Goal: Task Accomplishment & Management: Use online tool/utility

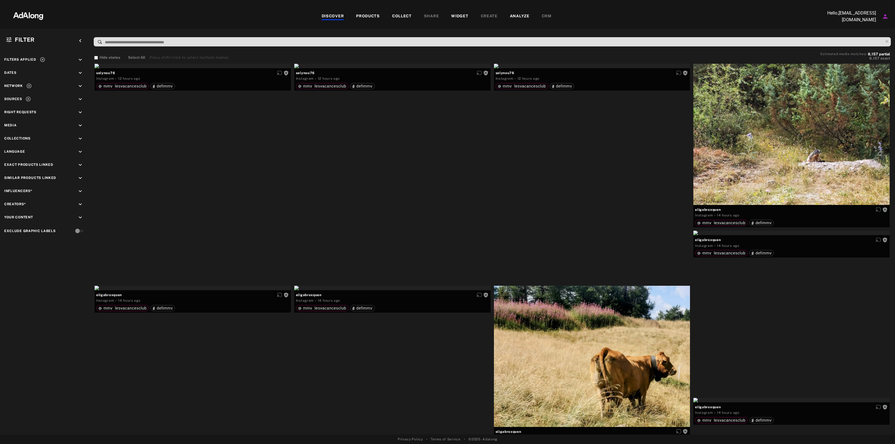
click at [77, 97] on icon "keyboard_arrow_down" at bounding box center [80, 99] width 6 height 6
click at [80, 87] on icon "keyboard_arrow_down" at bounding box center [80, 86] width 6 height 6
click at [76, 181] on div "Filters applied keyboard_arrow_down Dates keyboard_arrow_down Network keyboard_…" at bounding box center [45, 183] width 90 height 267
click at [78, 185] on icon "keyboard_arrow_down" at bounding box center [80, 187] width 6 height 6
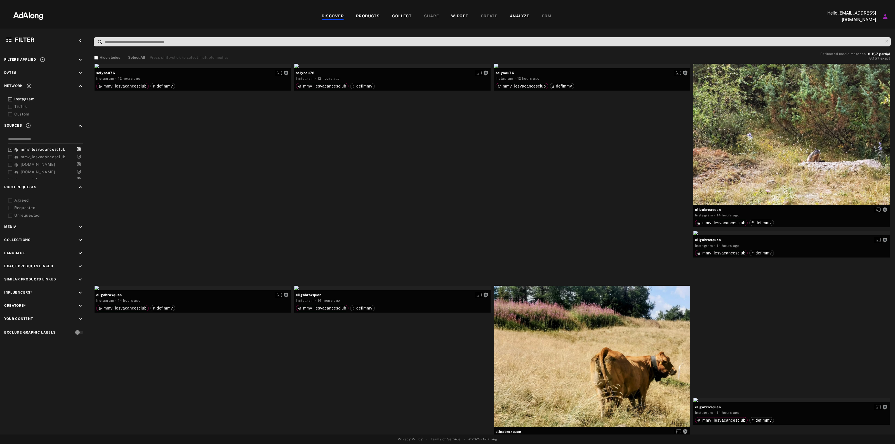
click at [15, 217] on div "Unrequested" at bounding box center [49, 216] width 71 height 6
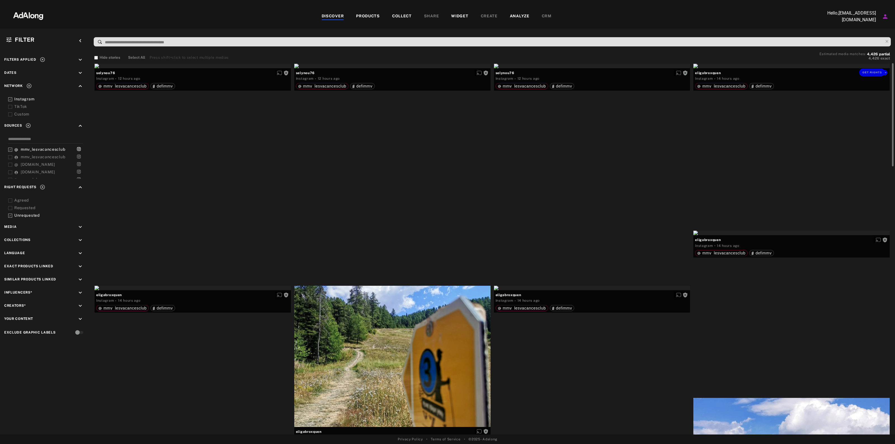
click at [821, 68] on div "Get rights" at bounding box center [791, 66] width 196 height 4
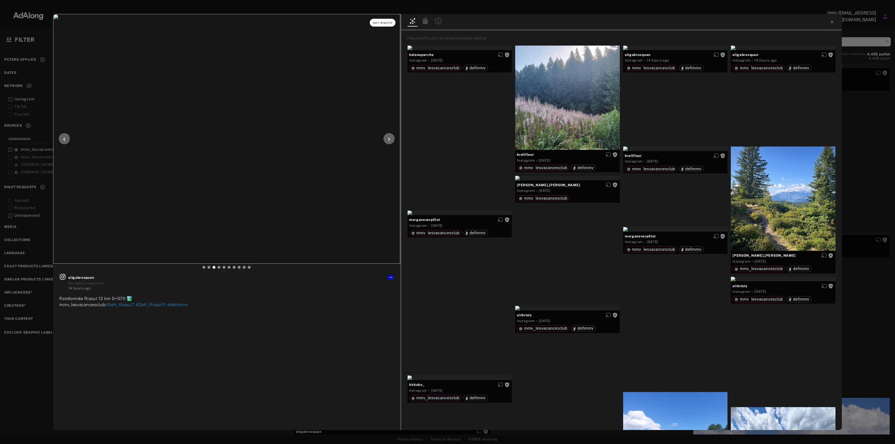
click at [381, 23] on span "Get rights" at bounding box center [383, 23] width 20 height 3
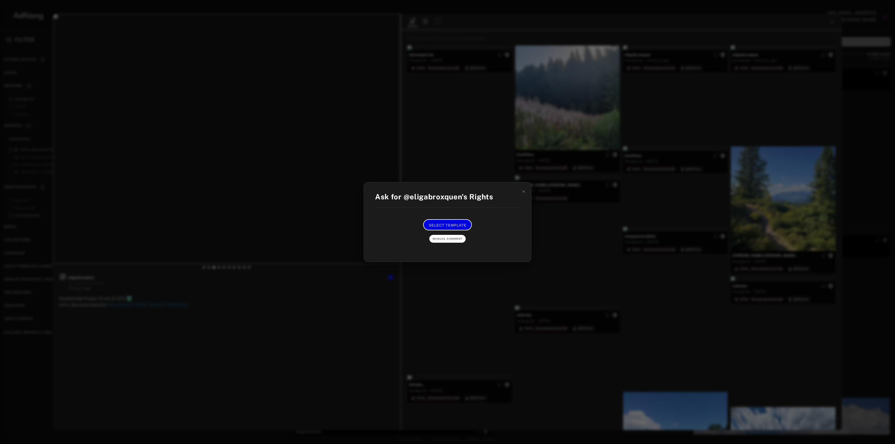
drag, startPoint x: 447, startPoint y: 224, endPoint x: 448, endPoint y: 236, distance: 12.6
click at [448, 235] on div "Select Template Manual Comment" at bounding box center [448, 230] width 134 height 23
click at [448, 239] on span "Manual Comment" at bounding box center [448, 238] width 30 height 3
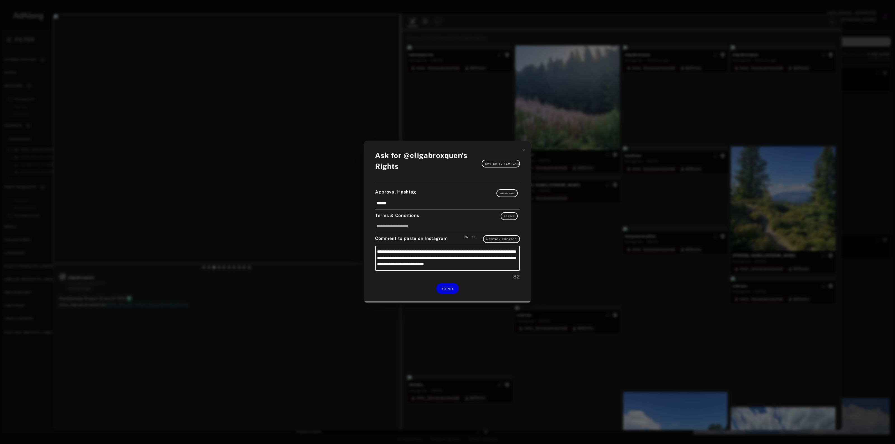
click at [473, 236] on div "FR" at bounding box center [474, 237] width 4 height 4
type textarea "**********"
click at [448, 286] on button "SEND" at bounding box center [447, 288] width 22 height 11
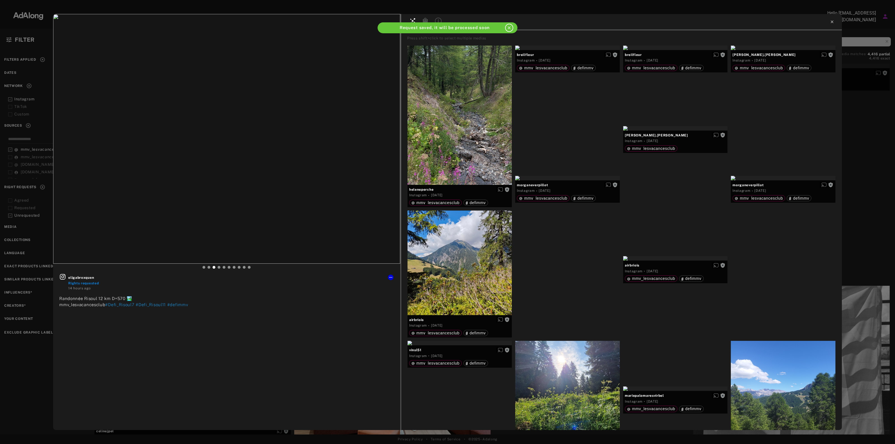
click at [831, 23] on icon at bounding box center [832, 22] width 4 height 4
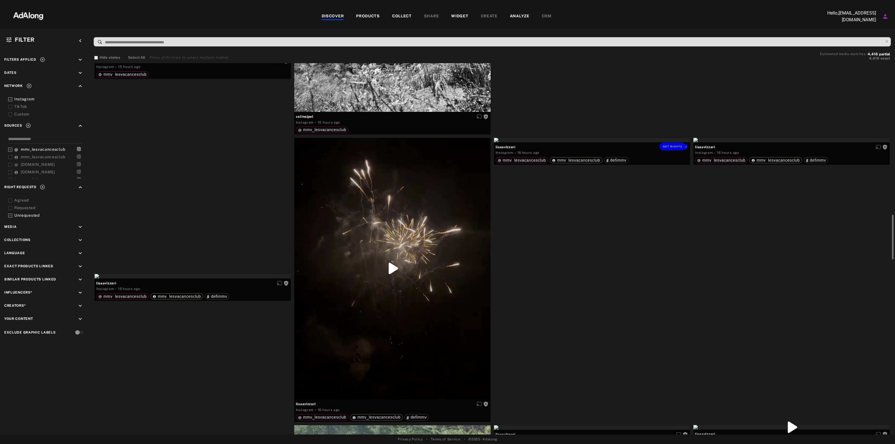
scroll to position [1294, 0]
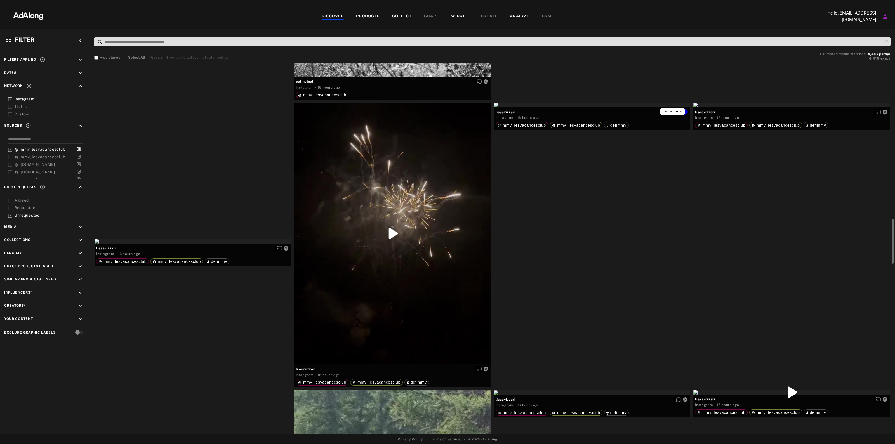
click at [680, 112] on span "Get rights" at bounding box center [673, 111] width 20 height 3
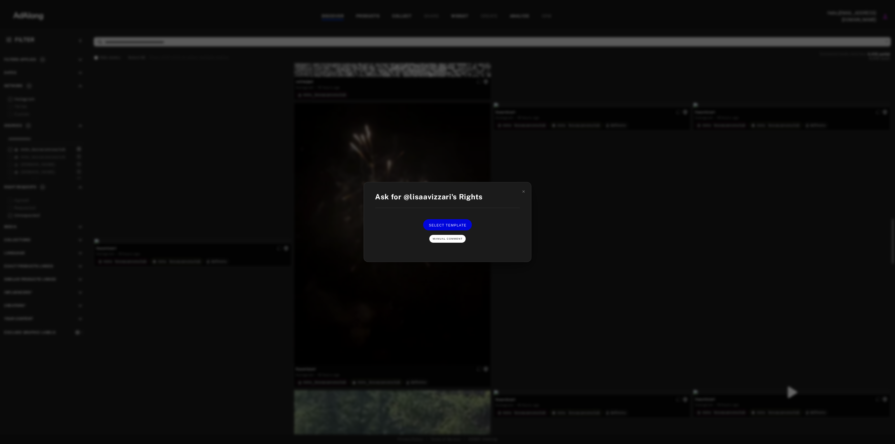
click at [445, 235] on button "Manual Comment" at bounding box center [447, 239] width 36 height 8
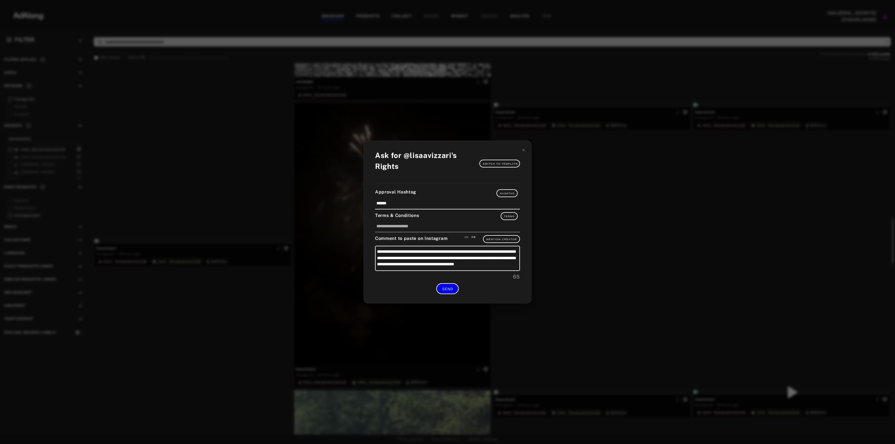
drag, startPoint x: 444, startPoint y: 289, endPoint x: 538, endPoint y: 217, distance: 118.8
click at [544, 239] on div "**********" at bounding box center [447, 222] width 895 height 444
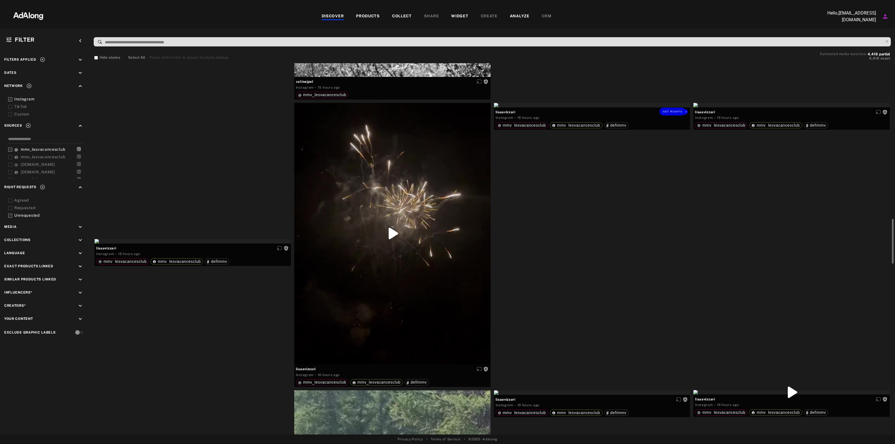
click at [560, 107] on div "Get rights" at bounding box center [592, 105] width 196 height 4
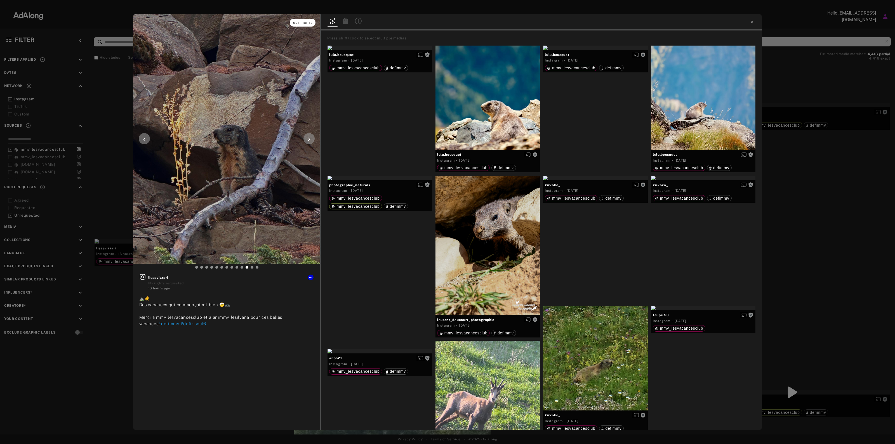
click at [296, 23] on span "Get rights" at bounding box center [303, 23] width 20 height 3
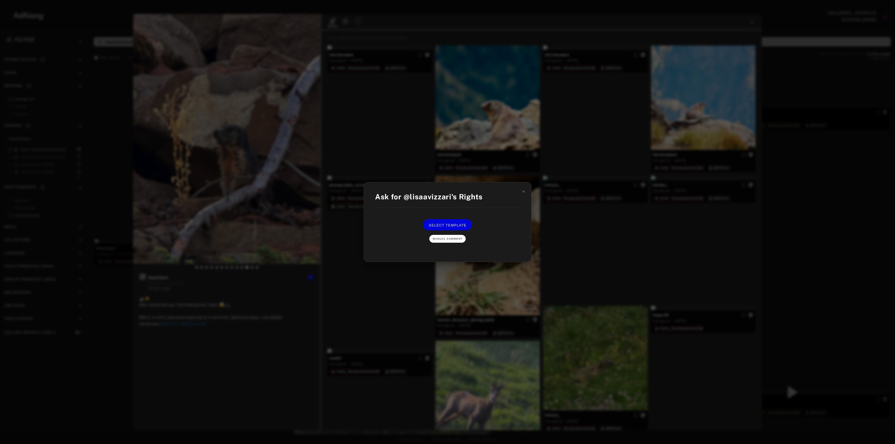
click at [451, 238] on span "Manual Comment" at bounding box center [448, 238] width 30 height 3
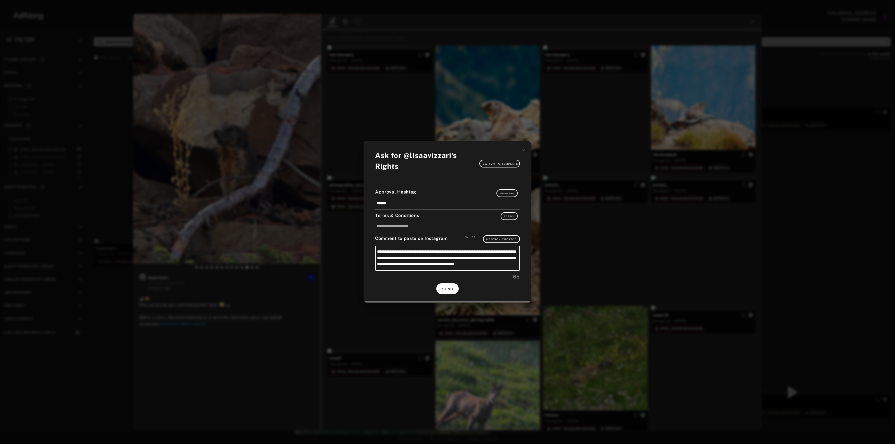
click at [443, 289] on span "SEND" at bounding box center [447, 289] width 11 height 4
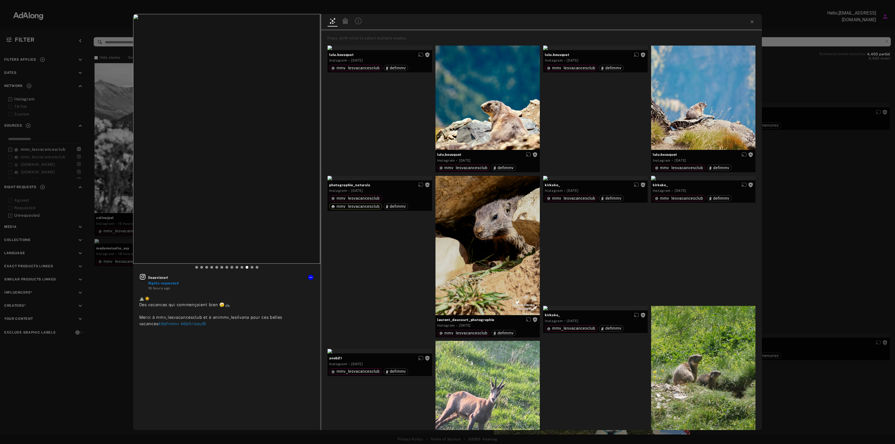
click at [856, 128] on div "lisaavizzari Rights requested 16 hours ago ⛰️☀️ Des vacances qui commençaient b…" at bounding box center [447, 222] width 895 height 444
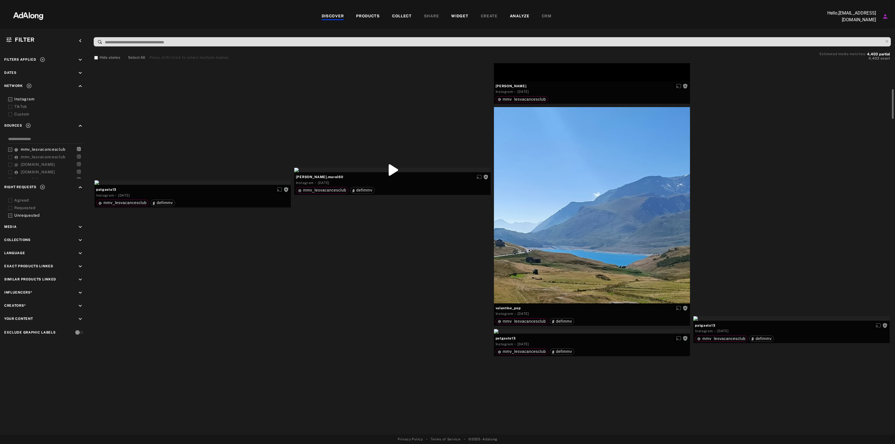
scroll to position [2063, 0]
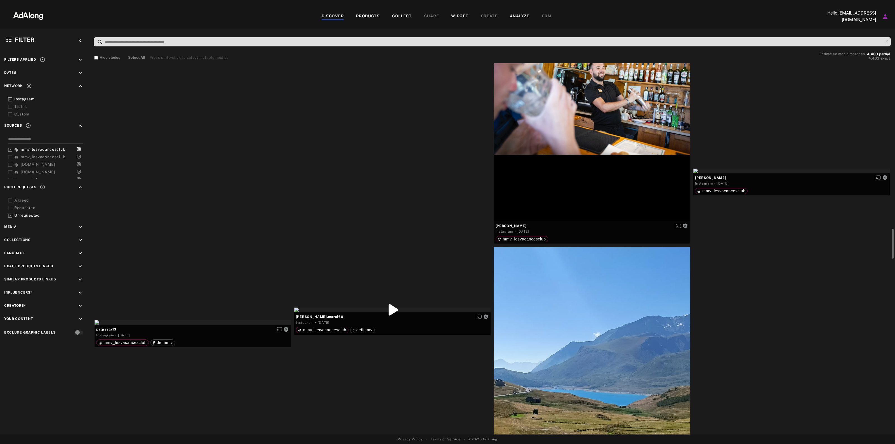
click at [432, 25] on div "Get rights" at bounding box center [392, 22] width 196 height 4
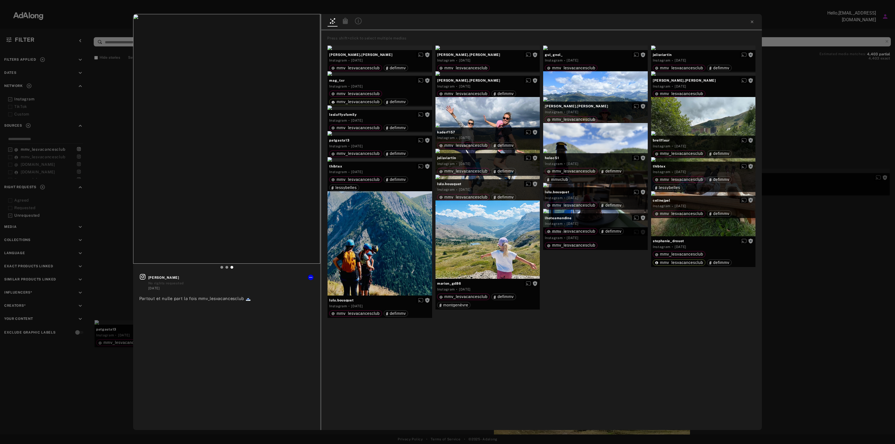
click at [791, 167] on div "Get rights dimitri_bontant No rights requested 3 days ago Partout et nulle part…" at bounding box center [447, 222] width 895 height 444
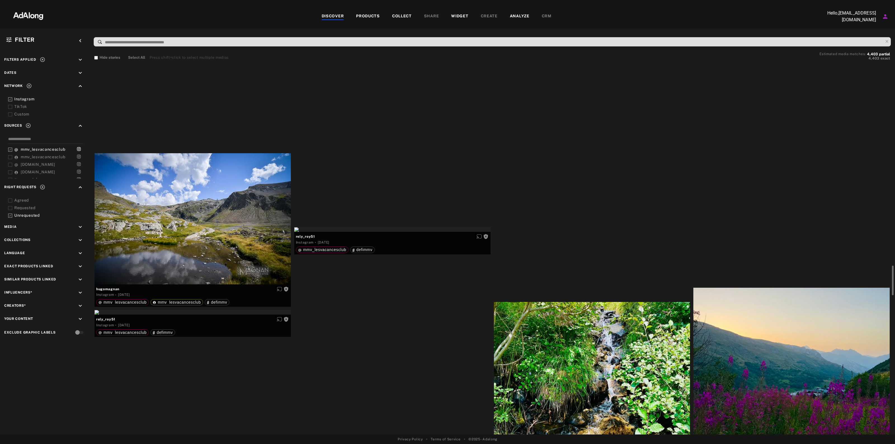
scroll to position [2692, 0]
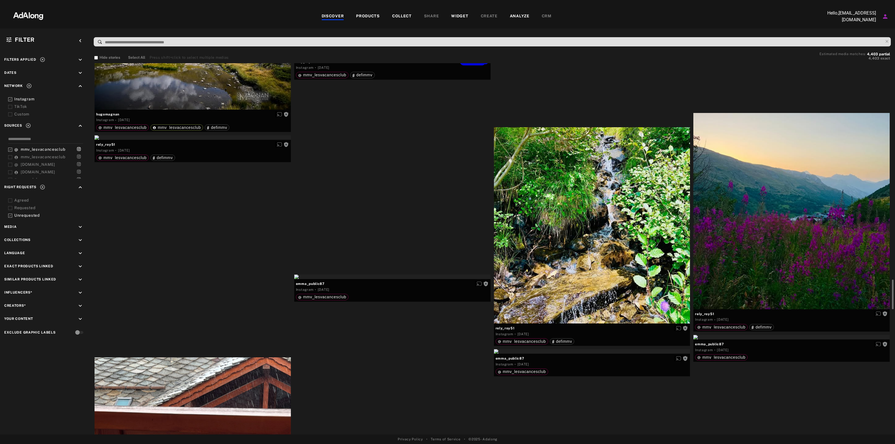
click at [448, 57] on div "Get rights" at bounding box center [392, 55] width 196 height 4
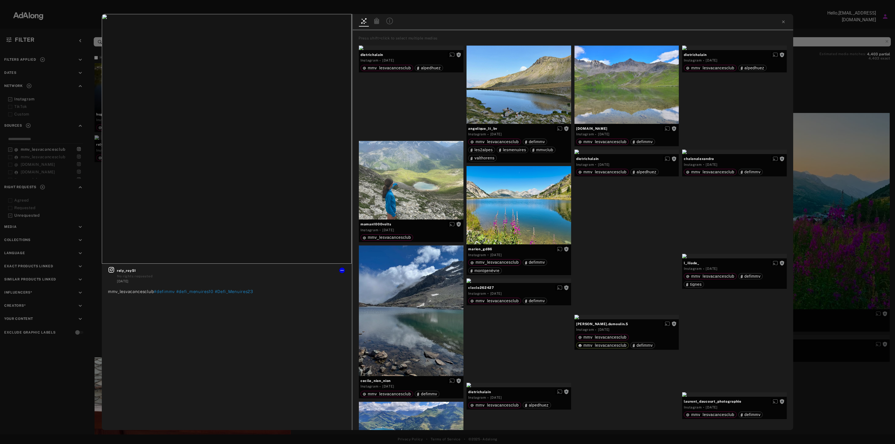
click at [830, 176] on div "Get rights rely_roy51 No rights requested 4 days ago mmv_lesvacancesclub #defim…" at bounding box center [447, 222] width 895 height 444
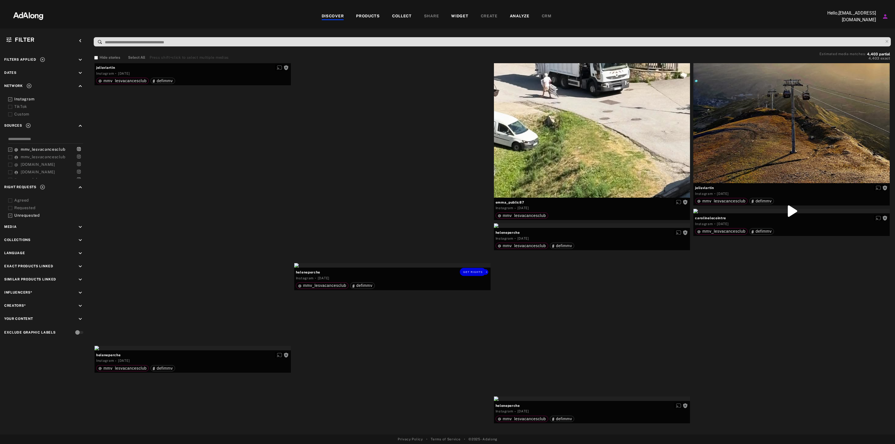
scroll to position [3706, 0]
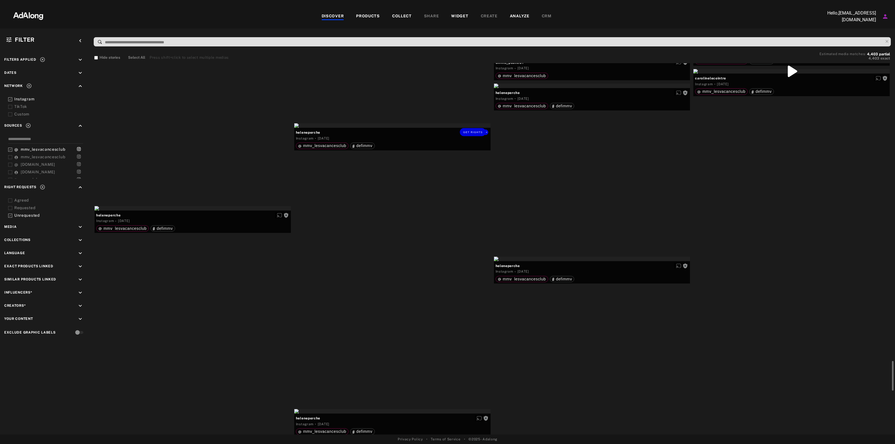
click at [433, 128] on div "Get rights" at bounding box center [392, 125] width 196 height 4
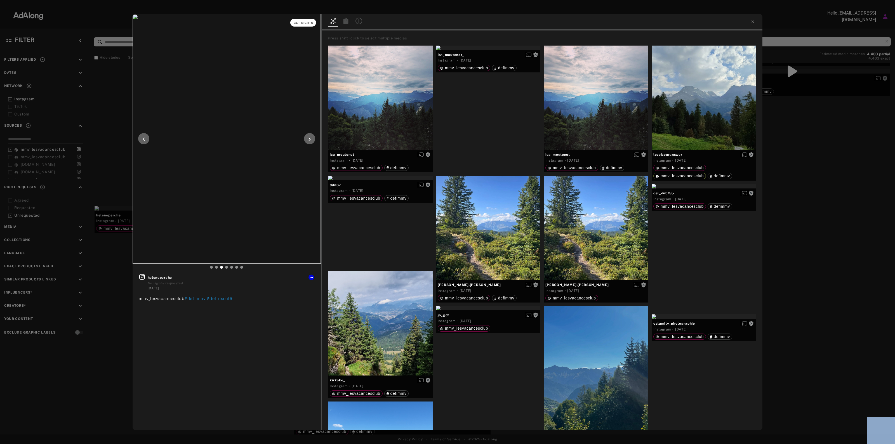
click at [301, 19] on button "Get rights" at bounding box center [303, 23] width 26 height 8
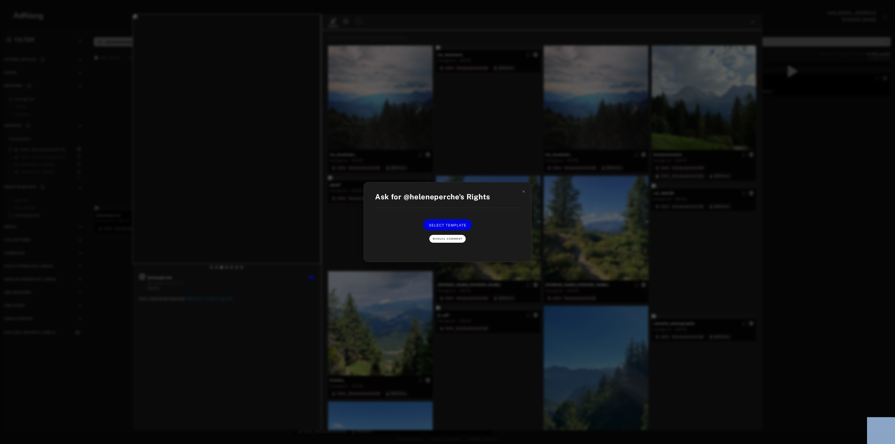
click at [438, 240] on span "Manual Comment" at bounding box center [448, 238] width 30 height 3
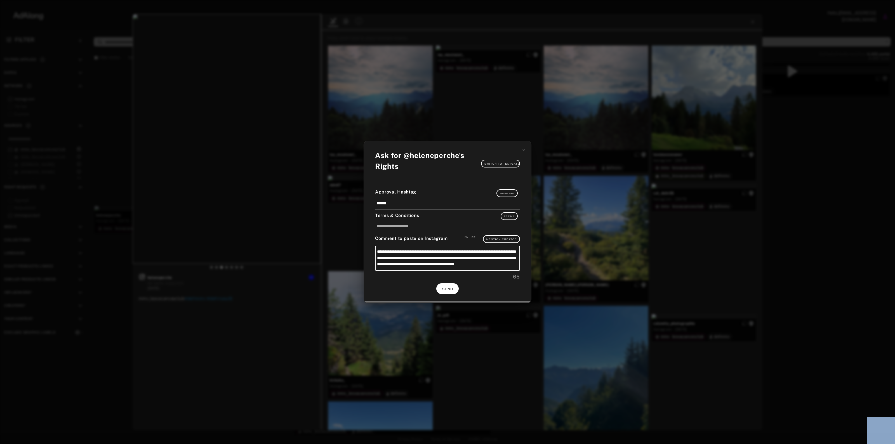
click at [449, 290] on button "SEND" at bounding box center [447, 288] width 22 height 11
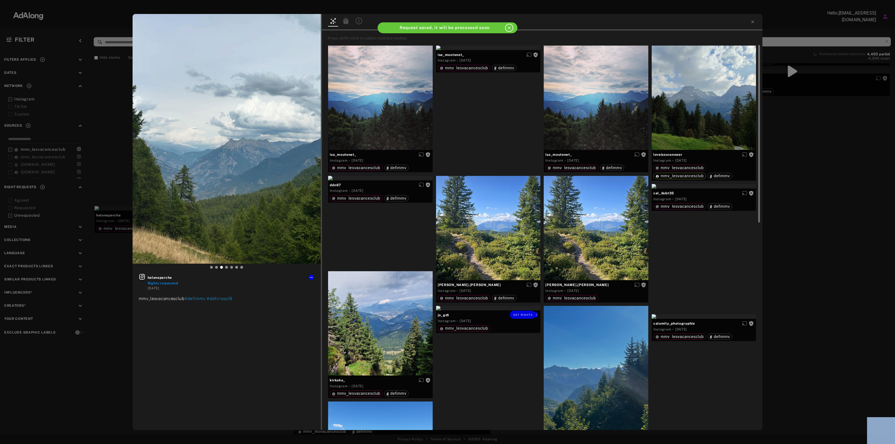
scroll to position [105, 0]
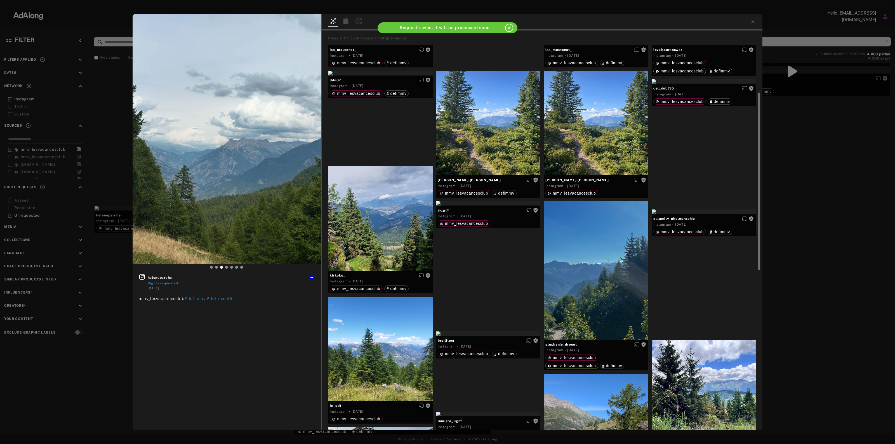
click at [809, 172] on div "heleneperche Rights requested 4 days ago mmv_lesvacancesclub #defimmv #defiriso…" at bounding box center [447, 222] width 895 height 444
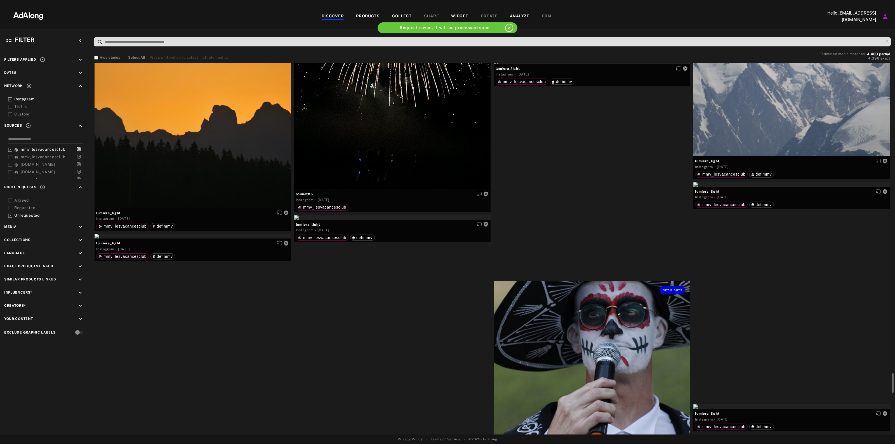
scroll to position [4545, 0]
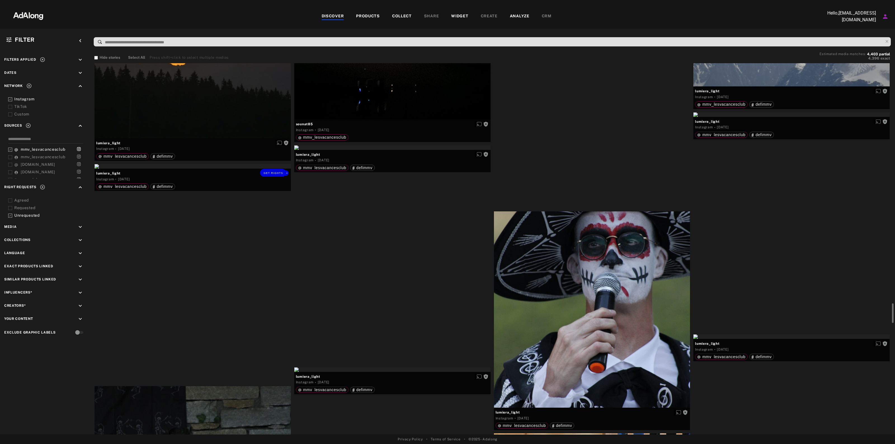
click at [244, 169] on div "Get rights" at bounding box center [193, 166] width 196 height 4
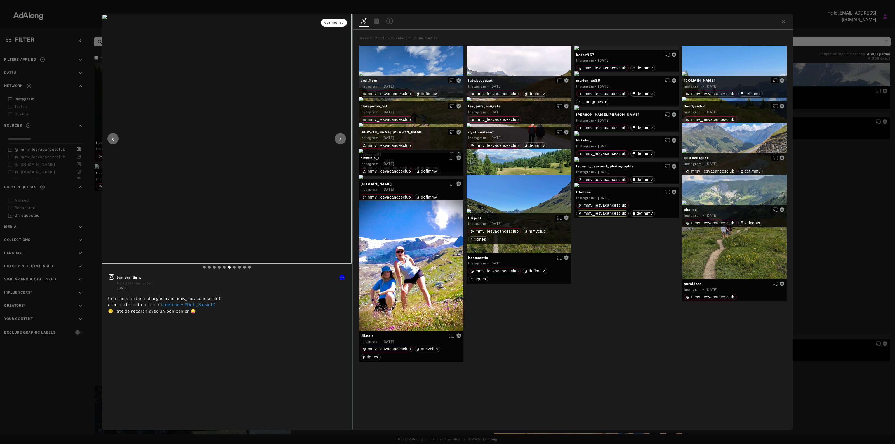
click at [330, 26] on div "Get rights" at bounding box center [227, 22] width 250 height 17
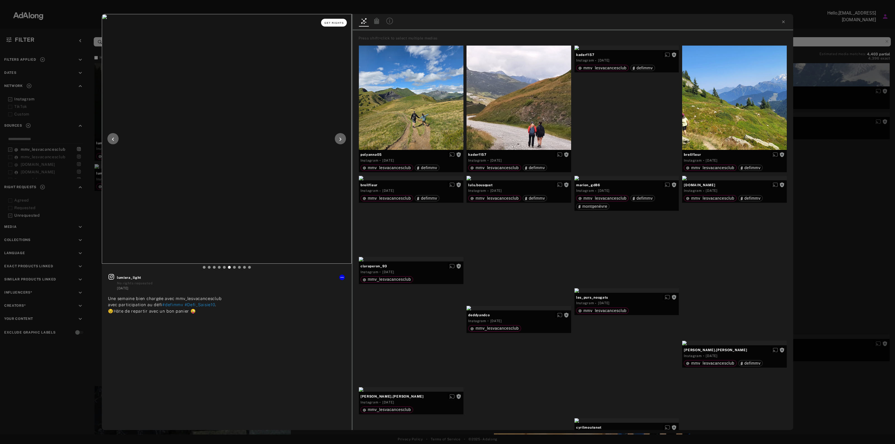
click at [330, 20] on button "Get rights" at bounding box center [334, 23] width 26 height 8
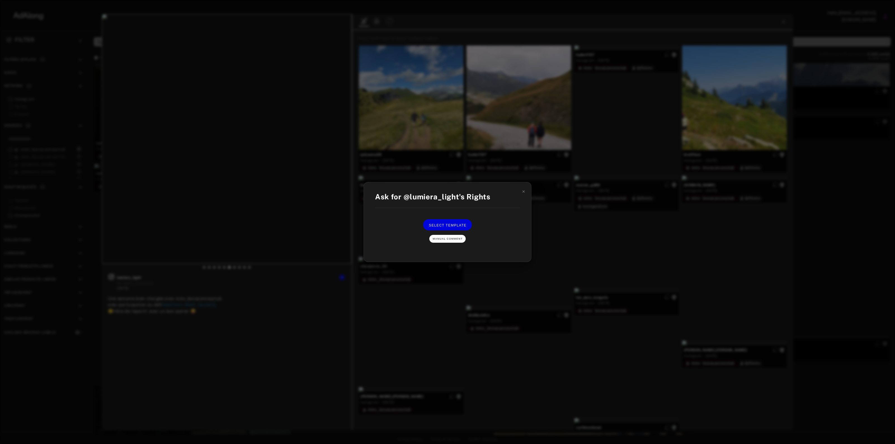
click at [449, 238] on span "Manual Comment" at bounding box center [448, 238] width 30 height 3
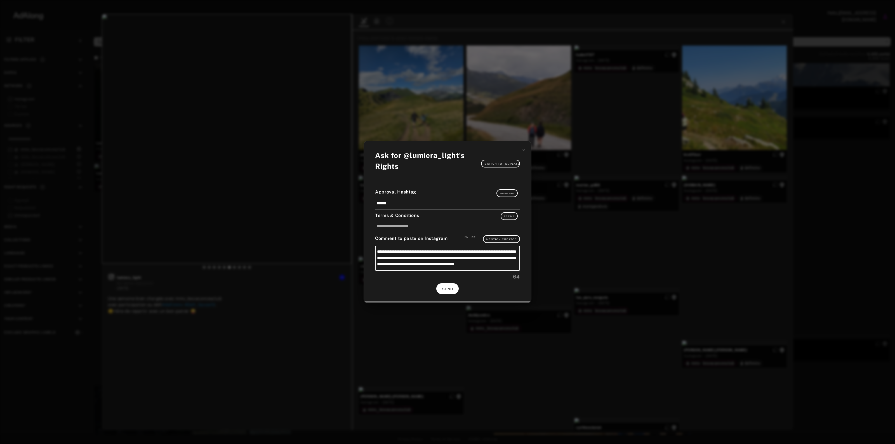
click at [443, 290] on button "SEND" at bounding box center [447, 288] width 22 height 11
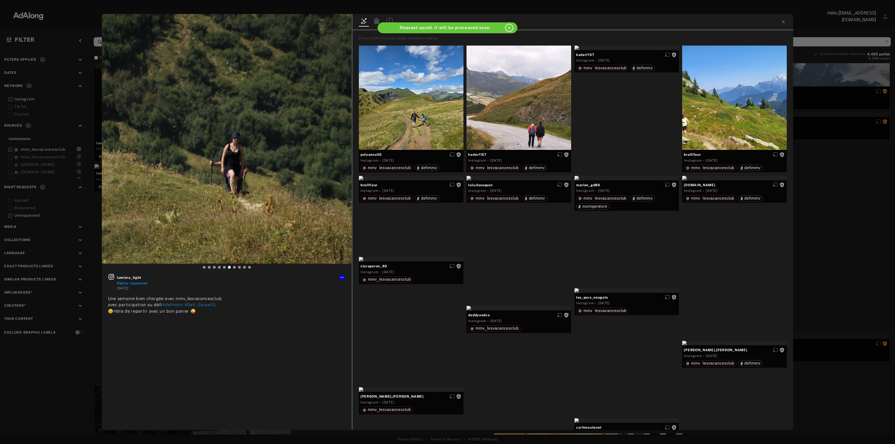
click at [877, 147] on div "lumiera_light Rights requested 4 days ago Une semaine bien chargée avec mmv_les…" at bounding box center [447, 222] width 895 height 444
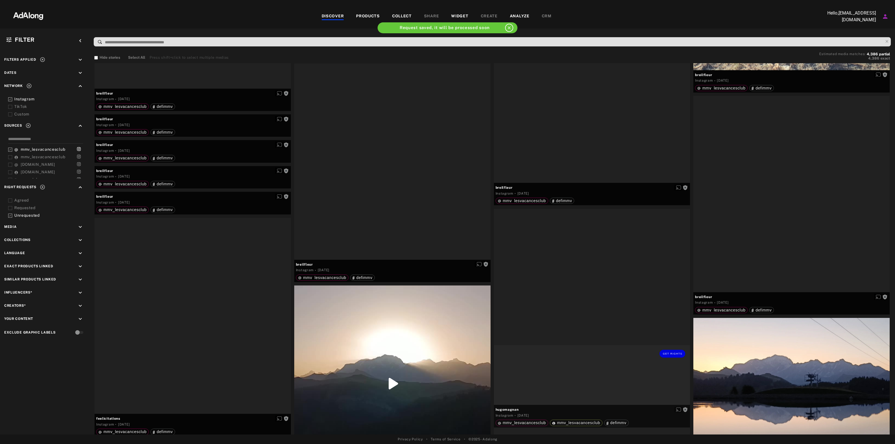
scroll to position [4860, 0]
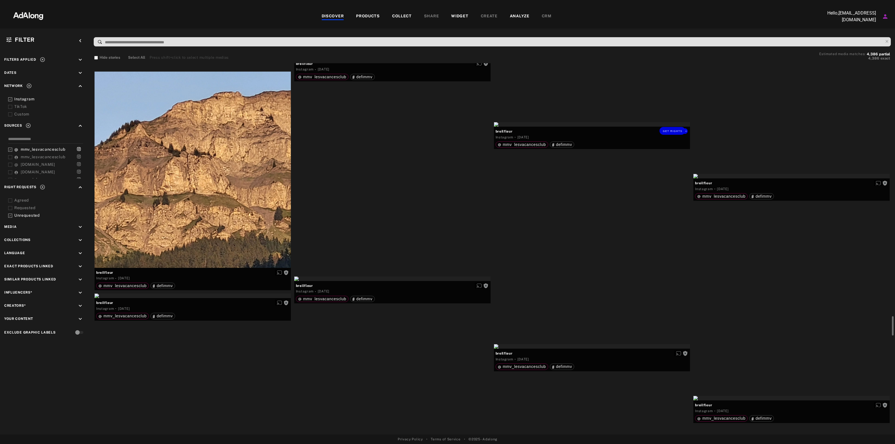
click at [642, 127] on div "Get rights" at bounding box center [592, 124] width 196 height 4
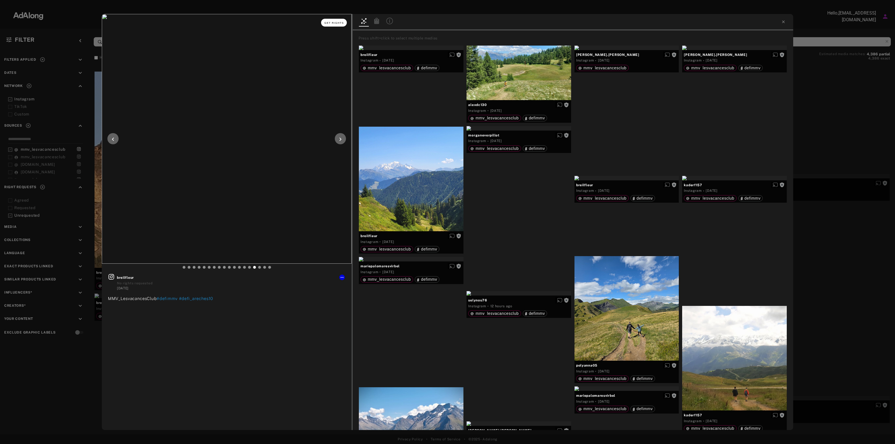
click at [336, 20] on button "Get rights" at bounding box center [334, 23] width 26 height 8
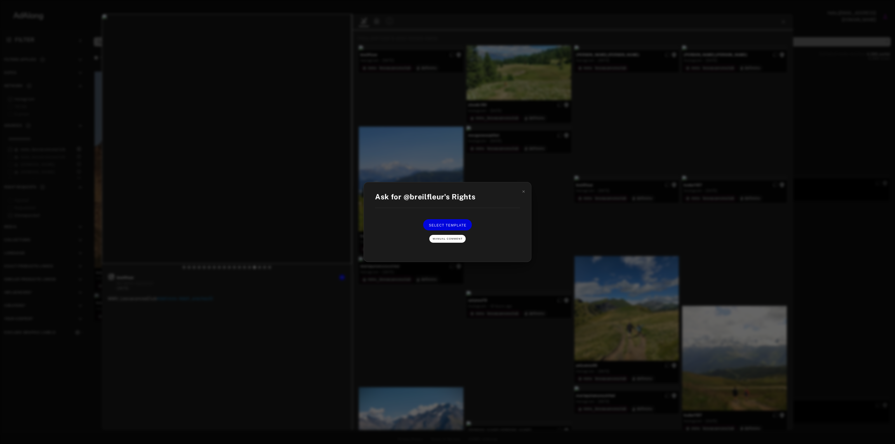
click at [439, 236] on button "Manual Comment" at bounding box center [447, 239] width 36 height 8
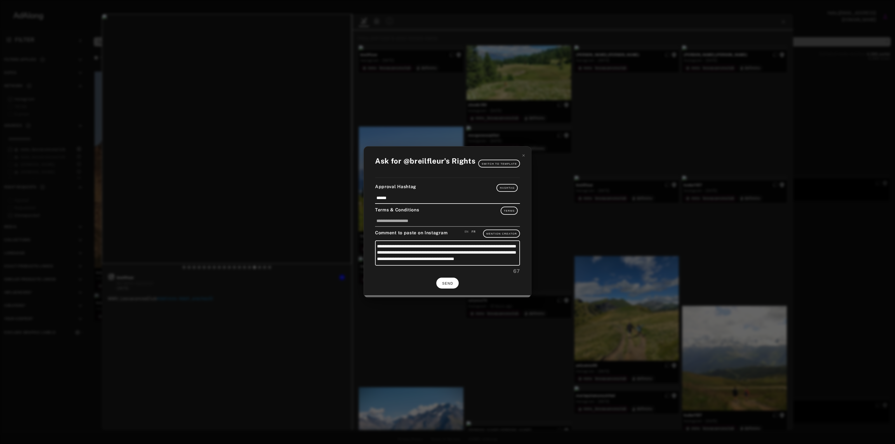
click at [453, 285] on button "SEND" at bounding box center [447, 283] width 22 height 11
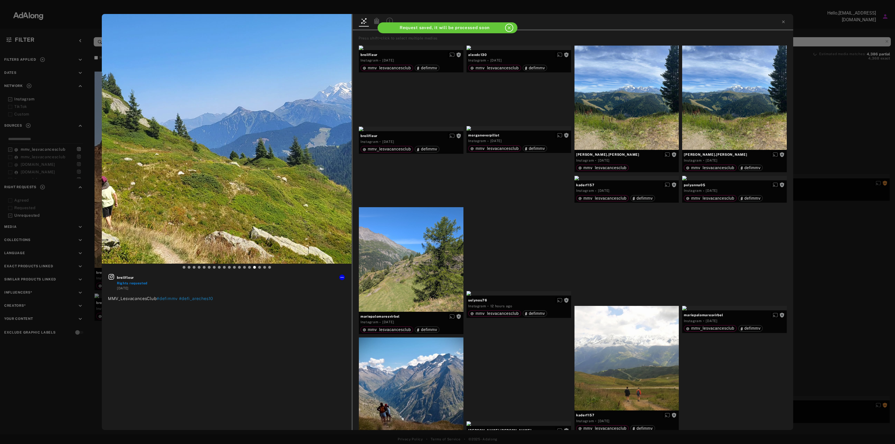
click at [839, 201] on div "breilfleur Rights requested 4 days ago MMV_LesvacancesClub #defimmv #defi_arech…" at bounding box center [447, 222] width 895 height 444
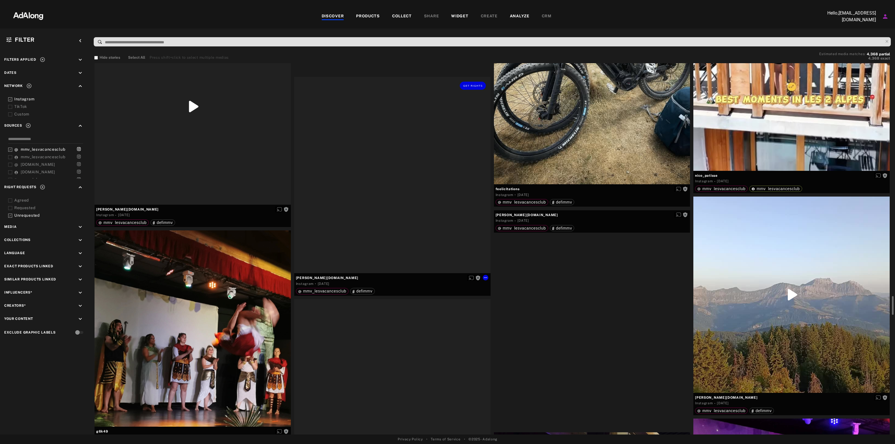
scroll to position [4545, 0]
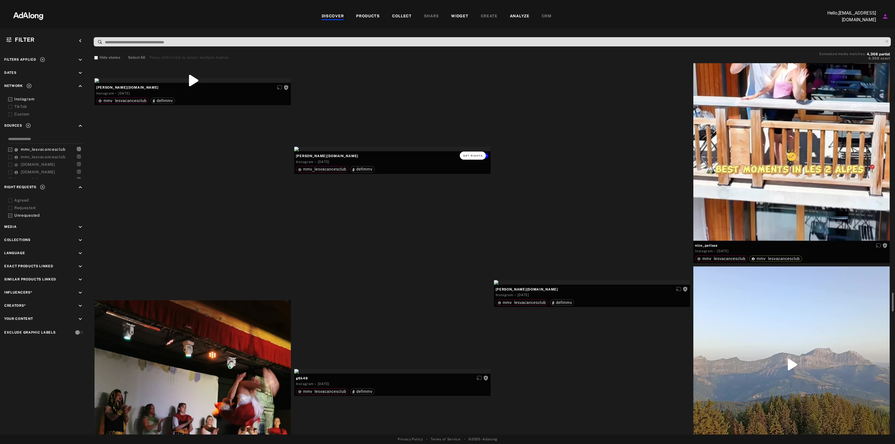
click at [475, 155] on span "Get rights" at bounding box center [473, 155] width 20 height 3
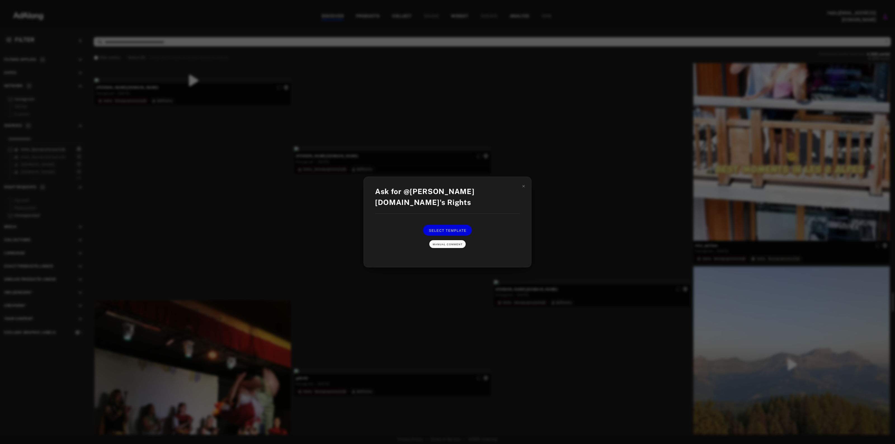
click at [454, 240] on button "Manual Comment" at bounding box center [447, 244] width 36 height 8
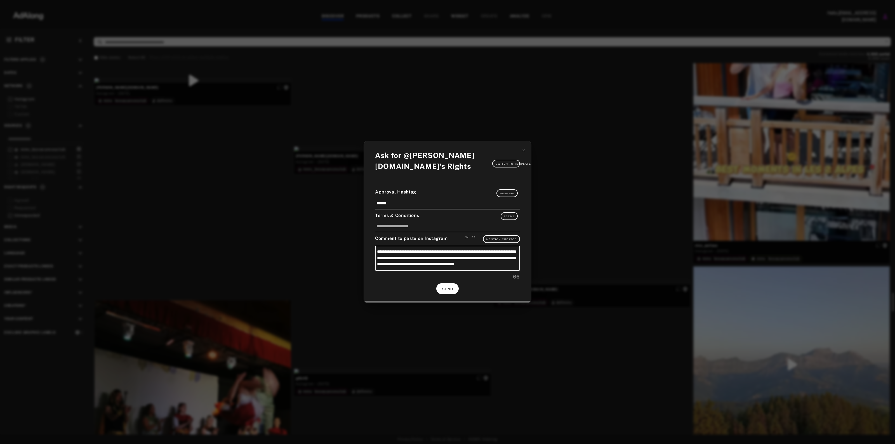
click at [447, 287] on span "SEND" at bounding box center [447, 289] width 11 height 4
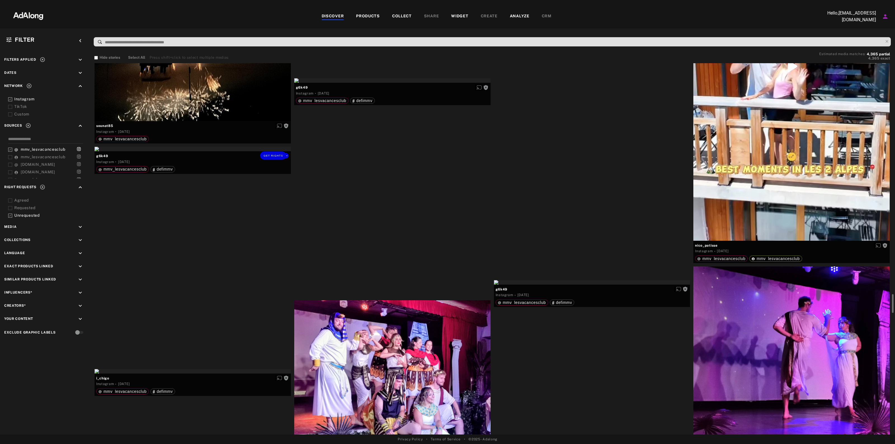
click at [275, 159] on div "Get rights" at bounding box center [193, 155] width 196 height 17
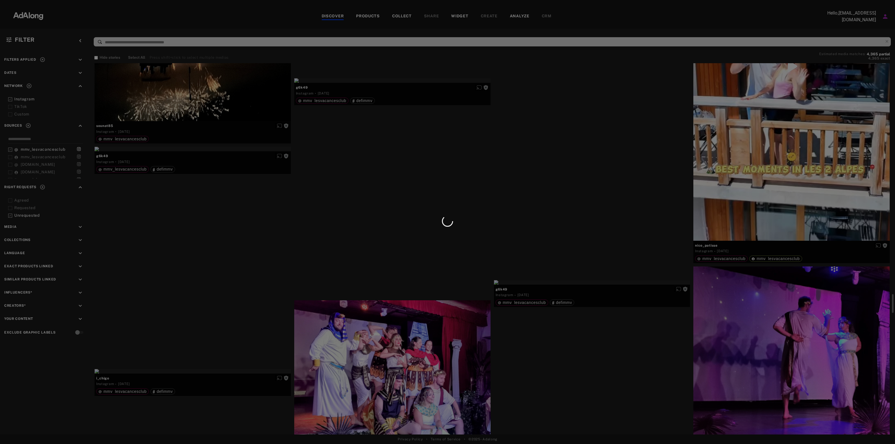
click at [275, 159] on div at bounding box center [447, 222] width 895 height 444
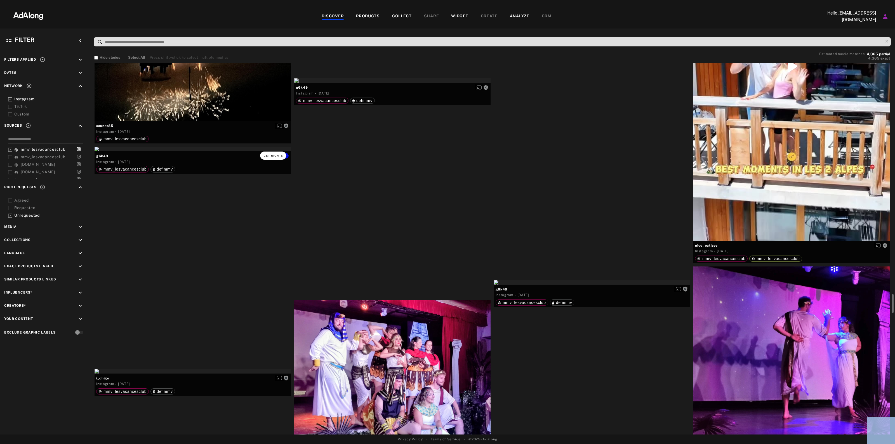
click at [277, 154] on span "Get rights" at bounding box center [273, 155] width 20 height 3
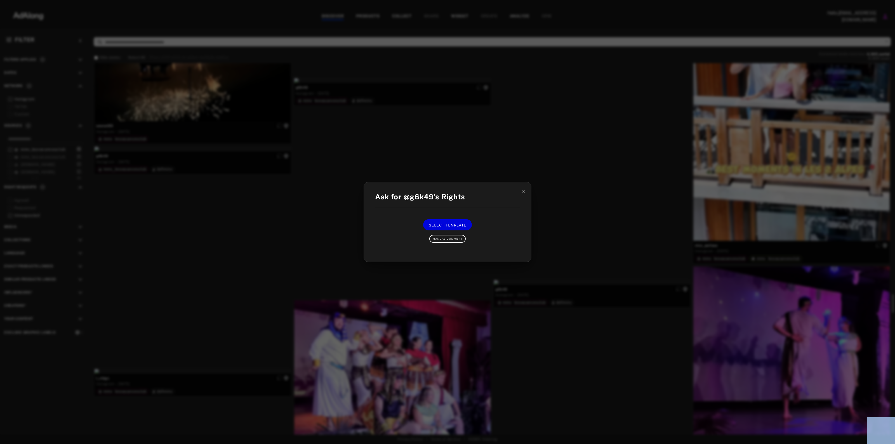
drag, startPoint x: 449, startPoint y: 238, endPoint x: 738, endPoint y: 211, distance: 290.1
click at [703, 212] on div "Ask for @g6k49's Rights Select Template Manual Comment" at bounding box center [447, 222] width 895 height 444
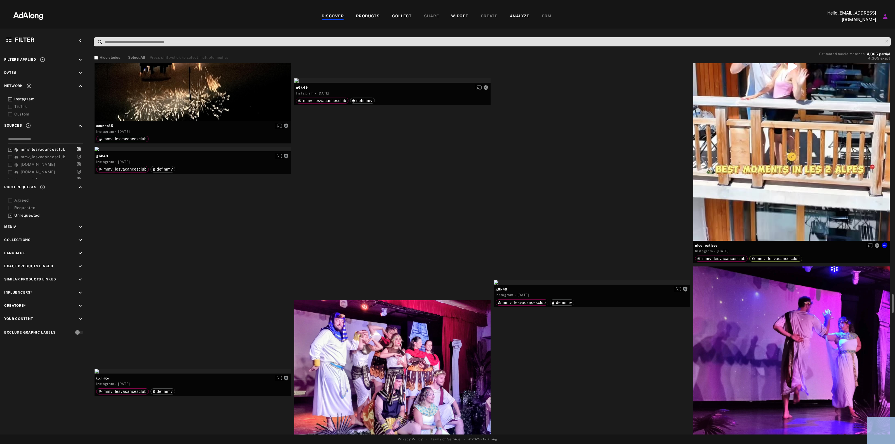
click at [738, 211] on div "Get rights" at bounding box center [791, 66] width 196 height 349
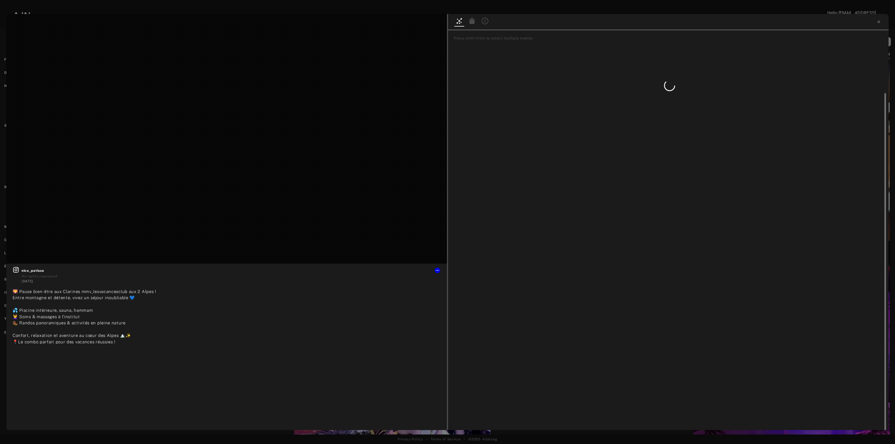
click at [614, 276] on div at bounding box center [670, 288] width 434 height 391
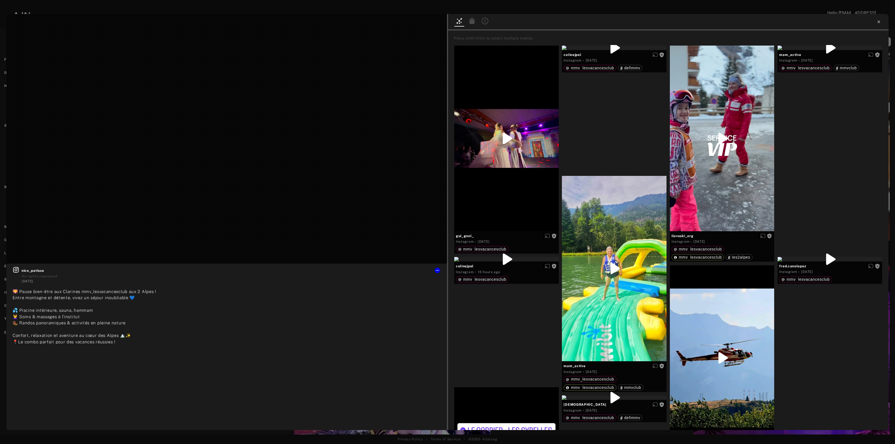
click at [877, 22] on icon at bounding box center [879, 22] width 4 height 4
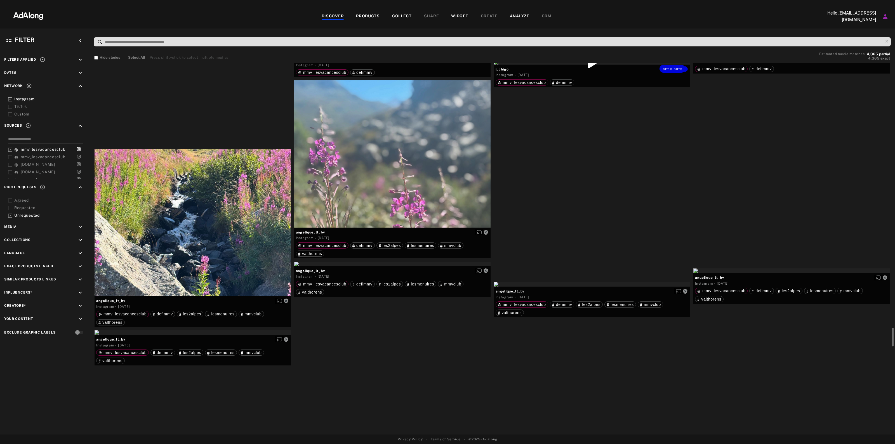
scroll to position [5314, 0]
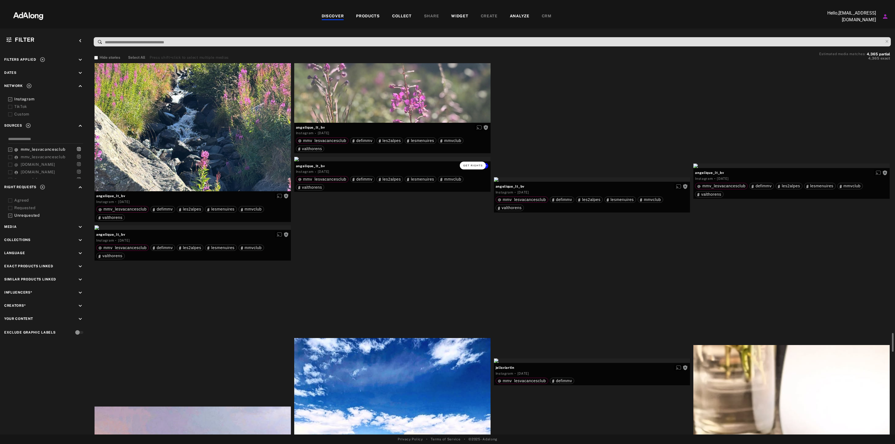
click at [473, 164] on span "Get rights" at bounding box center [473, 165] width 20 height 3
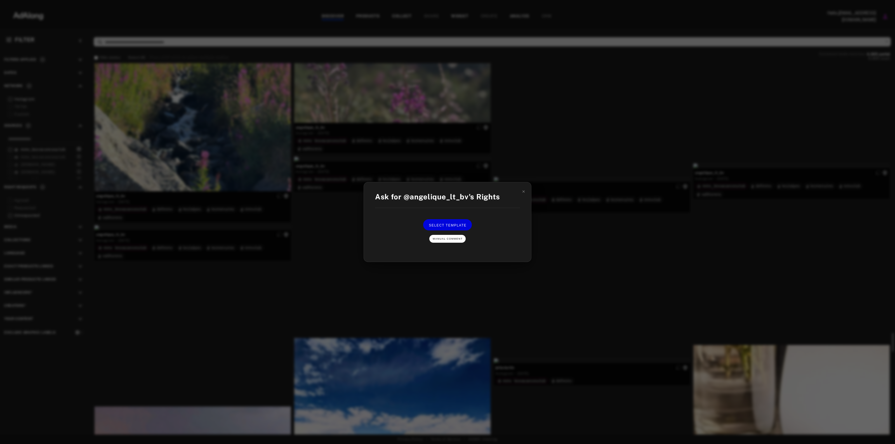
click at [444, 237] on button "Manual Comment" at bounding box center [447, 239] width 36 height 8
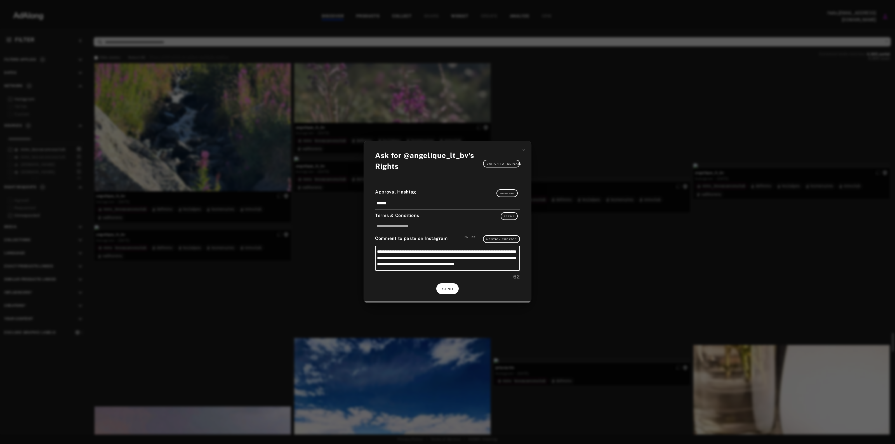
click at [453, 285] on button "SEND" at bounding box center [447, 288] width 22 height 11
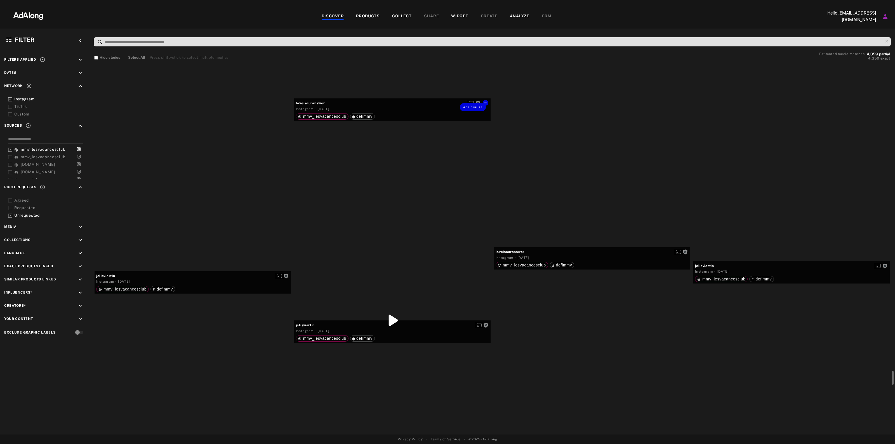
scroll to position [8111, 0]
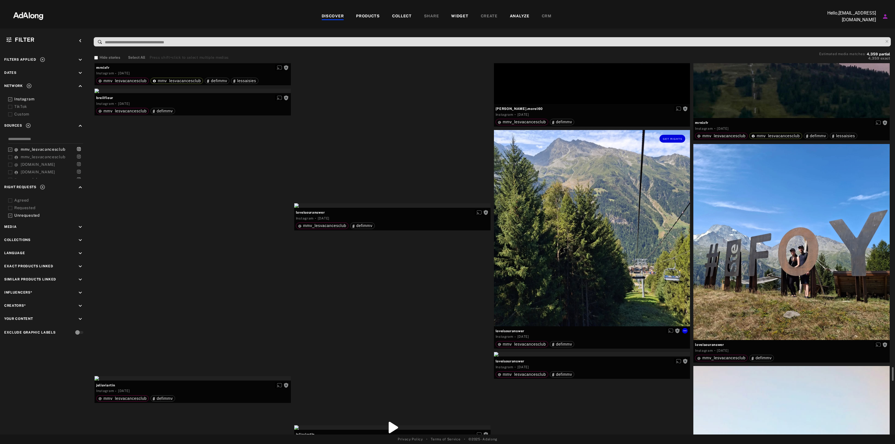
click at [664, 150] on div "Get rights" at bounding box center [592, 228] width 196 height 196
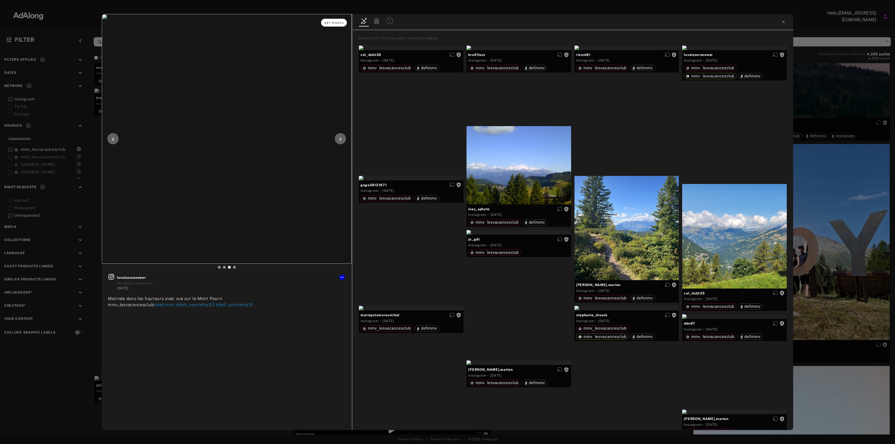
click at [335, 23] on span "Get rights" at bounding box center [334, 23] width 20 height 3
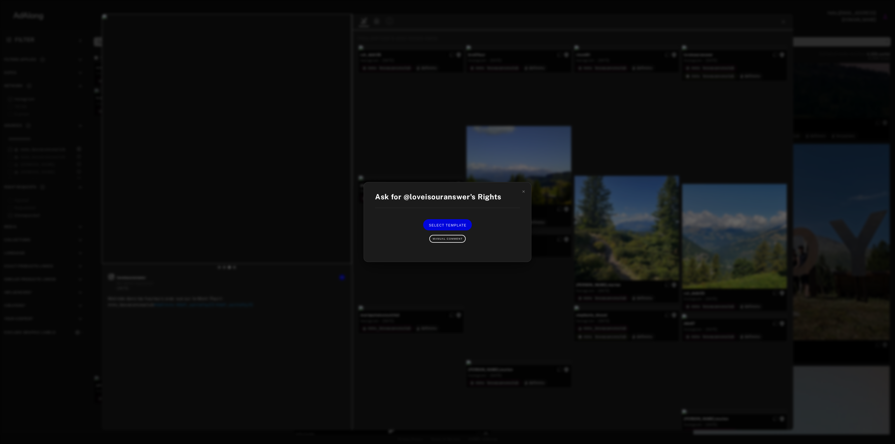
click at [457, 234] on div "Select Template Manual Comment" at bounding box center [448, 230] width 134 height 23
click at [455, 241] on button "Manual Comment" at bounding box center [447, 239] width 36 height 8
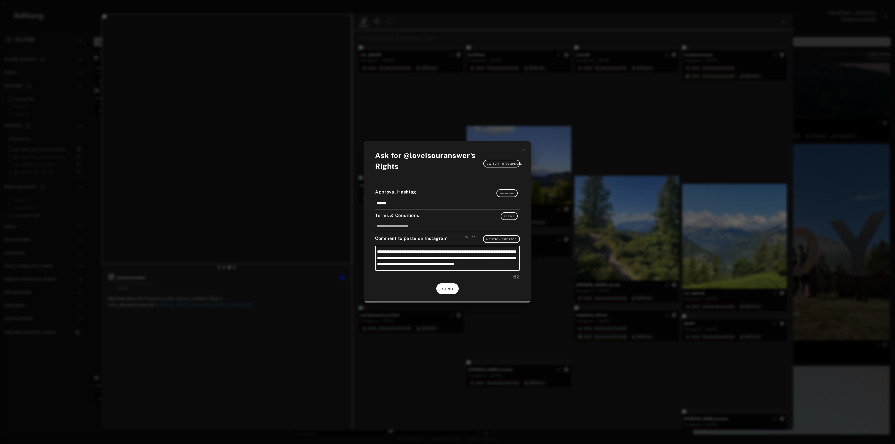
click at [447, 285] on button "SEND" at bounding box center [447, 288] width 22 height 11
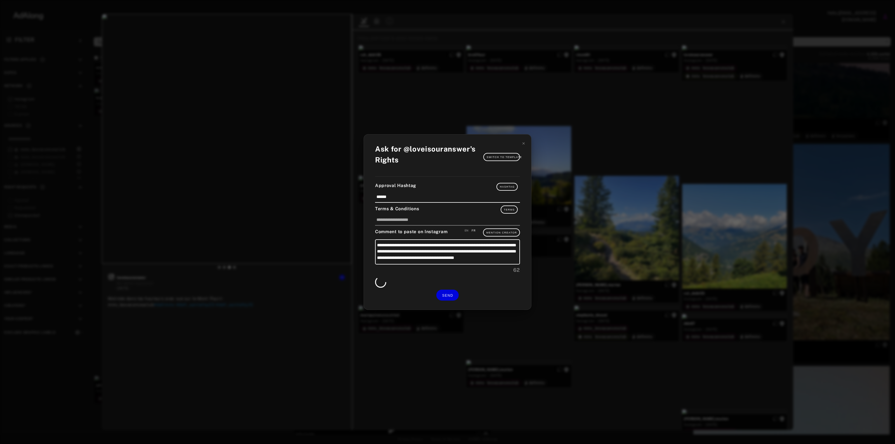
click at [867, 199] on div "Get rights loveisouranswer No rights requested 5 days ago Matinée dans les haut…" at bounding box center [447, 222] width 895 height 444
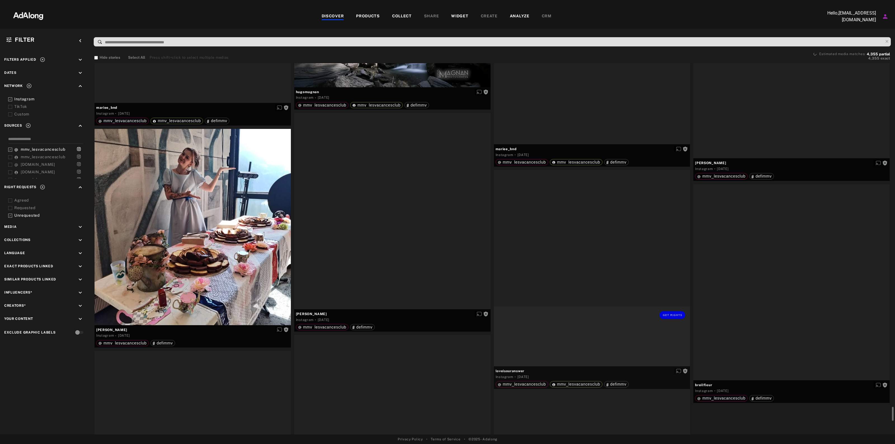
scroll to position [8880, 0]
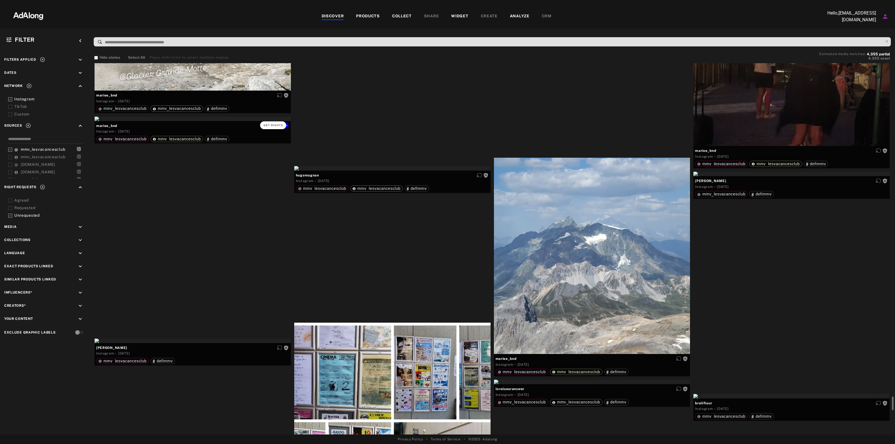
click at [263, 122] on button "Get rights" at bounding box center [273, 125] width 26 height 8
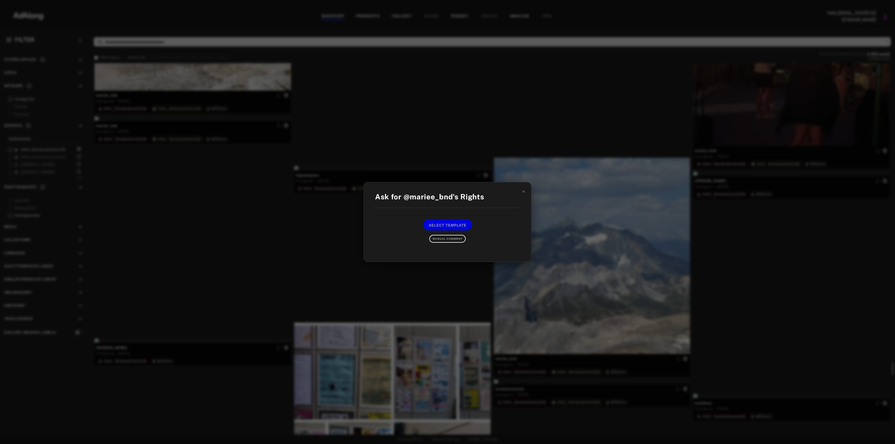
click at [429, 238] on div "Select Template Manual Comment" at bounding box center [448, 230] width 134 height 23
click at [437, 239] on span "Manual Comment" at bounding box center [448, 238] width 30 height 3
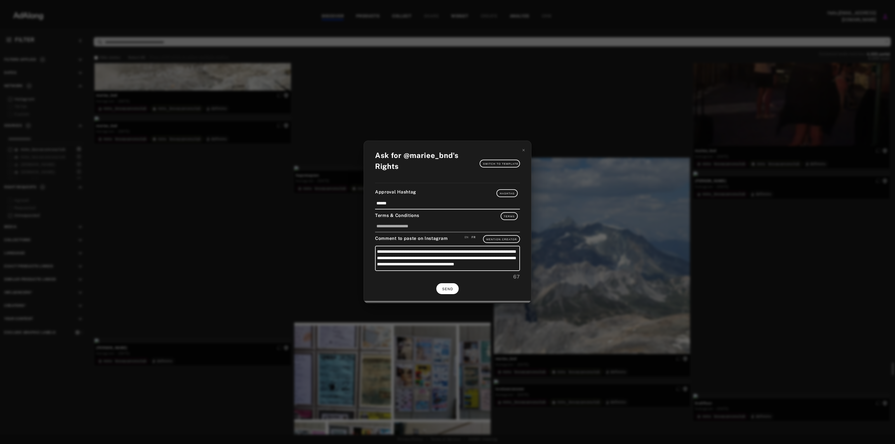
click at [441, 284] on button "SEND" at bounding box center [447, 288] width 22 height 11
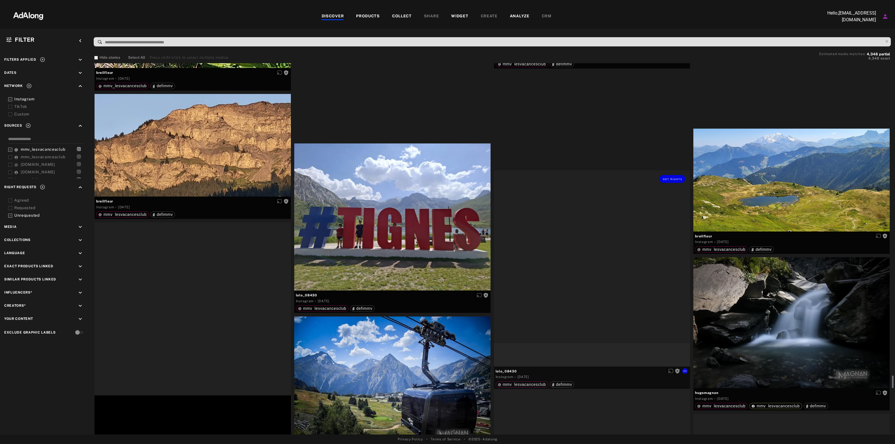
scroll to position [8950, 0]
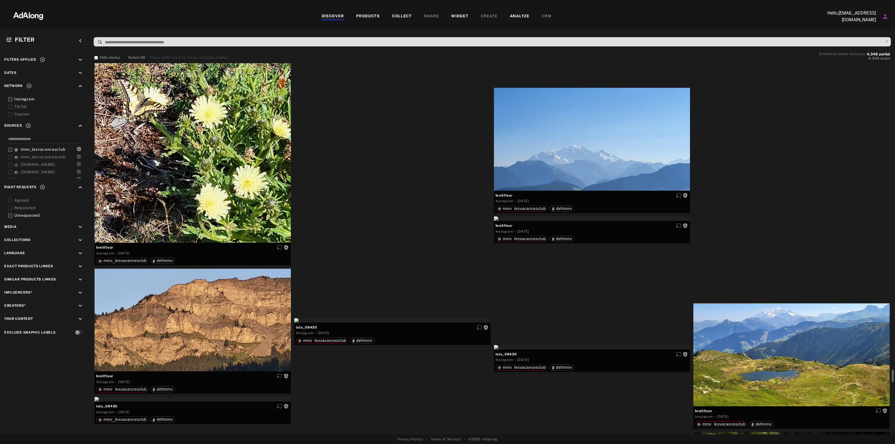
click at [463, 35] on div "Get rights" at bounding box center [392, 33] width 196 height 4
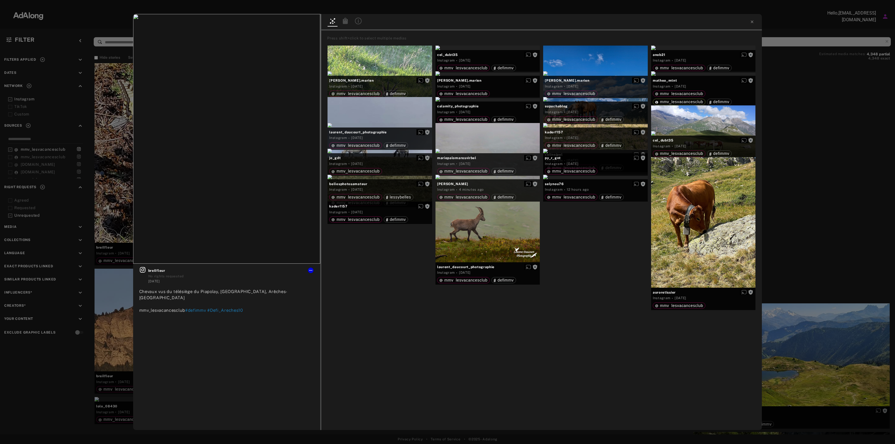
click at [801, 142] on div "Get rights breilfleur No rights requested 5 days ago Chevaux vus du télésiège d…" at bounding box center [447, 222] width 895 height 444
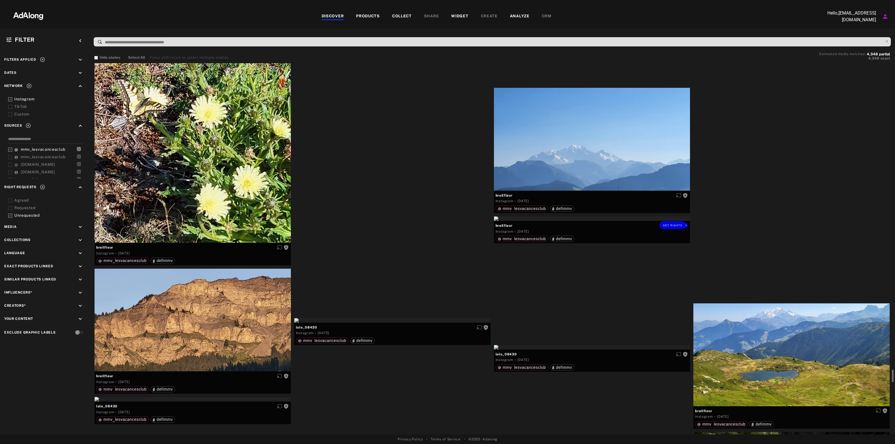
click at [633, 221] on div "Get rights" at bounding box center [592, 218] width 196 height 4
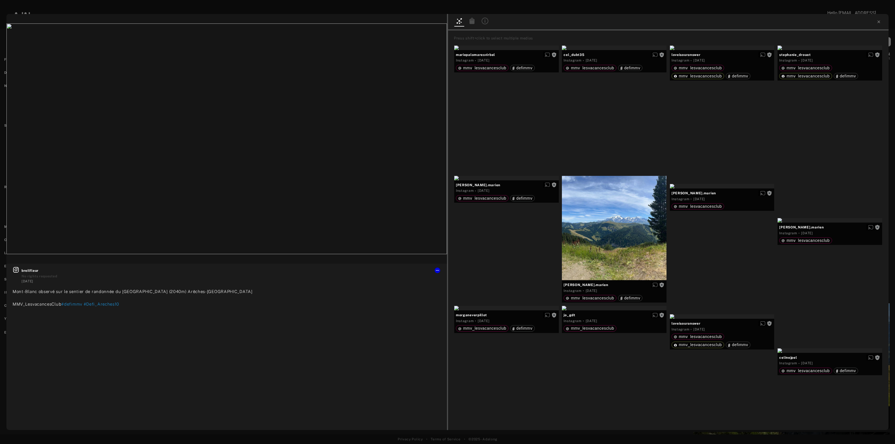
click at [878, 23] on icon at bounding box center [879, 22] width 4 height 4
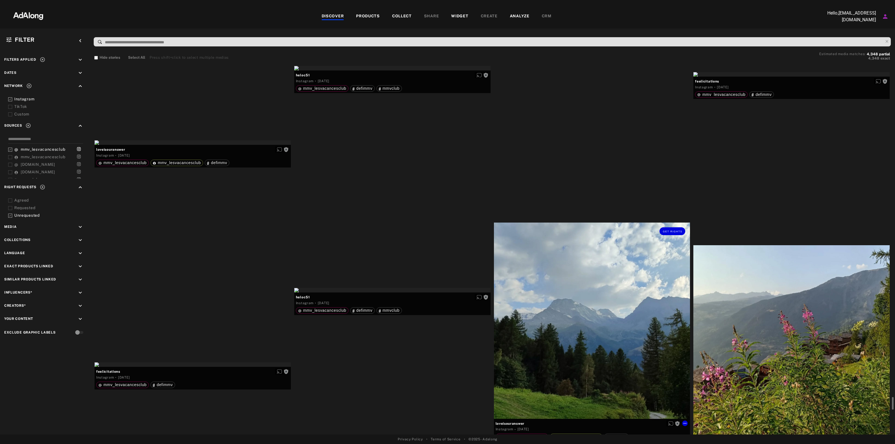
scroll to position [9894, 0]
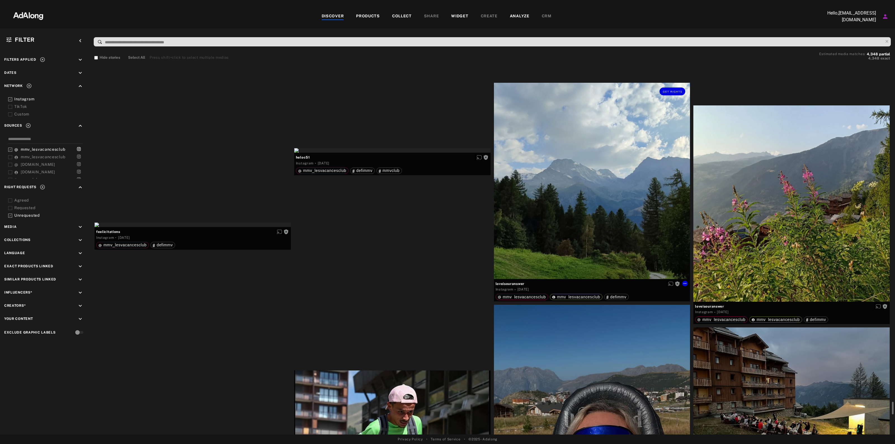
click at [647, 217] on div "Get rights" at bounding box center [592, 181] width 196 height 196
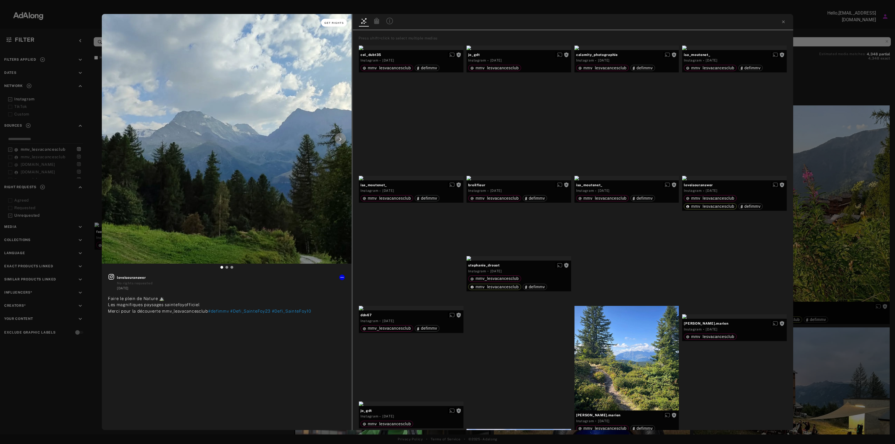
click at [326, 22] on span "Get rights" at bounding box center [334, 23] width 20 height 3
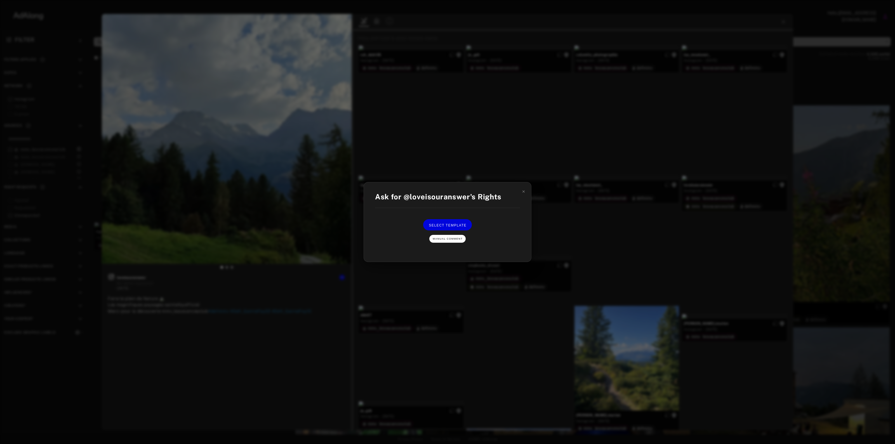
click at [447, 239] on span "Manual Comment" at bounding box center [448, 238] width 30 height 3
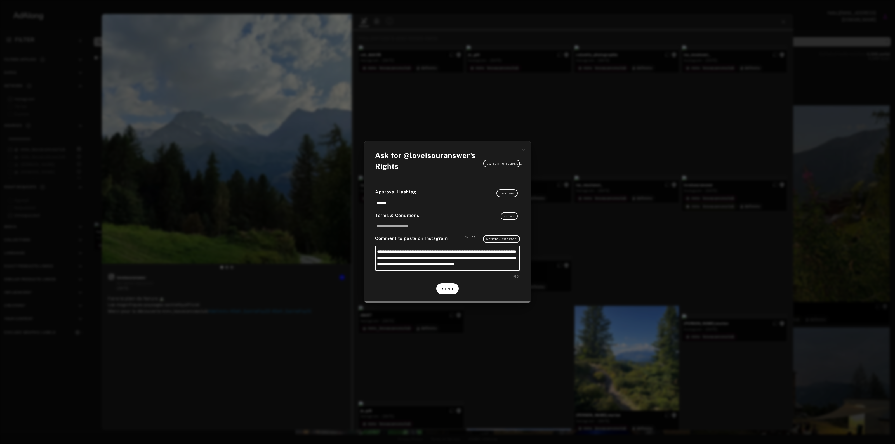
click at [447, 289] on span "SEND" at bounding box center [447, 289] width 11 height 4
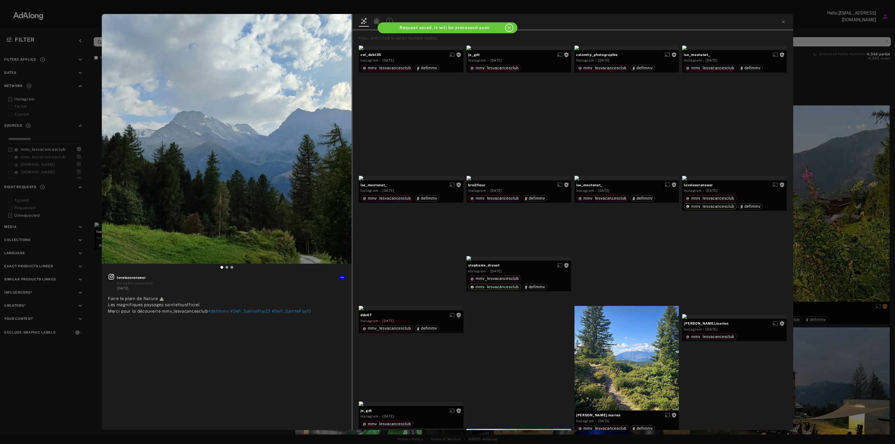
click at [847, 124] on div "Get rights loveisouranswer No rights requested 6 days ago Faire le plein de Nat…" at bounding box center [447, 222] width 895 height 444
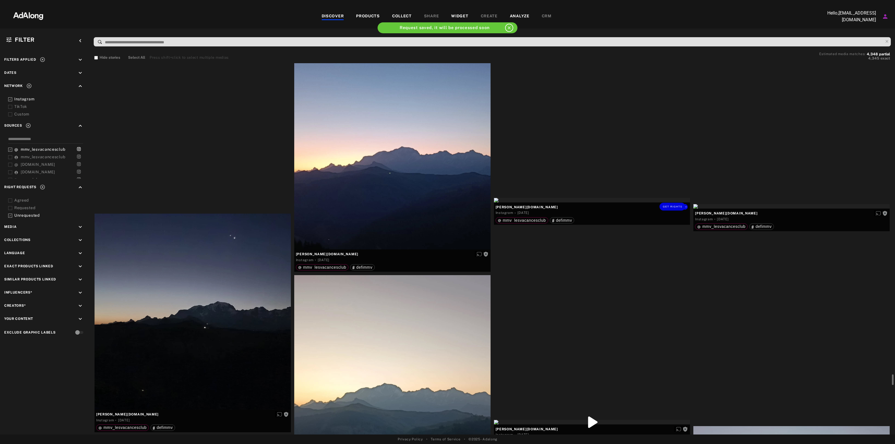
scroll to position [10943, 0]
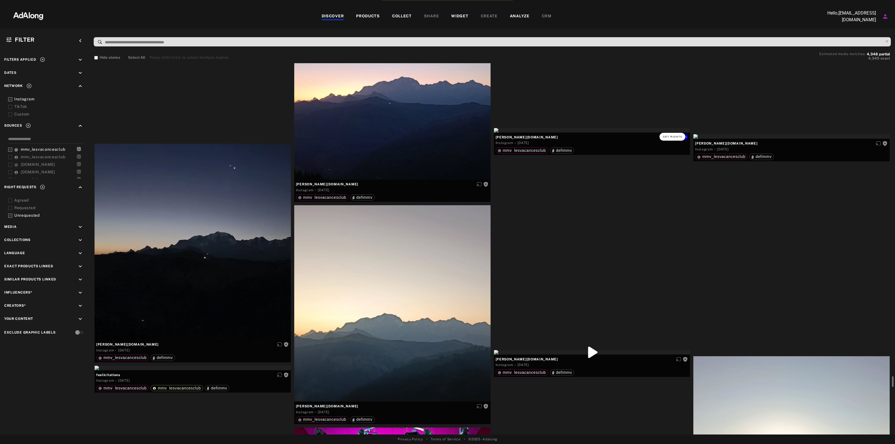
click at [674, 134] on button "Get rights" at bounding box center [673, 137] width 26 height 8
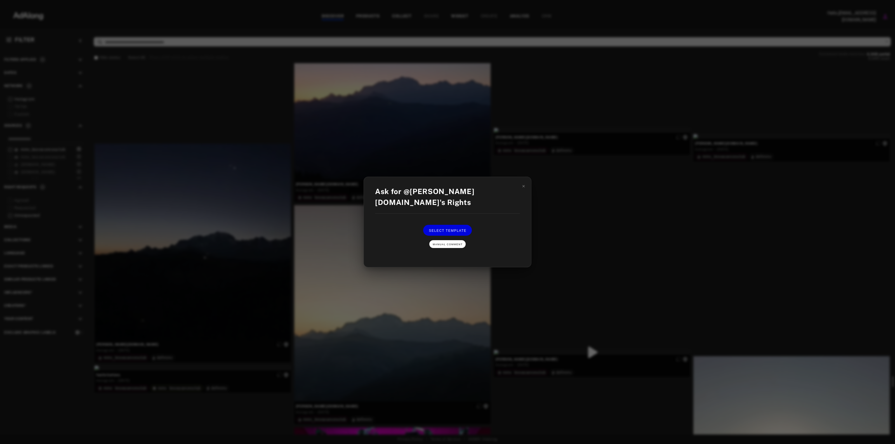
click at [459, 243] on span "Manual Comment" at bounding box center [448, 244] width 30 height 3
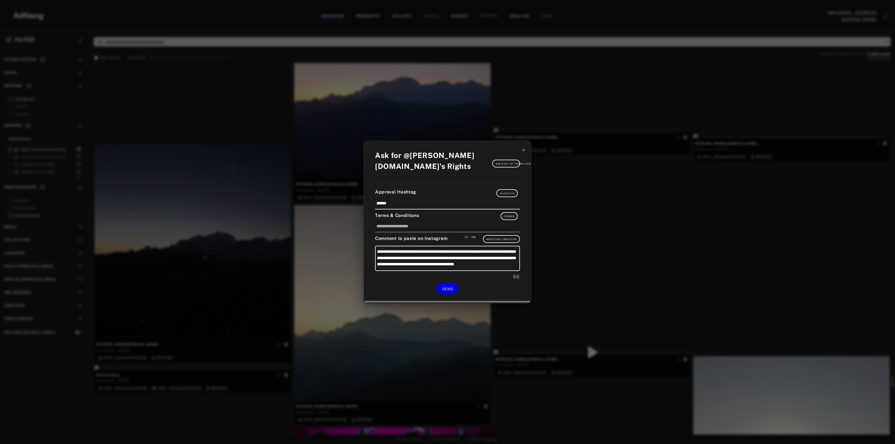
click at [525, 151] on icon at bounding box center [524, 150] width 4 height 4
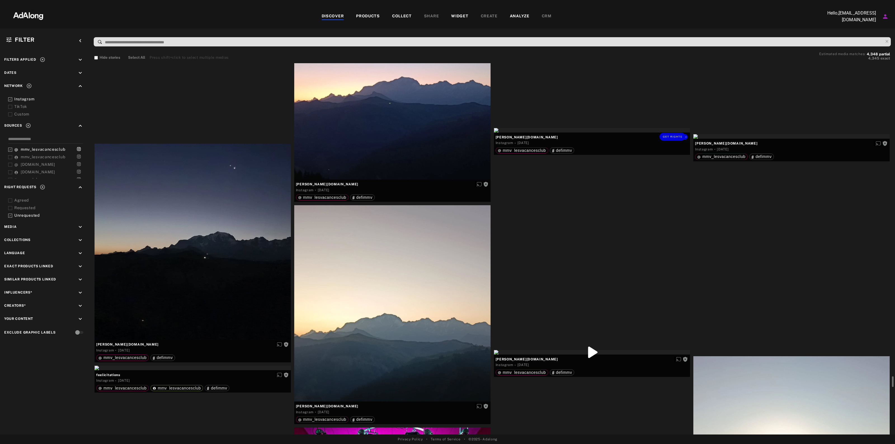
click at [581, 133] on div "Get rights" at bounding box center [592, 130] width 196 height 4
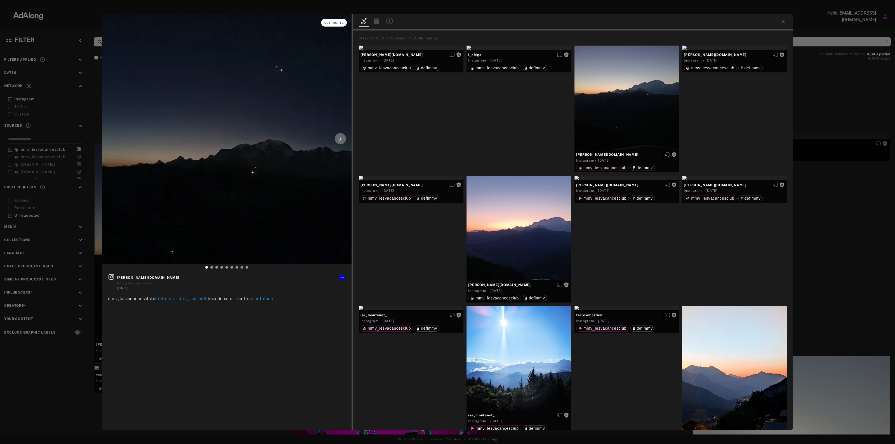
click at [338, 23] on span "Get rights" at bounding box center [334, 23] width 20 height 3
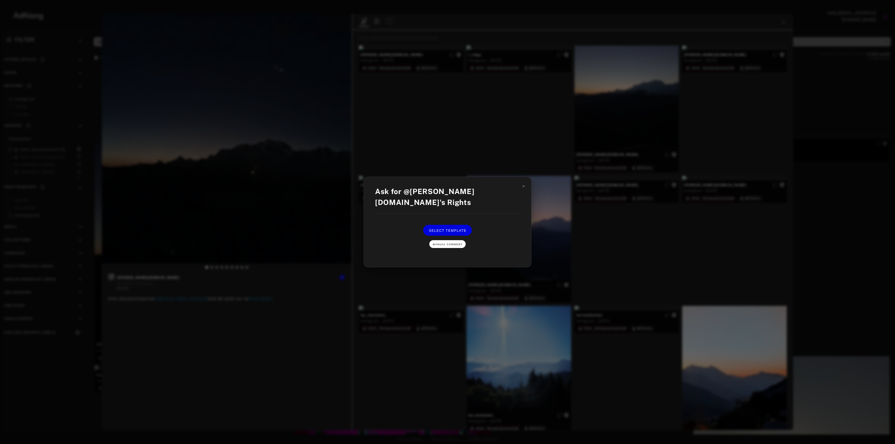
click at [446, 240] on button "Manual Comment" at bounding box center [447, 244] width 36 height 8
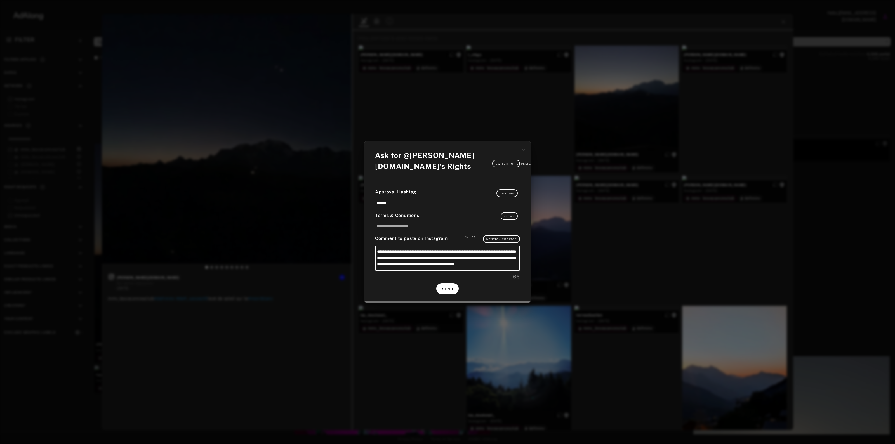
click at [453, 288] on span "SEND" at bounding box center [447, 289] width 11 height 4
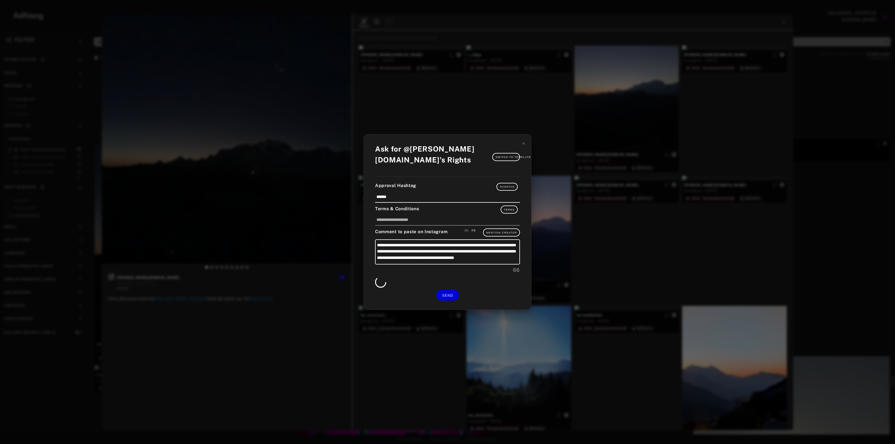
click at [841, 175] on div "Get rights etienne.bzh No rights requested 1 week ago mmv_lesvacancesclub #defi…" at bounding box center [447, 222] width 895 height 444
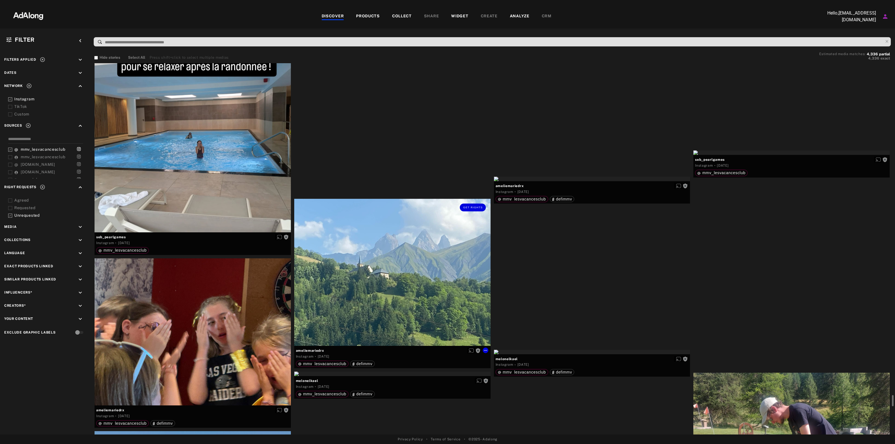
click at [452, 222] on div "Get rights" at bounding box center [392, 272] width 196 height 147
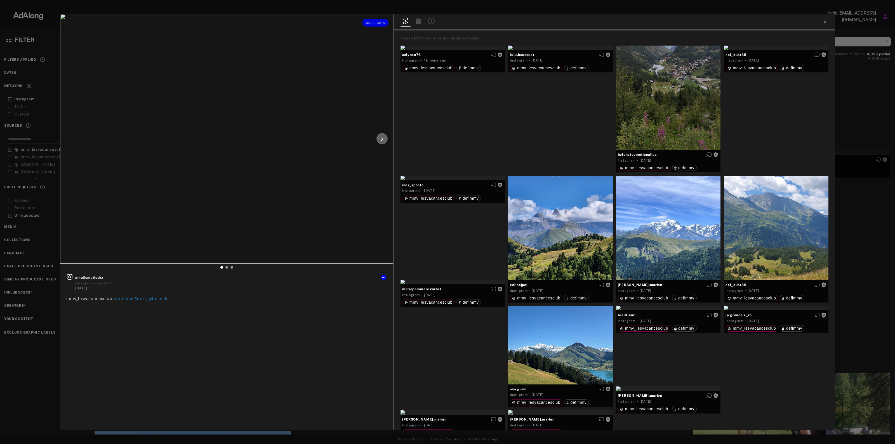
click at [385, 142] on div at bounding box center [381, 138] width 11 height 11
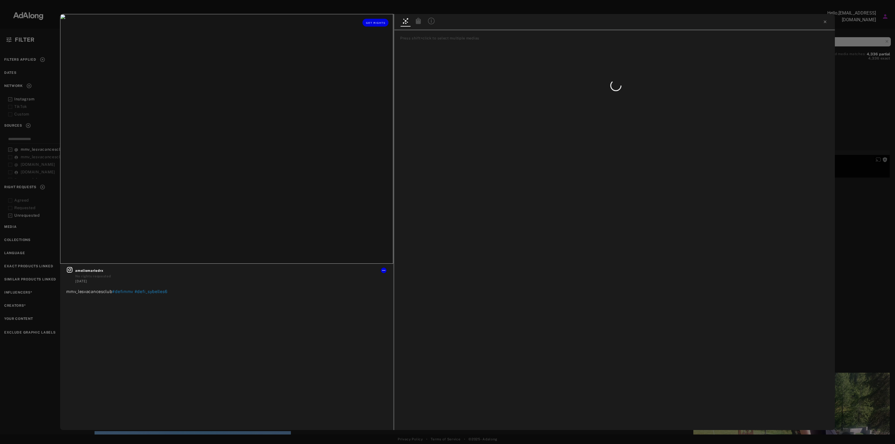
click at [377, 135] on div at bounding box center [381, 138] width 11 height 11
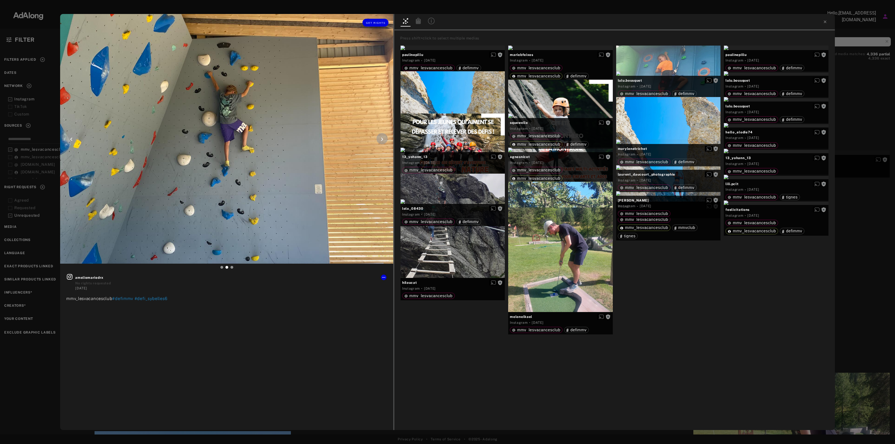
click at [377, 137] on div at bounding box center [381, 138] width 11 height 11
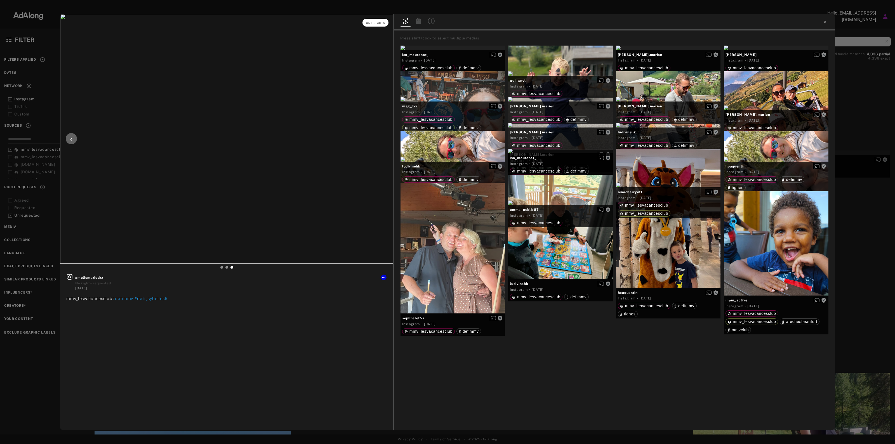
click at [375, 20] on button "Get rights" at bounding box center [375, 23] width 26 height 8
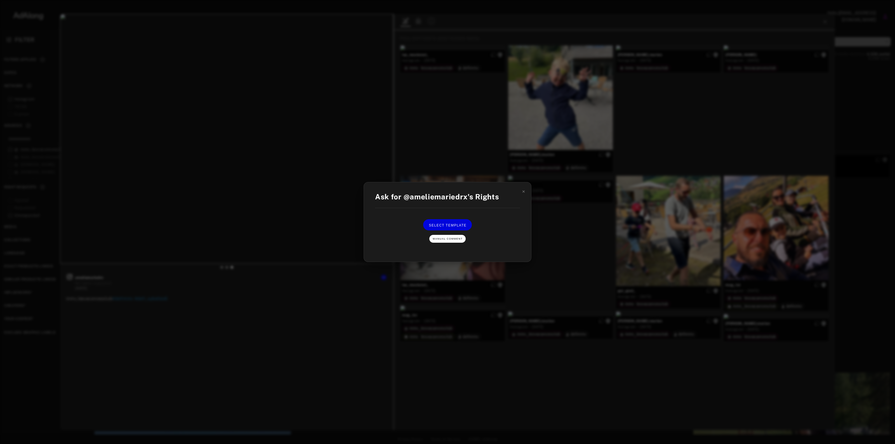
click at [449, 239] on span "Manual Comment" at bounding box center [448, 238] width 30 height 3
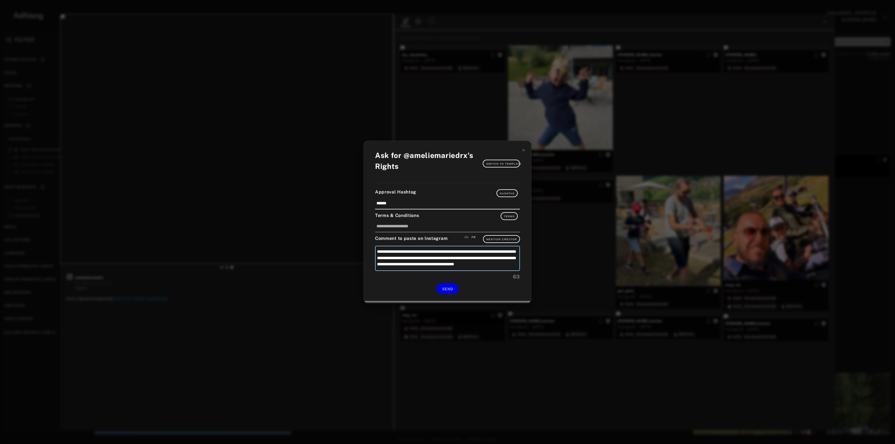
drag, startPoint x: 494, startPoint y: 250, endPoint x: 386, endPoint y: 258, distance: 108.5
click at [386, 258] on textarea "**********" at bounding box center [447, 258] width 145 height 25
type textarea "**********"
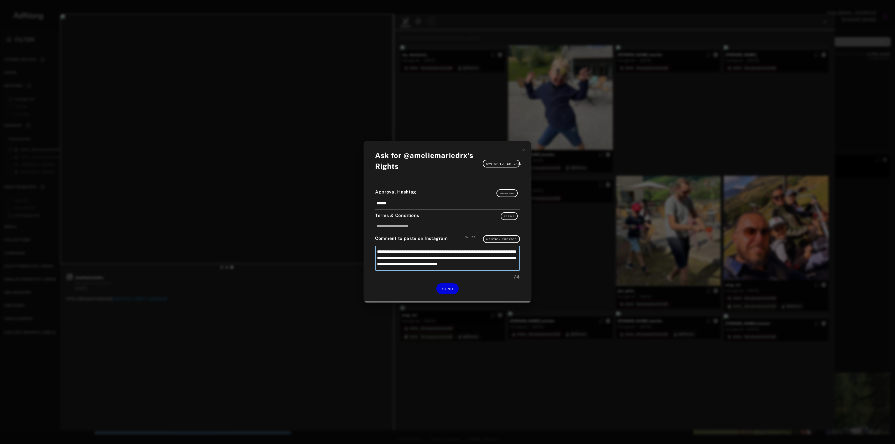
type textarea "**********"
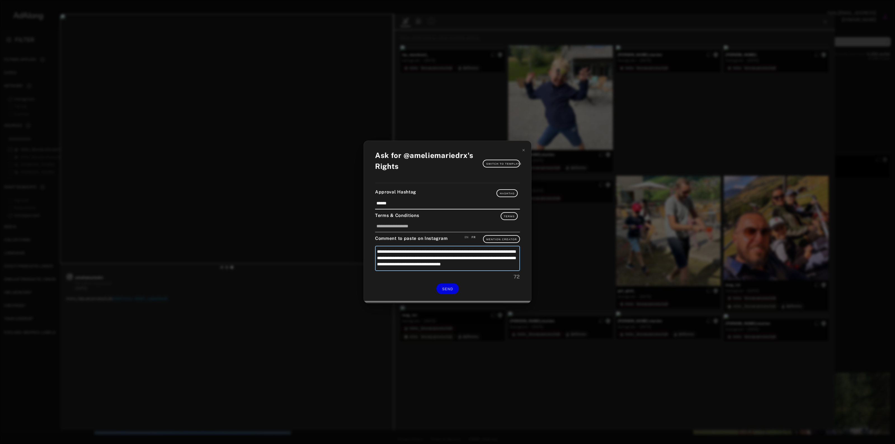
type textarea "**********"
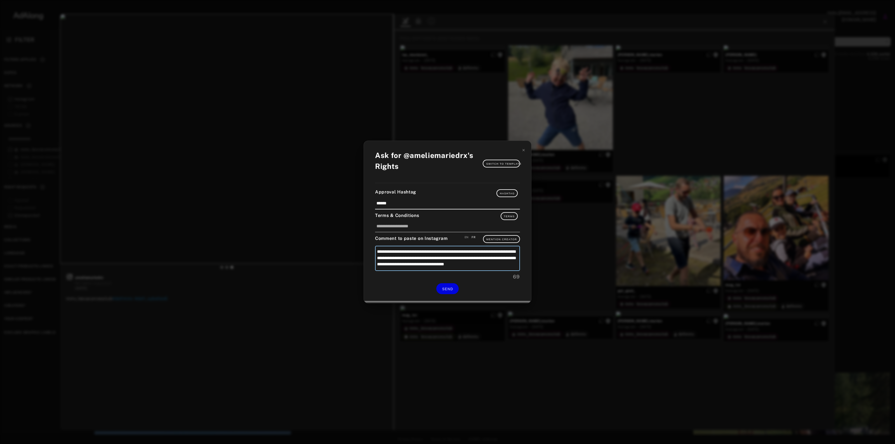
type textarea "**********"
click at [496, 251] on textarea "**********" at bounding box center [447, 258] width 145 height 25
type textarea "**********"
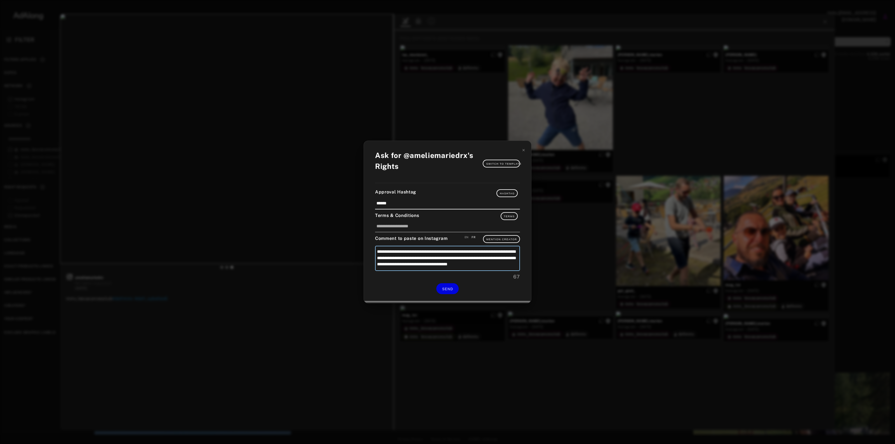
type textarea "**********"
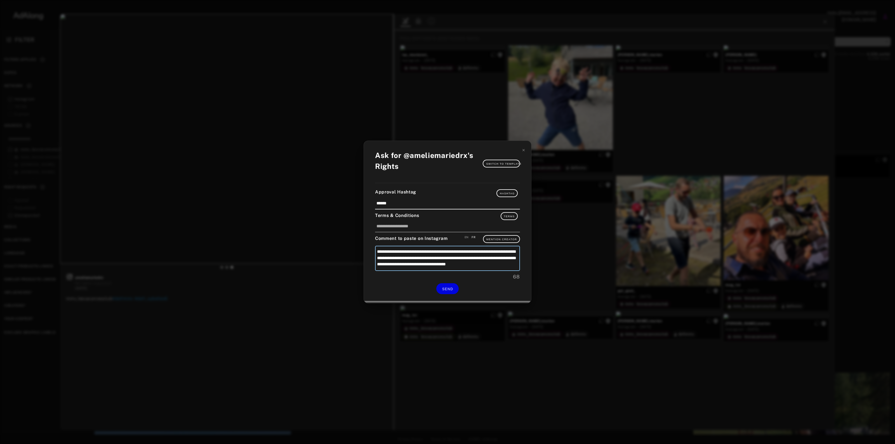
type textarea "**********"
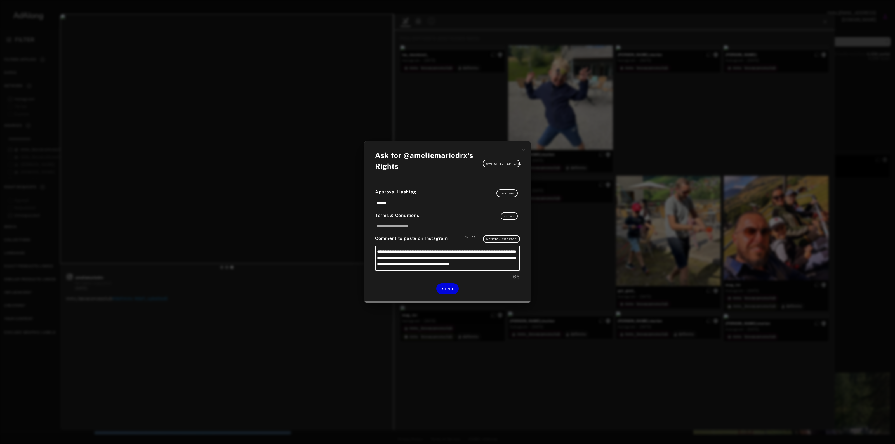
click at [440, 282] on div "**********" at bounding box center [447, 222] width 167 height 162
click at [443, 288] on span "SEND" at bounding box center [447, 289] width 11 height 4
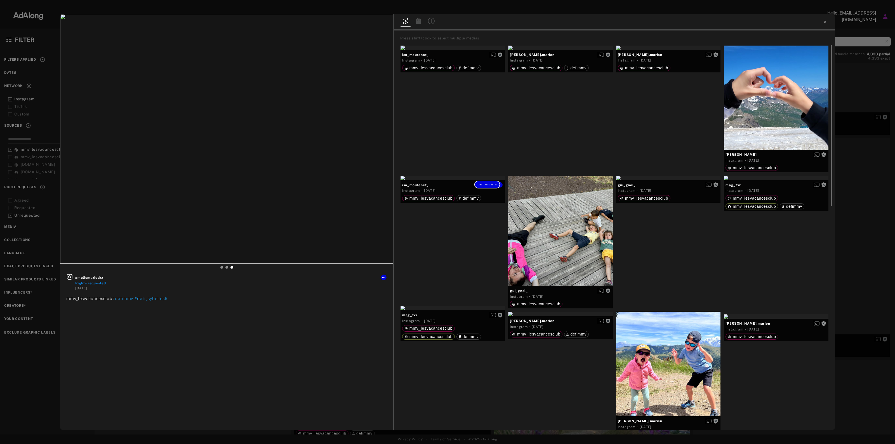
drag, startPoint x: 480, startPoint y: 185, endPoint x: 479, endPoint y: 220, distance: 35.5
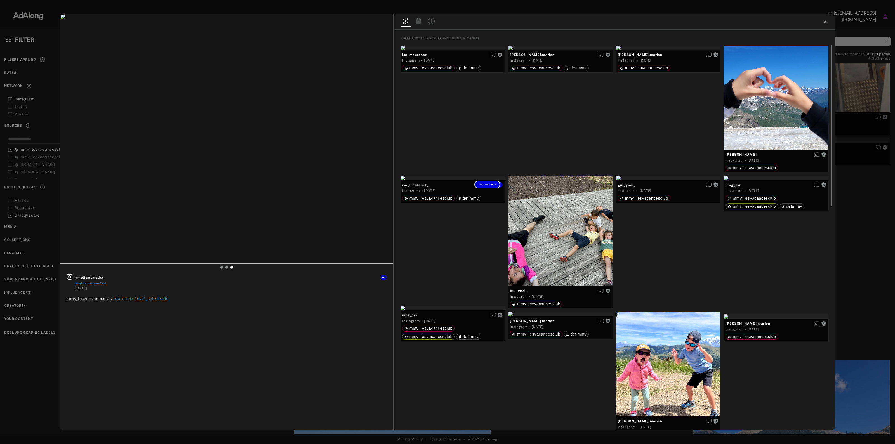
click at [479, 180] on div "Get rights" at bounding box center [453, 178] width 105 height 4
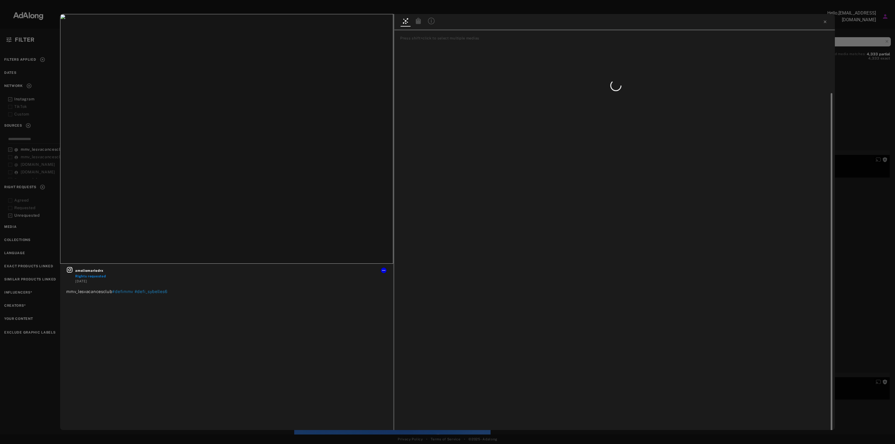
click at [479, 220] on div at bounding box center [616, 288] width 434 height 391
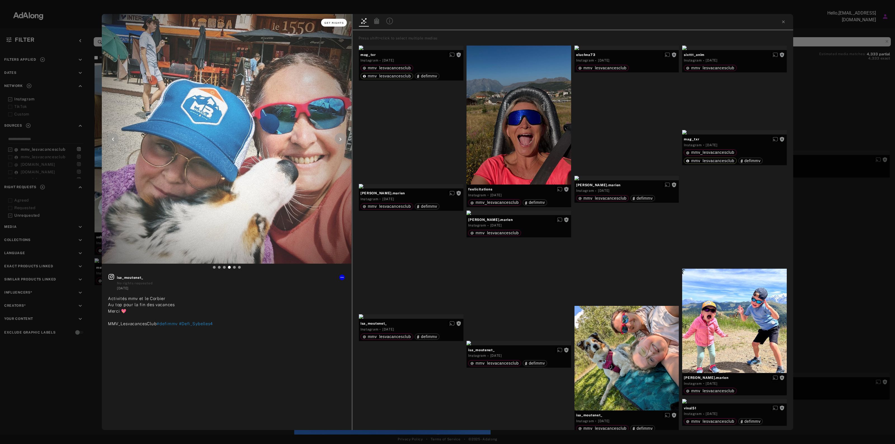
click at [337, 23] on span "Get rights" at bounding box center [334, 23] width 20 height 3
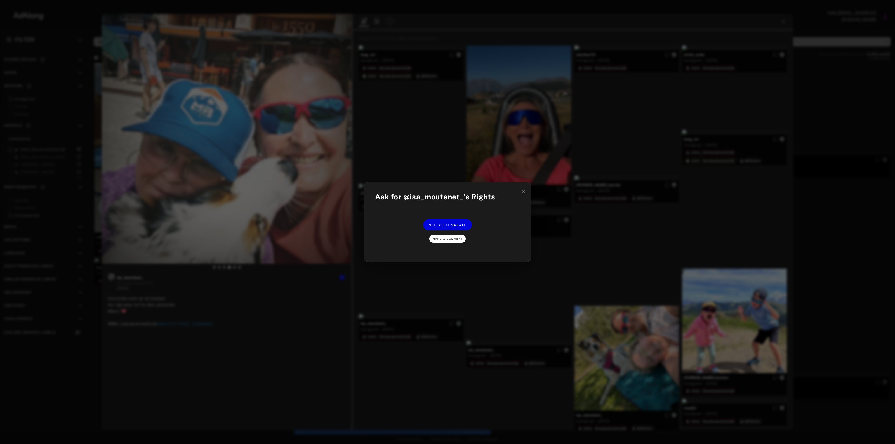
click at [454, 237] on span "Manual Comment" at bounding box center [448, 238] width 30 height 3
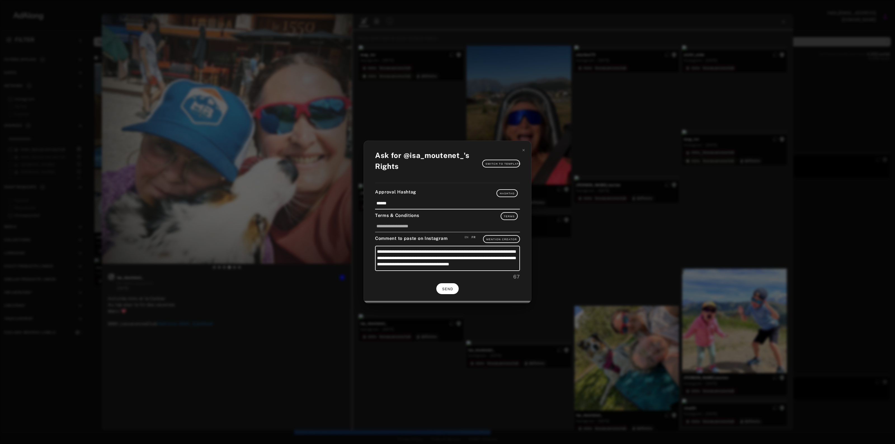
click at [439, 291] on button "SEND" at bounding box center [447, 288] width 22 height 11
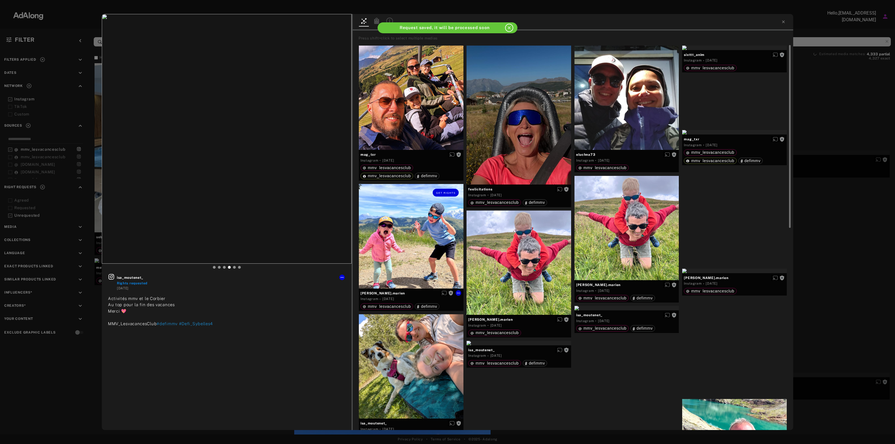
click at [413, 226] on div "Get rights" at bounding box center [411, 236] width 105 height 105
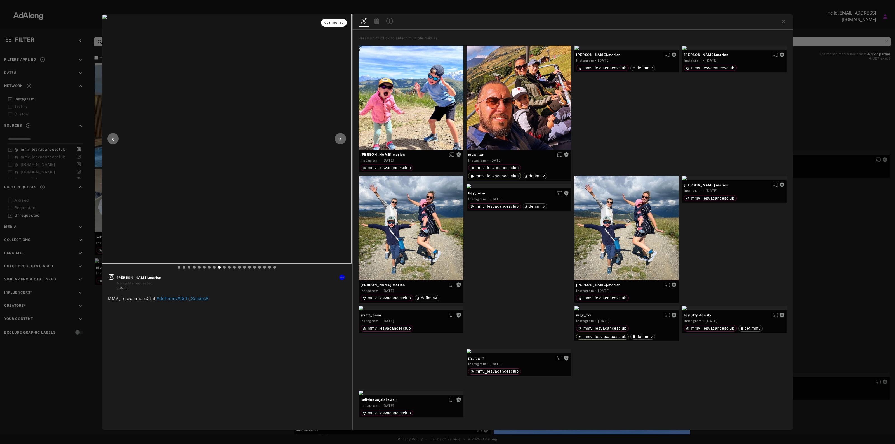
click at [328, 23] on span "Get rights" at bounding box center [334, 23] width 20 height 3
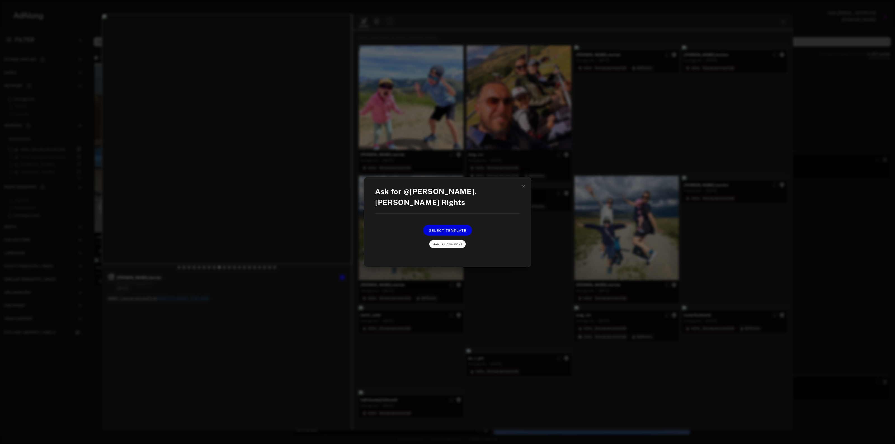
click at [448, 243] on span "Manual Comment" at bounding box center [448, 244] width 30 height 3
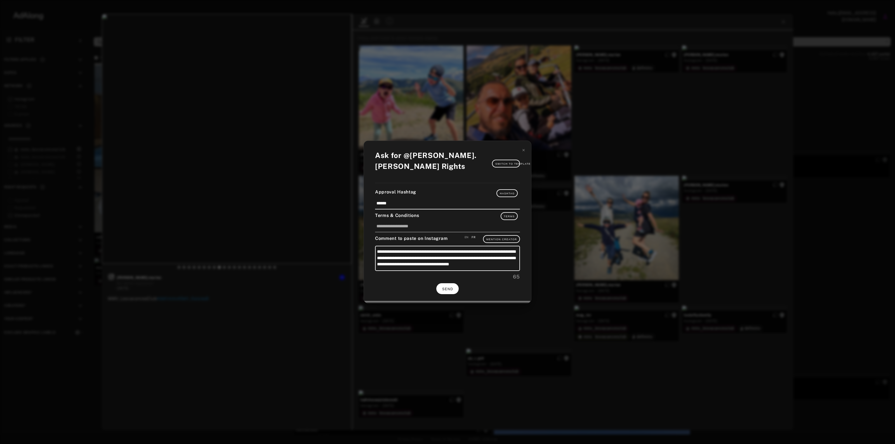
click at [450, 291] on button "SEND" at bounding box center [447, 288] width 22 height 11
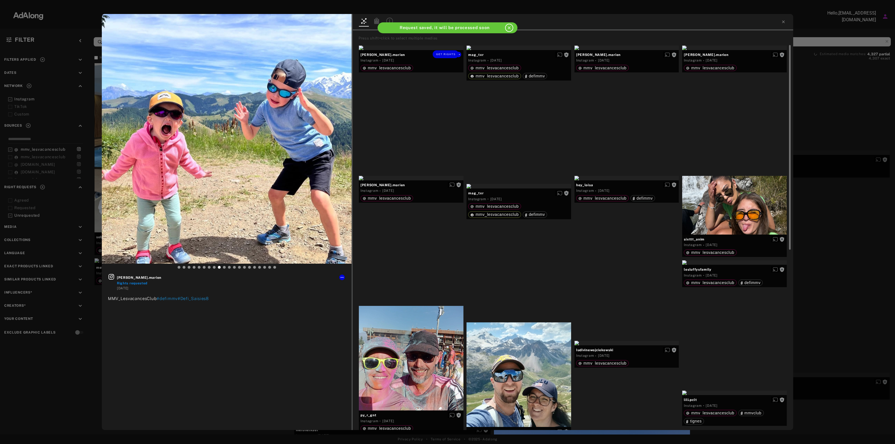
click at [382, 50] on div "Get rights" at bounding box center [411, 48] width 105 height 4
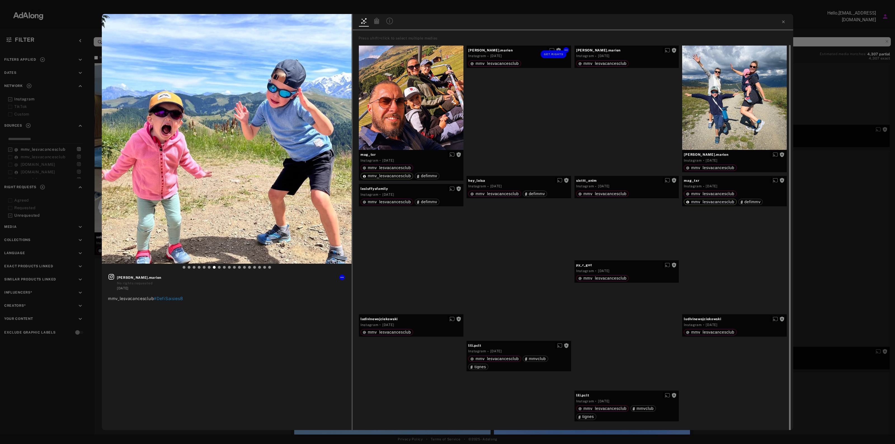
click at [533, 50] on div "Get rights" at bounding box center [519, 48] width 105 height 4
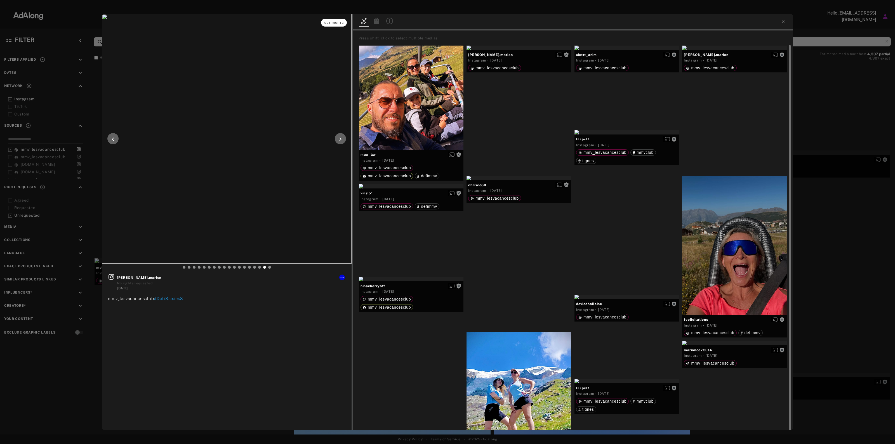
click at [338, 22] on span "Get rights" at bounding box center [334, 23] width 20 height 3
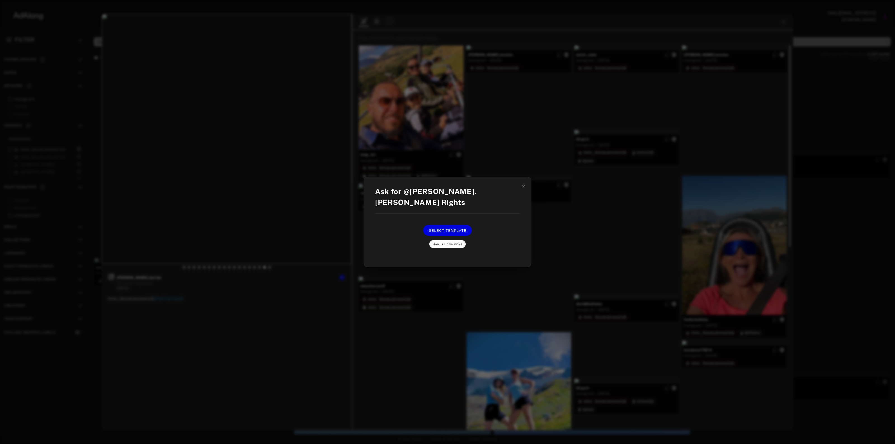
click at [453, 241] on button "Manual Comment" at bounding box center [447, 244] width 36 height 8
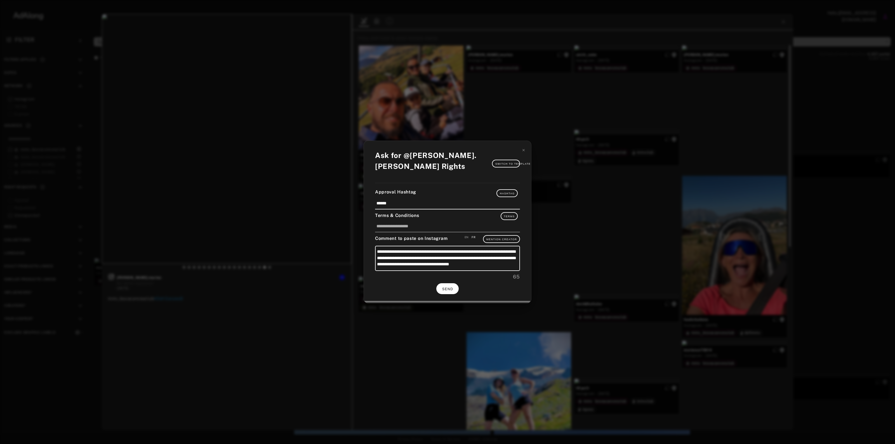
click at [446, 287] on span "SEND" at bounding box center [447, 289] width 11 height 4
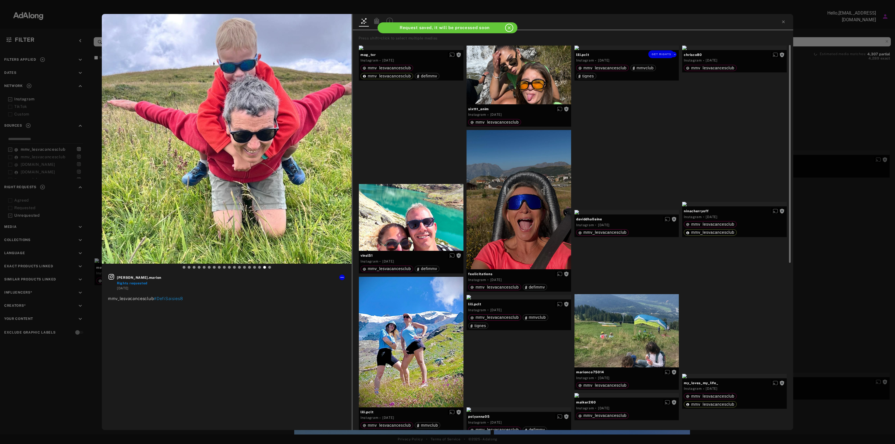
click at [625, 50] on div "Get rights" at bounding box center [626, 48] width 105 height 4
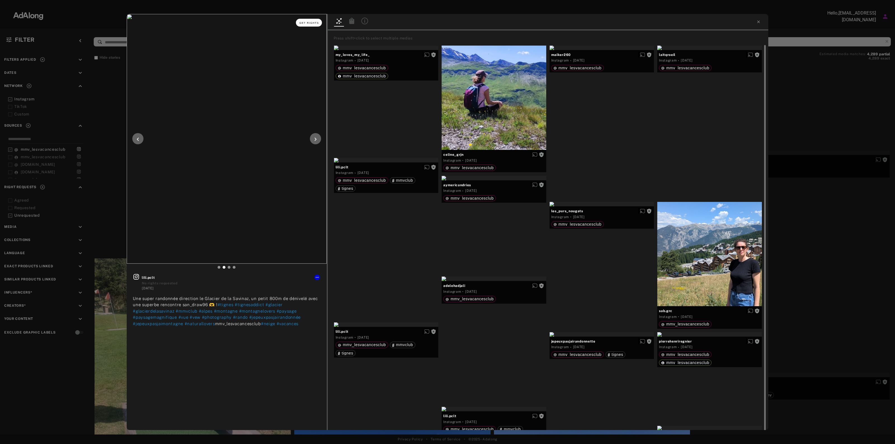
click at [309, 23] on span "Get rights" at bounding box center [309, 23] width 20 height 3
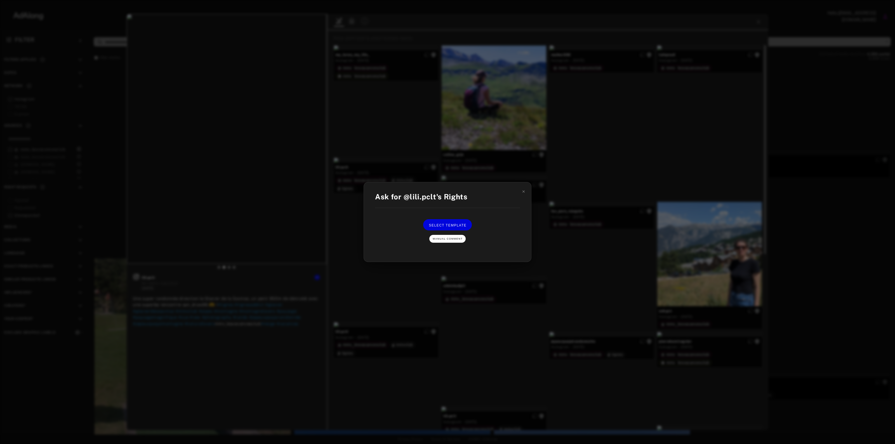
click at [448, 239] on span "Manual Comment" at bounding box center [448, 238] width 30 height 3
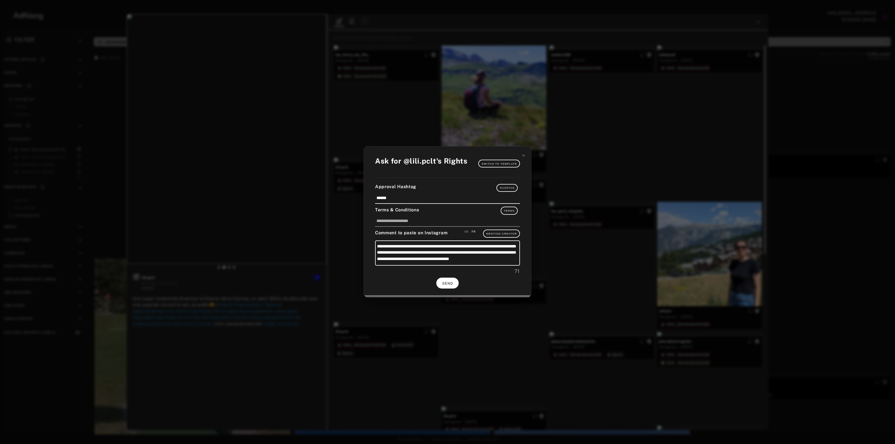
click at [446, 279] on button "SEND" at bounding box center [447, 283] width 22 height 11
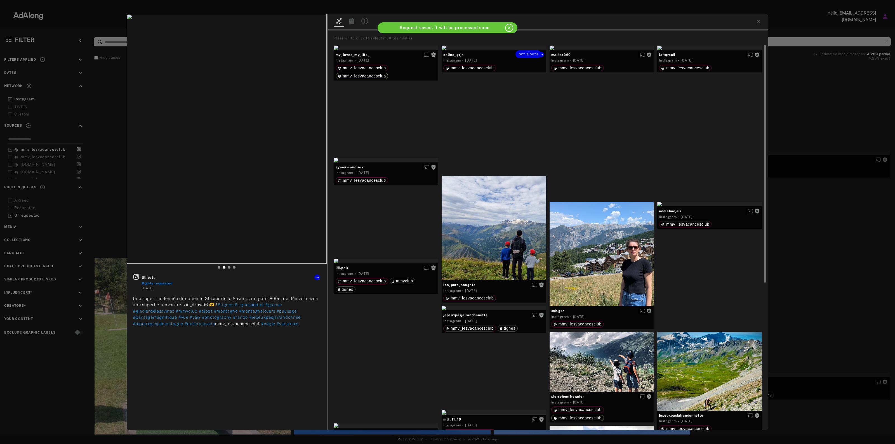
click at [511, 50] on div "Get rights" at bounding box center [494, 48] width 105 height 4
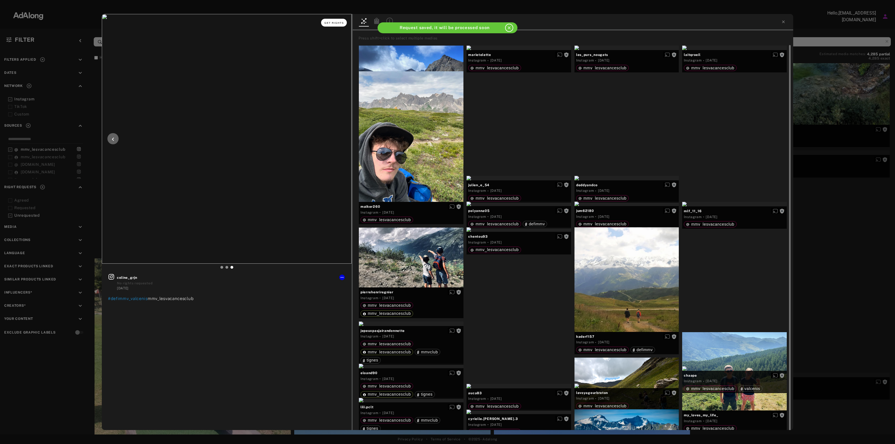
click at [341, 23] on span "Get rights" at bounding box center [334, 23] width 20 height 3
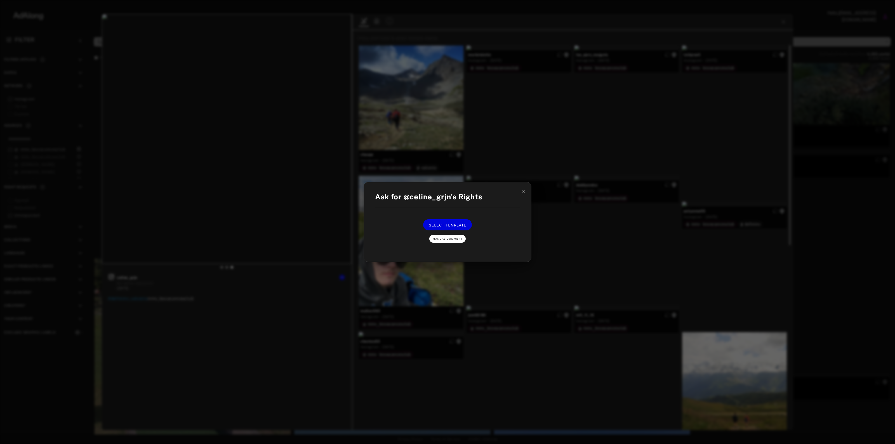
click at [445, 239] on span "Manual Comment" at bounding box center [448, 238] width 30 height 3
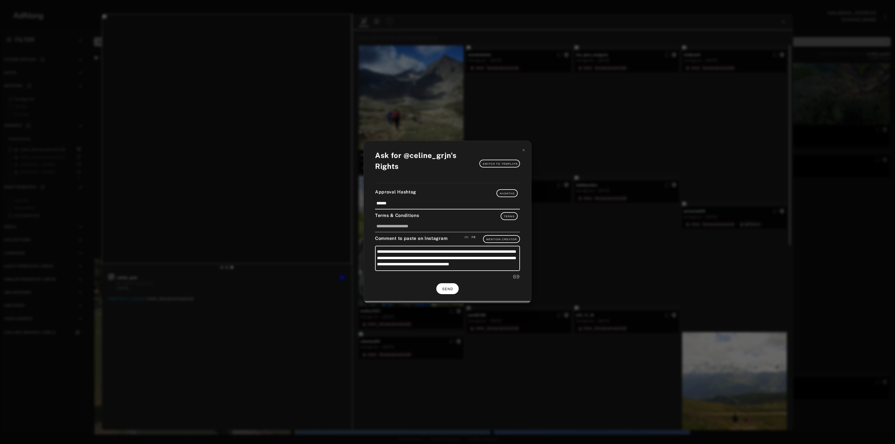
click at [444, 290] on button "SEND" at bounding box center [447, 288] width 22 height 11
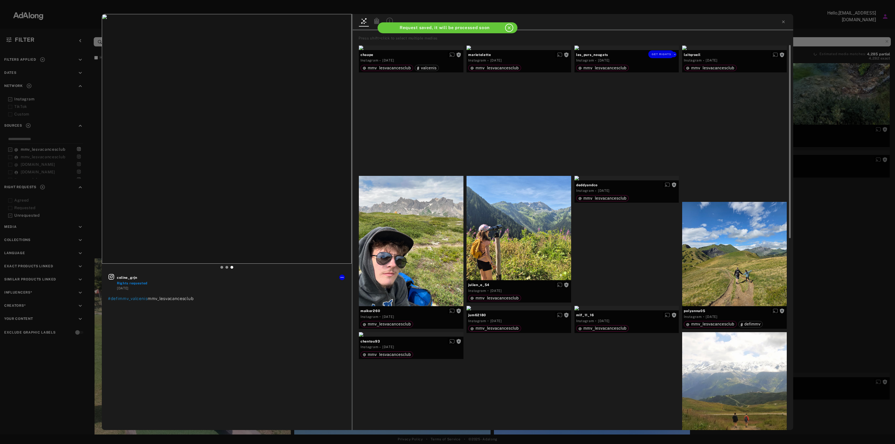
click at [626, 50] on div "Get rights" at bounding box center [626, 48] width 105 height 4
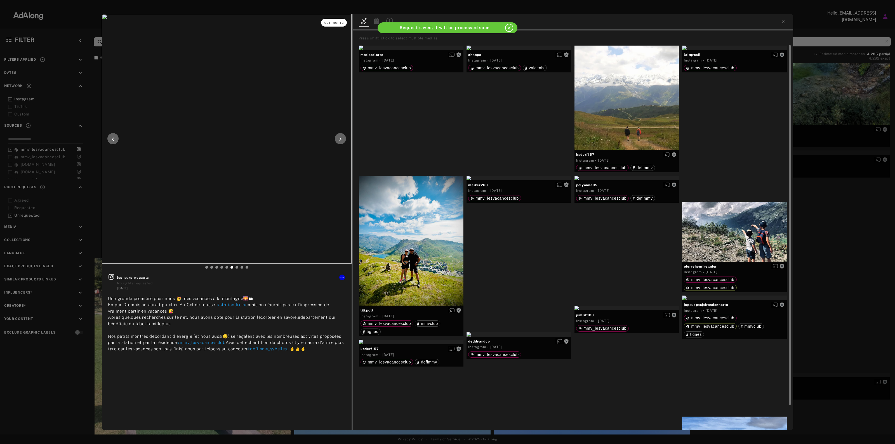
click at [341, 19] on button "Get rights" at bounding box center [334, 23] width 26 height 8
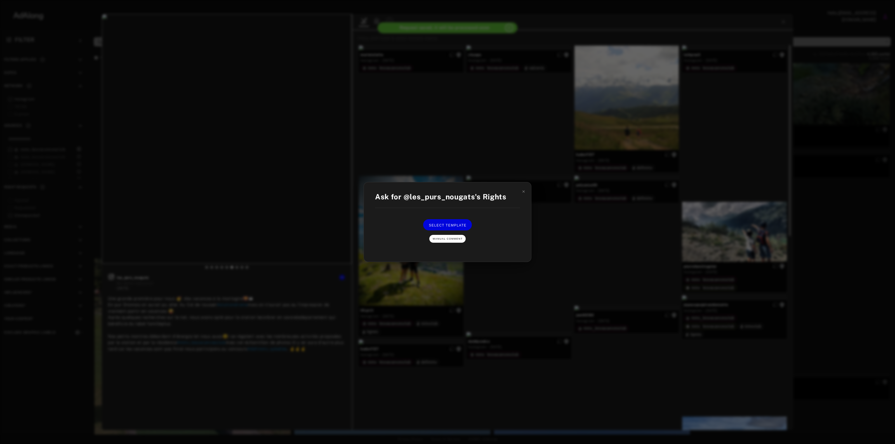
click at [452, 236] on button "Manual Comment" at bounding box center [447, 239] width 36 height 8
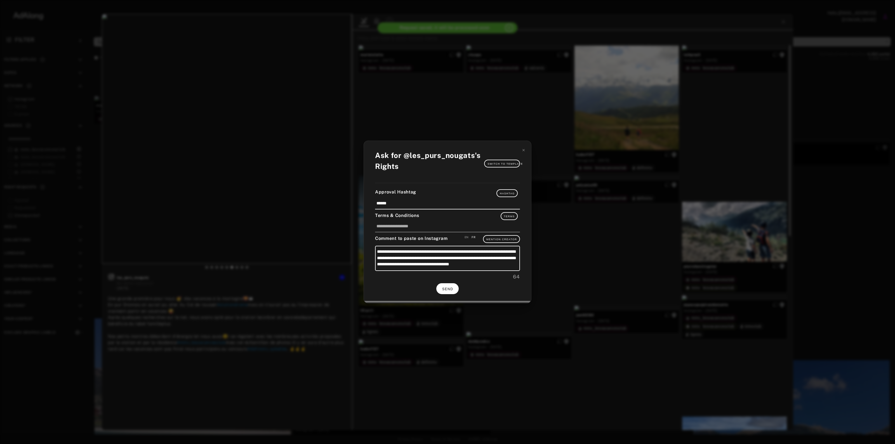
click at [447, 288] on span "SEND" at bounding box center [447, 289] width 11 height 4
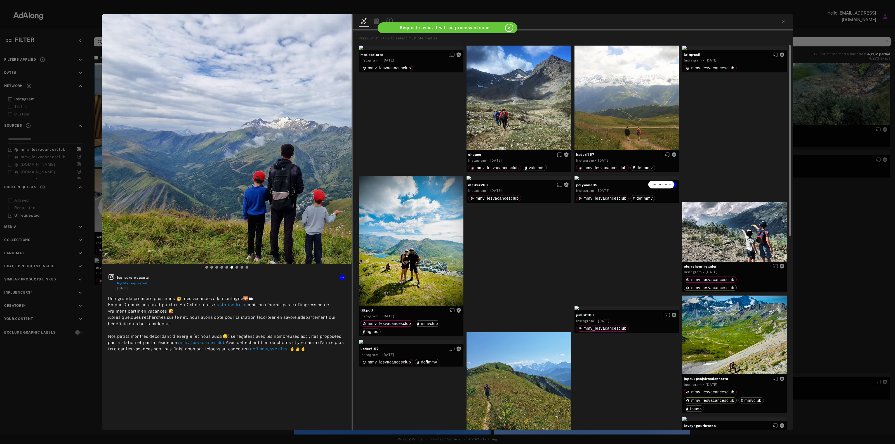
click at [666, 184] on span "Get rights" at bounding box center [662, 184] width 20 height 3
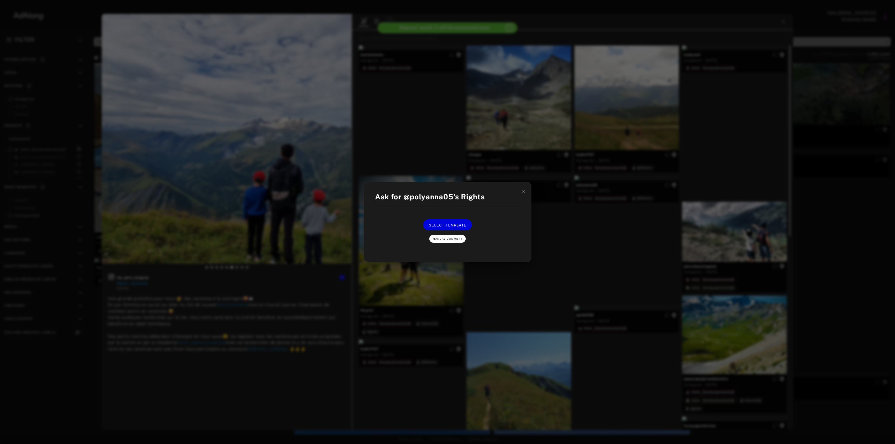
click at [440, 239] on span "Manual Comment" at bounding box center [448, 238] width 30 height 3
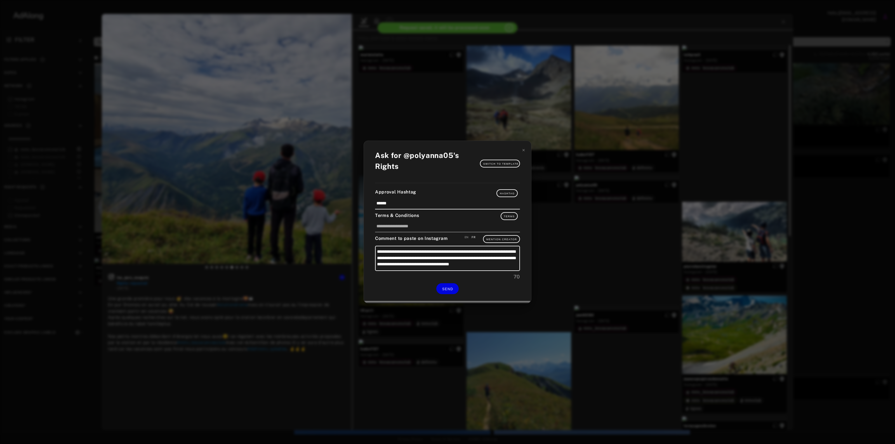
click at [454, 296] on div "**********" at bounding box center [447, 222] width 167 height 162
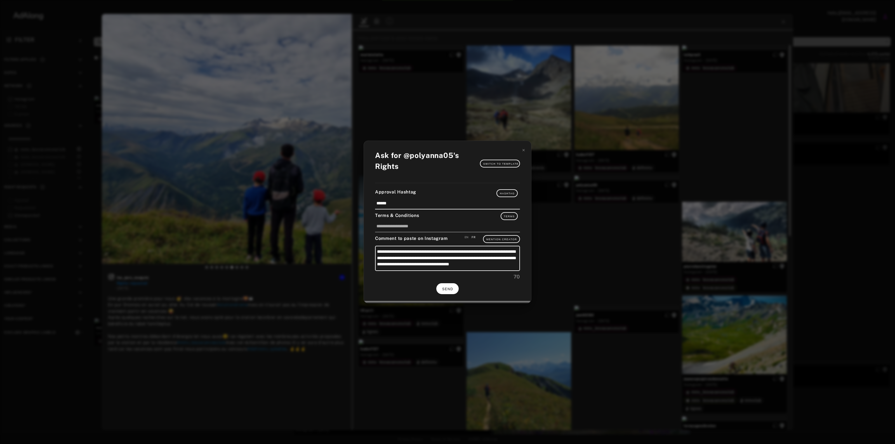
click at [453, 291] on button "SEND" at bounding box center [447, 288] width 22 height 11
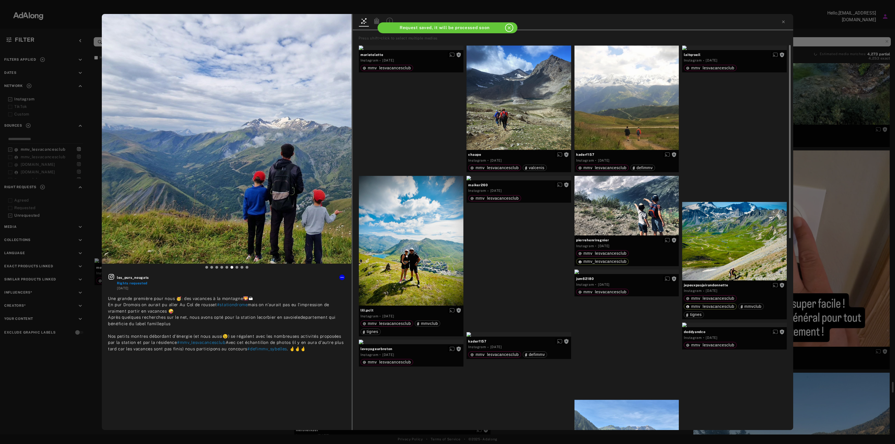
click at [813, 126] on div "les_purs_nougats Rights requested 1 year ago Une grande première pour nous 🥳: d…" at bounding box center [447, 222] width 895 height 444
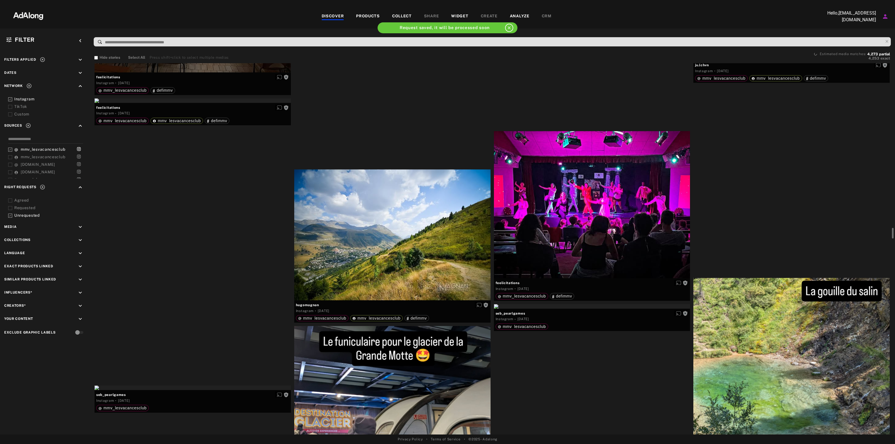
scroll to position [10453, 0]
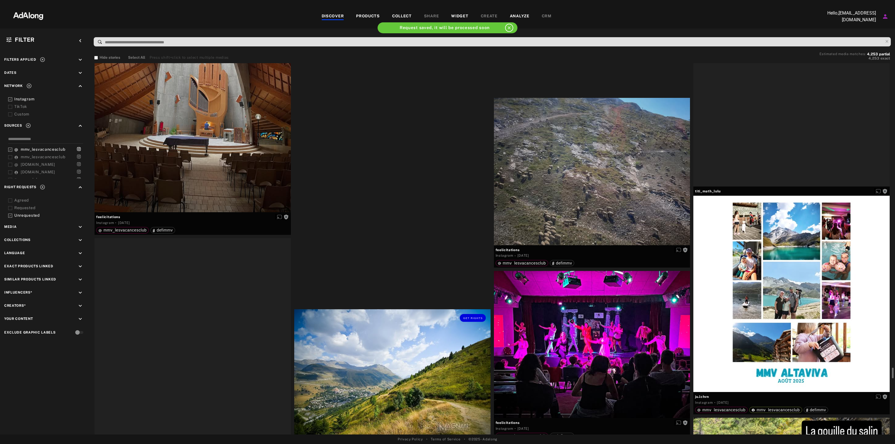
click at [360, 314] on div "Get rights" at bounding box center [392, 311] width 196 height 4
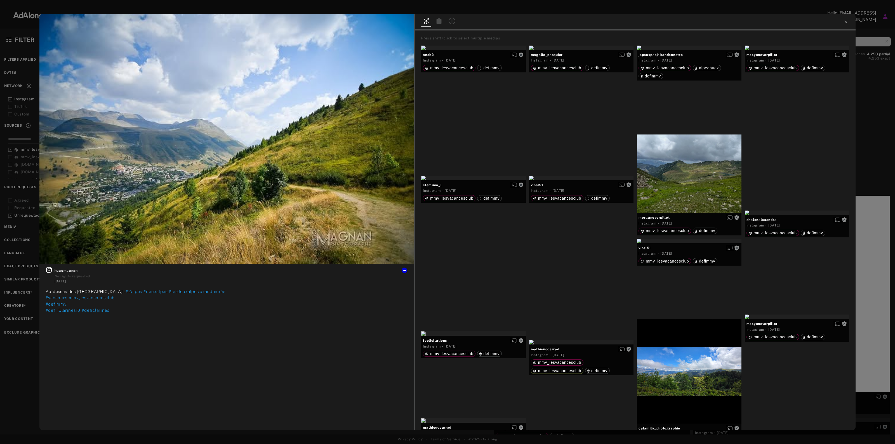
click at [872, 86] on div "Get rights hugomagnan No rights requested 1 week ago Au dessus des Deux Alpes… …" at bounding box center [447, 222] width 895 height 444
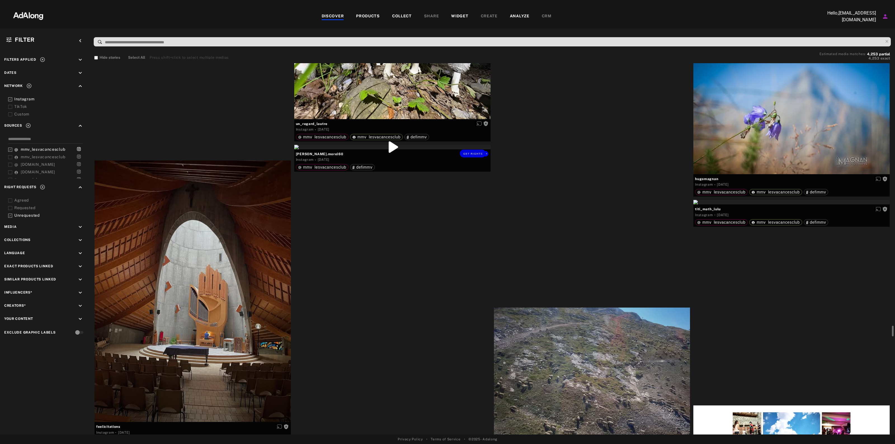
scroll to position [10174, 0]
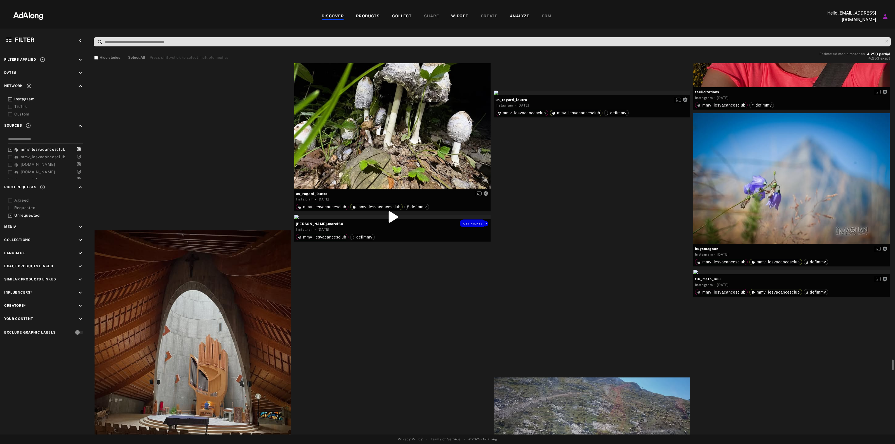
click at [424, 219] on div "Get rights" at bounding box center [392, 217] width 196 height 4
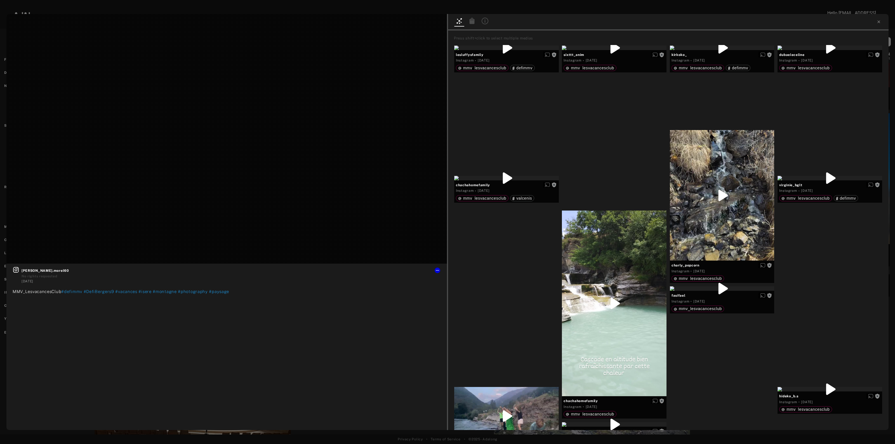
drag, startPoint x: 877, startPoint y: 22, endPoint x: 852, endPoint y: 29, distance: 25.9
click at [877, 22] on icon at bounding box center [879, 22] width 4 height 4
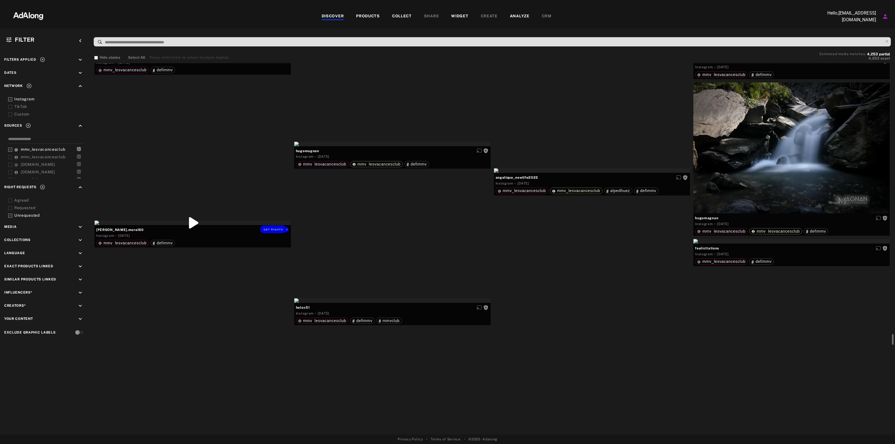
scroll to position [9160, 0]
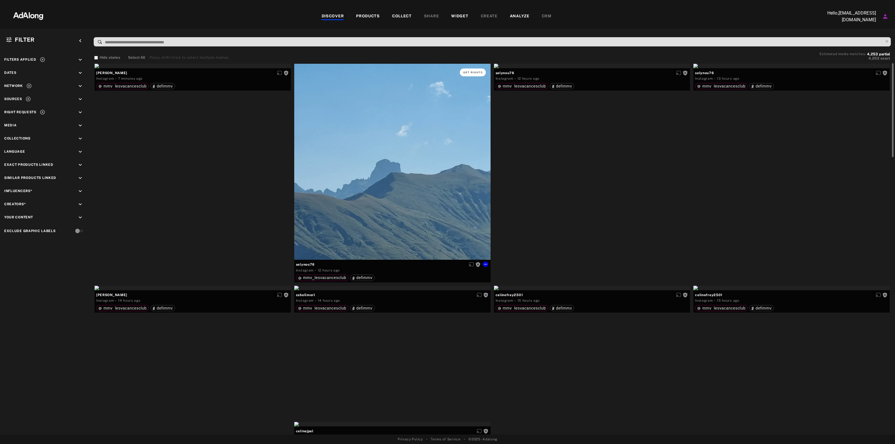
click at [469, 71] on span "Get rights" at bounding box center [473, 72] width 20 height 3
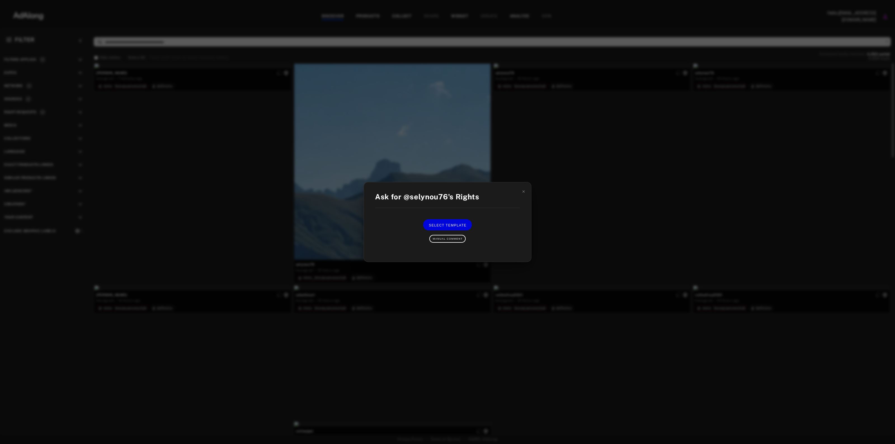
drag, startPoint x: 516, startPoint y: 119, endPoint x: 515, endPoint y: 122, distance: 3.4
click at [516, 119] on div "Ask for @selynou76's Rights Select Template Manual Comment" at bounding box center [447, 222] width 895 height 444
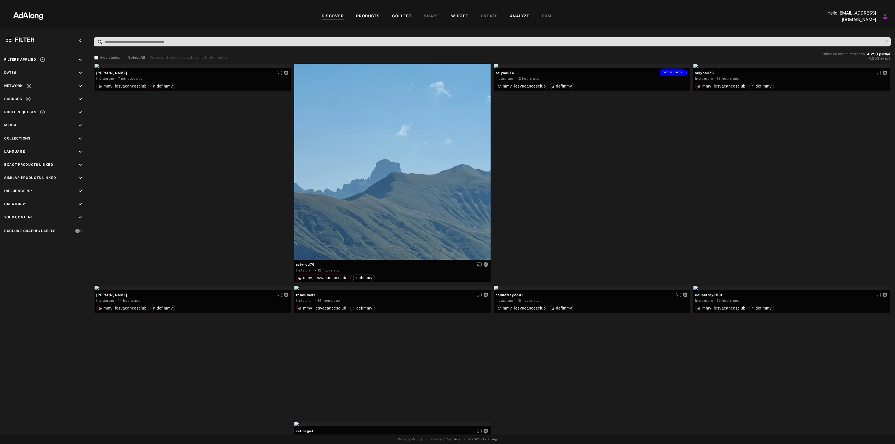
click at [430, 132] on div at bounding box center [392, 162] width 196 height 196
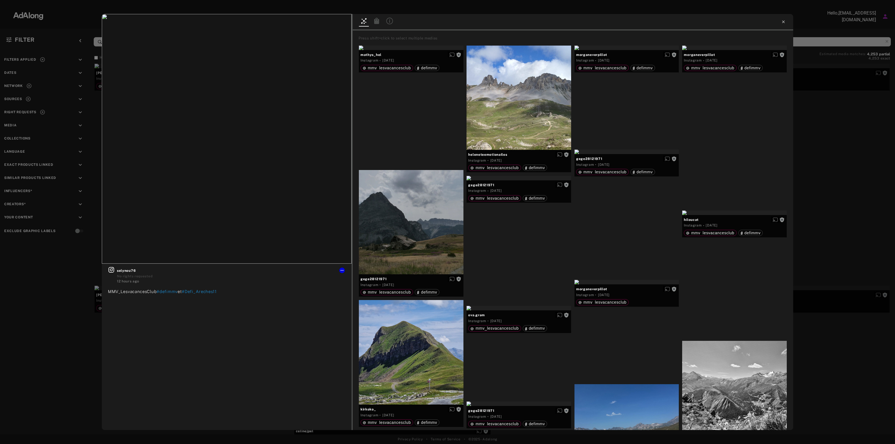
click at [782, 23] on icon at bounding box center [783, 21] width 3 height 3
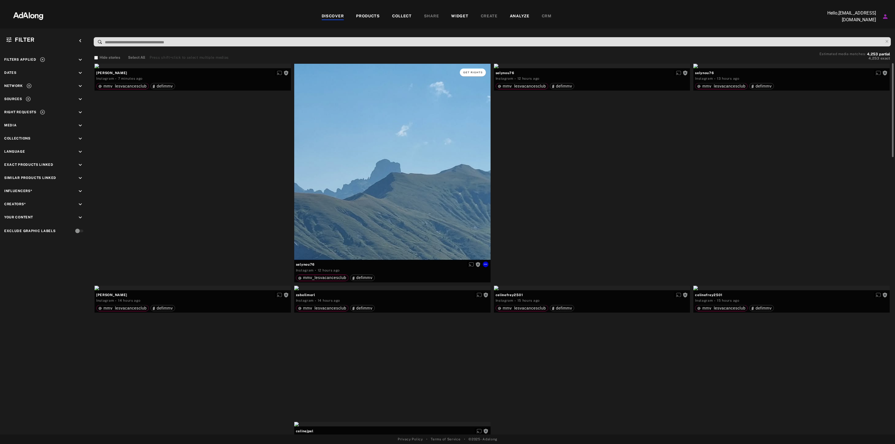
click at [478, 69] on button "Get rights" at bounding box center [473, 73] width 26 height 8
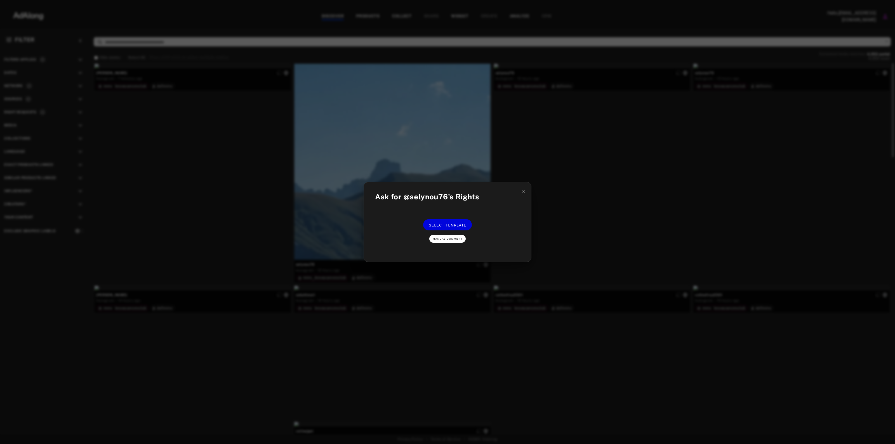
click at [447, 238] on span "Manual Comment" at bounding box center [448, 238] width 30 height 3
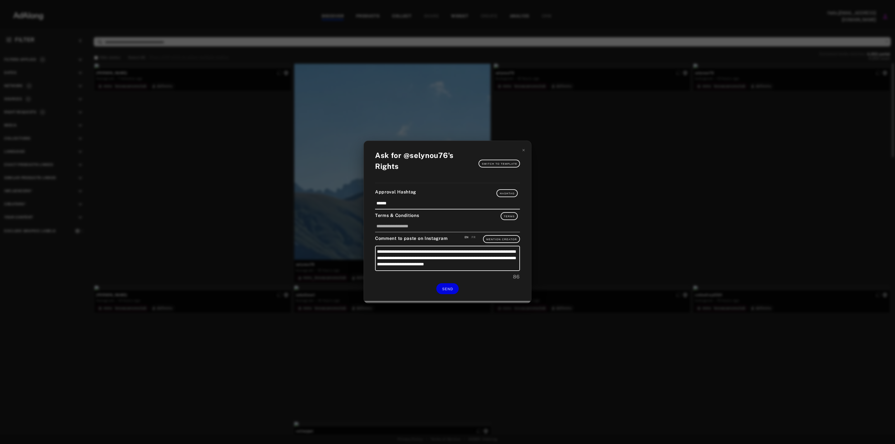
click at [474, 236] on div "FR" at bounding box center [474, 237] width 4 height 4
drag, startPoint x: 465, startPoint y: 251, endPoint x: 513, endPoint y: 252, distance: 48.1
click at [513, 252] on textarea "**********" at bounding box center [447, 258] width 145 height 25
type textarea "**********"
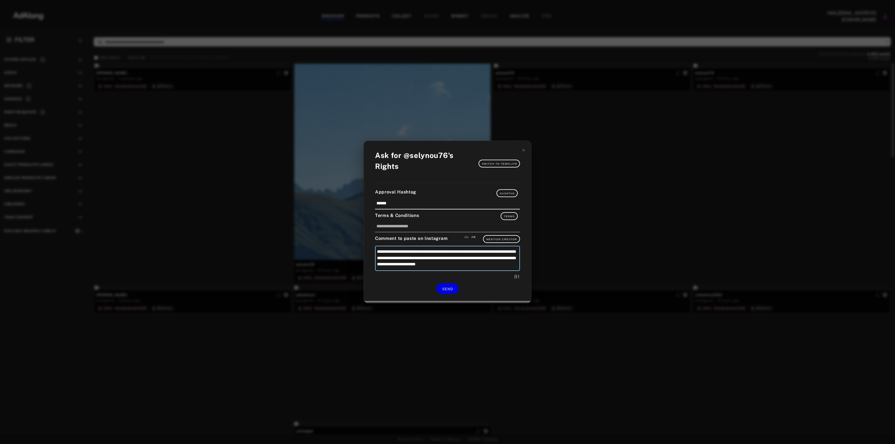
type textarea "**********"
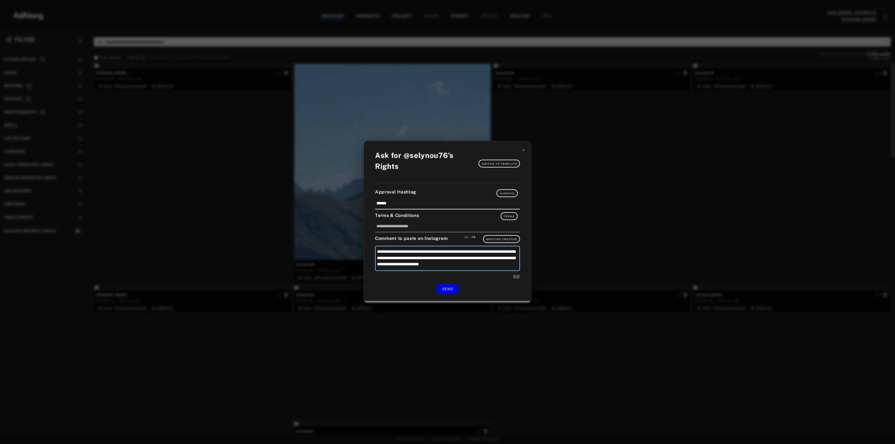
type textarea "**********"
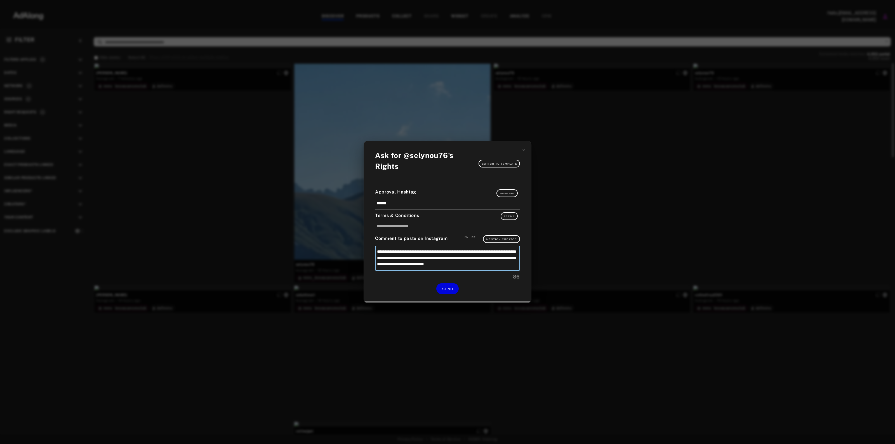
type textarea "**********"
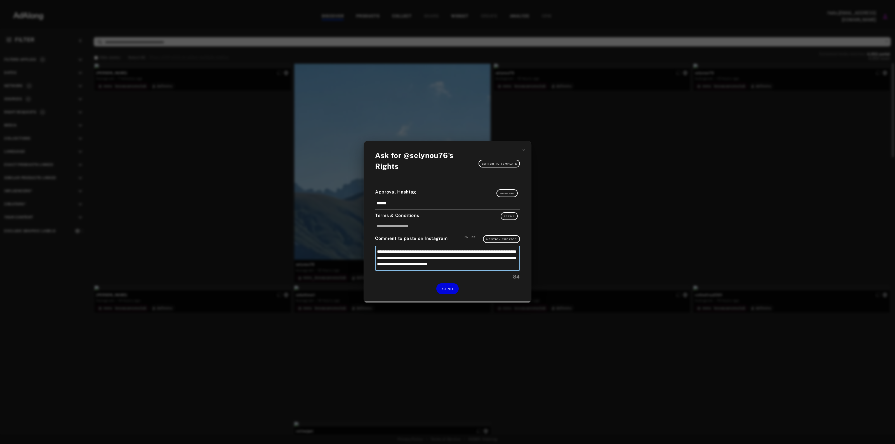
type textarea "**********"
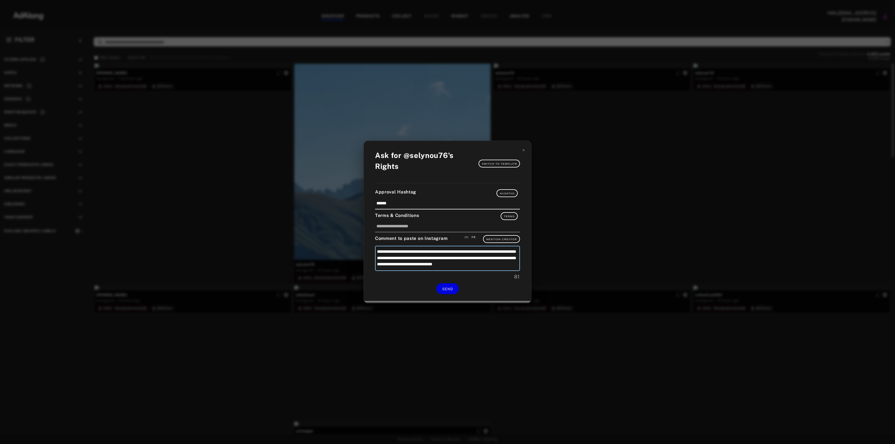
type textarea "**********"
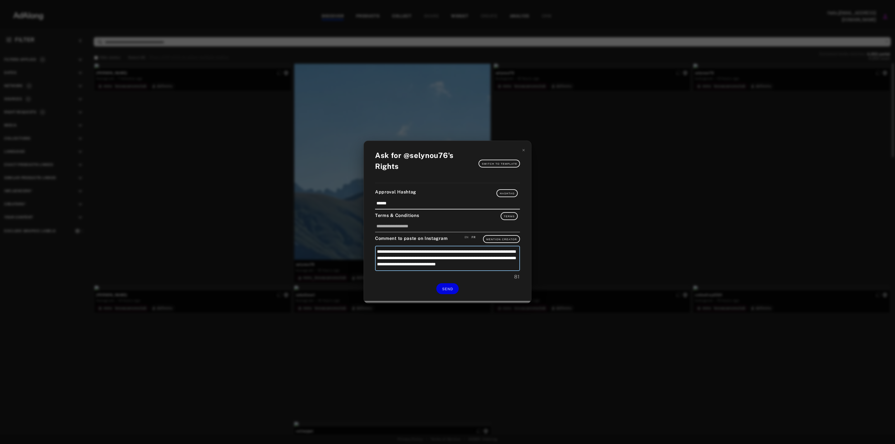
type textarea "**********"
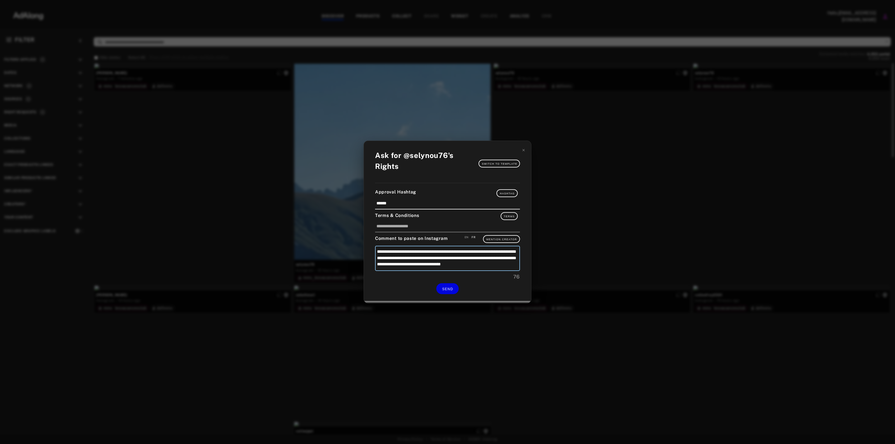
type textarea "**********"
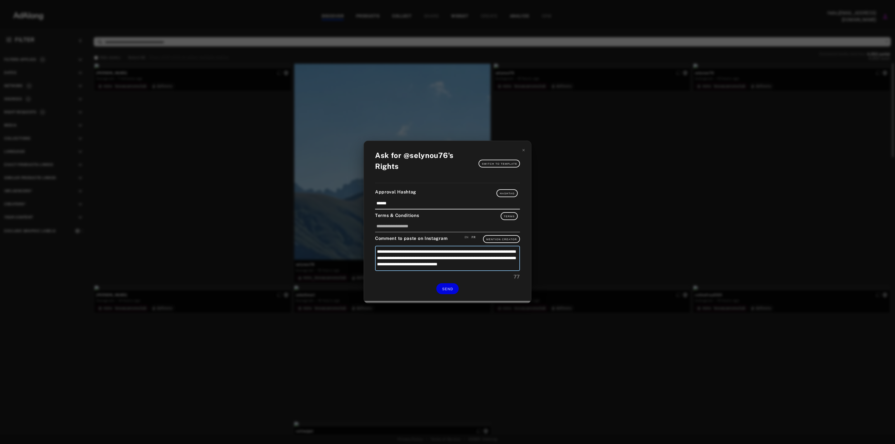
type textarea "**********"
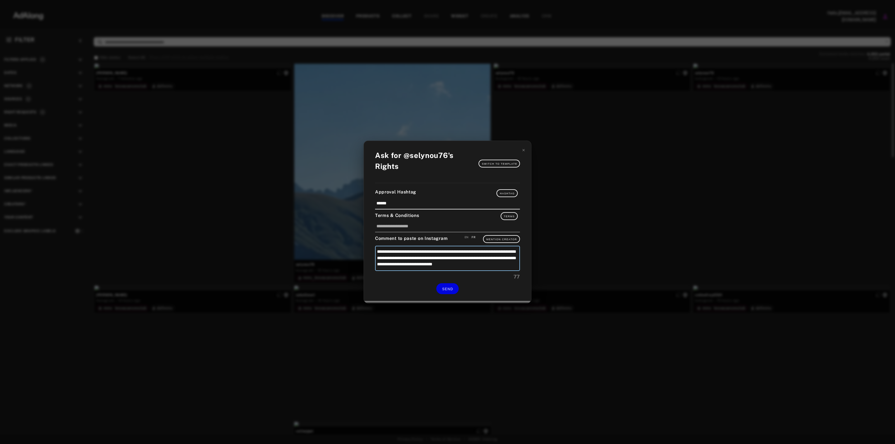
type textarea "**********"
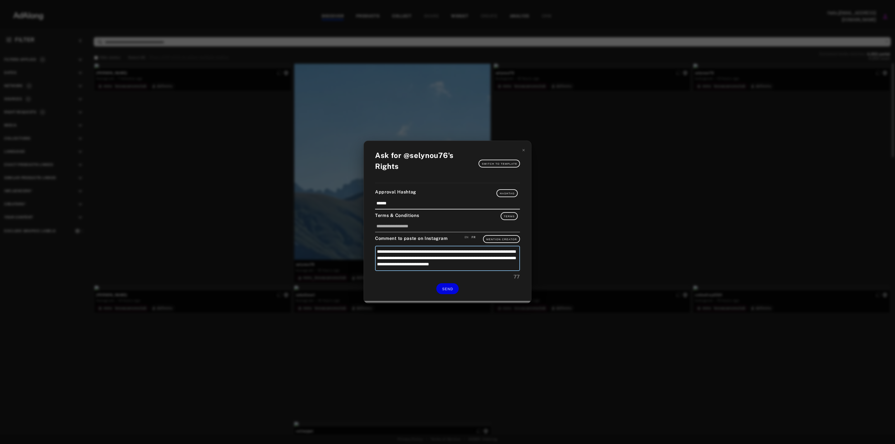
type textarea "**********"
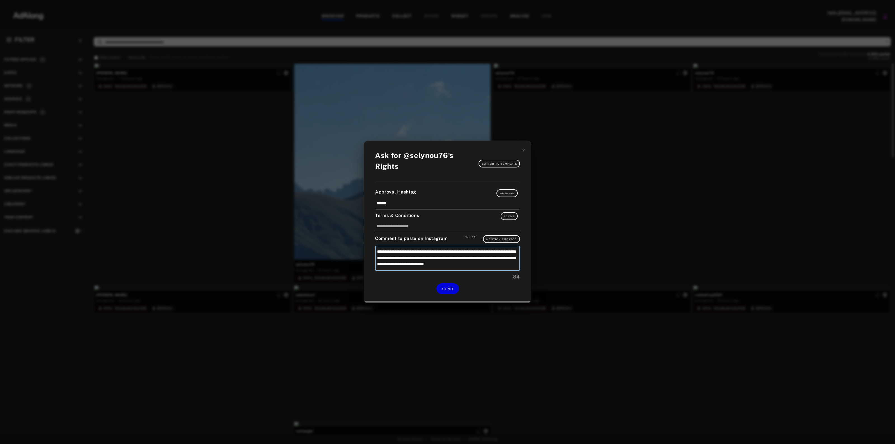
type textarea "**********"
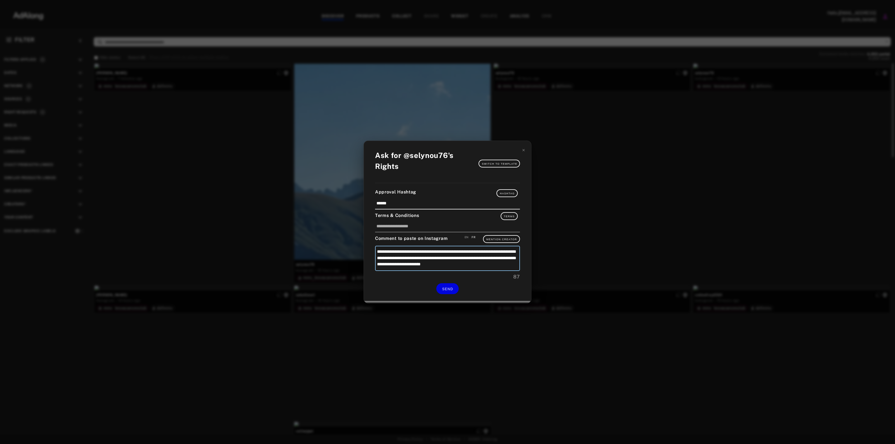
type textarea "**********"
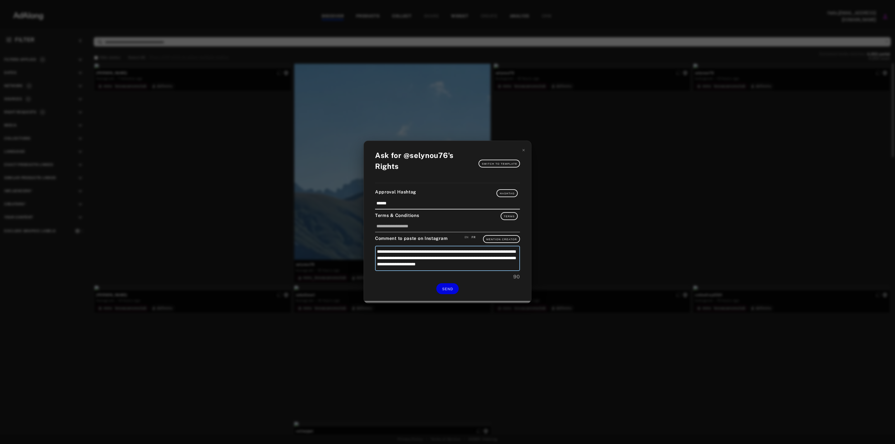
type textarea "**********"
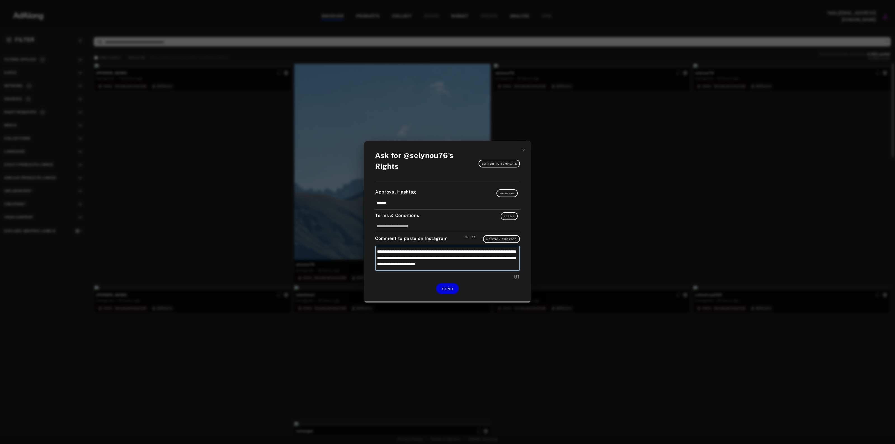
type textarea "**********"
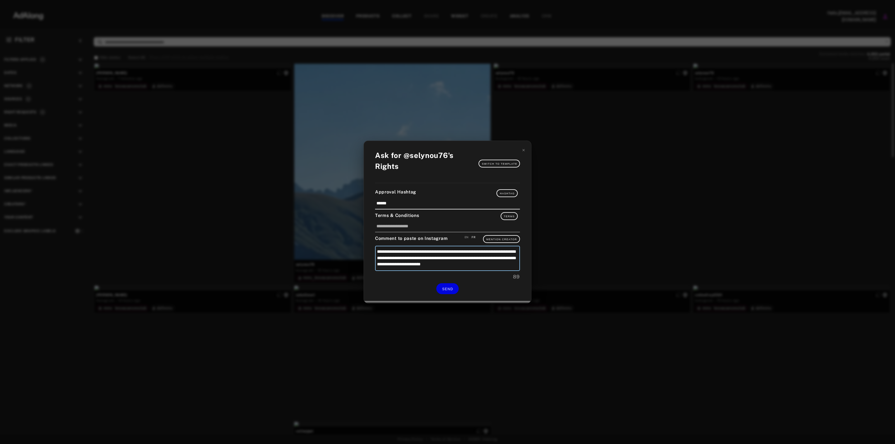
type textarea "**********"
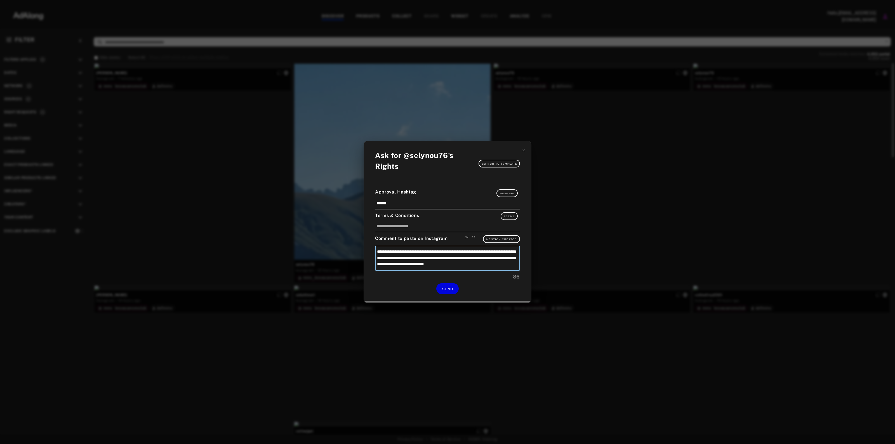
type textarea "**********"
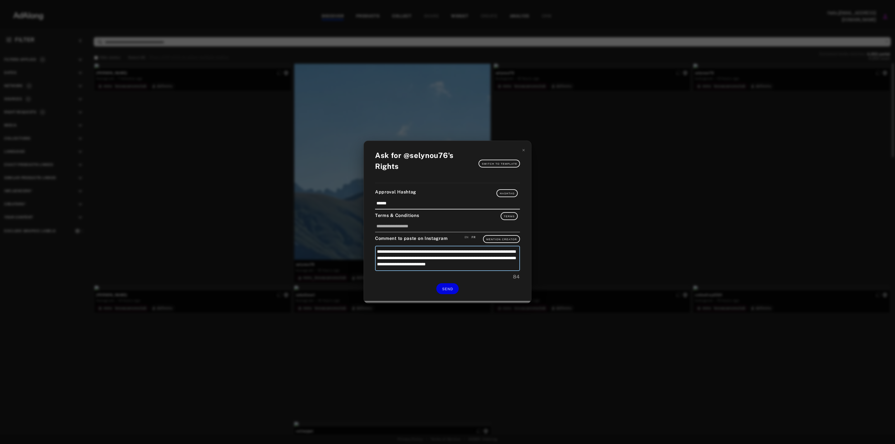
type textarea "**********"
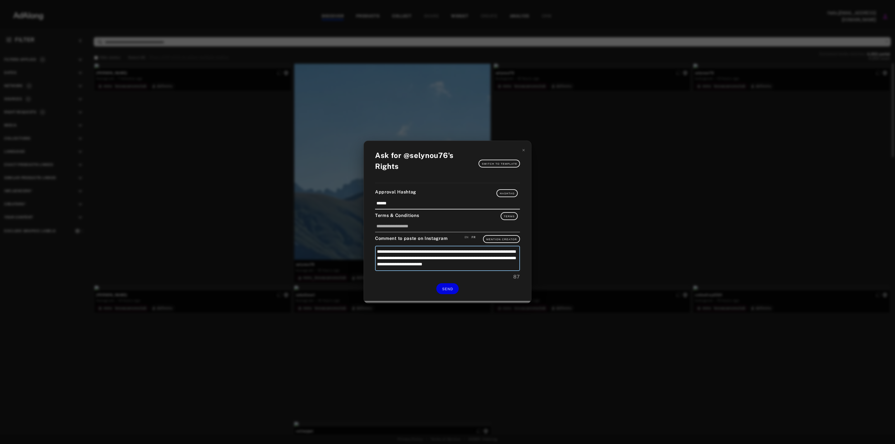
type textarea "**********"
click at [392, 258] on textarea "**********" at bounding box center [447, 258] width 145 height 25
type textarea "**********"
drag, startPoint x: 399, startPoint y: 270, endPoint x: 361, endPoint y: 214, distance: 68.0
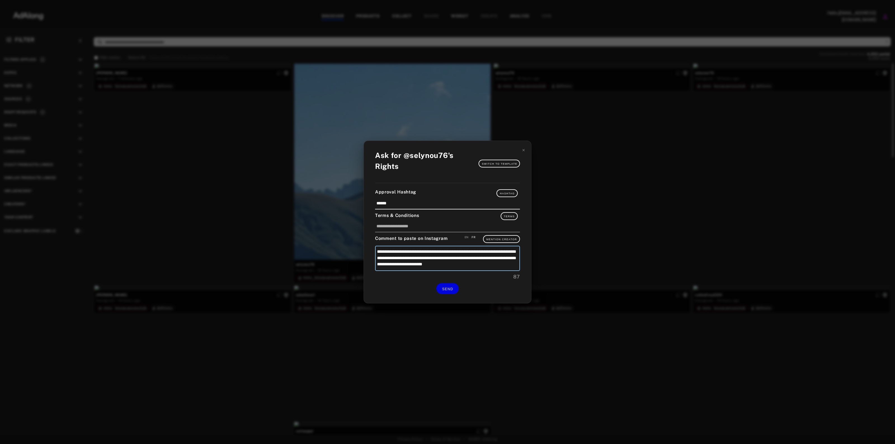
click at [361, 215] on div "**********" at bounding box center [447, 222] width 895 height 444
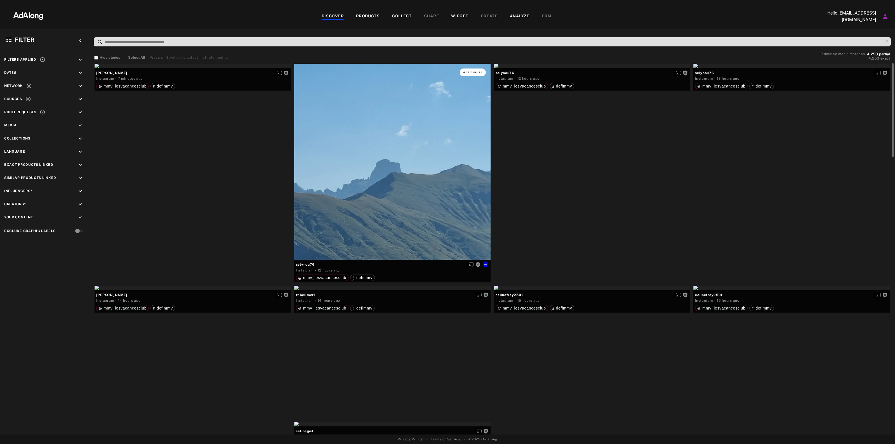
click at [470, 69] on button "Get rights" at bounding box center [473, 73] width 26 height 8
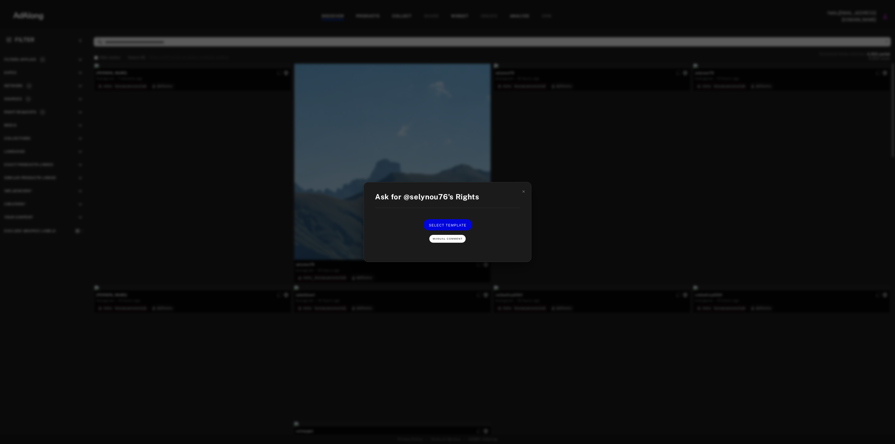
click at [452, 238] on span "Manual Comment" at bounding box center [448, 238] width 30 height 3
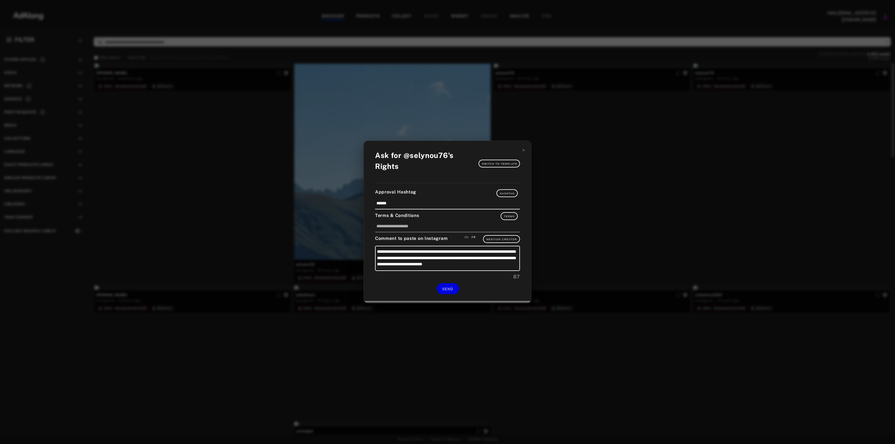
click at [446, 282] on div "**********" at bounding box center [447, 222] width 167 height 162
click at [445, 287] on span "SEND" at bounding box center [447, 289] width 11 height 4
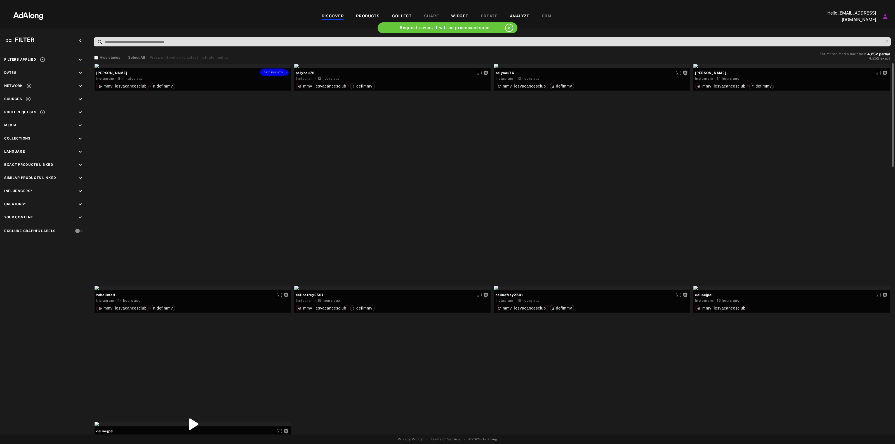
click at [246, 68] on div "Get rights" at bounding box center [193, 66] width 196 height 4
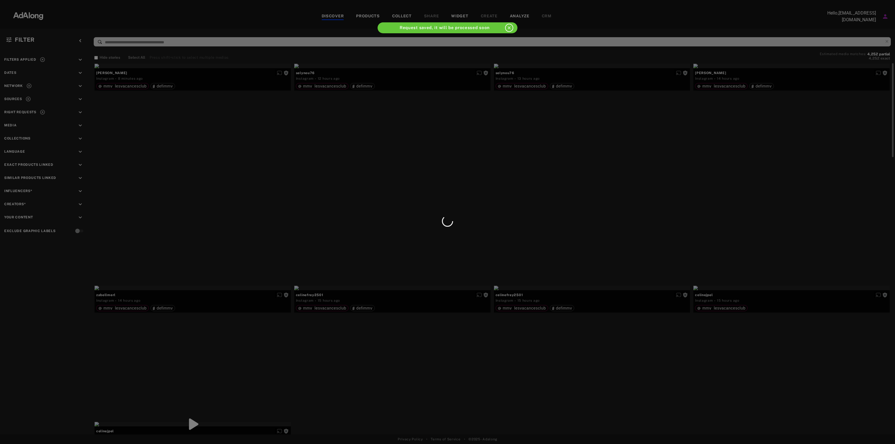
click at [246, 130] on div at bounding box center [447, 222] width 895 height 444
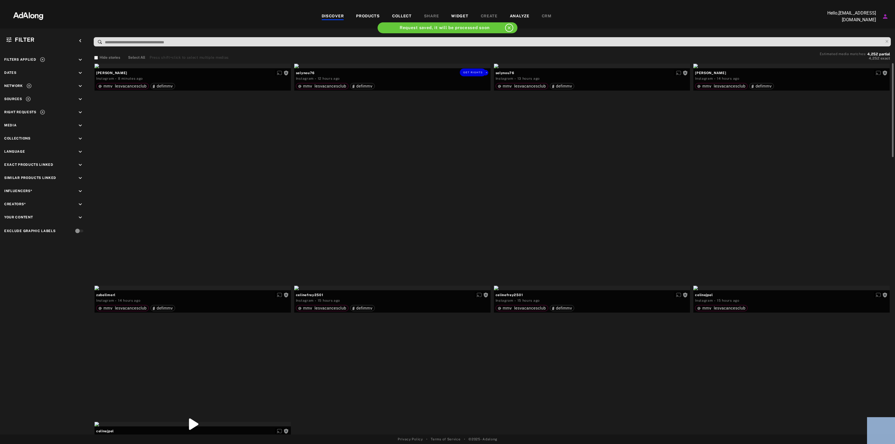
click at [385, 68] on div "Get rights" at bounding box center [392, 66] width 196 height 4
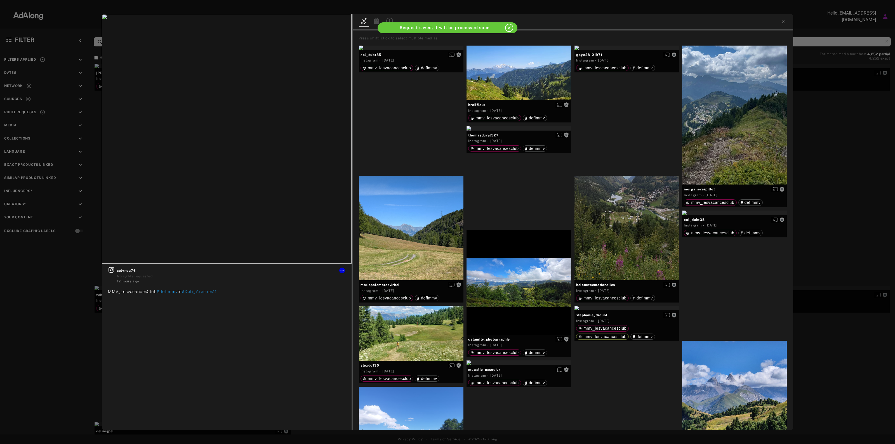
click at [845, 148] on div "Get rights selynou76 No rights requested 12 hours ago MMV_LesvacancesClub #defi…" at bounding box center [447, 222] width 895 height 444
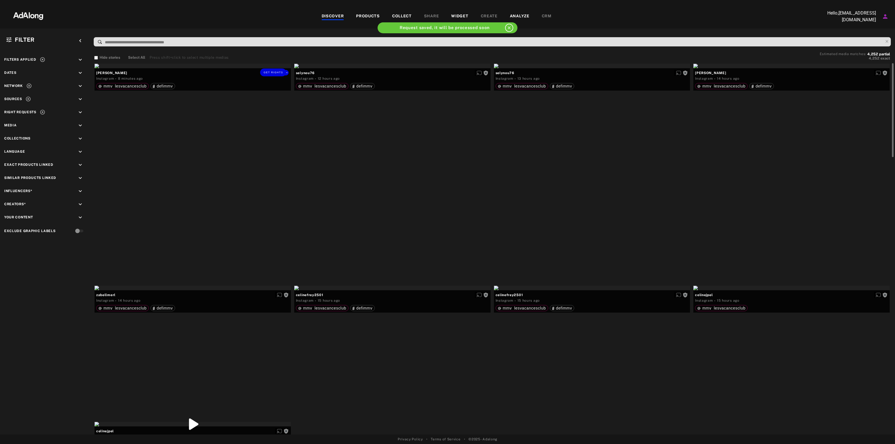
click at [245, 68] on div "Get rights" at bounding box center [193, 66] width 196 height 4
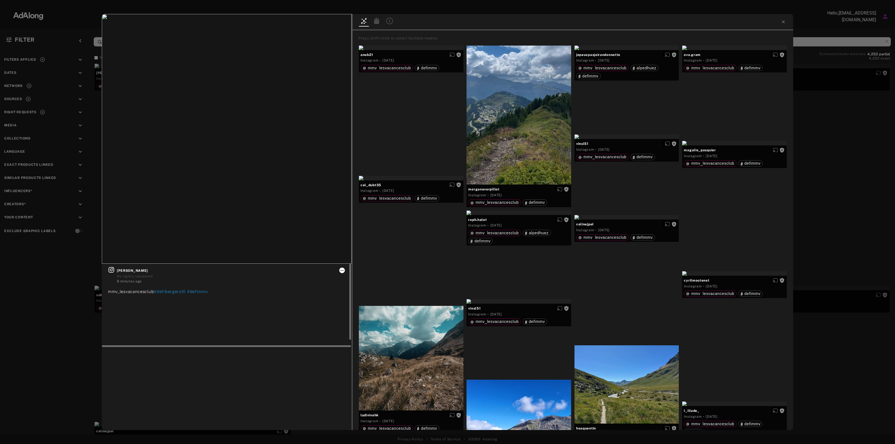
click at [340, 269] on icon at bounding box center [342, 270] width 4 height 4
click at [343, 35] on div at bounding box center [447, 222] width 895 height 444
click at [336, 22] on span "Get rights" at bounding box center [334, 23] width 20 height 3
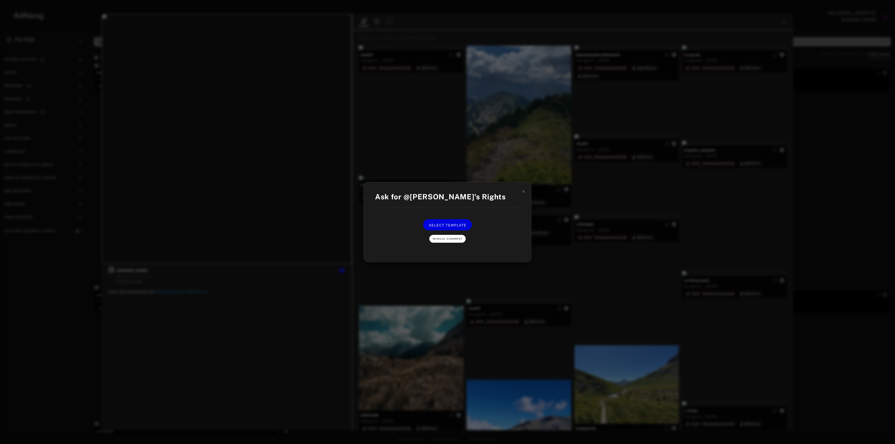
click at [452, 239] on span "Manual Comment" at bounding box center [448, 238] width 30 height 3
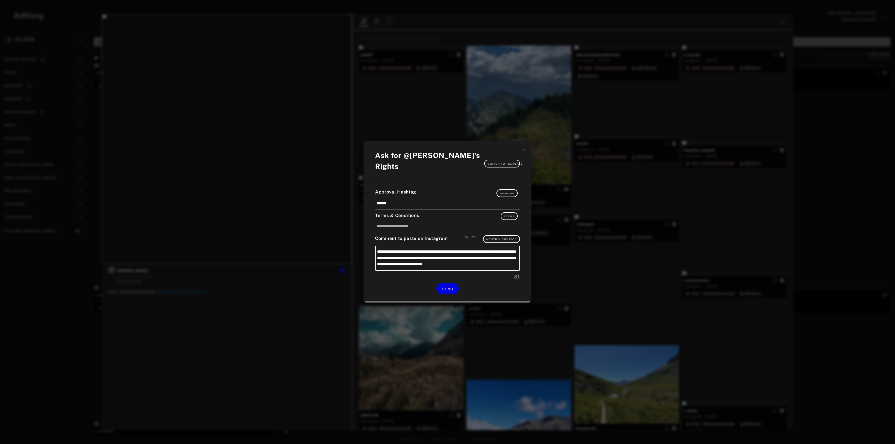
click at [455, 281] on div "**********" at bounding box center [447, 222] width 167 height 162
click at [454, 288] on button "SEND" at bounding box center [447, 288] width 22 height 11
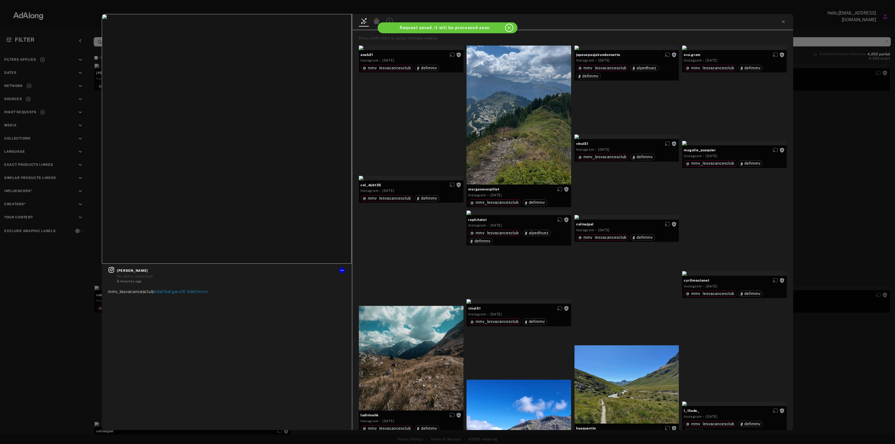
click at [835, 152] on div "Get rights nicolas_trochon No rights requested 8 minutes ago mmv_lesvacancesclu…" at bounding box center [447, 222] width 895 height 444
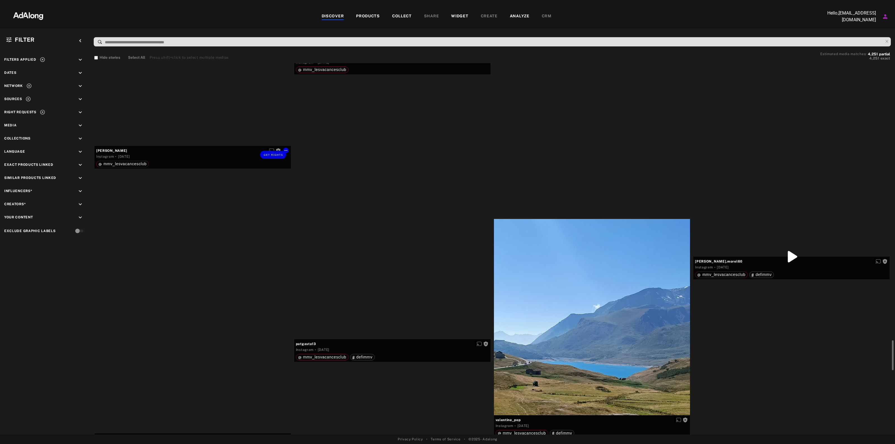
scroll to position [2133, 0]
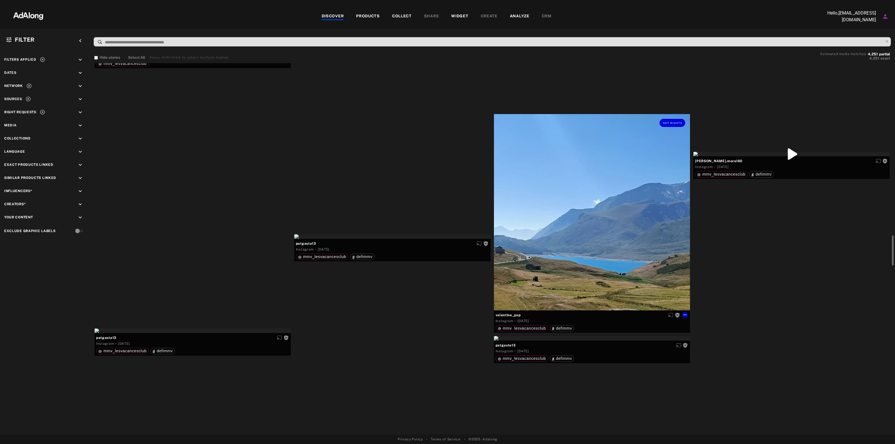
click at [624, 175] on div "Get rights" at bounding box center [592, 212] width 196 height 196
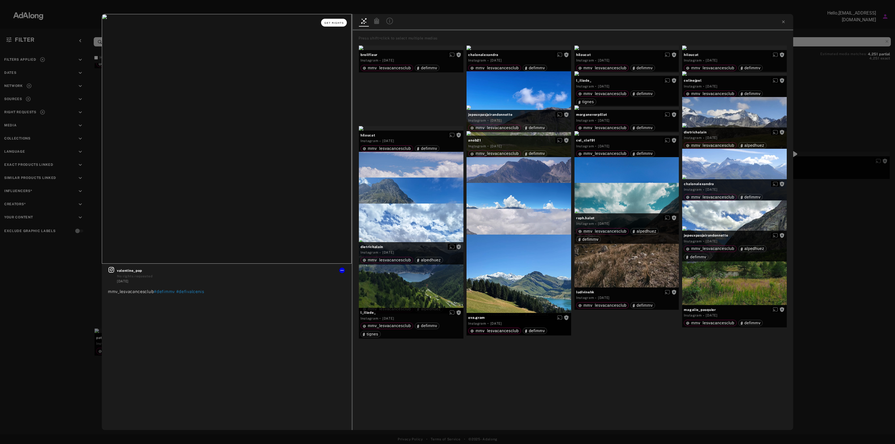
click at [338, 22] on span "Get rights" at bounding box center [334, 23] width 20 height 3
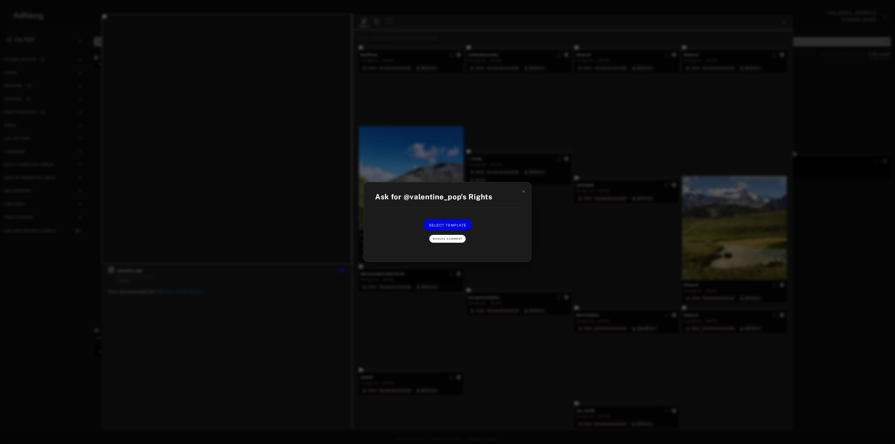
click at [441, 242] on button "Manual Comment" at bounding box center [447, 239] width 36 height 8
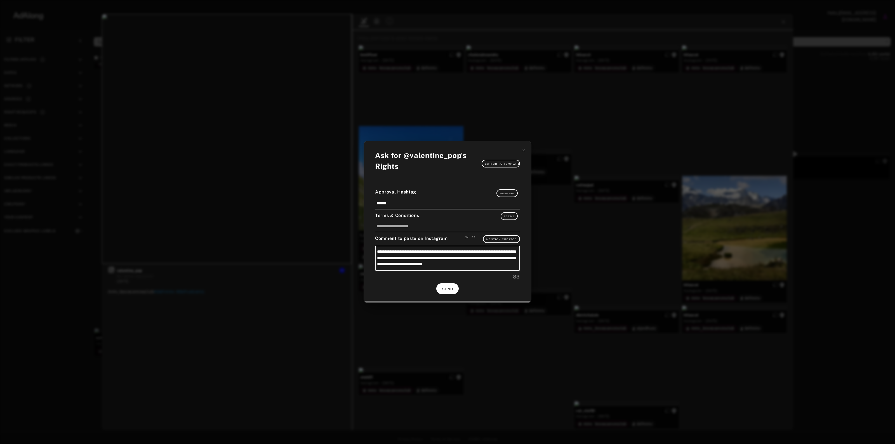
click at [447, 288] on span "SEND" at bounding box center [447, 289] width 11 height 4
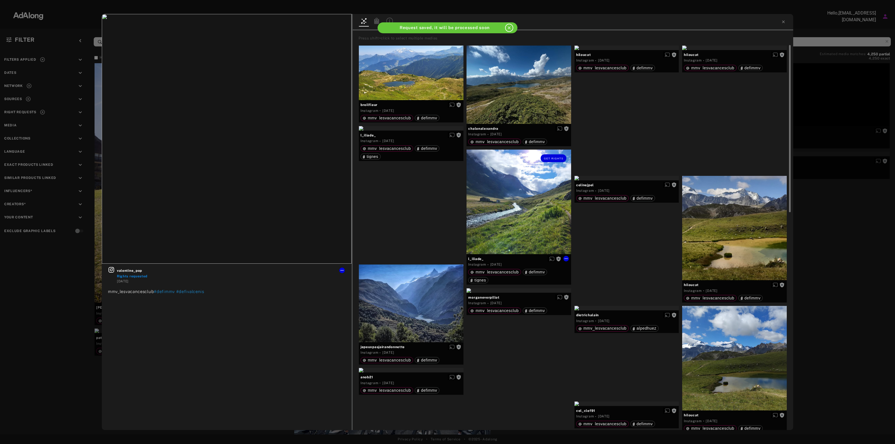
click at [524, 205] on div "Get rights" at bounding box center [519, 202] width 105 height 105
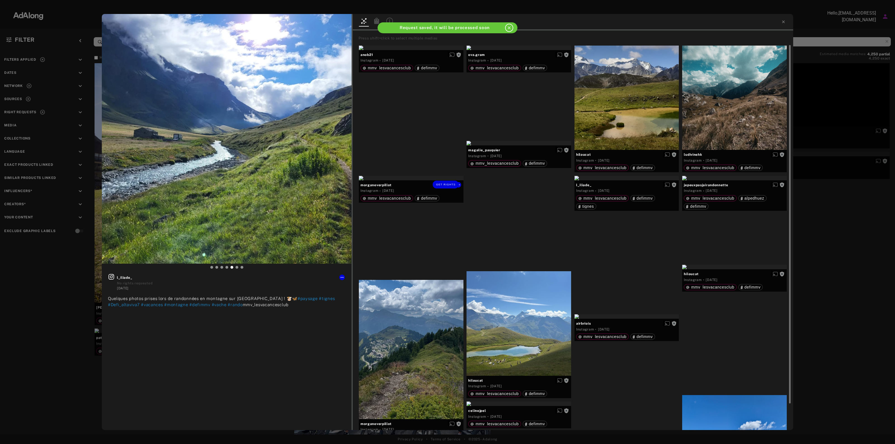
click at [387, 180] on div "Get rights" at bounding box center [411, 178] width 105 height 4
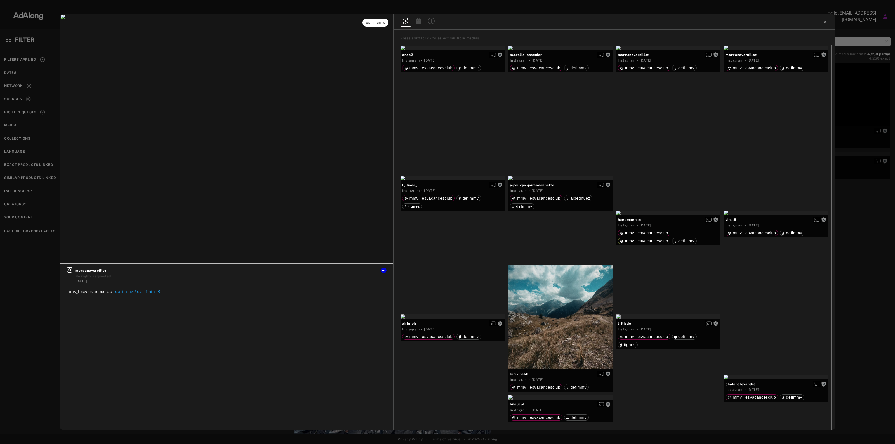
click at [367, 20] on button "Get rights" at bounding box center [375, 23] width 26 height 8
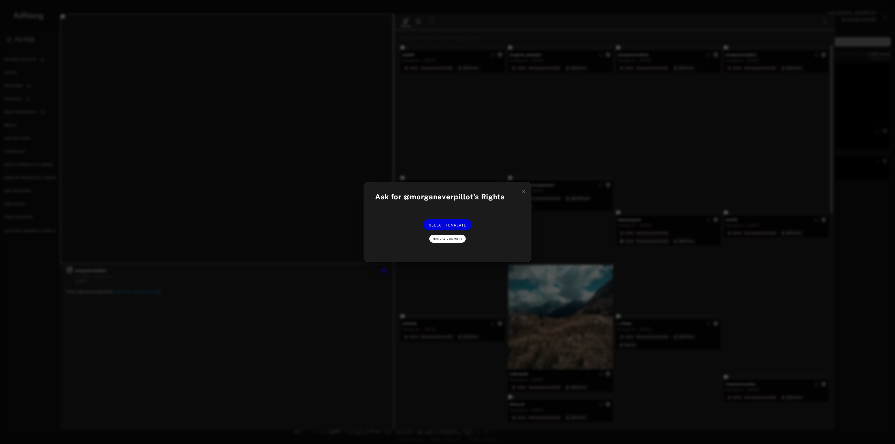
click at [458, 238] on span "Manual Comment" at bounding box center [448, 238] width 30 height 3
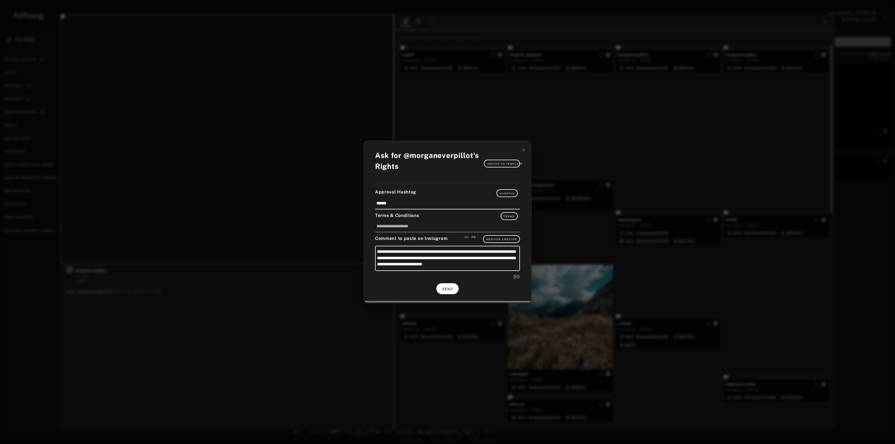
click at [451, 287] on span "SEND" at bounding box center [447, 289] width 11 height 4
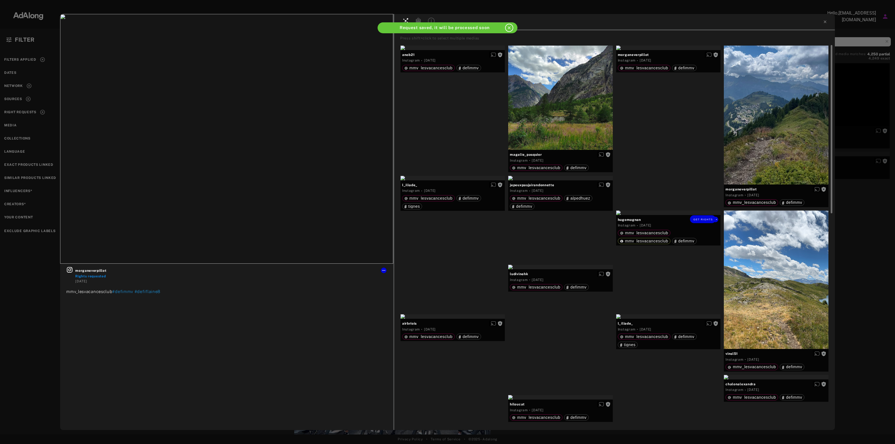
click at [673, 215] on div "Get rights" at bounding box center [668, 213] width 105 height 4
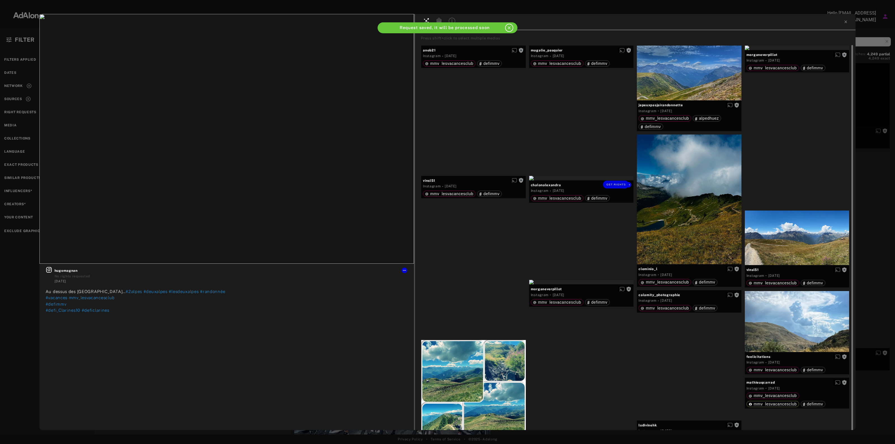
click at [558, 180] on div "Get rights" at bounding box center [581, 178] width 105 height 4
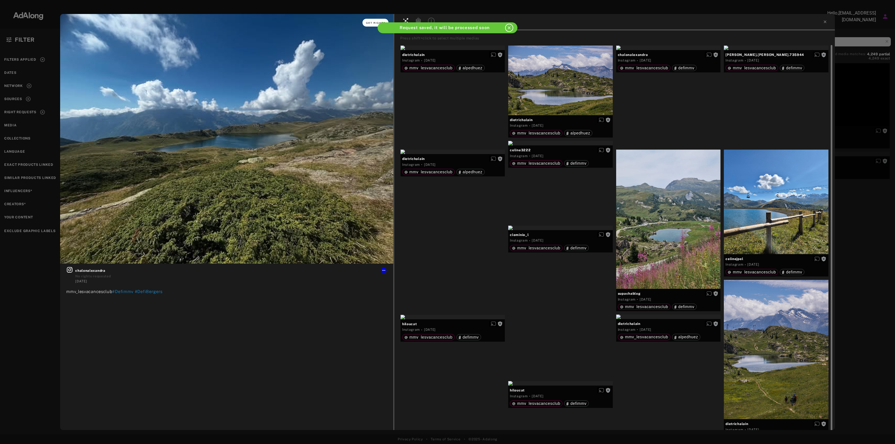
click at [366, 22] on button "Get rights" at bounding box center [375, 23] width 26 height 8
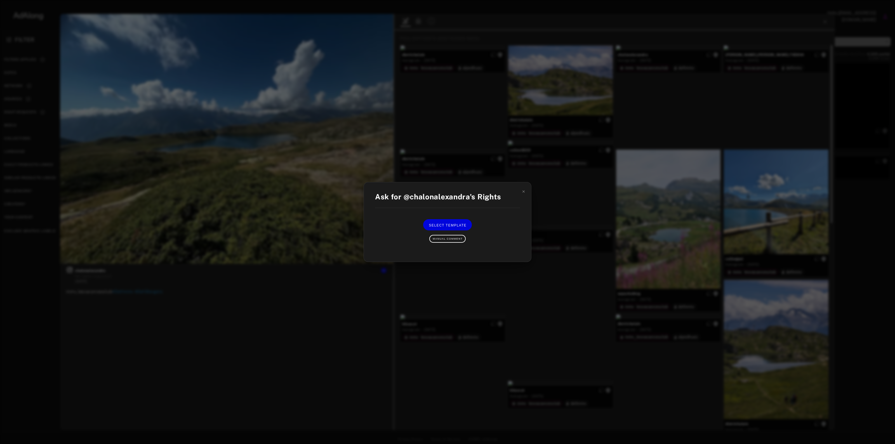
click at [451, 234] on div "Select Template Manual Comment" at bounding box center [448, 230] width 134 height 23
click at [450, 239] on span "Manual Comment" at bounding box center [448, 238] width 30 height 3
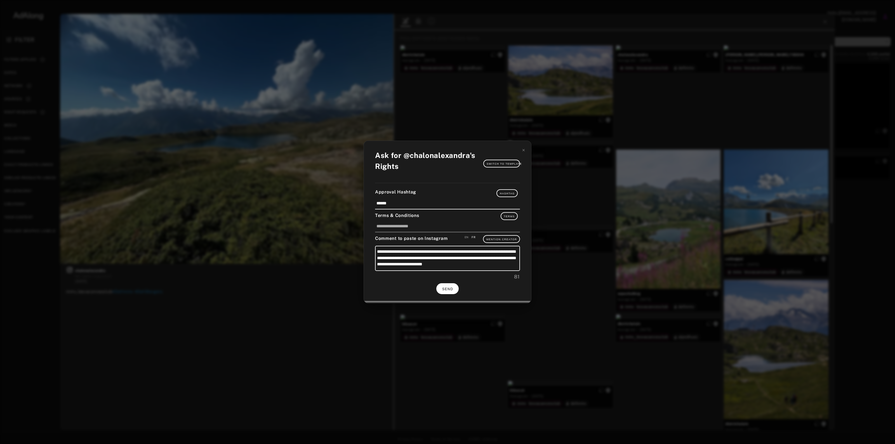
click at [455, 288] on button "SEND" at bounding box center [447, 288] width 22 height 11
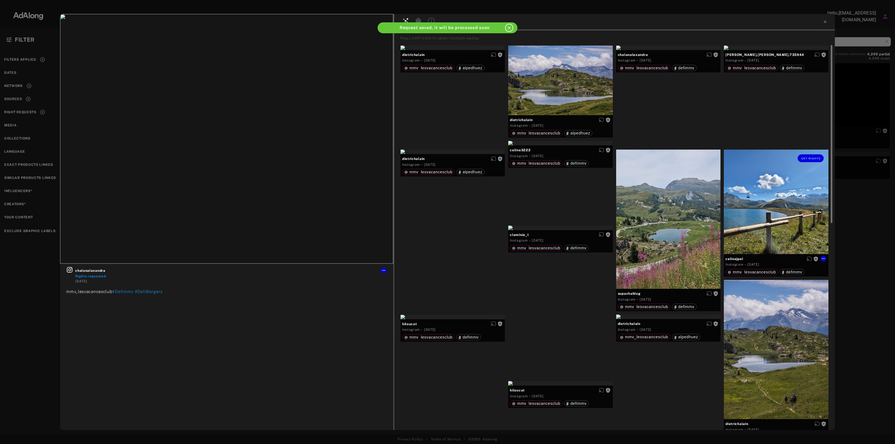
click at [747, 167] on div "Get rights" at bounding box center [776, 158] width 105 height 17
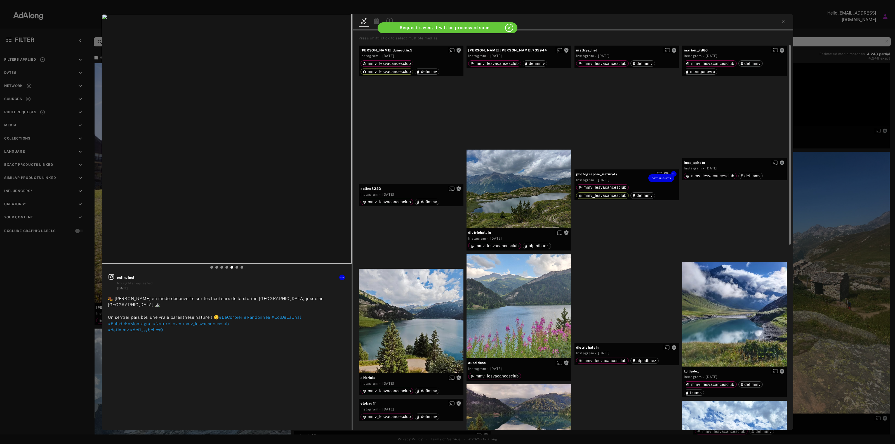
click at [624, 174] on div "Get rights" at bounding box center [626, 171] width 105 height 4
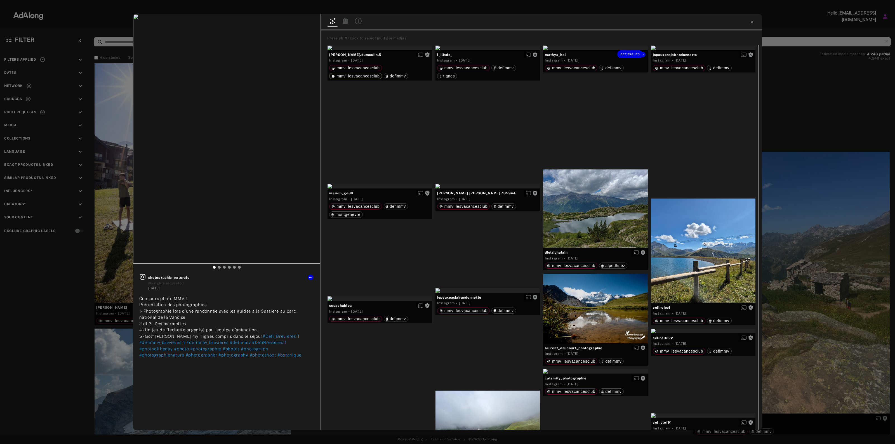
click at [580, 50] on div "Get rights" at bounding box center [595, 48] width 105 height 4
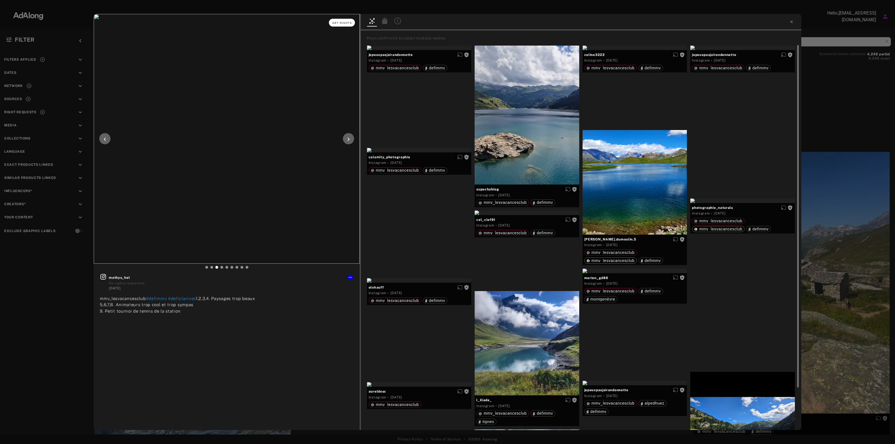
click at [344, 23] on span "Get rights" at bounding box center [342, 23] width 20 height 3
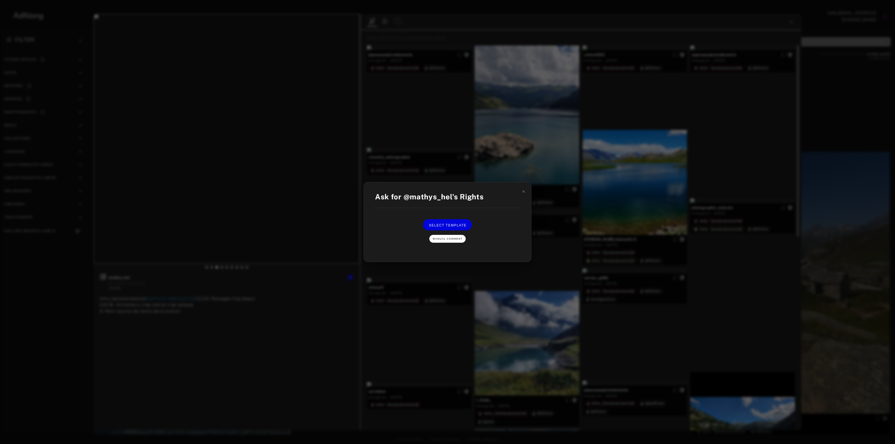
click at [445, 240] on span "Manual Comment" at bounding box center [448, 238] width 30 height 3
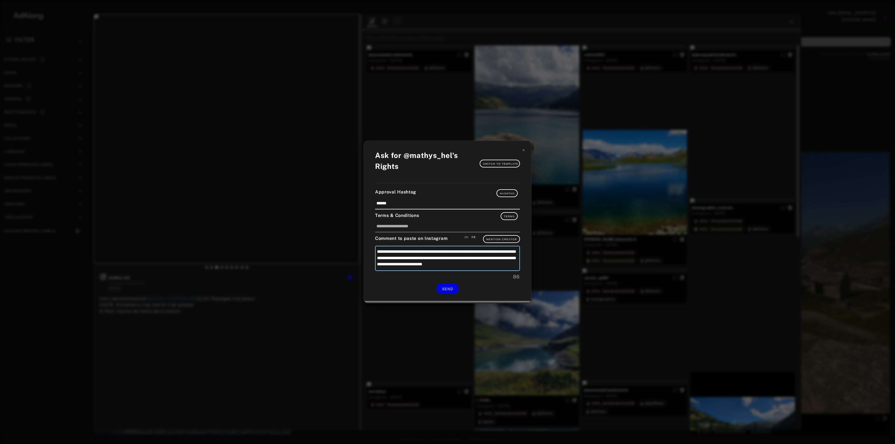
click at [468, 252] on textarea "**********" at bounding box center [447, 258] width 145 height 25
type textarea "**********"
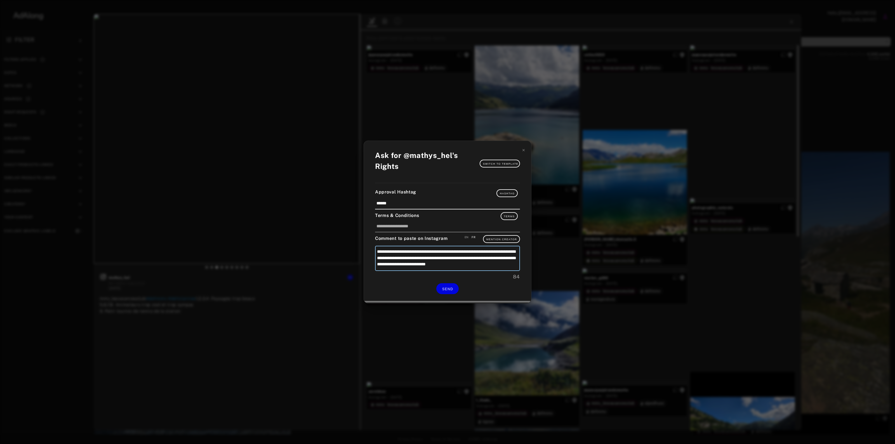
type textarea "**********"
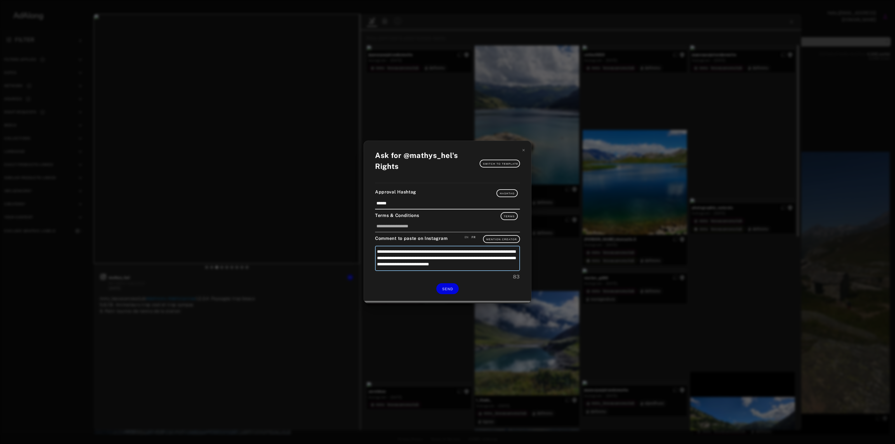
type textarea "**********"
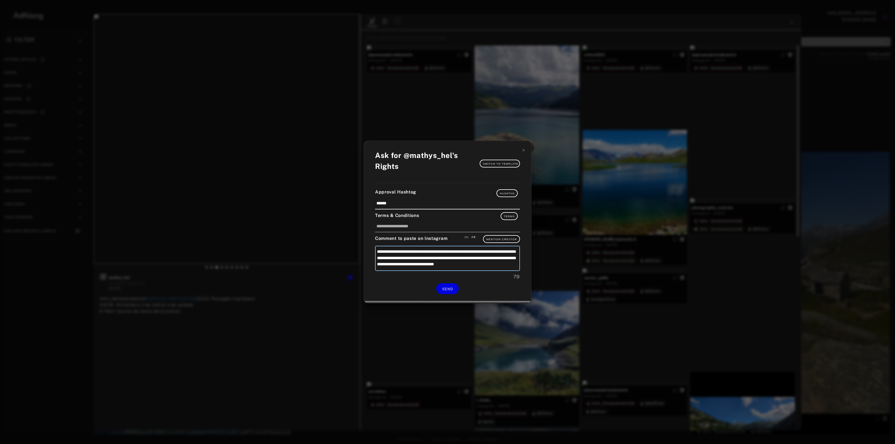
type textarea "**********"
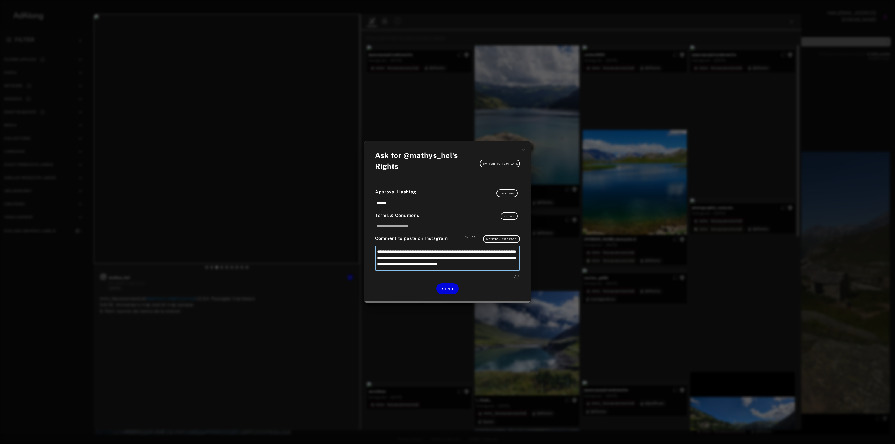
type textarea "**********"
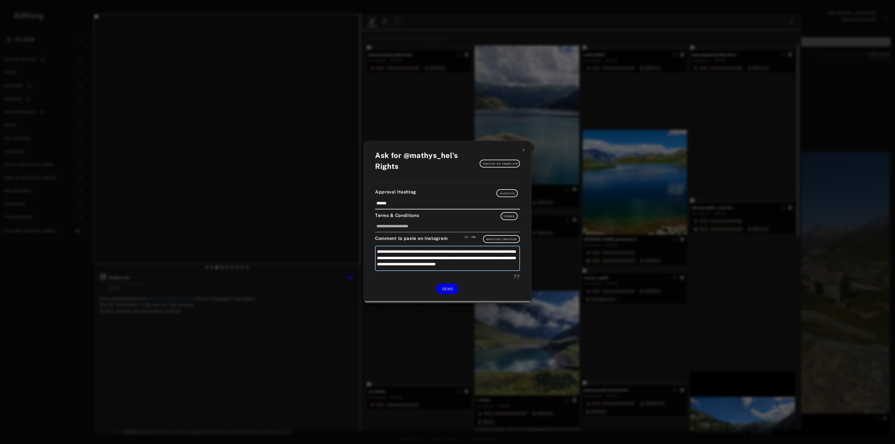
type textarea "**********"
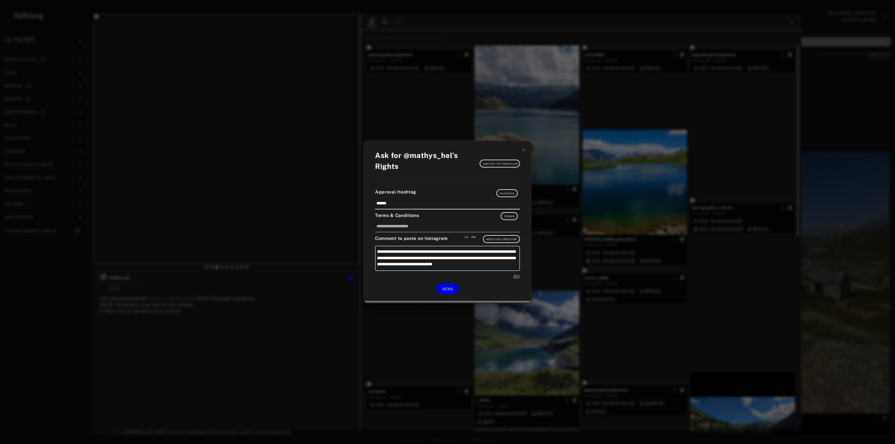
type textarea "**********"
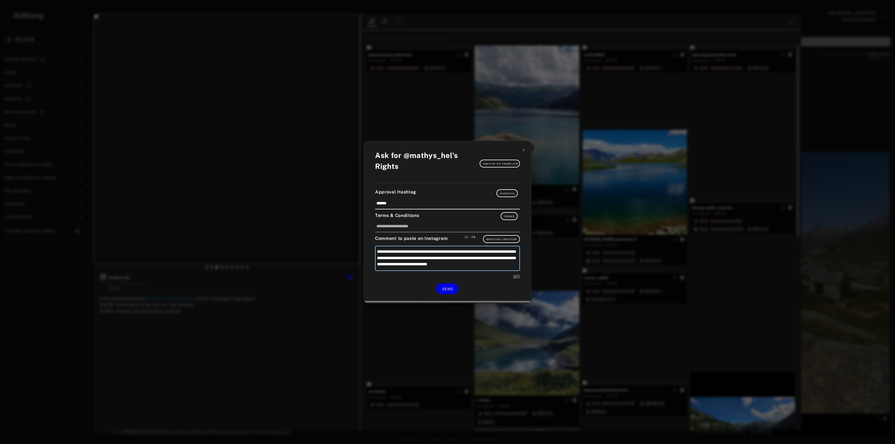
type textarea "**********"
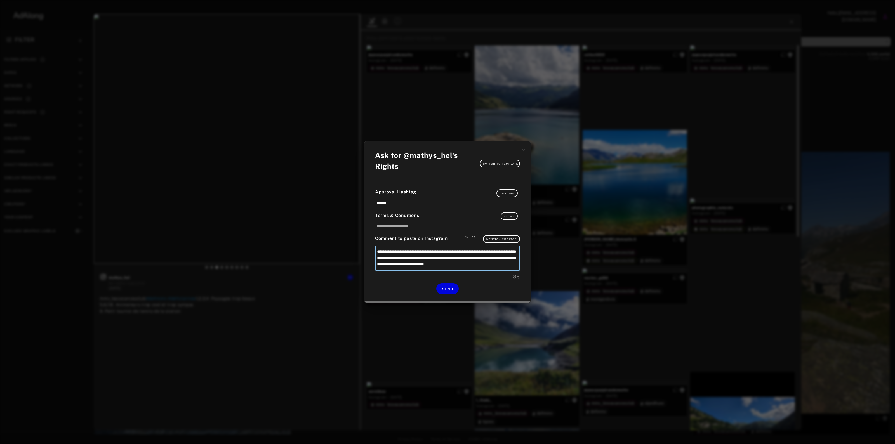
type textarea "**********"
click at [444, 286] on button "SEND" at bounding box center [447, 288] width 22 height 11
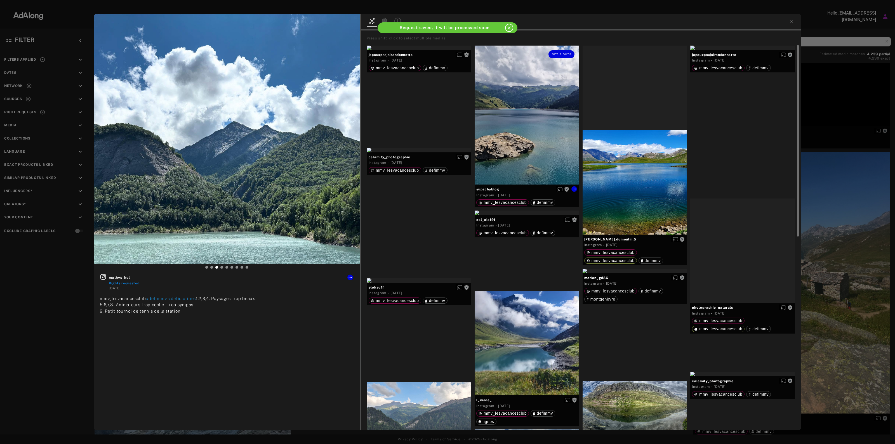
click at [527, 84] on div "Get rights" at bounding box center [527, 115] width 105 height 139
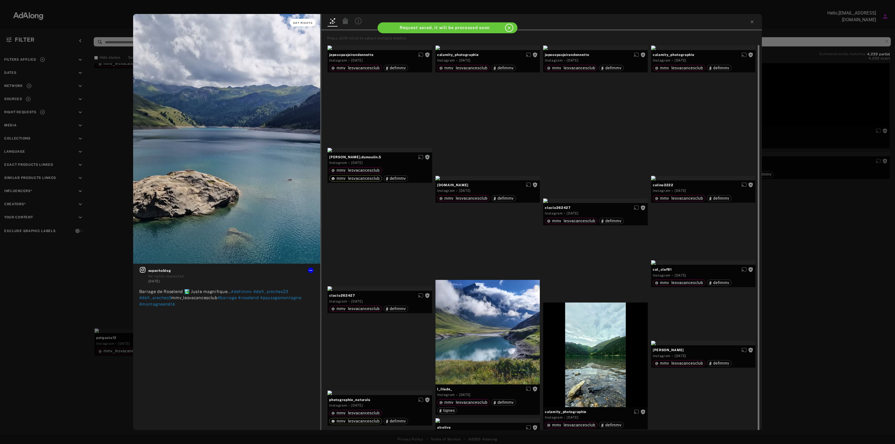
click at [302, 25] on button "Get rights" at bounding box center [303, 23] width 26 height 8
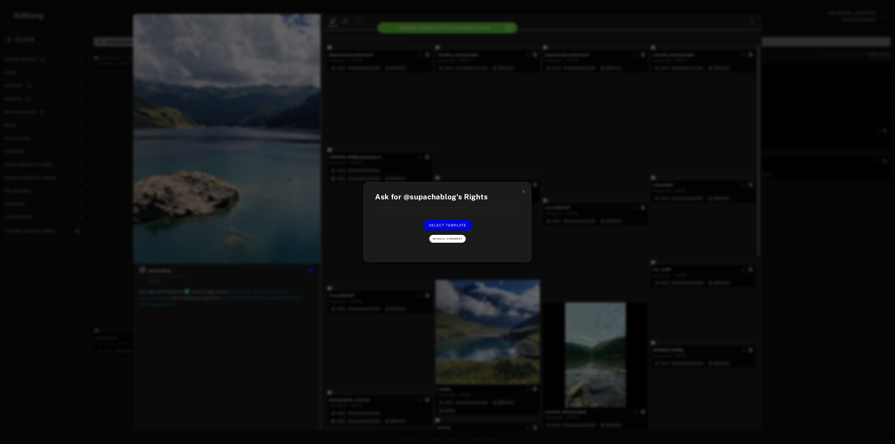
click at [442, 238] on span "Manual Comment" at bounding box center [448, 238] width 30 height 3
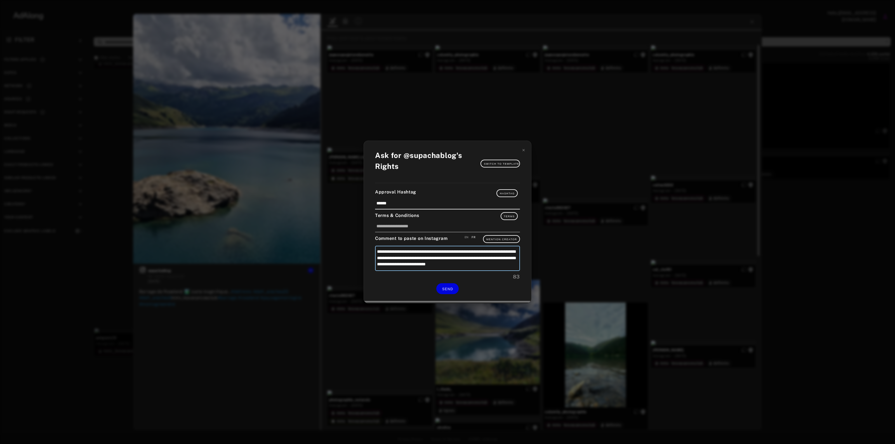
drag, startPoint x: 487, startPoint y: 249, endPoint x: 468, endPoint y: 249, distance: 19.6
click at [468, 249] on textarea "**********" at bounding box center [447, 258] width 145 height 25
type textarea "**********"
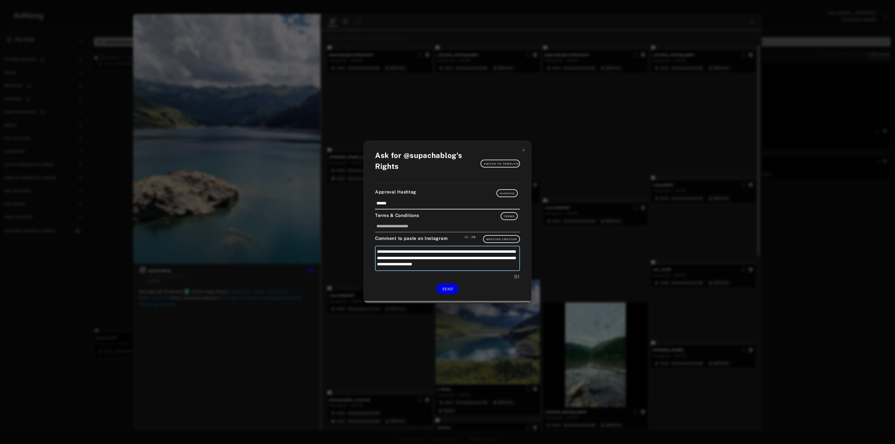
type textarea "**********"
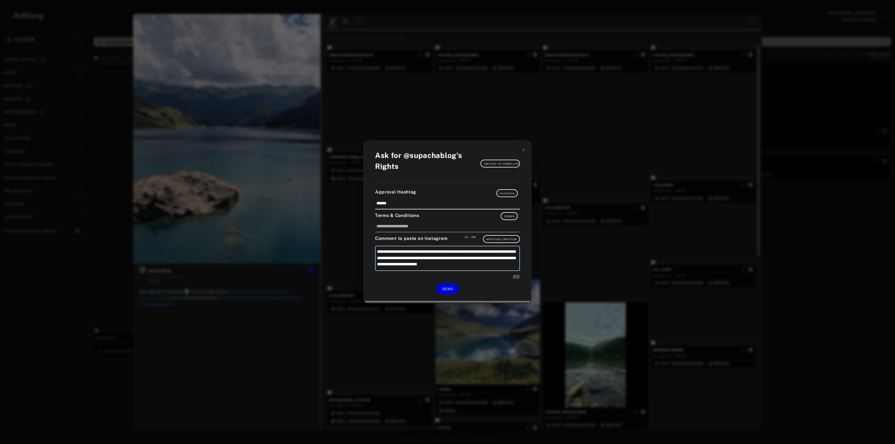
type textarea "**********"
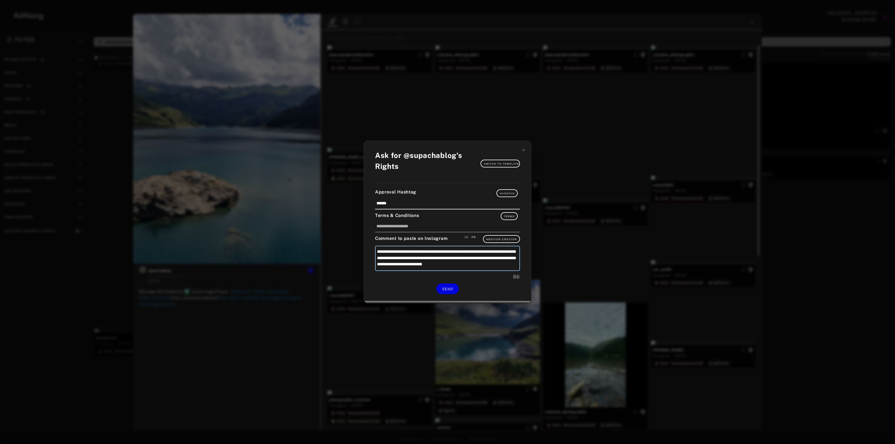
type textarea "**********"
click at [455, 285] on button "SEND" at bounding box center [447, 288] width 22 height 11
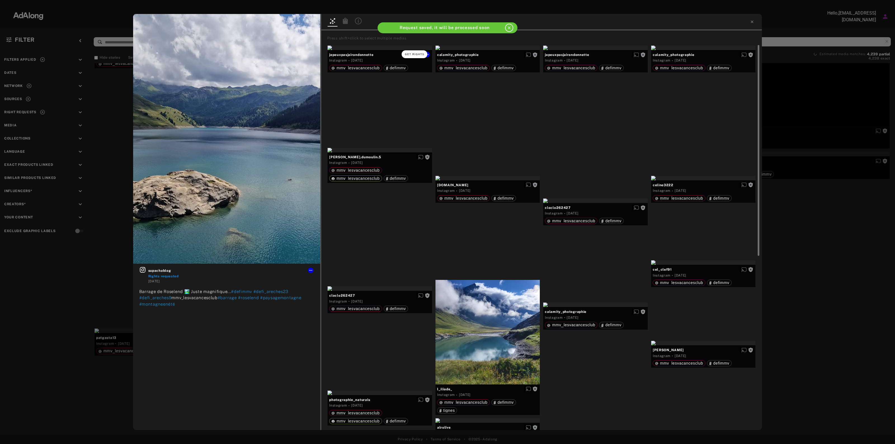
click at [424, 53] on span "Get rights" at bounding box center [415, 54] width 20 height 3
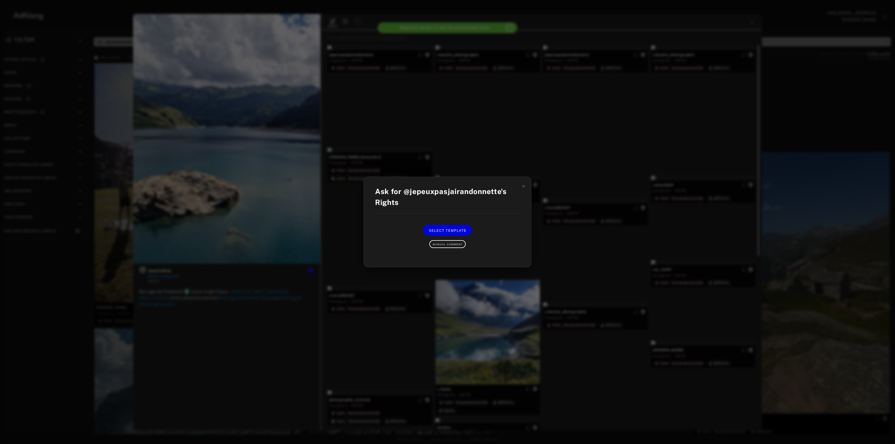
drag, startPoint x: 455, startPoint y: 245, endPoint x: 510, endPoint y: 187, distance: 79.3
click at [509, 189] on div "Ask for @jepeuxpasjairandonnette's Rights Select Template Manual Comment" at bounding box center [447, 222] width 167 height 90
click at [521, 189] on div "Ask for @jepeuxpasjairandonnette's Rights Select Template Manual Comment" at bounding box center [447, 222] width 167 height 90
click at [521, 187] on div "Ask for @jepeuxpasjairandonnette's Rights Select Template Manual Comment" at bounding box center [447, 222] width 167 height 90
click at [525, 186] on icon at bounding box center [524, 186] width 4 height 4
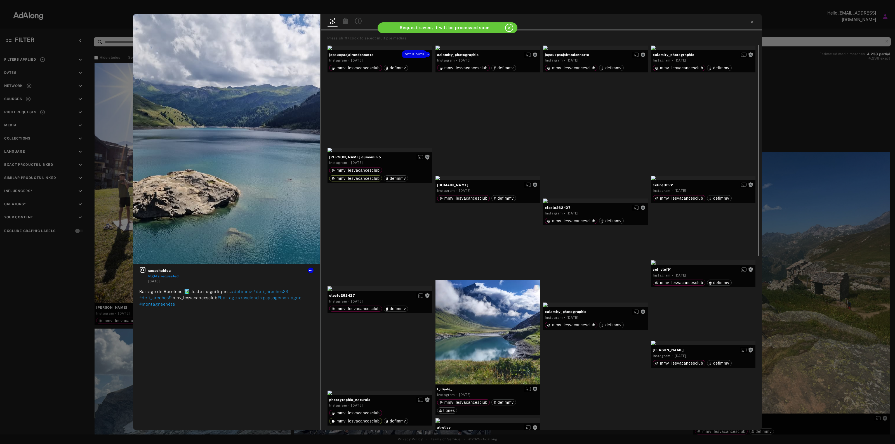
click at [400, 59] on div "Get rights" at bounding box center [380, 54] width 105 height 17
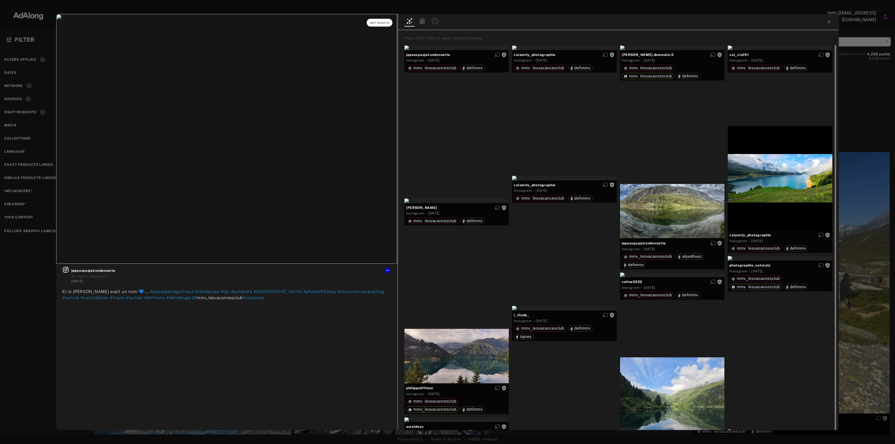
click at [386, 25] on button "Get rights" at bounding box center [380, 23] width 26 height 8
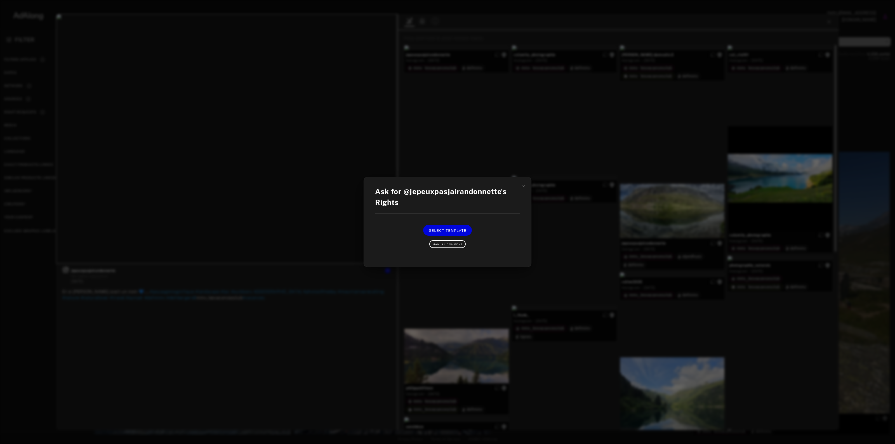
click at [638, 188] on div "Ask for @jepeuxpasjairandonnette's Rights Select Template Manual Comment" at bounding box center [447, 222] width 895 height 444
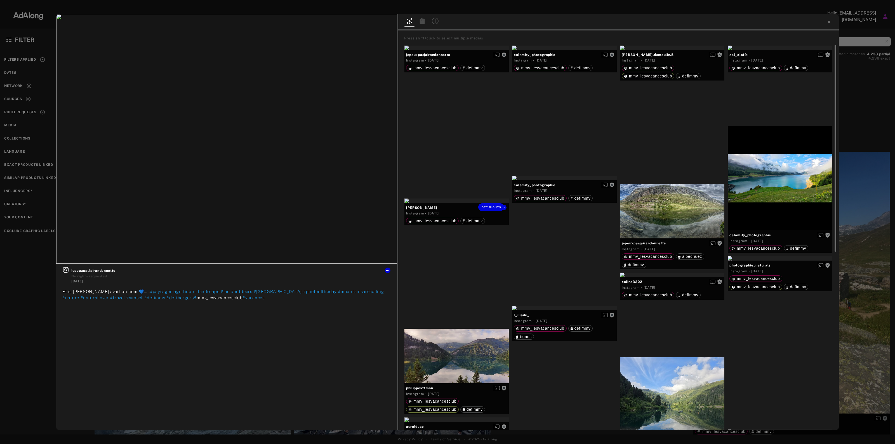
click at [493, 203] on div "Get rights" at bounding box center [456, 201] width 105 height 4
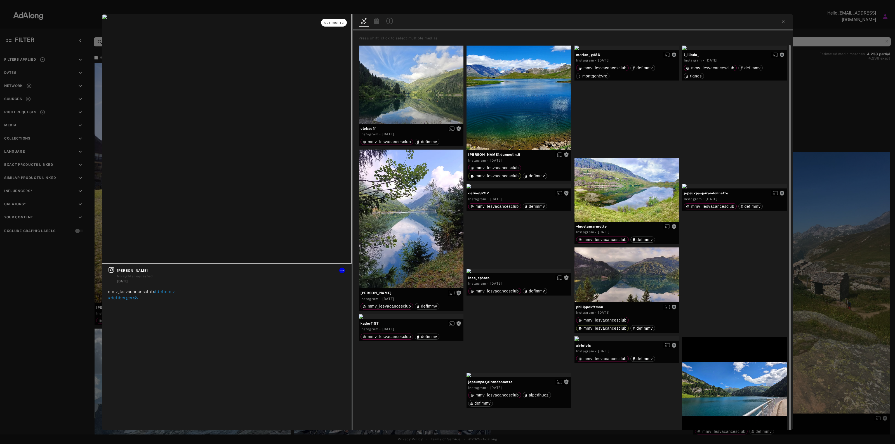
click at [332, 22] on span "Get rights" at bounding box center [334, 23] width 20 height 3
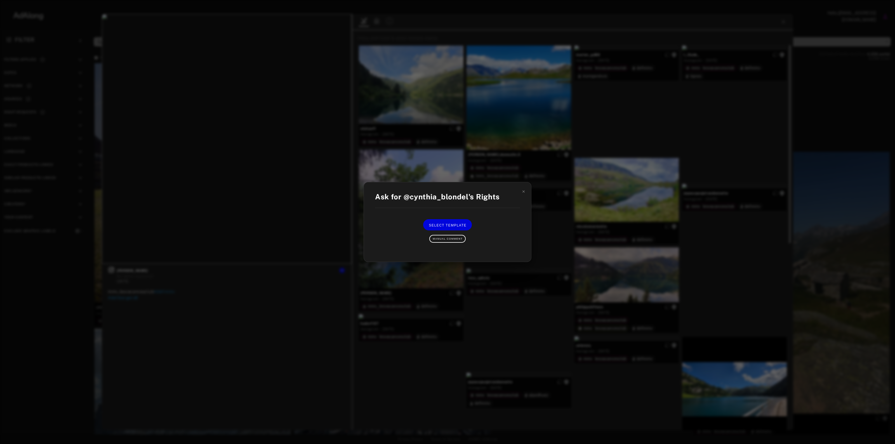
click at [480, 237] on div "Select Template Manual Comment" at bounding box center [448, 230] width 134 height 23
click at [557, 199] on div "Ask for @cynthia_blondel's Rights Select Template Manual Comment" at bounding box center [447, 222] width 895 height 444
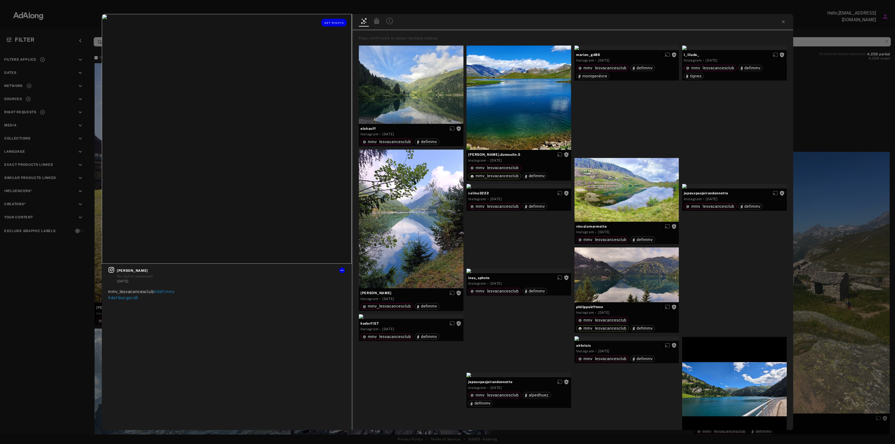
click at [336, 29] on div "Get rights" at bounding box center [227, 22] width 250 height 17
click at [338, 22] on span "Get rights" at bounding box center [334, 23] width 20 height 3
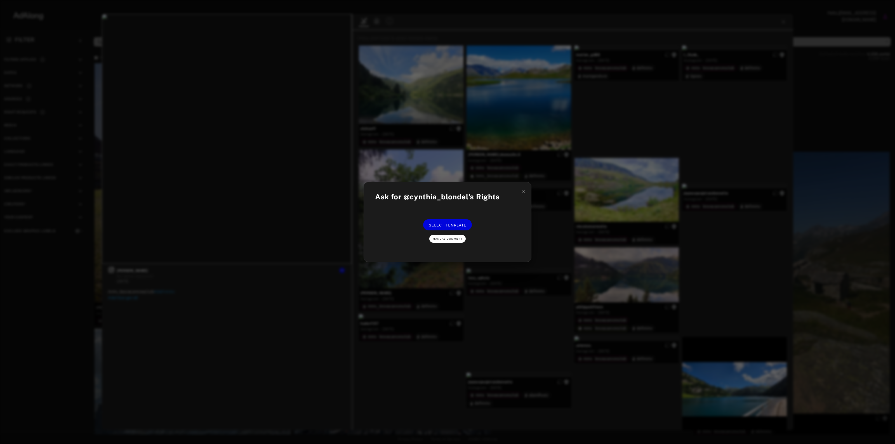
click at [459, 236] on button "Manual Comment" at bounding box center [447, 239] width 36 height 8
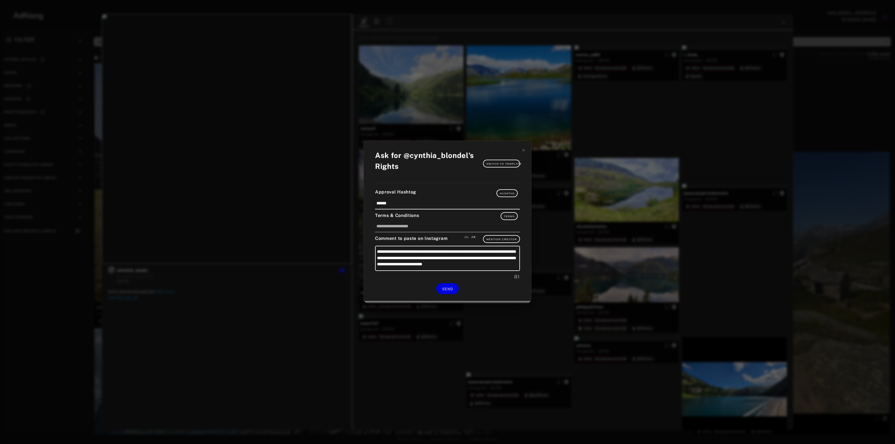
click at [445, 282] on div "**********" at bounding box center [447, 222] width 167 height 162
click at [448, 288] on span "SEND" at bounding box center [447, 289] width 11 height 4
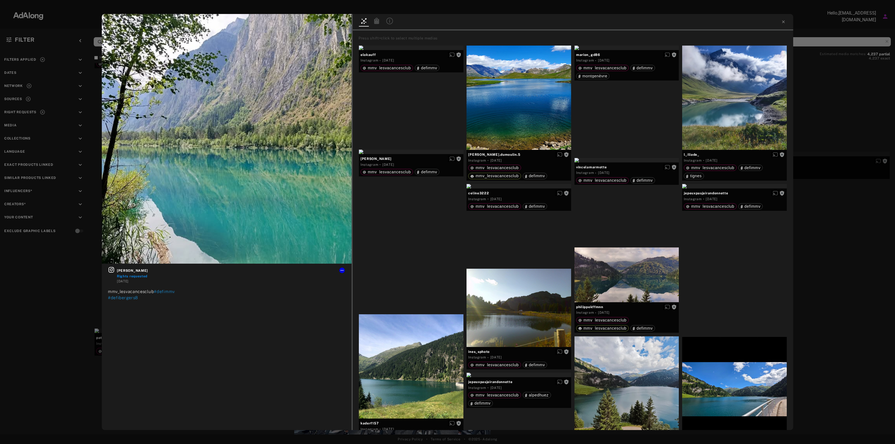
click at [849, 69] on div "cynthia_blondel Rights requested 3 weeks ago mmv_lesvacancesclub #defimmv #defi…" at bounding box center [447, 222] width 895 height 444
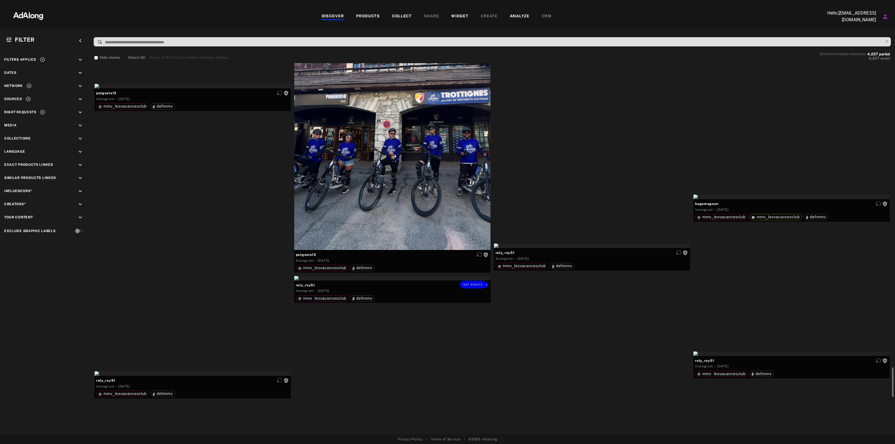
scroll to position [2517, 0]
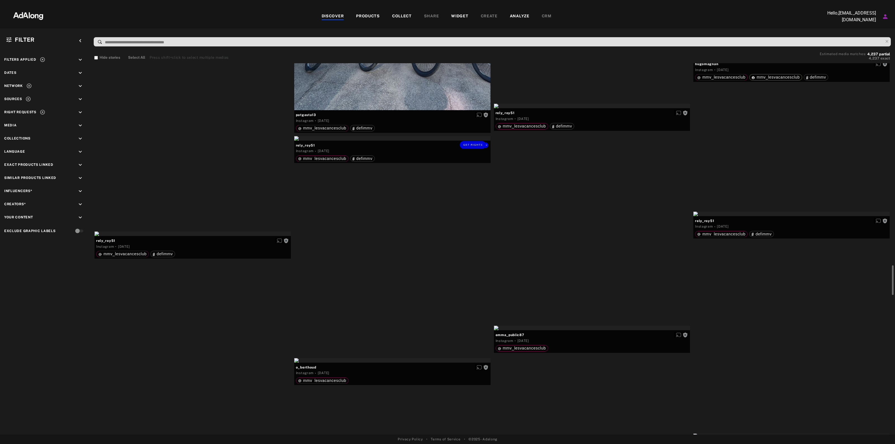
click at [426, 141] on div "Get rights" at bounding box center [392, 138] width 196 height 4
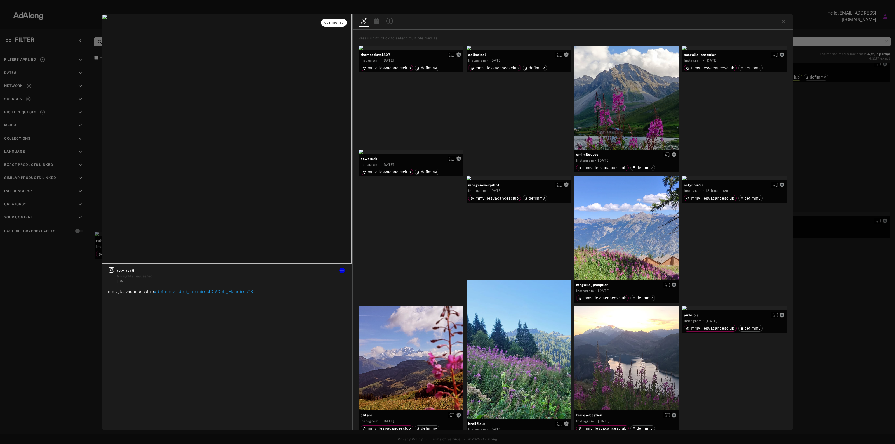
click at [332, 25] on button "Get rights" at bounding box center [334, 23] width 26 height 8
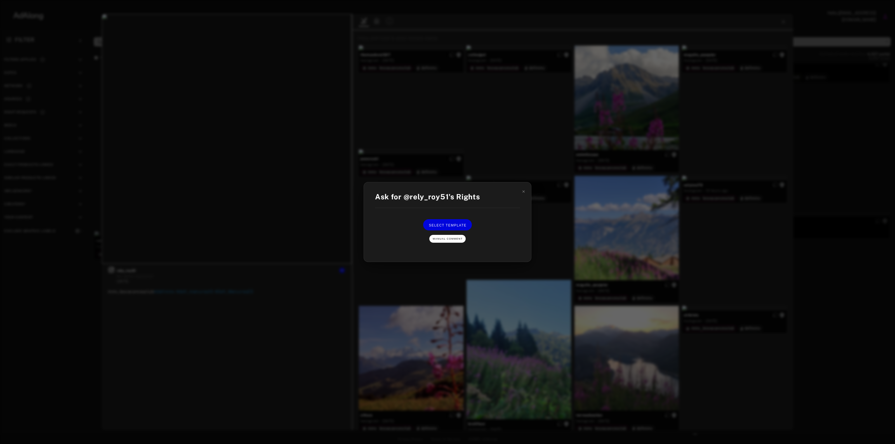
click at [456, 237] on button "Manual Comment" at bounding box center [447, 239] width 36 height 8
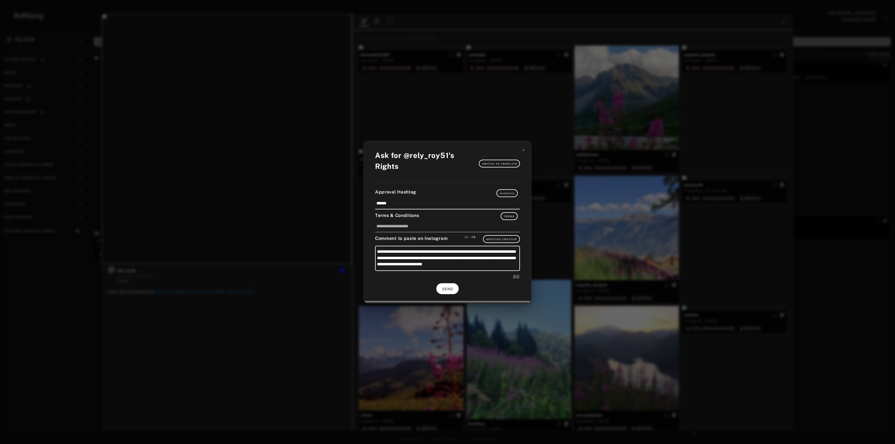
click at [448, 290] on button "SEND" at bounding box center [447, 288] width 22 height 11
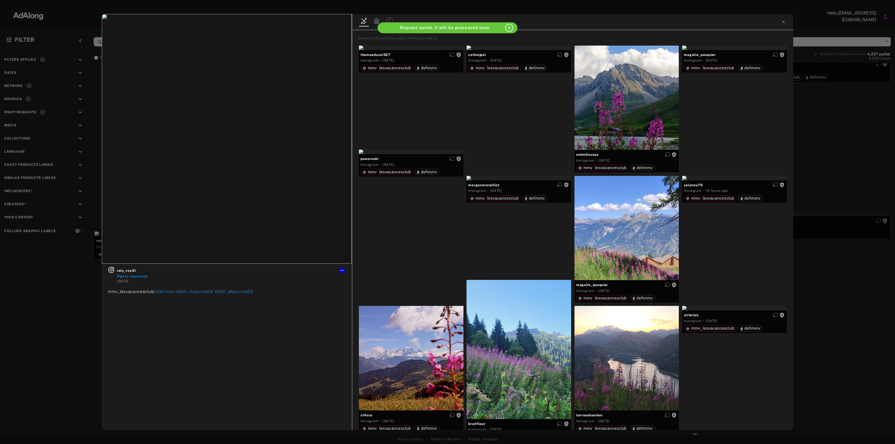
click at [858, 208] on div "rely_roy51 Rights requested 4 days ago mmv_lesvacancesclub #defimmv #defi_menui…" at bounding box center [447, 222] width 895 height 444
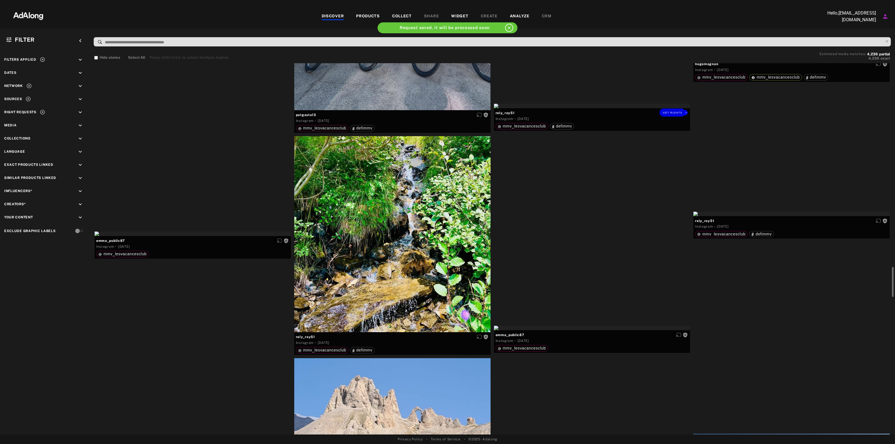
click at [578, 108] on div "Get rights" at bounding box center [592, 106] width 196 height 4
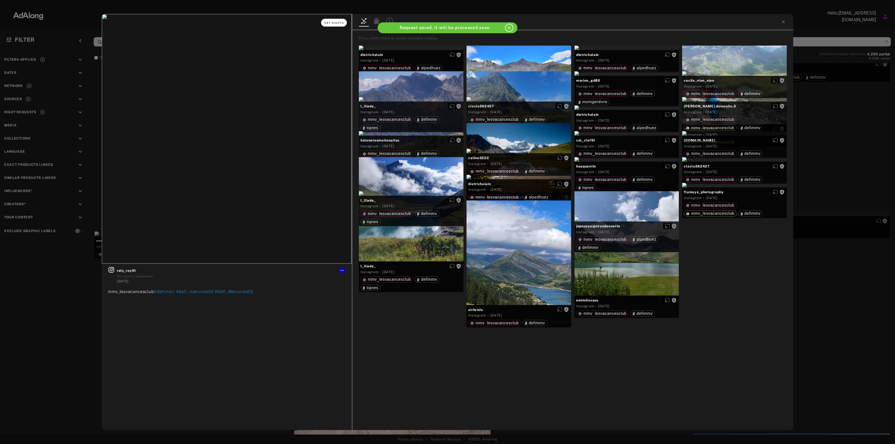
click at [338, 23] on span "Get rights" at bounding box center [334, 23] width 20 height 3
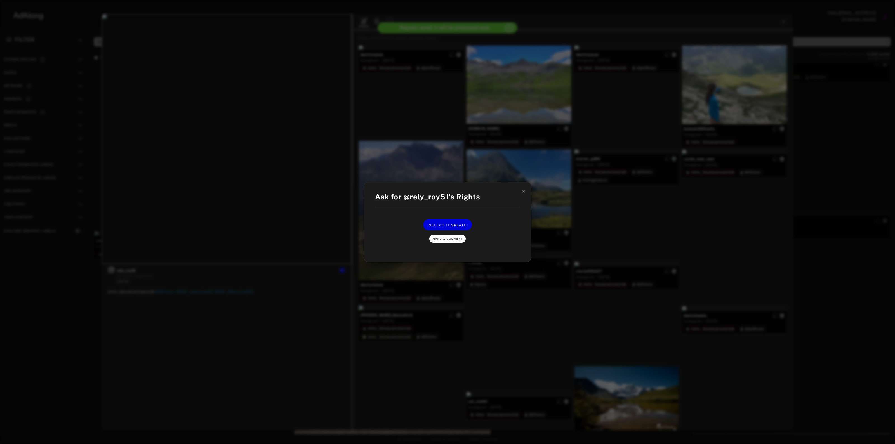
click at [453, 235] on button "Manual Comment" at bounding box center [447, 239] width 36 height 8
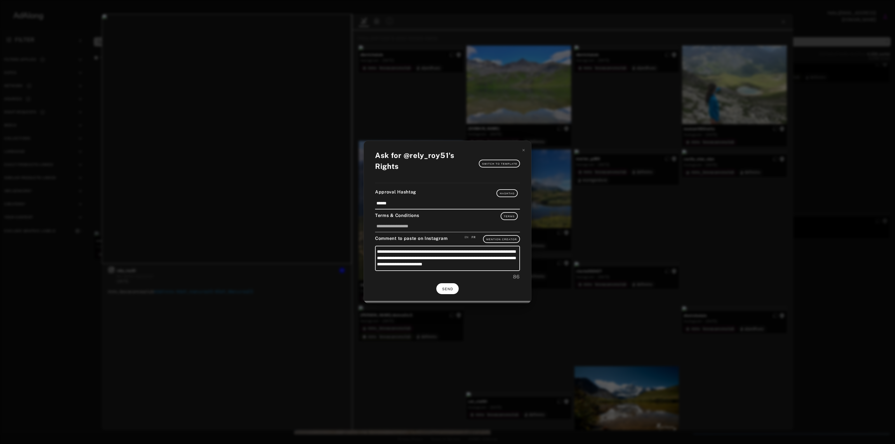
click at [448, 284] on button "SEND" at bounding box center [447, 288] width 22 height 11
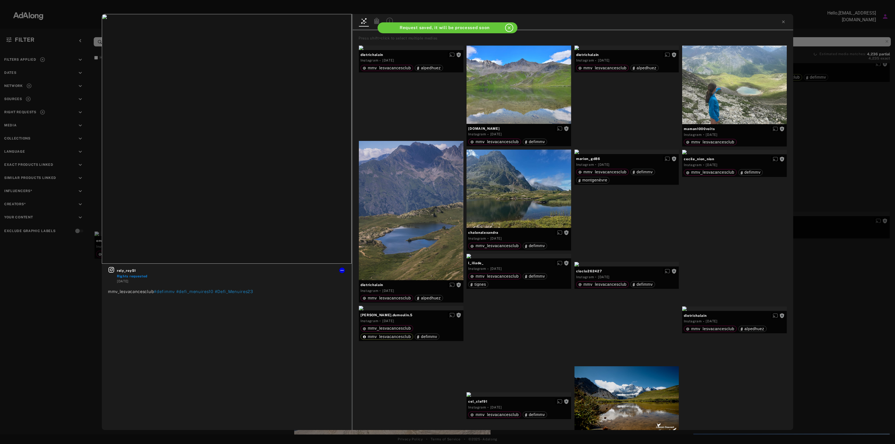
click at [848, 159] on div "rely_roy51 Rights requested 4 days ago mmv_lesvacancesclub #defimmv #defi_menui…" at bounding box center [447, 222] width 895 height 444
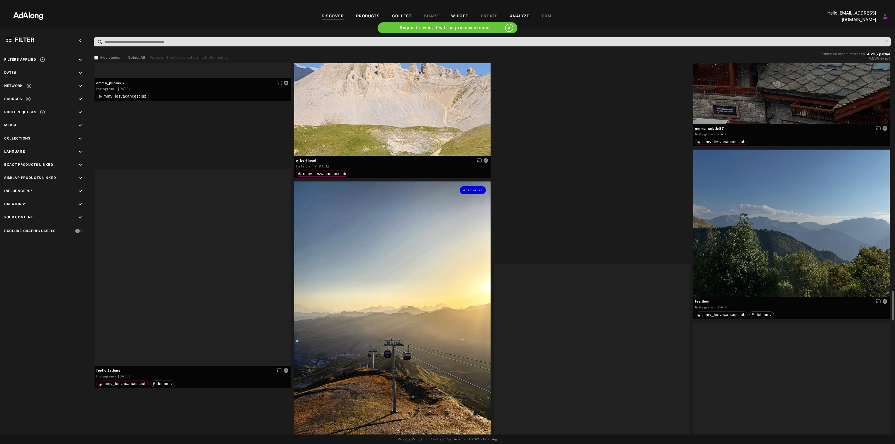
scroll to position [2937, 0]
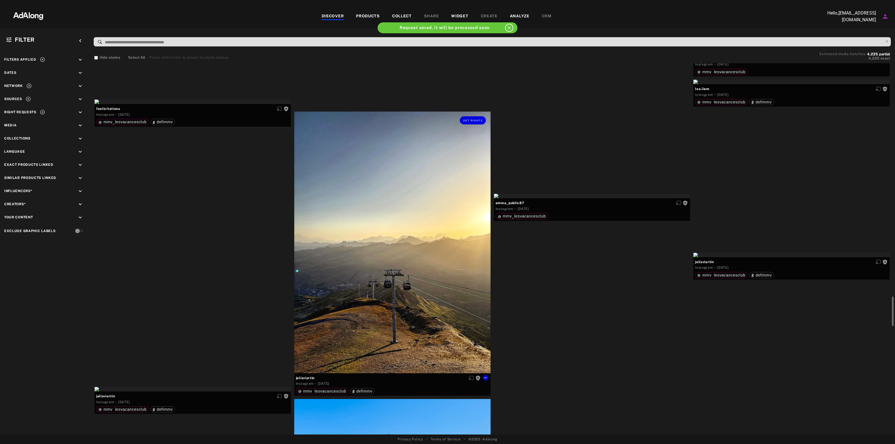
click at [434, 245] on div "Get rights" at bounding box center [392, 243] width 196 height 262
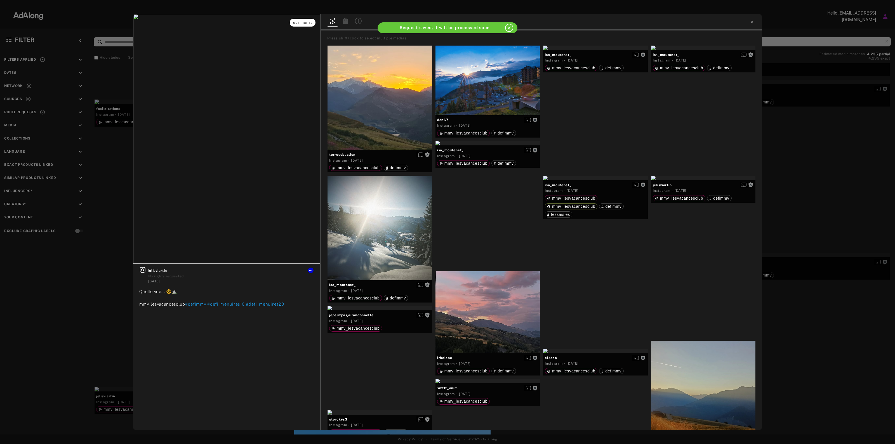
click at [305, 22] on span "Get rights" at bounding box center [303, 23] width 20 height 3
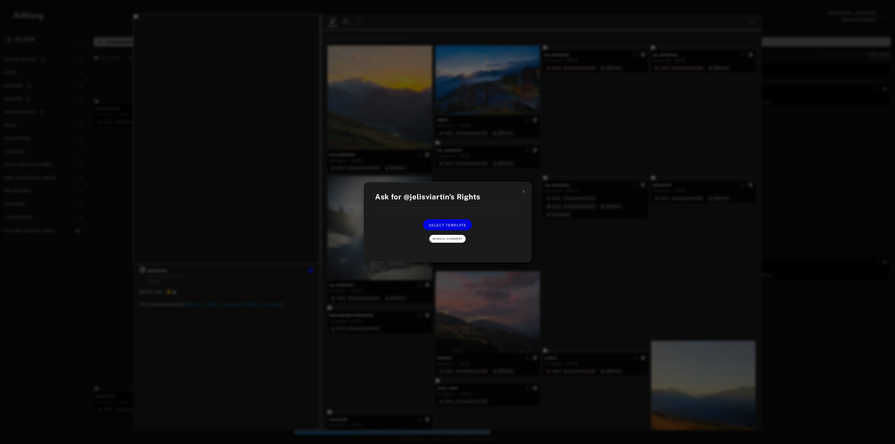
click at [452, 238] on span "Manual Comment" at bounding box center [448, 238] width 30 height 3
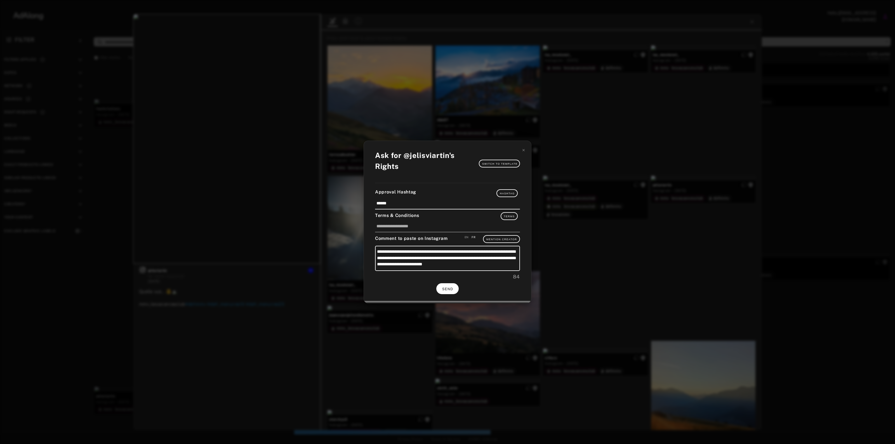
click at [447, 289] on span "SEND" at bounding box center [447, 289] width 11 height 4
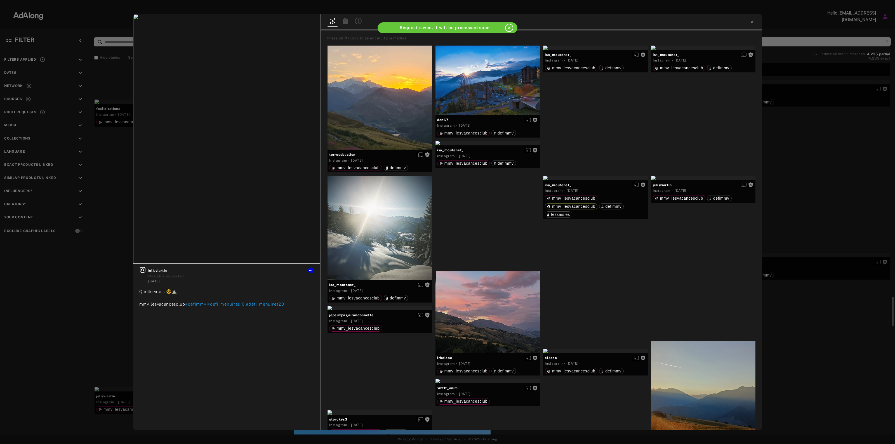
click at [863, 162] on div "Get rights jelisviartin No rights requested 4 days ago Quelle vue... 😎⛰️ mmv_le…" at bounding box center [447, 222] width 895 height 444
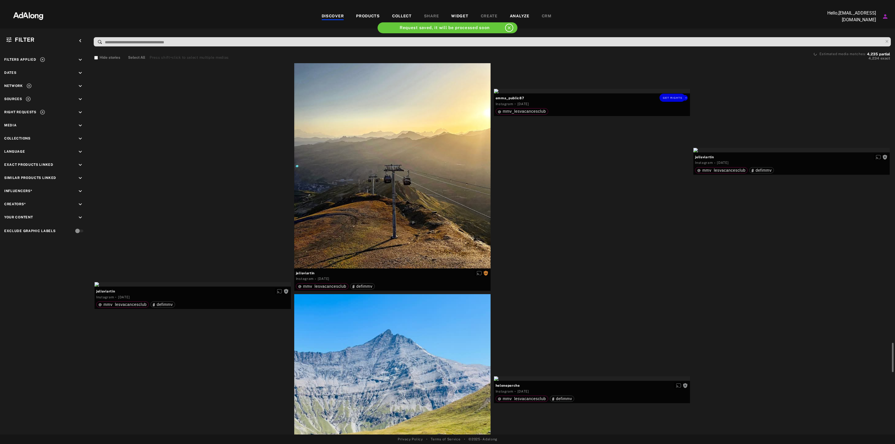
scroll to position [3077, 0]
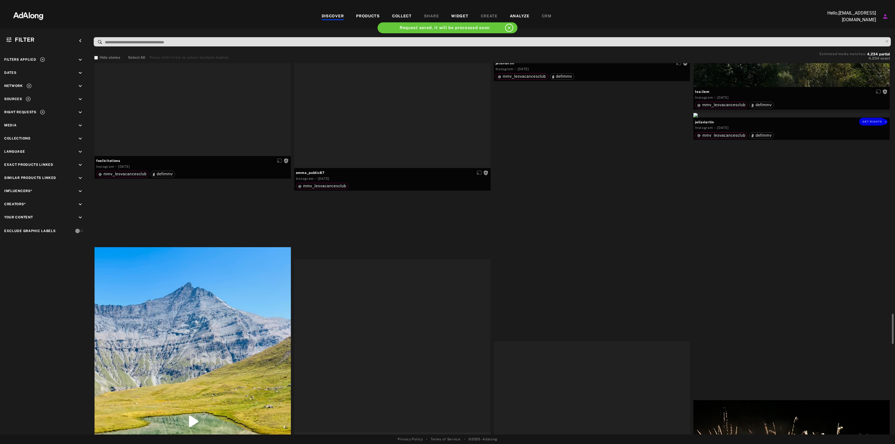
click at [820, 117] on div "Get rights" at bounding box center [791, 115] width 196 height 4
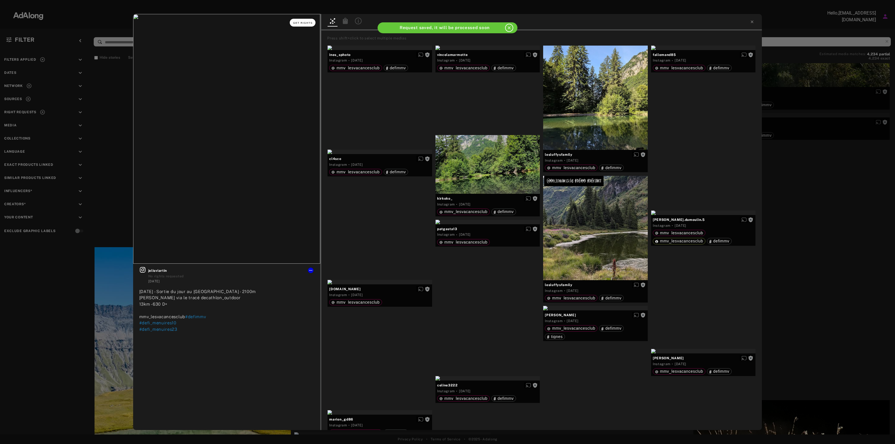
click at [295, 22] on span "Get rights" at bounding box center [303, 23] width 20 height 3
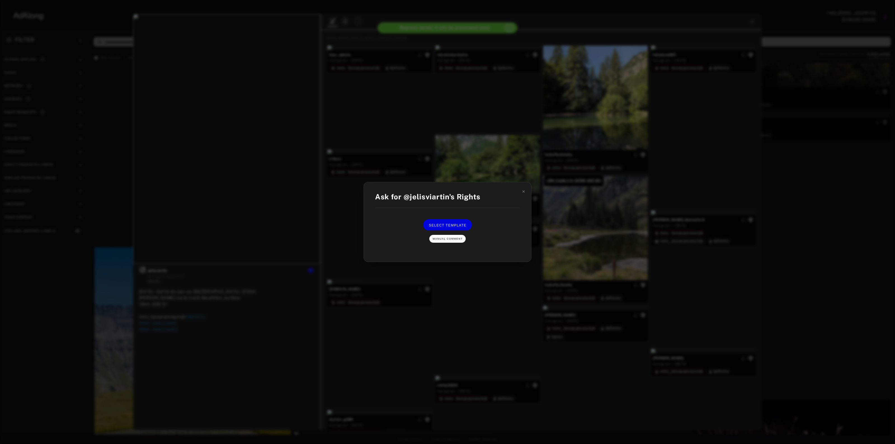
click at [452, 240] on span "Manual Comment" at bounding box center [448, 238] width 30 height 3
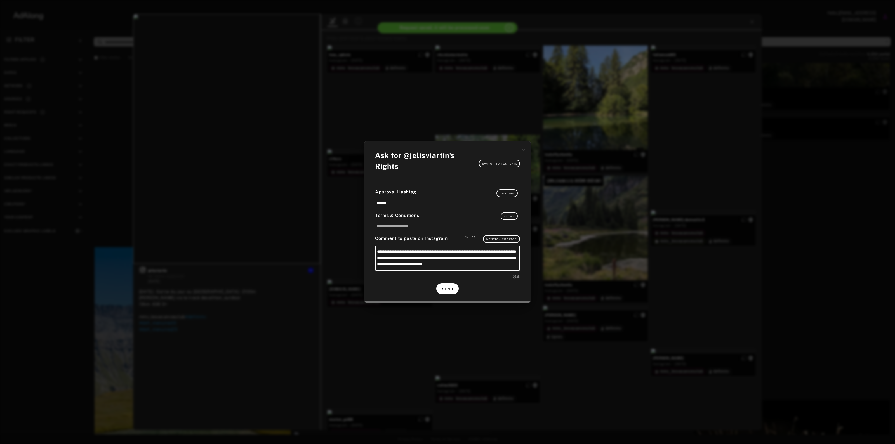
click at [458, 290] on button "SEND" at bounding box center [447, 288] width 22 height 11
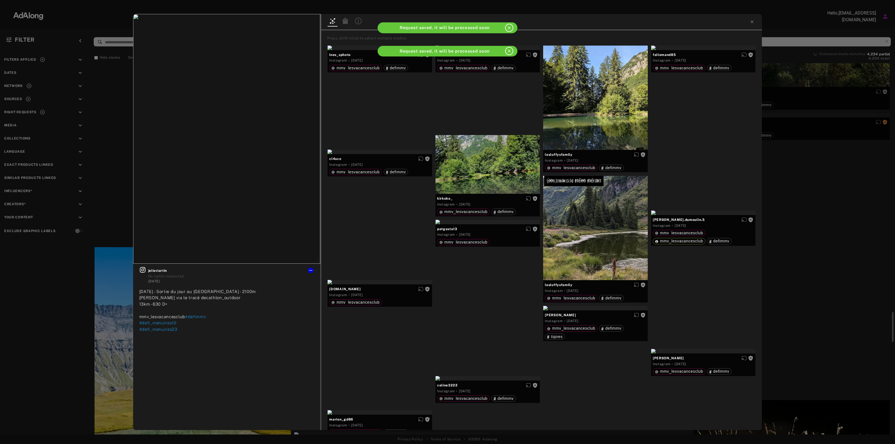
click at [845, 185] on div "Get rights jelisviartin No rights requested 4 days ago 15.08.25 - Sortie du jou…" at bounding box center [447, 222] width 895 height 444
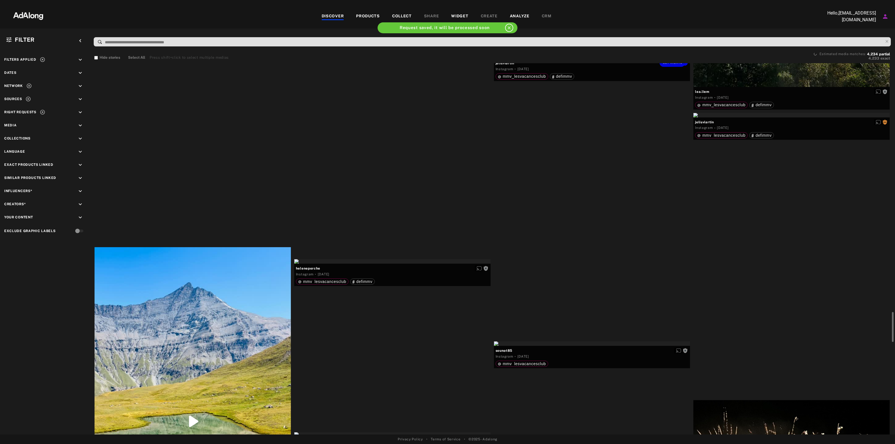
click at [649, 58] on div "Get rights" at bounding box center [592, 56] width 196 height 4
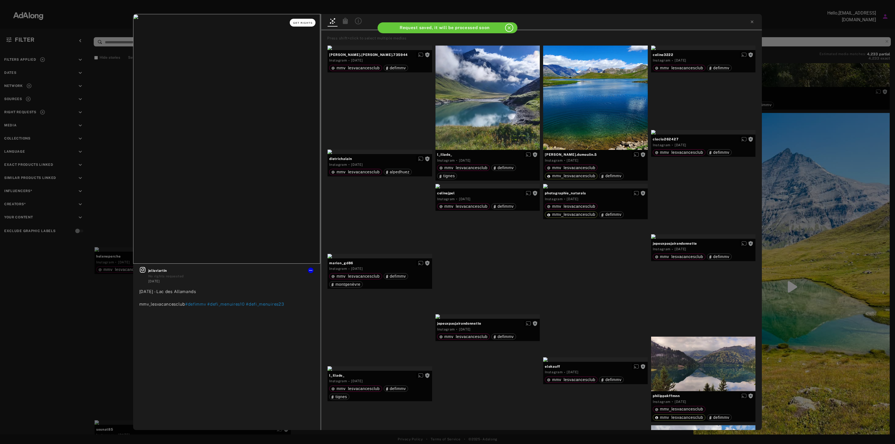
click at [307, 22] on span "Get rights" at bounding box center [303, 23] width 20 height 3
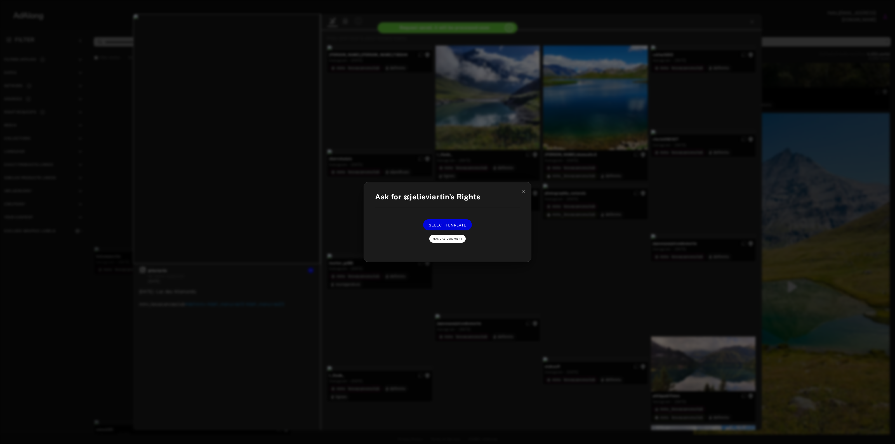
click at [456, 239] on span "Manual Comment" at bounding box center [448, 238] width 30 height 3
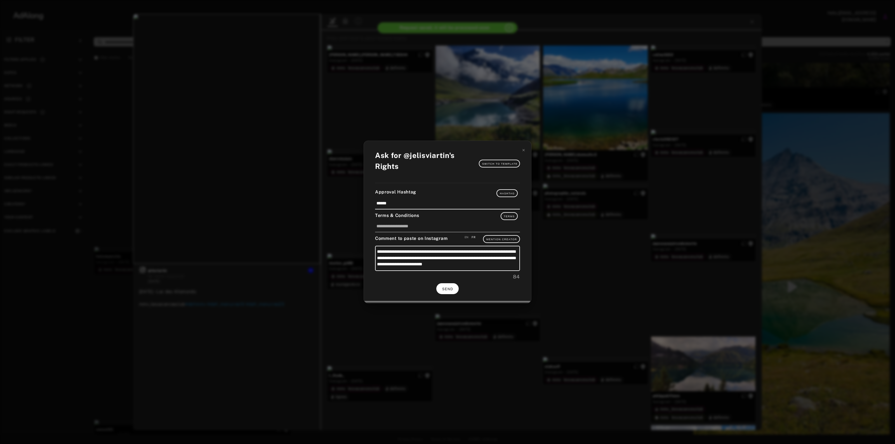
click at [453, 284] on button "SEND" at bounding box center [447, 288] width 22 height 11
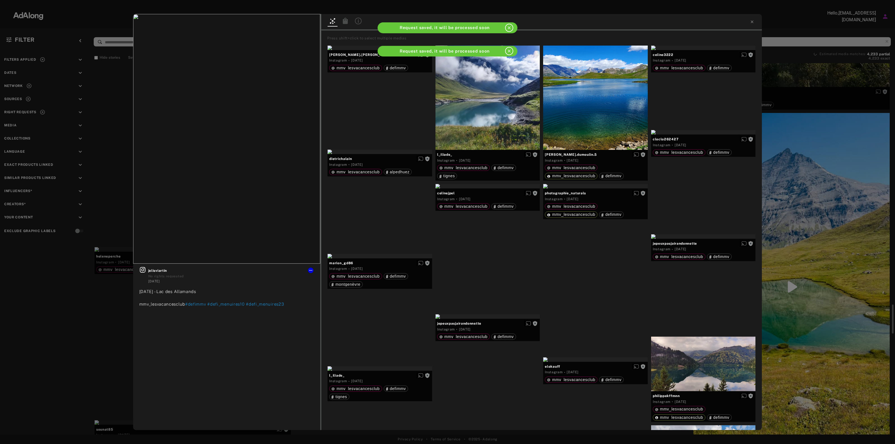
click at [771, 197] on div "Get rights jelisviartin No rights requested 4 days ago 15.08.25 - Lac des Allam…" at bounding box center [447, 222] width 895 height 444
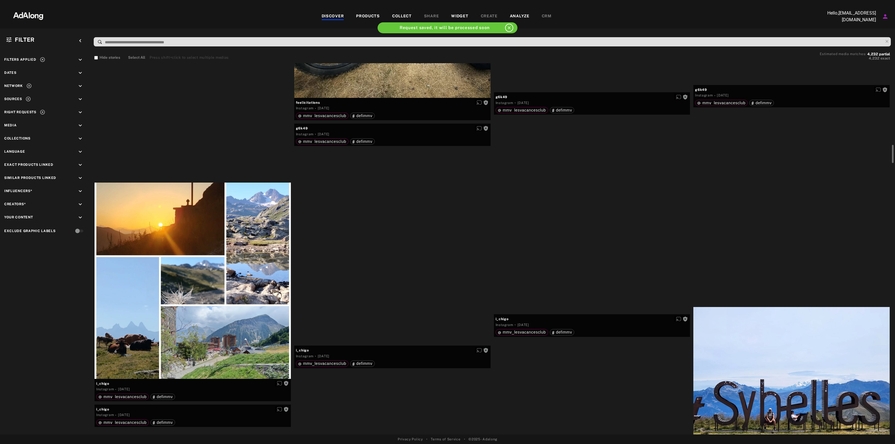
scroll to position [4510, 0]
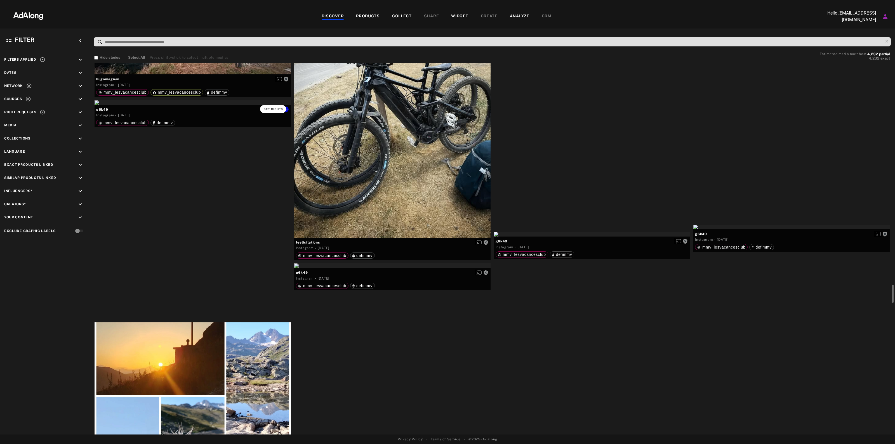
click at [267, 109] on span "Get rights" at bounding box center [273, 109] width 20 height 3
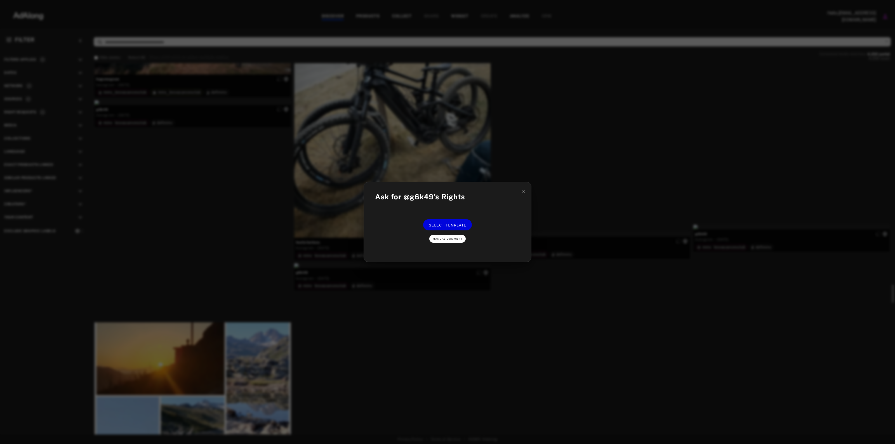
click at [448, 235] on button "Manual Comment" at bounding box center [447, 239] width 36 height 8
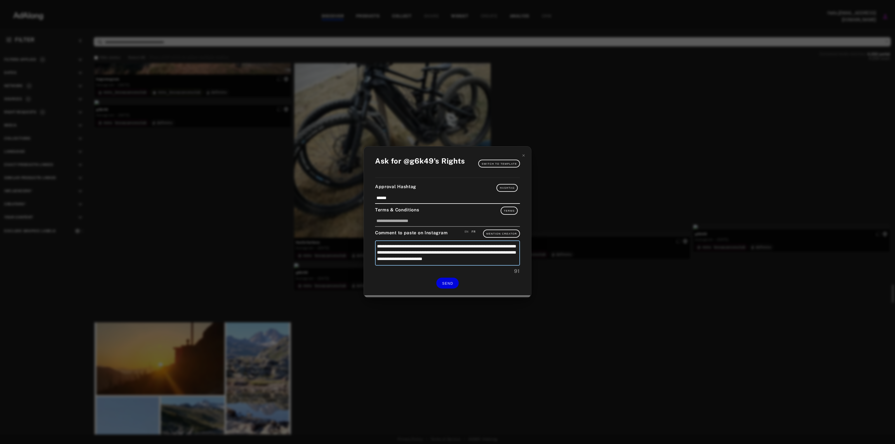
drag, startPoint x: 484, startPoint y: 245, endPoint x: 467, endPoint y: 247, distance: 17.4
click at [467, 247] on textarea "**********" at bounding box center [447, 253] width 145 height 25
type textarea "**********"
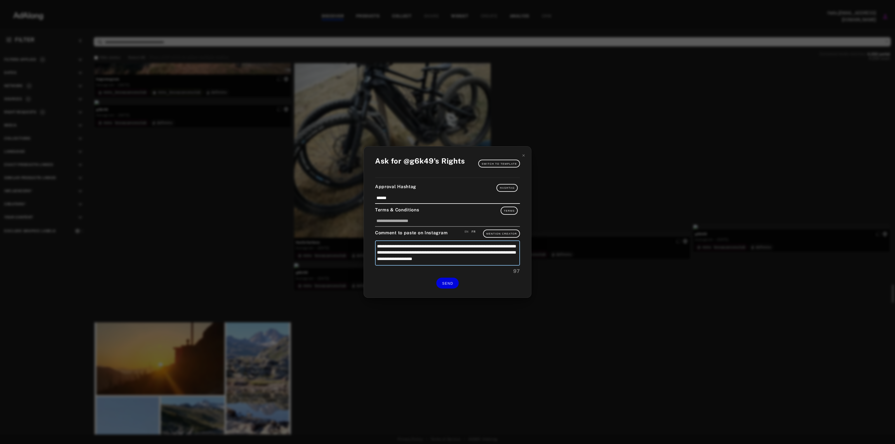
type textarea "**********"
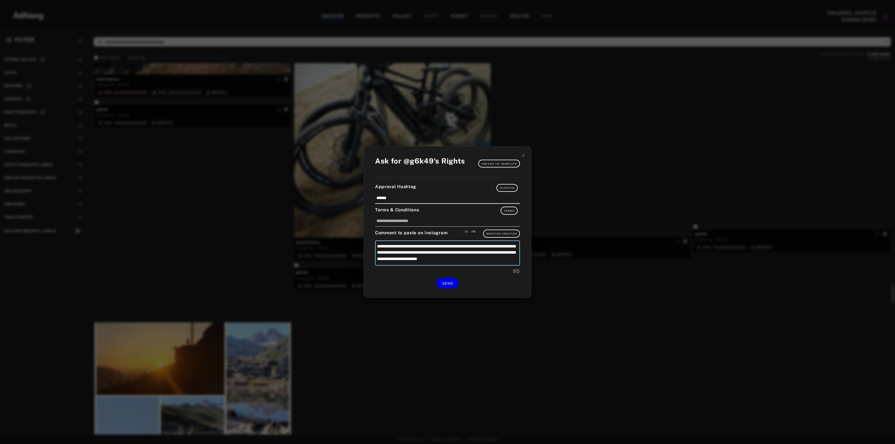
type textarea "**********"
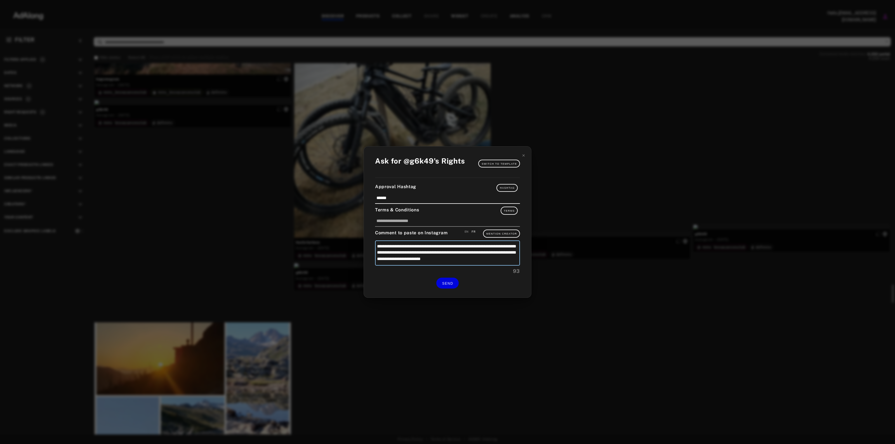
type textarea "**********"
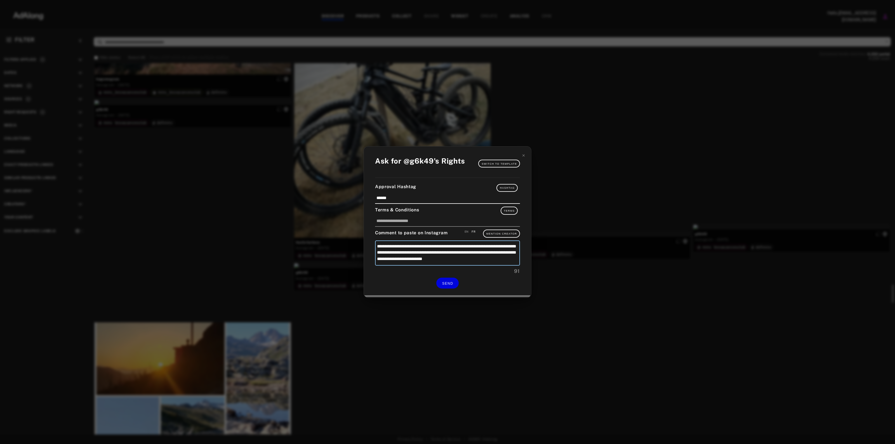
type textarea "**********"
click at [389, 253] on textarea "**********" at bounding box center [447, 253] width 145 height 25
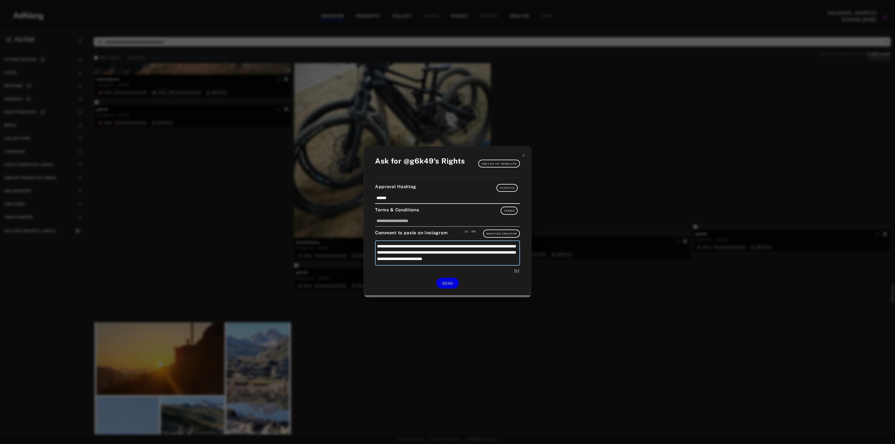
type textarea "**********"
click at [454, 280] on button "SEND" at bounding box center [447, 283] width 22 height 11
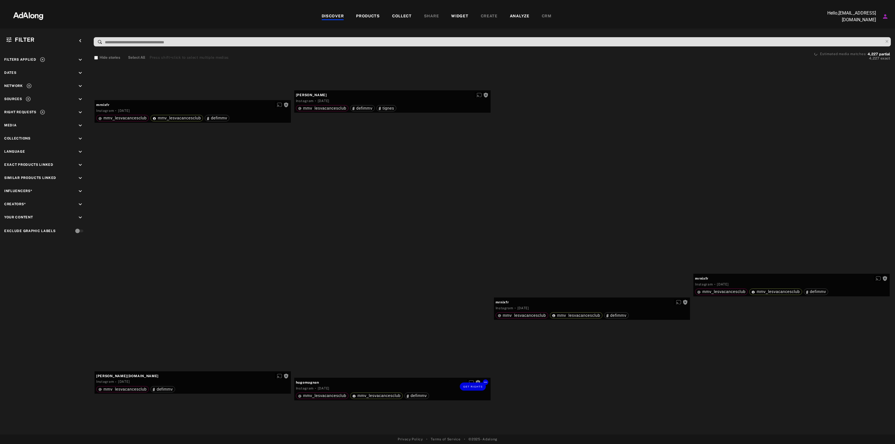
scroll to position [6992, 0]
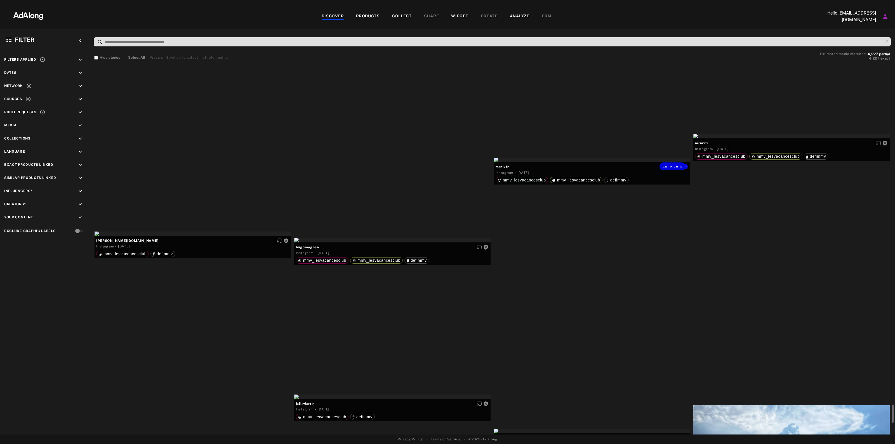
click at [618, 162] on div "Get rights" at bounding box center [592, 160] width 196 height 4
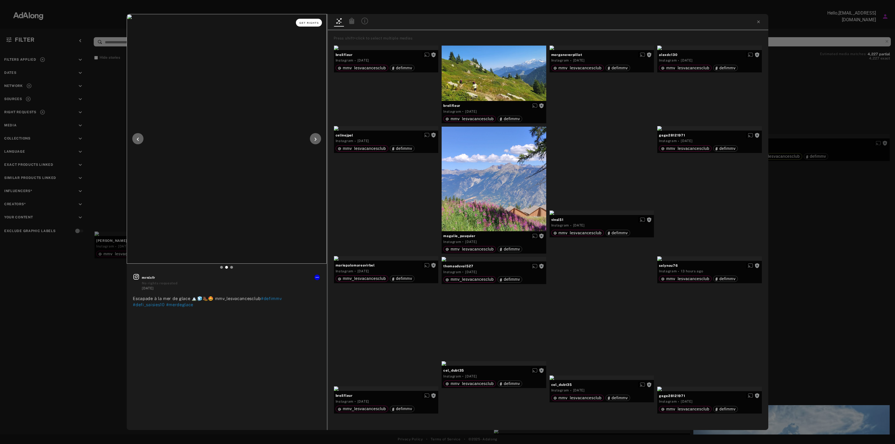
click at [318, 19] on button "Get rights" at bounding box center [309, 23] width 26 height 8
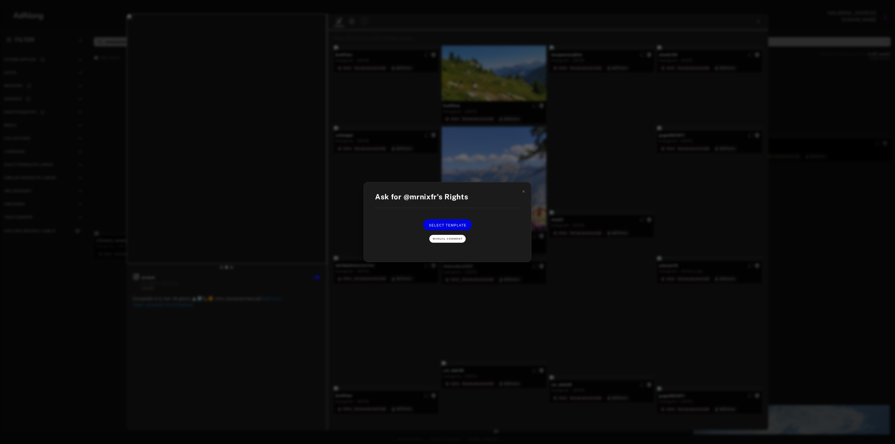
click at [446, 239] on span "Manual Comment" at bounding box center [448, 238] width 30 height 3
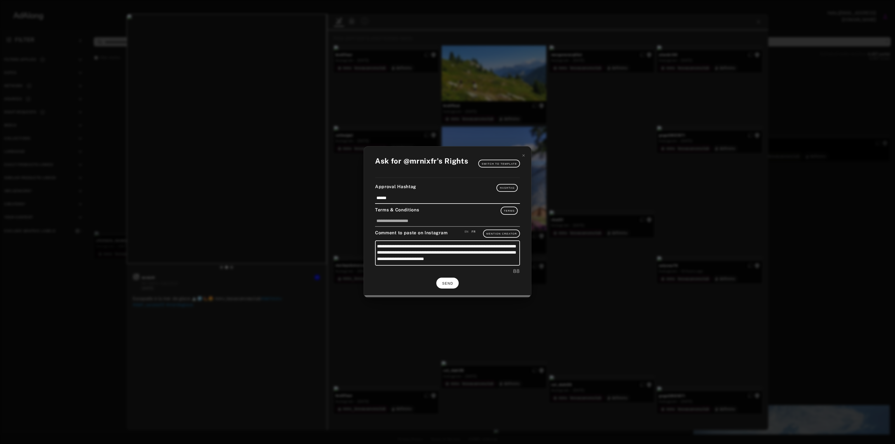
click at [449, 287] on button "SEND" at bounding box center [447, 283] width 22 height 11
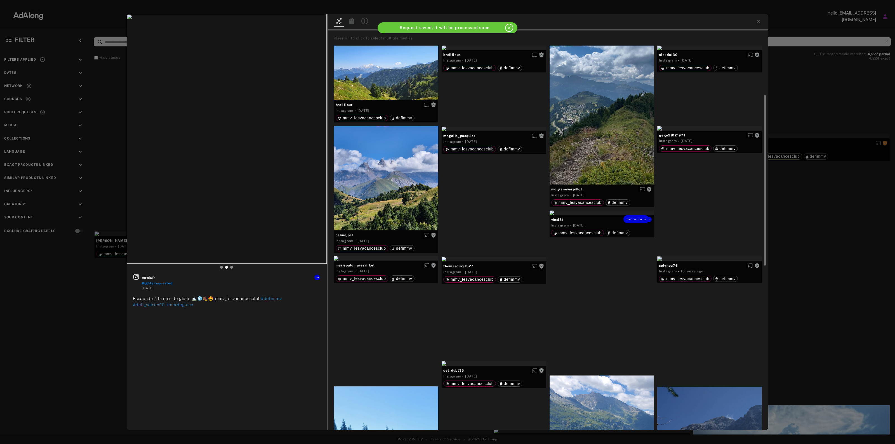
scroll to position [140, 0]
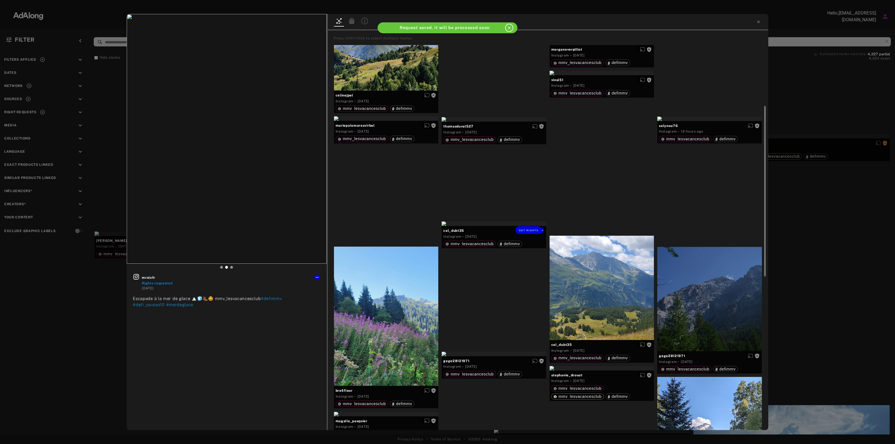
click at [512, 226] on div "Get rights" at bounding box center [494, 224] width 105 height 4
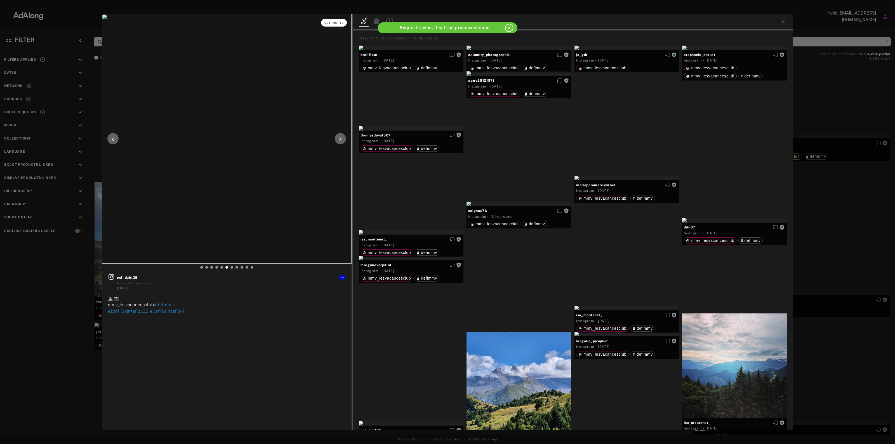
click at [342, 20] on button "Get rights" at bounding box center [334, 23] width 26 height 8
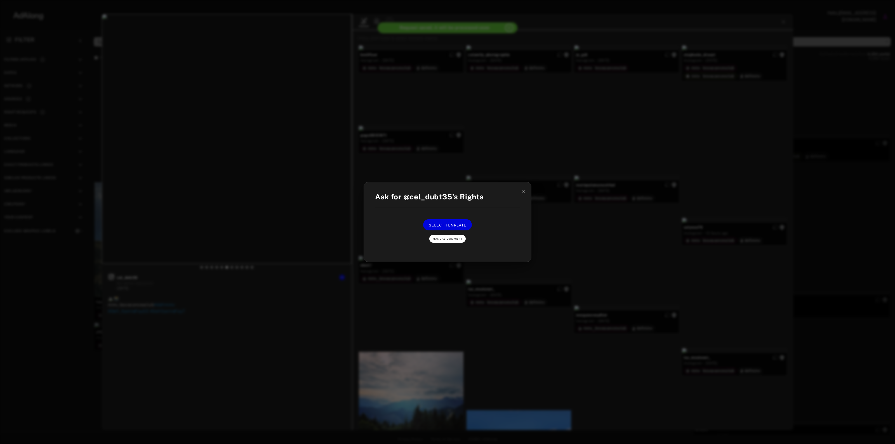
click at [448, 240] on span "Manual Comment" at bounding box center [448, 238] width 30 height 3
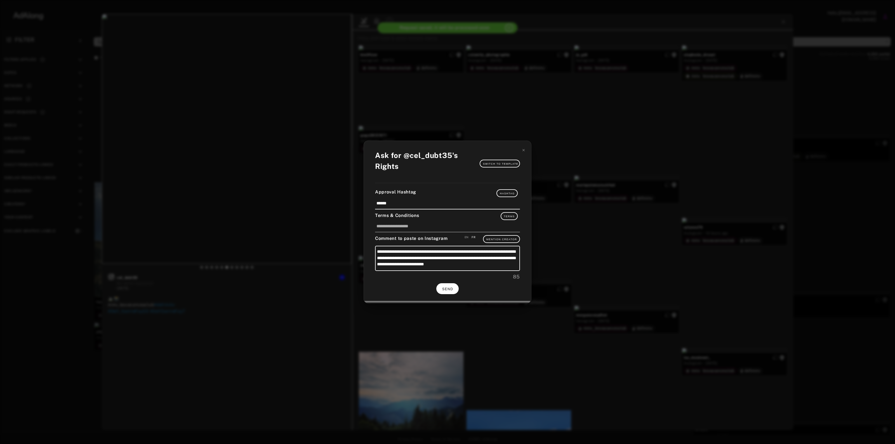
click at [454, 293] on button "SEND" at bounding box center [447, 288] width 22 height 11
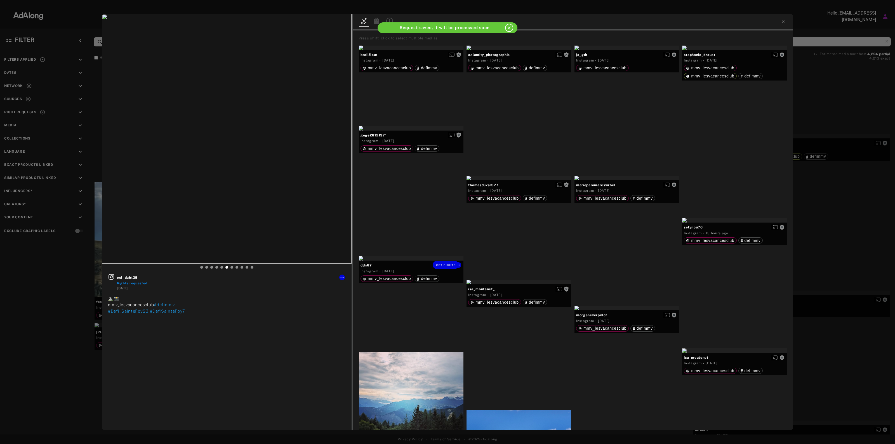
scroll to position [140, 0]
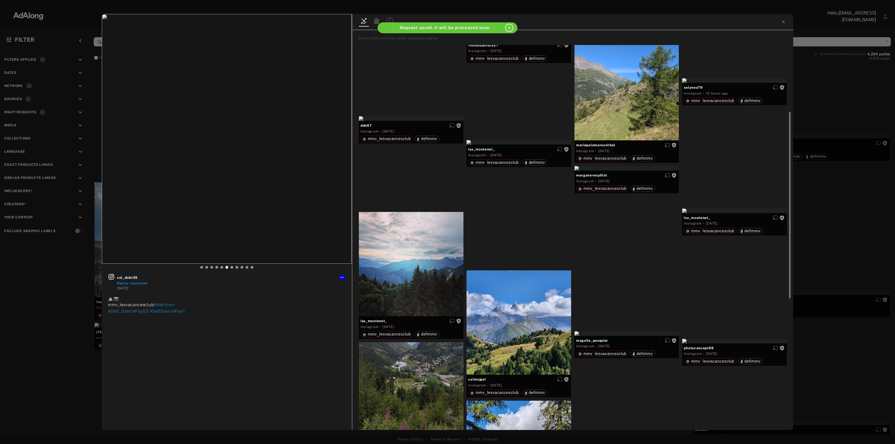
click at [831, 152] on div "cel_dubt35 Rights requested 4 weeks ago ⛰️📸 mmv_lesvacancesclub #defimmv #Defi_…" at bounding box center [447, 222] width 895 height 444
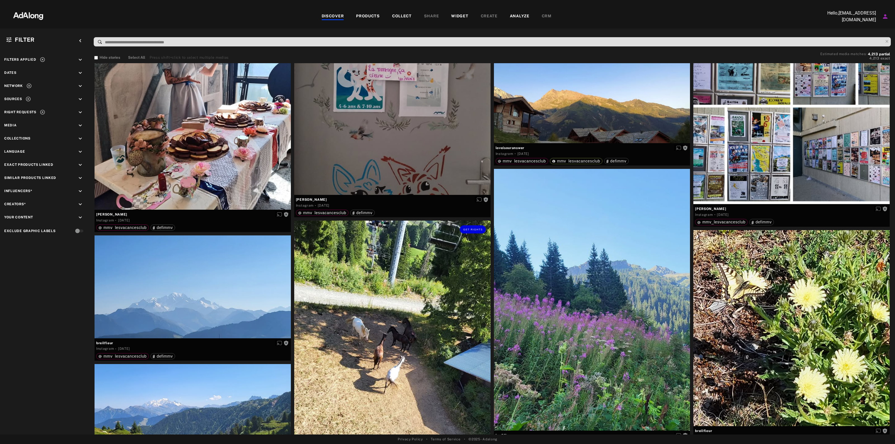
scroll to position [8356, 0]
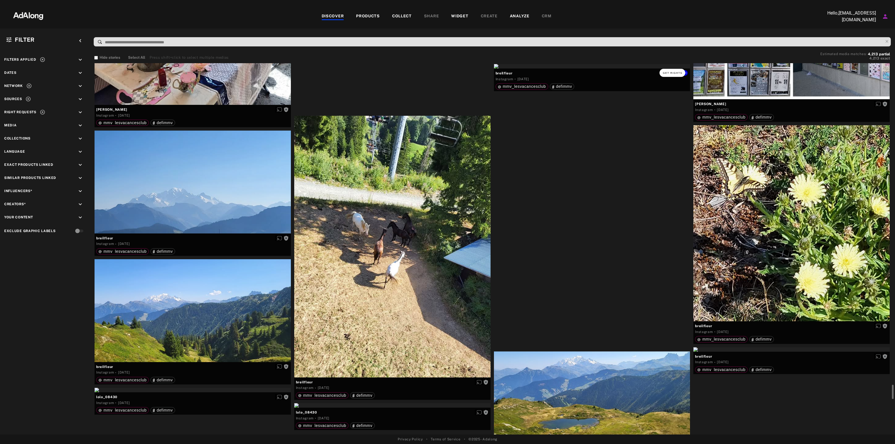
click at [674, 73] on span "Get rights" at bounding box center [673, 73] width 20 height 3
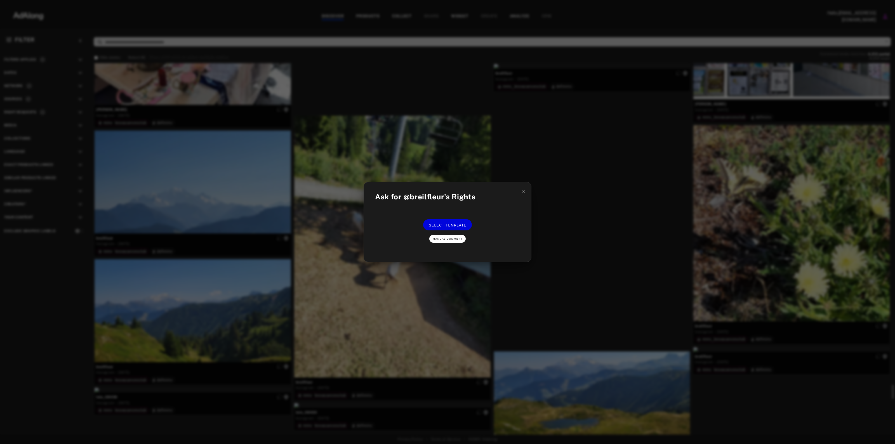
click at [454, 236] on button "Manual Comment" at bounding box center [447, 239] width 36 height 8
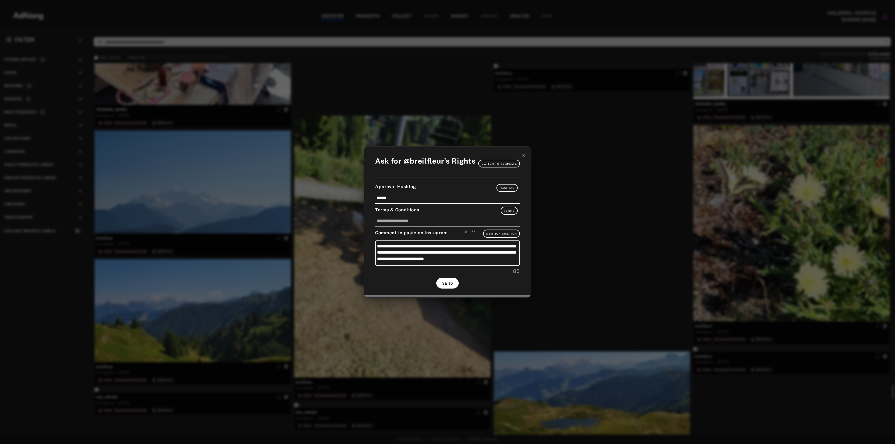
click at [451, 284] on span "SEND" at bounding box center [447, 284] width 11 height 4
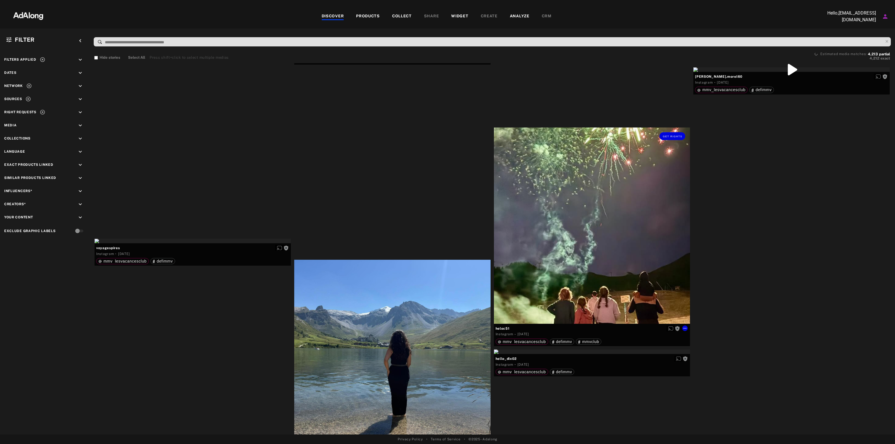
scroll to position [10908, 0]
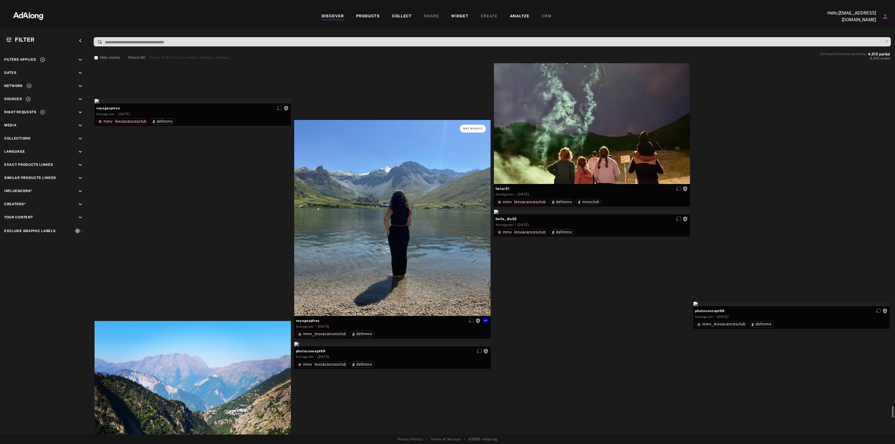
click at [469, 128] on span "Get rights" at bounding box center [473, 128] width 20 height 3
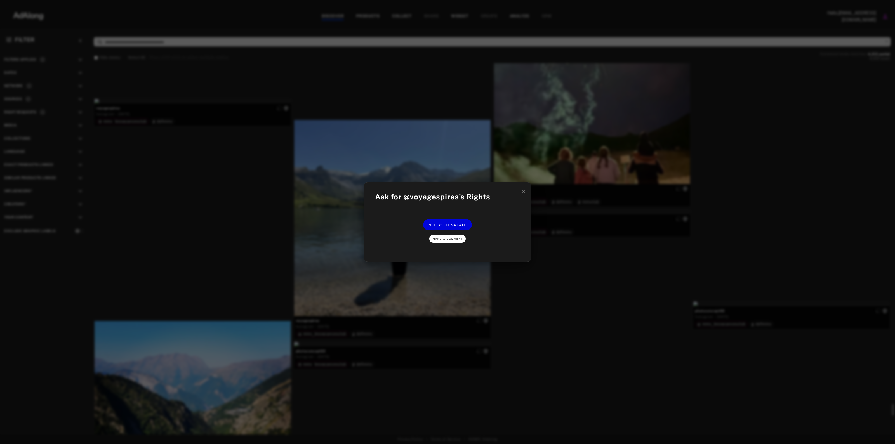
click at [452, 235] on button "Manual Comment" at bounding box center [447, 239] width 36 height 8
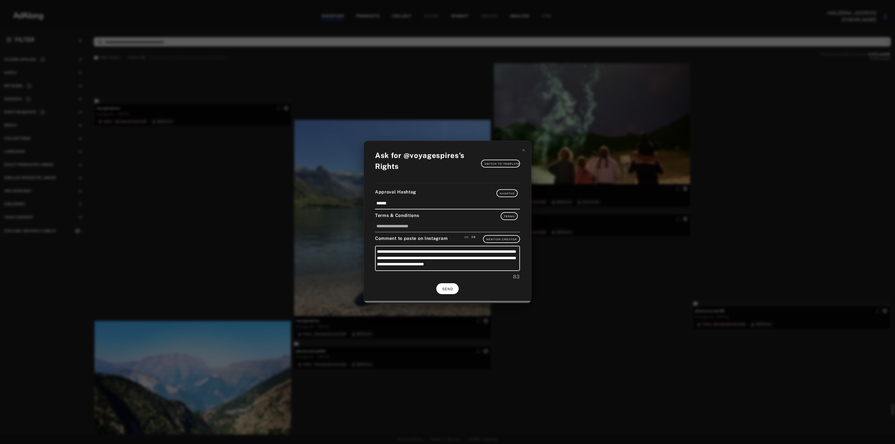
click at [446, 287] on span "SEND" at bounding box center [447, 289] width 11 height 4
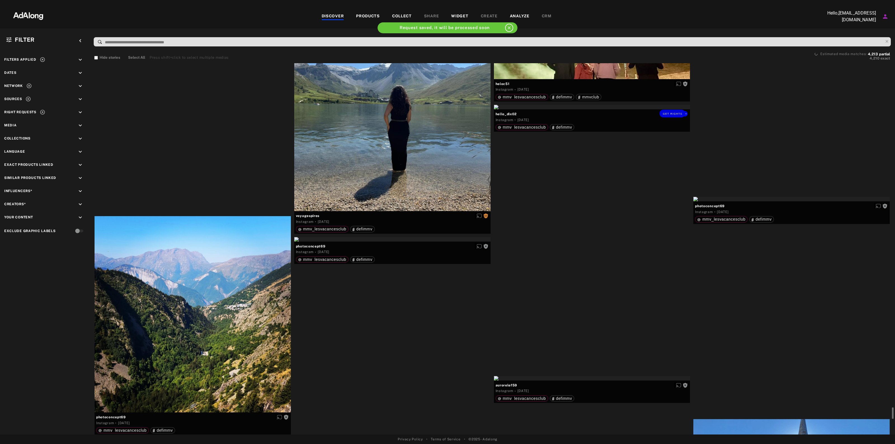
scroll to position [11153, 0]
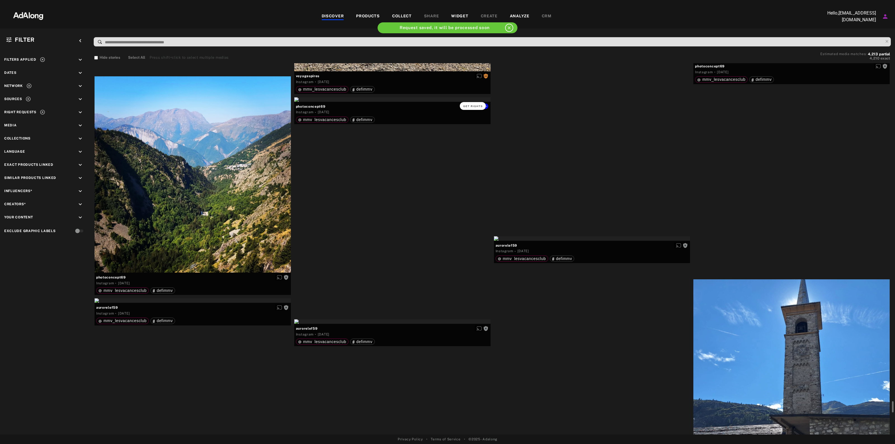
click at [462, 104] on button "Get rights" at bounding box center [473, 106] width 26 height 8
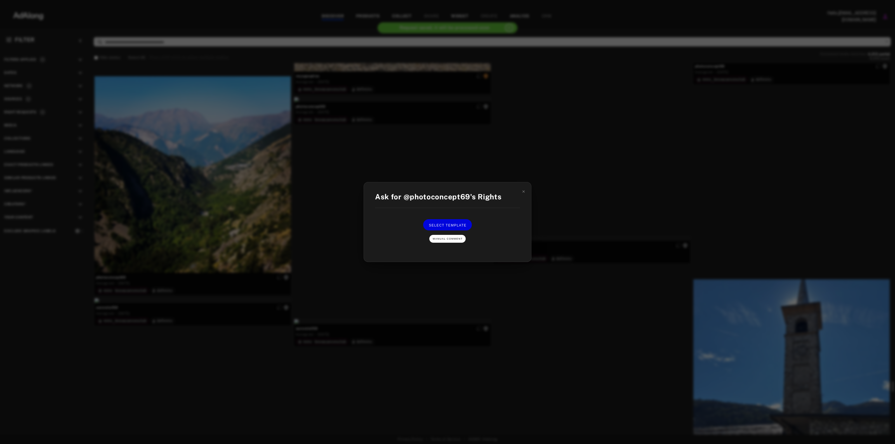
click at [454, 237] on span "Manual Comment" at bounding box center [448, 238] width 30 height 3
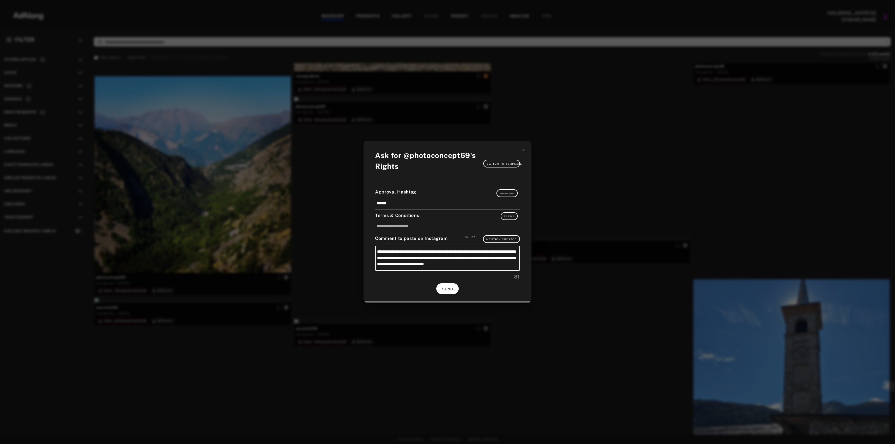
click at [452, 293] on button "SEND" at bounding box center [447, 288] width 22 height 11
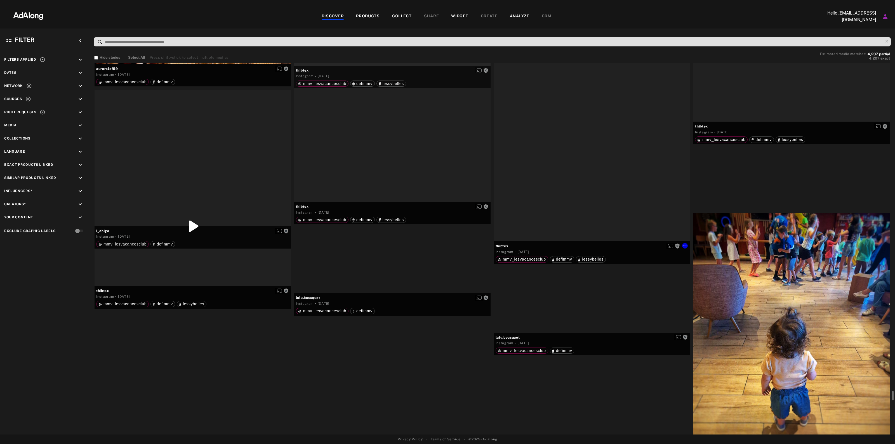
scroll to position [12516, 0]
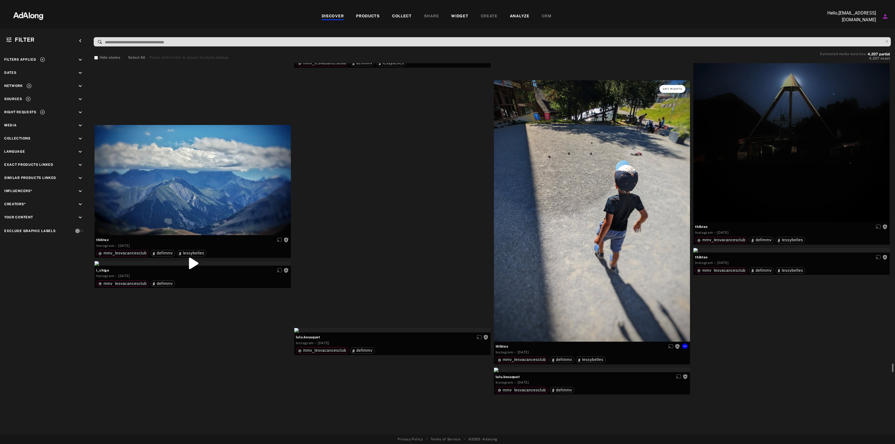
click at [666, 85] on button "Get rights" at bounding box center [673, 89] width 26 height 8
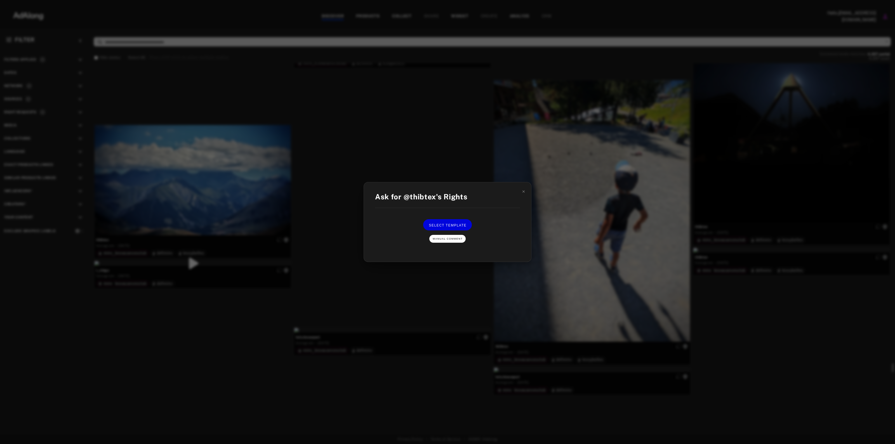
click at [461, 239] on span "Manual Comment" at bounding box center [448, 238] width 30 height 3
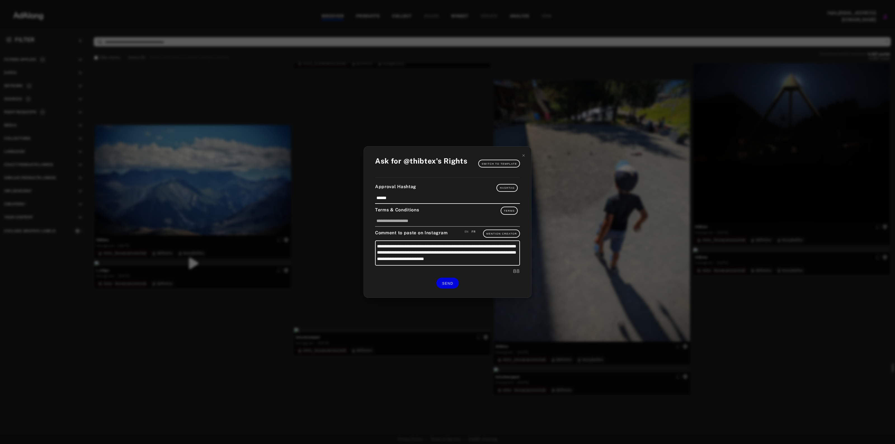
drag, startPoint x: 562, startPoint y: 186, endPoint x: 551, endPoint y: 178, distance: 13.8
click at [563, 186] on div "**********" at bounding box center [447, 222] width 895 height 444
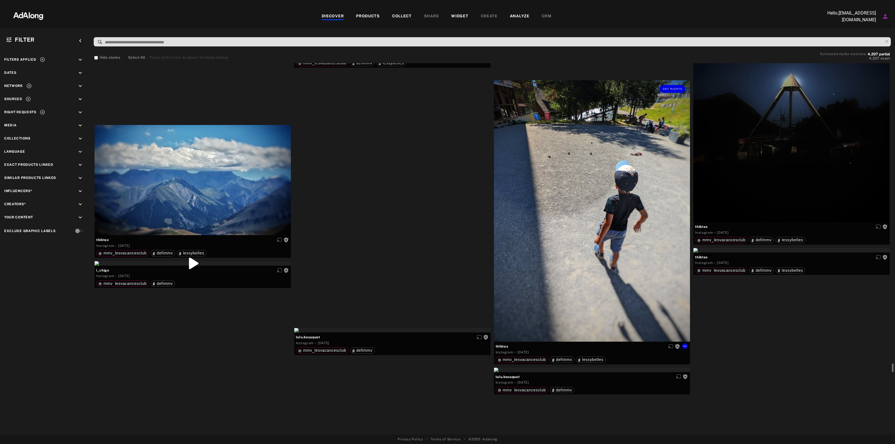
click at [538, 153] on div "Get rights" at bounding box center [592, 211] width 196 height 262
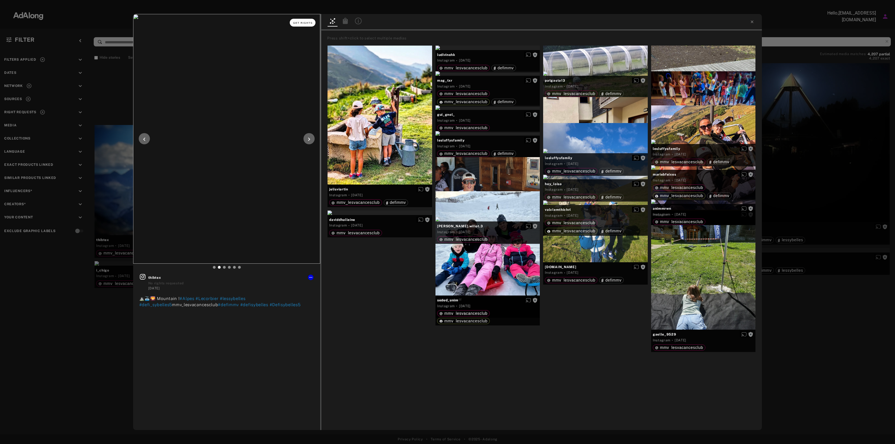
click at [303, 24] on button "Get rights" at bounding box center [303, 23] width 26 height 8
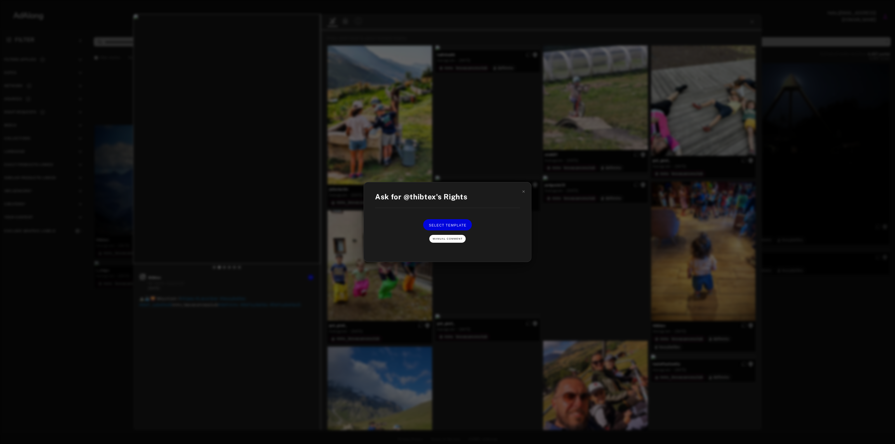
click at [451, 237] on button "Manual Comment" at bounding box center [447, 239] width 36 height 8
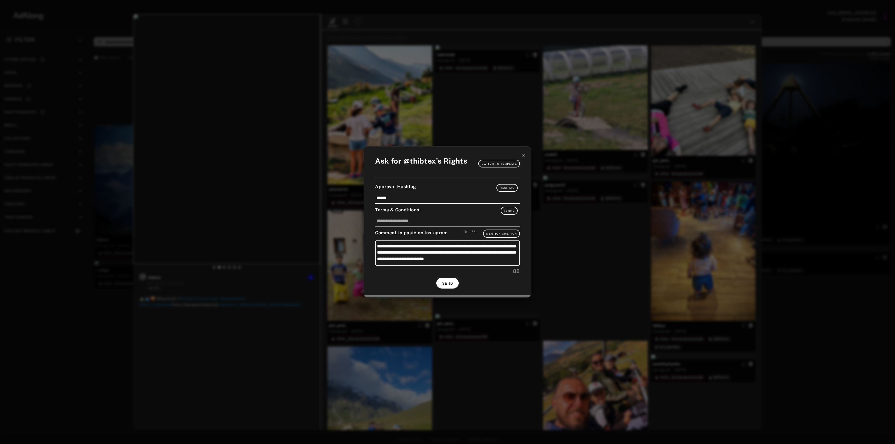
click at [457, 279] on button "SEND" at bounding box center [447, 283] width 22 height 11
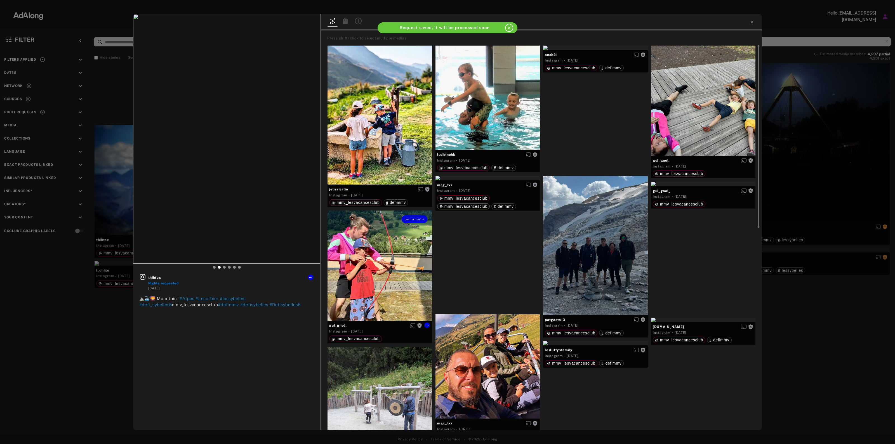
click at [398, 265] on div "Get rights" at bounding box center [380, 266] width 105 height 110
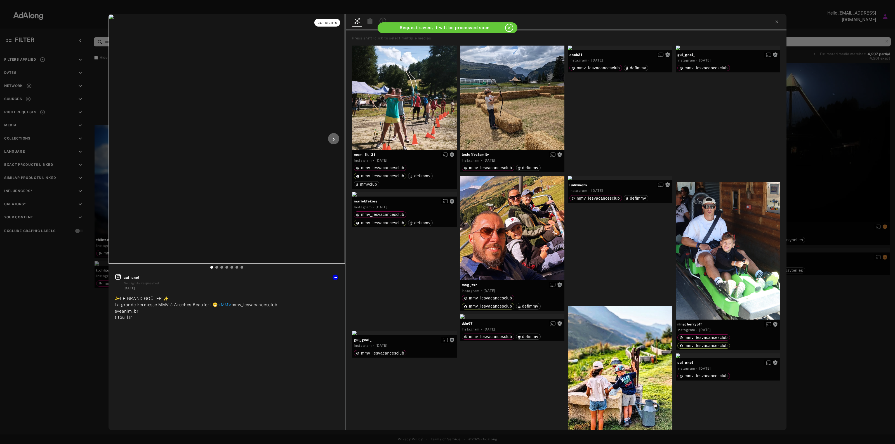
click at [334, 20] on button "Get rights" at bounding box center [327, 23] width 26 height 8
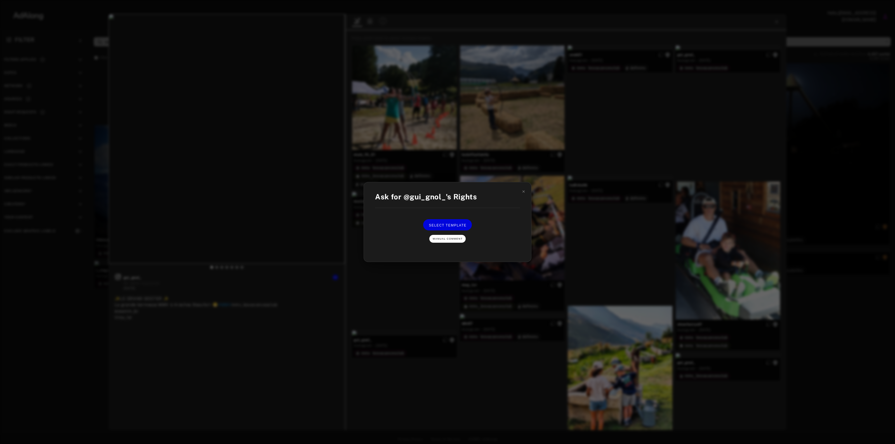
click at [455, 239] on span "Manual Comment" at bounding box center [448, 238] width 30 height 3
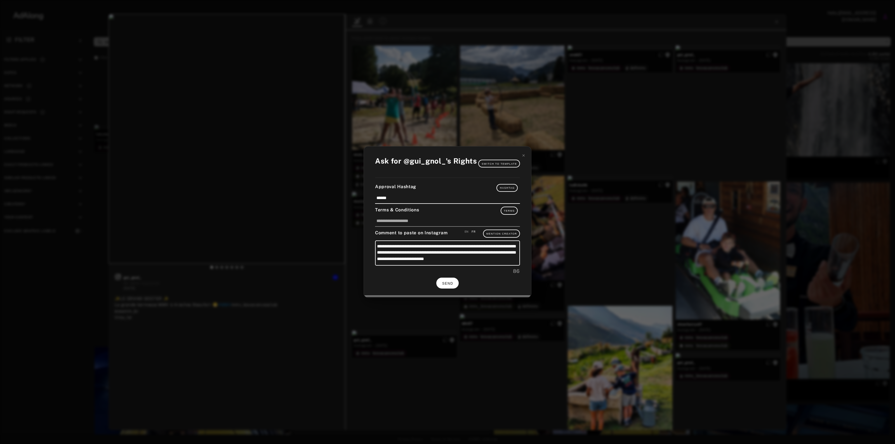
click at [447, 278] on button "SEND" at bounding box center [447, 283] width 22 height 11
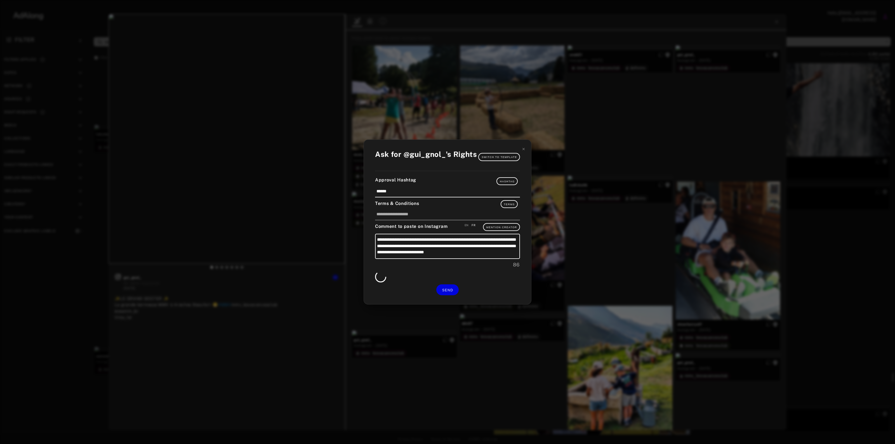
click at [841, 146] on div "Get rights gui_gnol_ No rights requested 3 weeks ago ✨LE GRAND GOÛTER ✨ La gran…" at bounding box center [447, 222] width 895 height 444
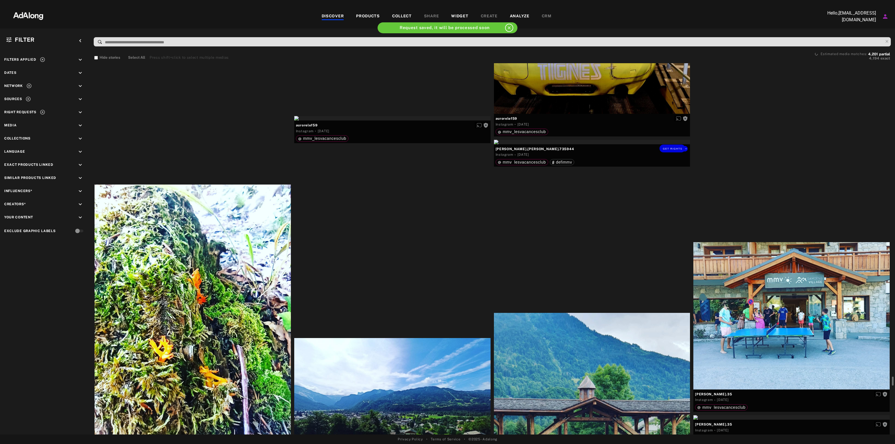
scroll to position [13075, 0]
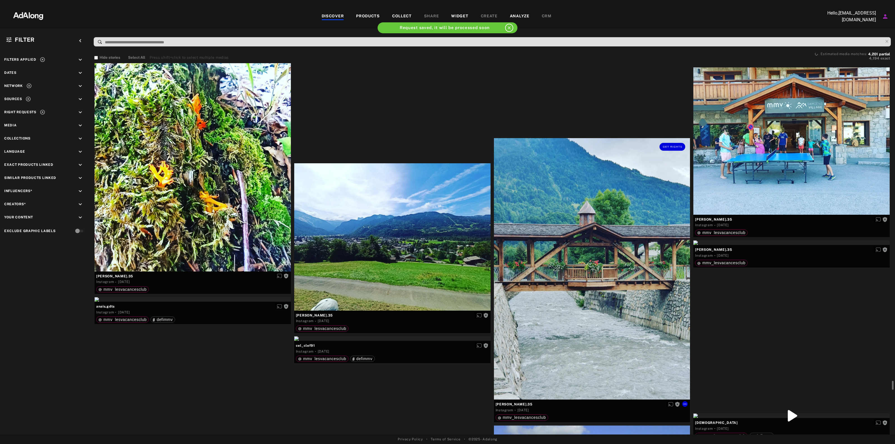
click at [592, 230] on div "Get rights" at bounding box center [592, 269] width 196 height 262
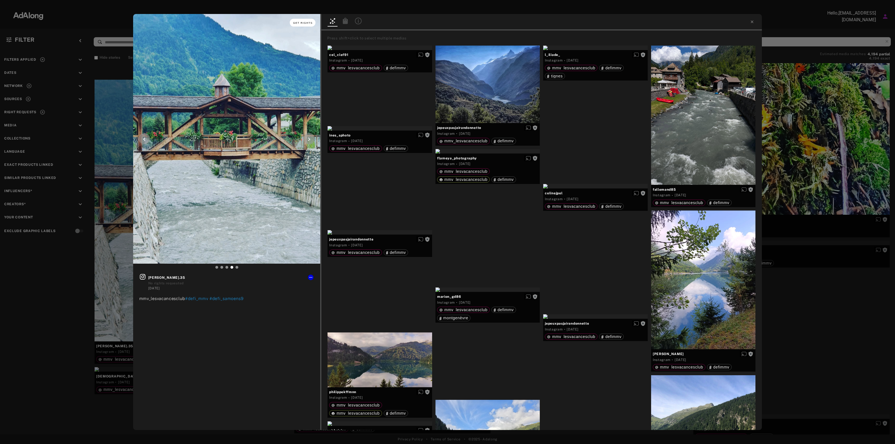
click at [305, 22] on span "Get rights" at bounding box center [303, 23] width 20 height 3
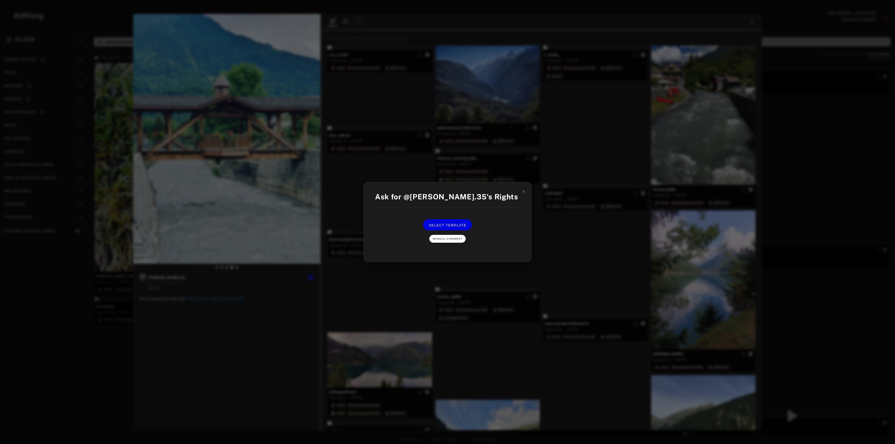
click at [444, 237] on button "Manual Comment" at bounding box center [447, 239] width 36 height 8
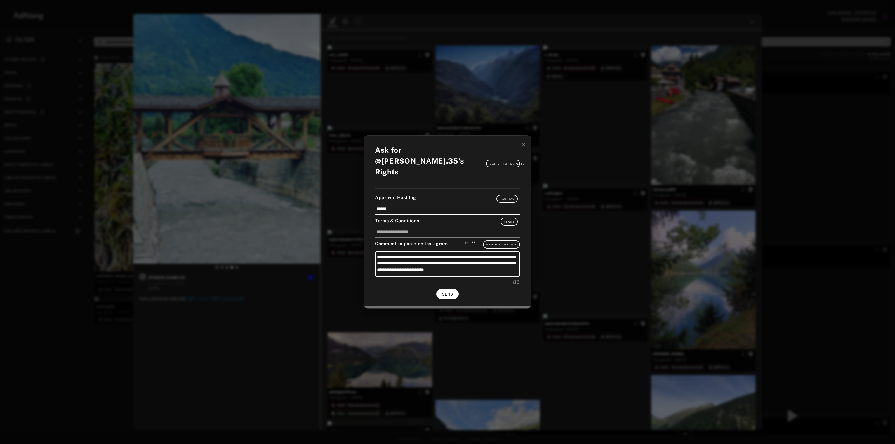
click at [454, 290] on button "SEND" at bounding box center [447, 294] width 22 height 11
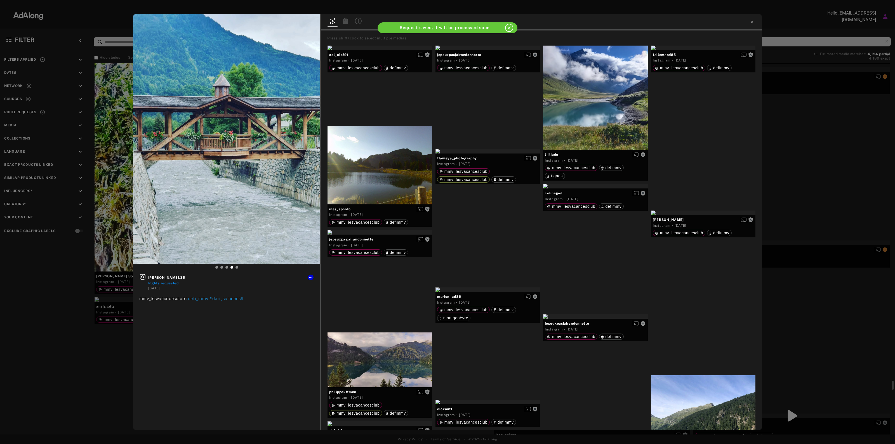
click at [825, 154] on div "etienne.35 Rights requested 2 weeks ago mmv_lesvacancesclub #defi_mmv #defi_sam…" at bounding box center [447, 222] width 895 height 444
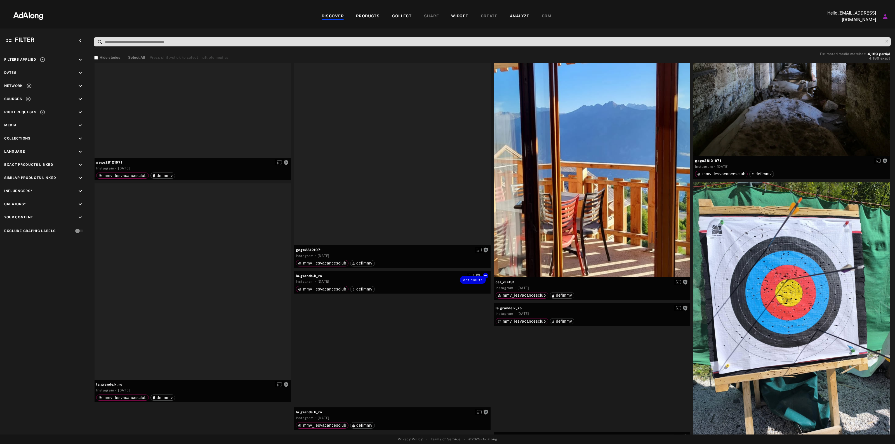
scroll to position [14719, 0]
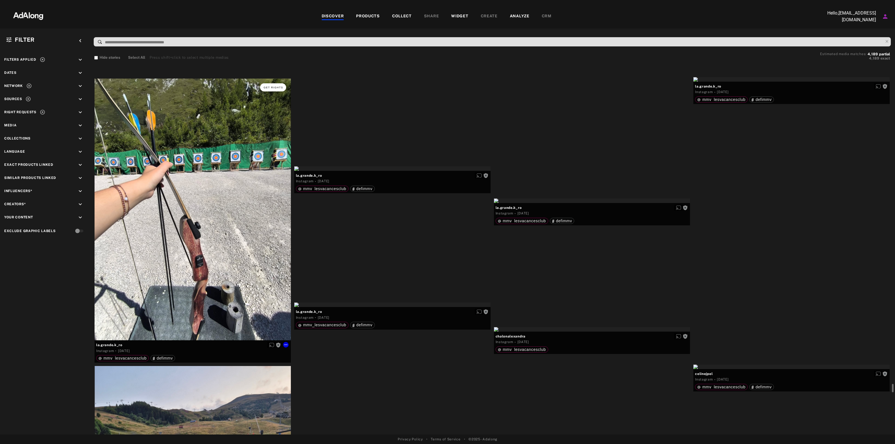
click at [267, 84] on button "Get rights" at bounding box center [273, 87] width 26 height 8
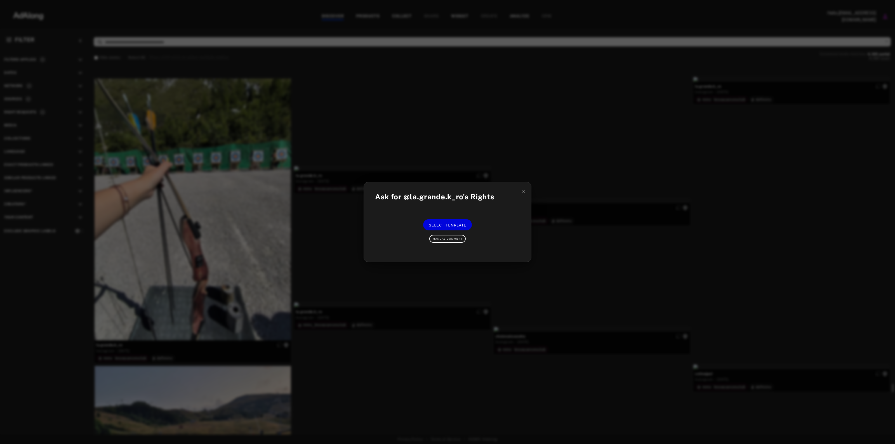
click at [524, 188] on div "Ask for @la.grande.k_ro's Rights Select Template Manual Comment" at bounding box center [447, 221] width 167 height 79
click at [524, 192] on icon at bounding box center [524, 192] width 4 height 4
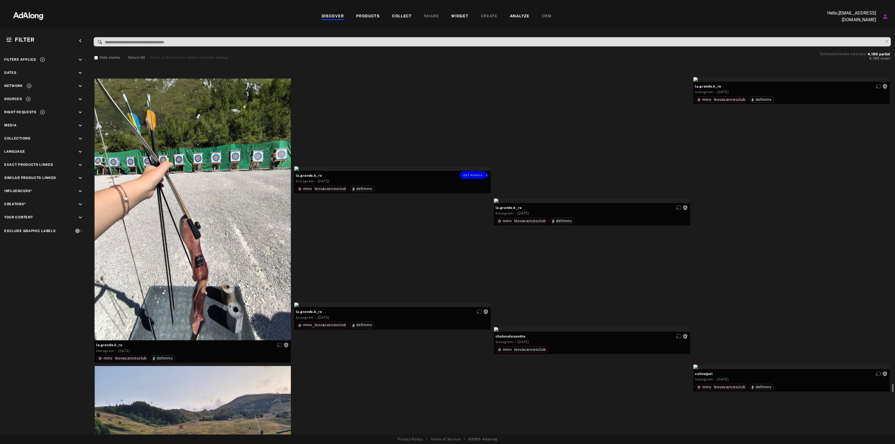
click at [295, 171] on div "Get rights" at bounding box center [392, 168] width 196 height 4
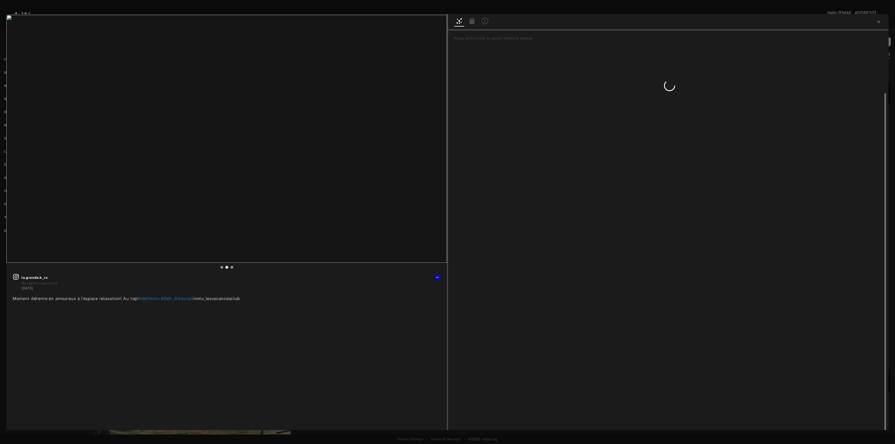
click at [562, 160] on div at bounding box center [670, 288] width 434 height 391
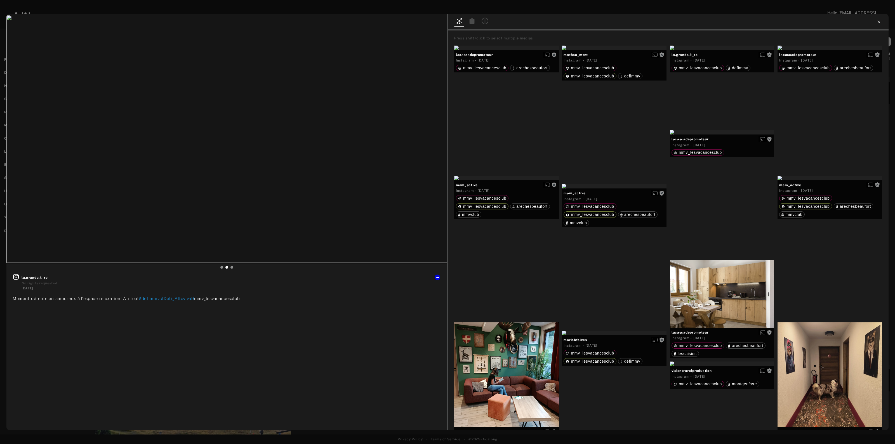
click at [877, 21] on icon at bounding box center [879, 22] width 4 height 4
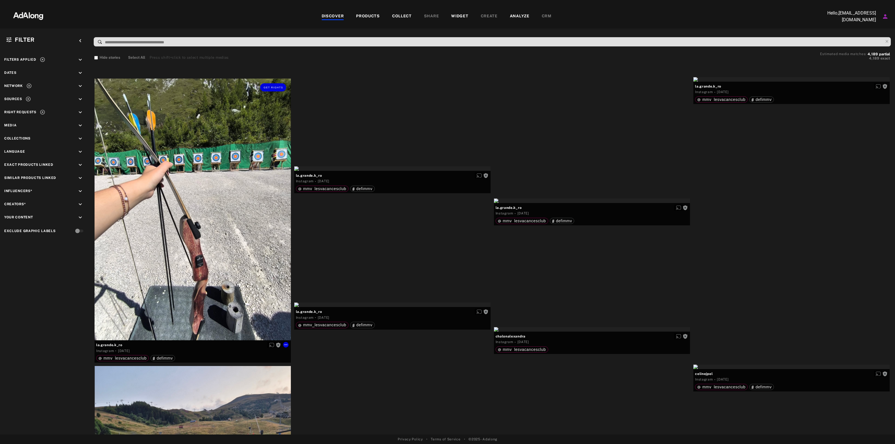
click at [259, 222] on div "Get rights" at bounding box center [193, 210] width 196 height 262
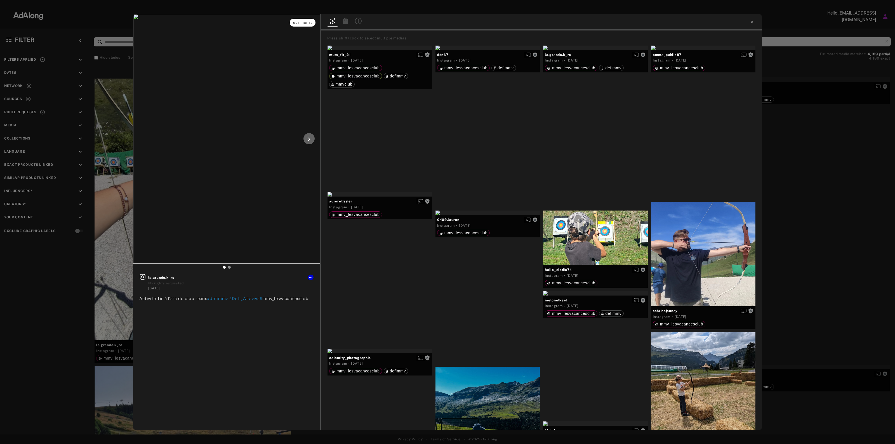
click at [308, 22] on span "Get rights" at bounding box center [303, 23] width 20 height 3
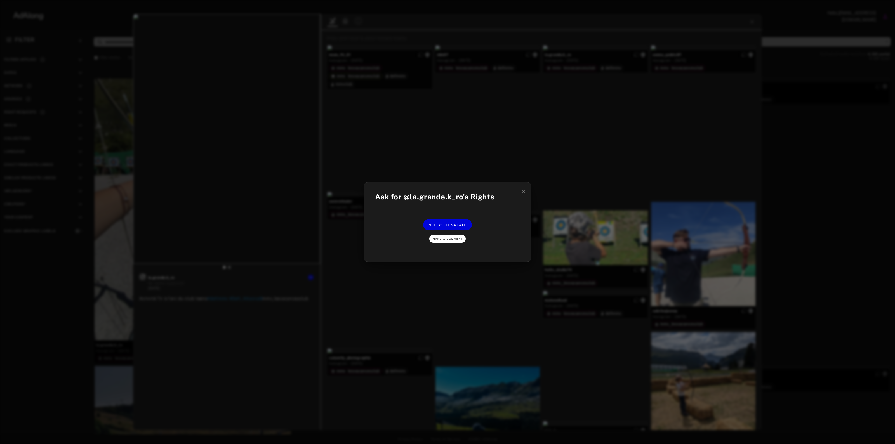
click at [451, 241] on button "Manual Comment" at bounding box center [447, 239] width 36 height 8
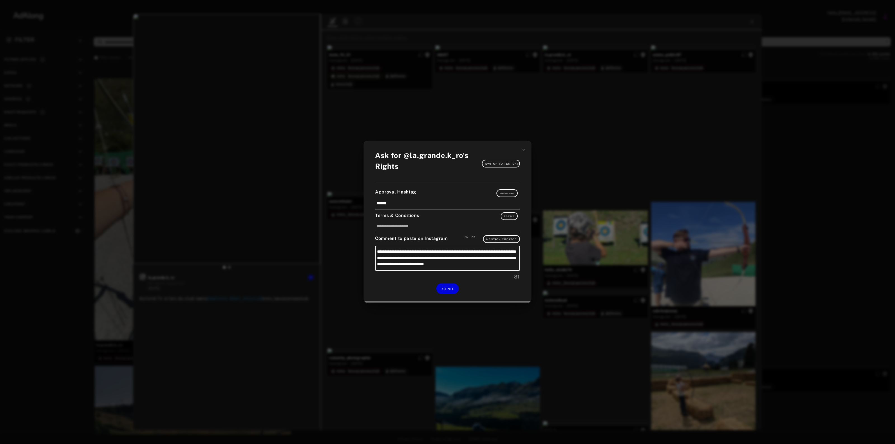
click at [448, 282] on div "**********" at bounding box center [447, 222] width 167 height 162
click at [451, 286] on button "SEND" at bounding box center [447, 288] width 22 height 11
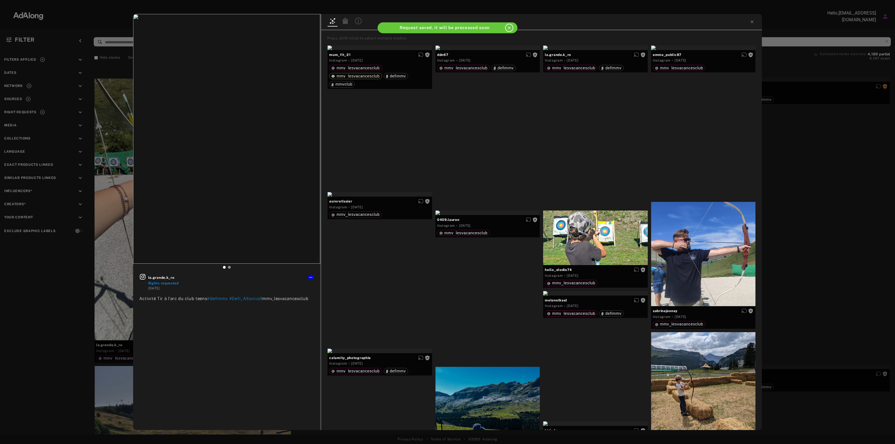
click at [780, 217] on div "la.grande.k_ro Rights requested 2 weeks ago Activité Tir à l'arc du club teens …" at bounding box center [447, 222] width 895 height 444
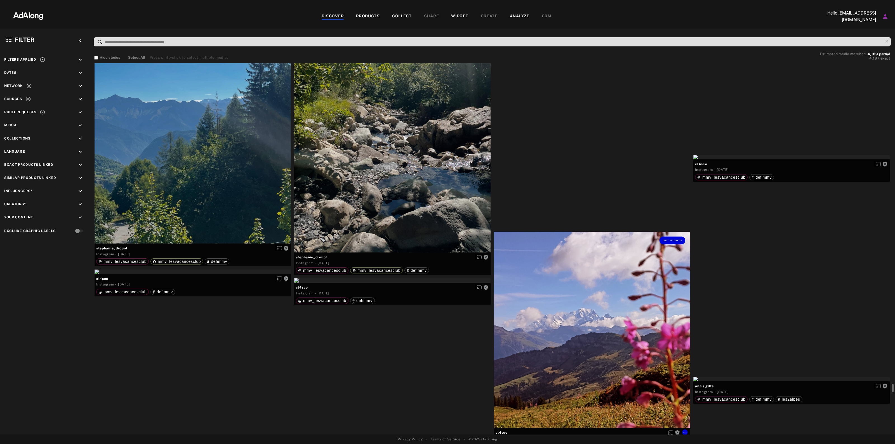
scroll to position [17271, 0]
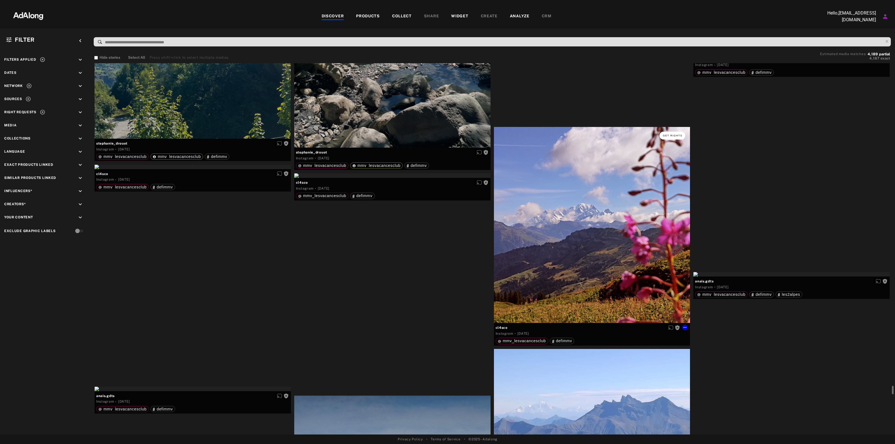
click at [670, 135] on span "Get rights" at bounding box center [673, 135] width 20 height 3
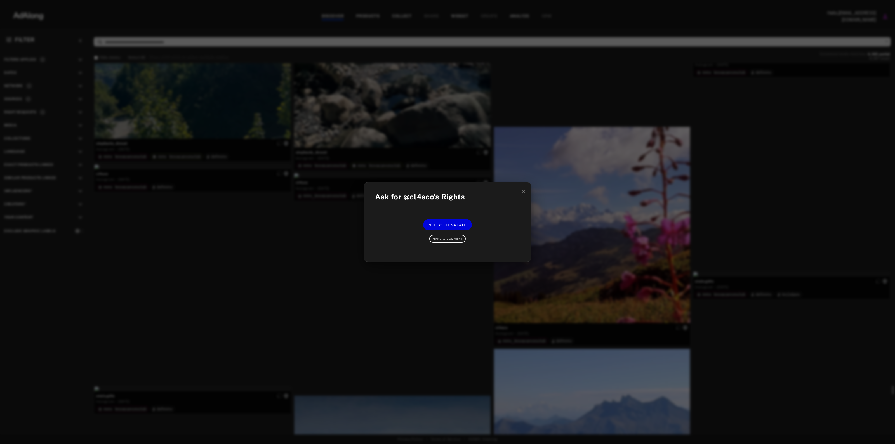
click at [596, 189] on div "Ask for @cl4sco's Rights Select Template Manual Comment" at bounding box center [447, 222] width 895 height 444
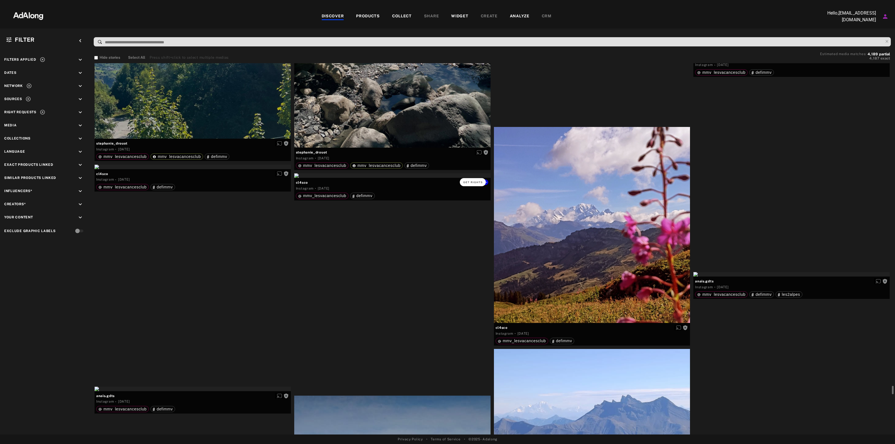
click at [475, 181] on span "Get rights" at bounding box center [473, 182] width 20 height 3
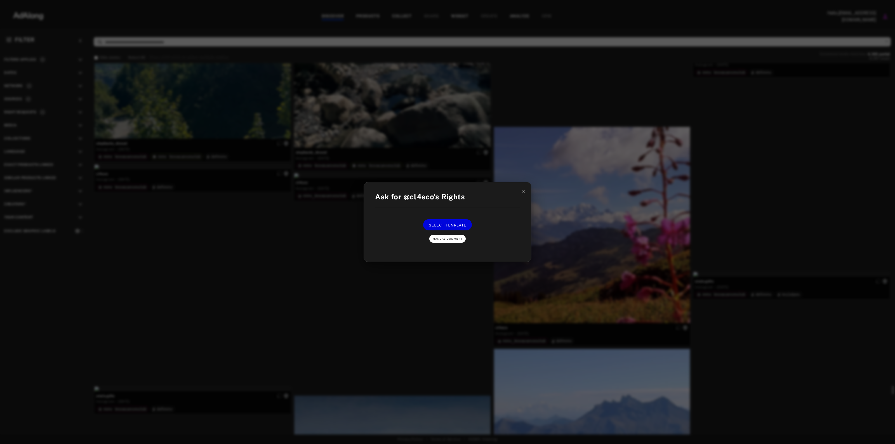
click at [456, 241] on button "Manual Comment" at bounding box center [447, 239] width 36 height 8
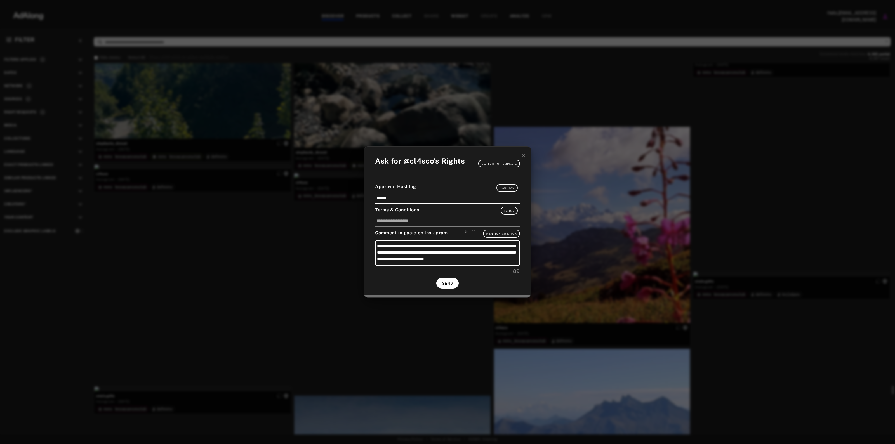
click at [451, 282] on span "SEND" at bounding box center [447, 284] width 11 height 4
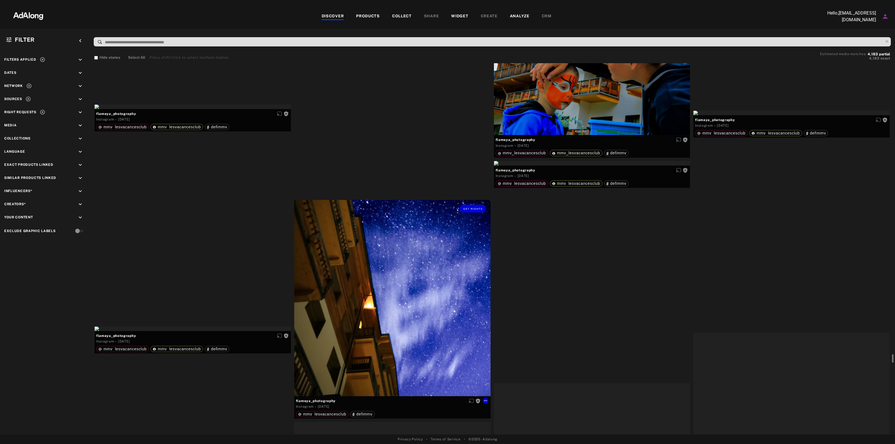
scroll to position [15663, 0]
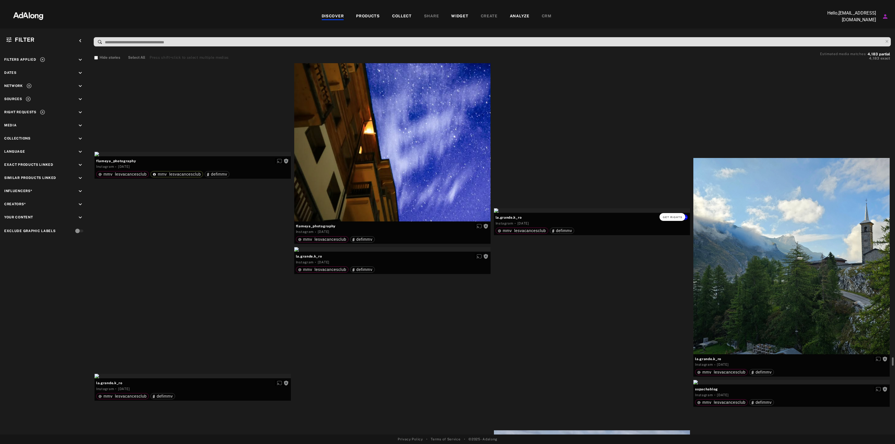
click at [675, 215] on button "Get rights" at bounding box center [673, 217] width 26 height 8
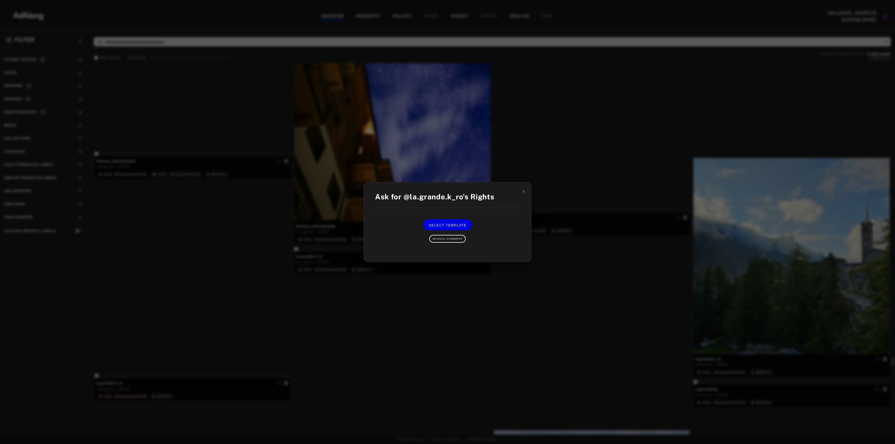
drag, startPoint x: 624, startPoint y: 225, endPoint x: 524, endPoint y: 211, distance: 101.5
click at [625, 225] on div "Ask for @la.grande.k_ro's Rights Select Template Manual Comment" at bounding box center [447, 222] width 895 height 444
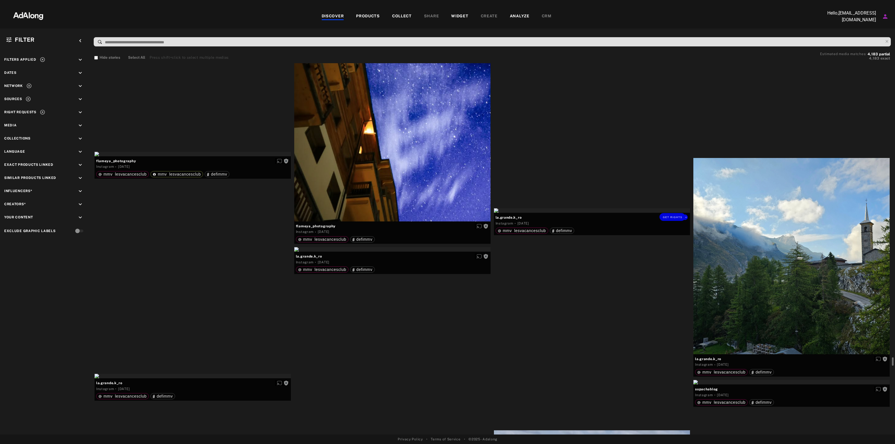
click at [563, 213] on div "Get rights" at bounding box center [592, 210] width 196 height 4
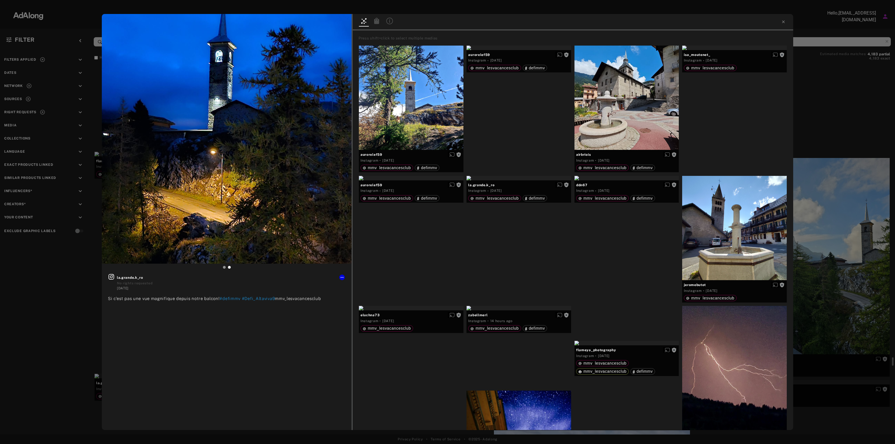
drag, startPoint x: 884, startPoint y: 70, endPoint x: 515, endPoint y: 129, distance: 373.6
click at [884, 71] on div "Get rights la.grande.k_ro No rights requested 2 weeks ago Si c'est pas une vue …" at bounding box center [447, 222] width 895 height 444
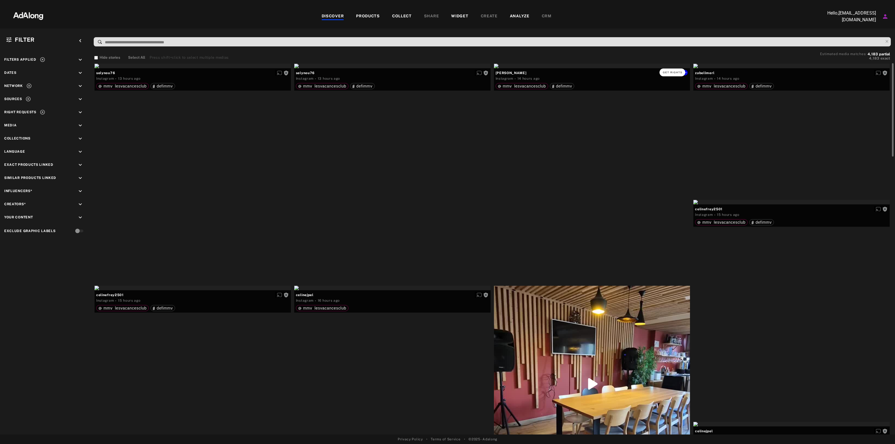
click at [669, 69] on button "Get rights" at bounding box center [673, 73] width 26 height 8
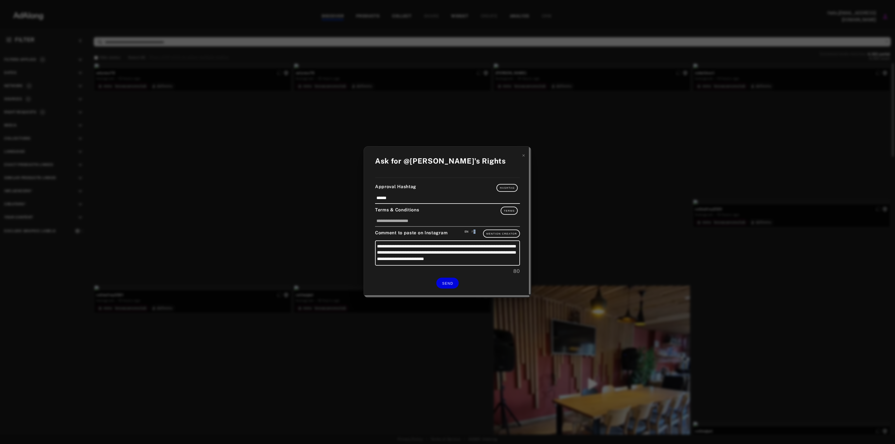
click at [475, 231] on div "FR" at bounding box center [474, 232] width 4 height 4
type textarea "**********"
click at [562, 195] on div "**********" at bounding box center [447, 222] width 895 height 444
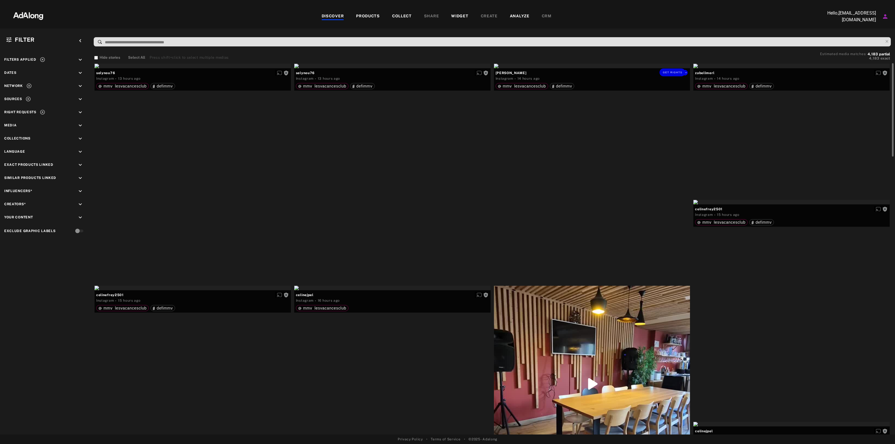
click at [585, 68] on div "Get rights" at bounding box center [592, 66] width 196 height 4
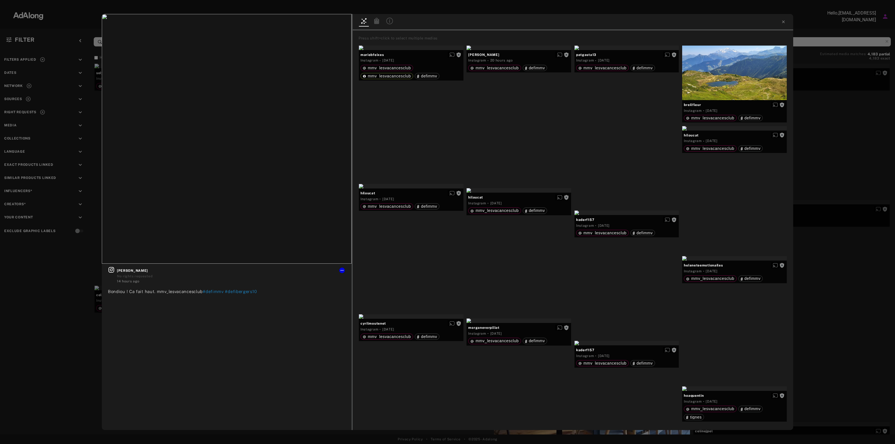
click at [844, 62] on div "Get rights nicolas_trochon No rights requested 14 hours ago Bondiou ! Ca fait h…" at bounding box center [447, 222] width 895 height 444
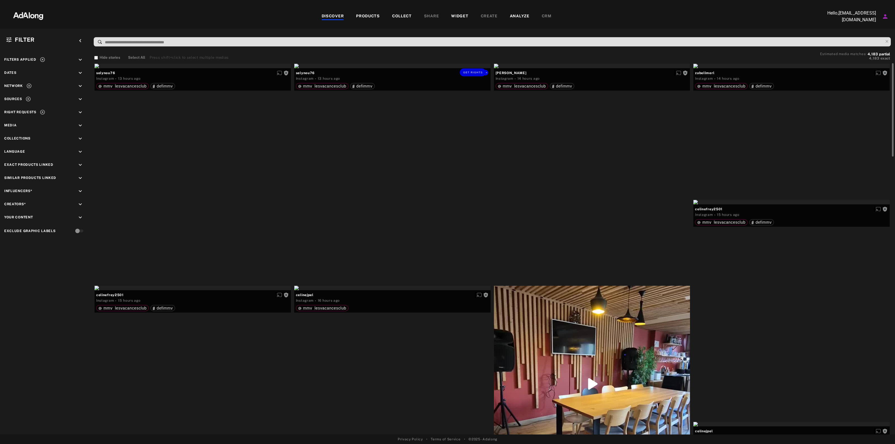
click at [364, 68] on div "Get rights" at bounding box center [392, 66] width 196 height 4
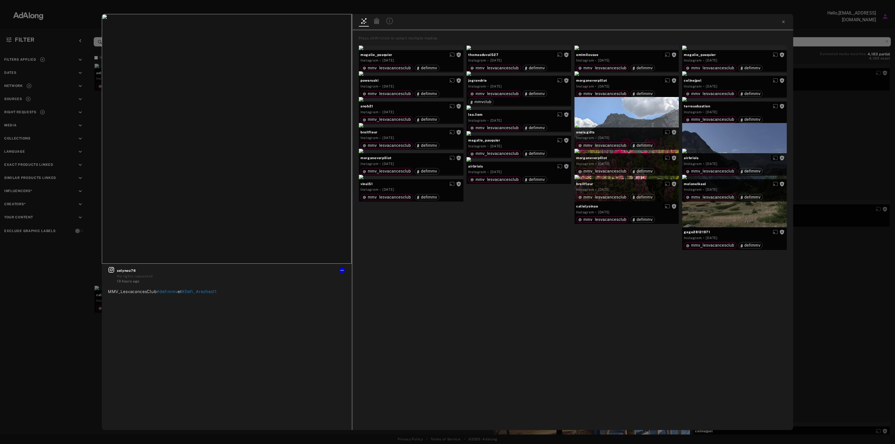
click at [854, 101] on div "Get rights selynou76 No rights requested 13 hours ago MMV_LesvacancesClub #defi…" at bounding box center [447, 222] width 895 height 444
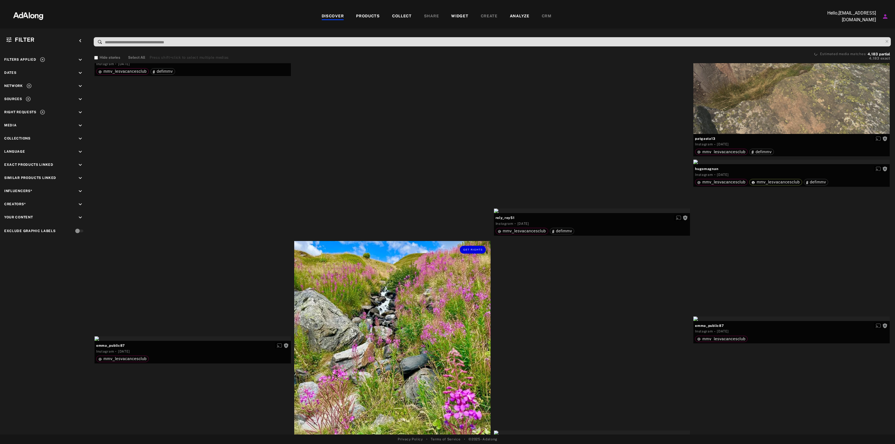
scroll to position [2552, 0]
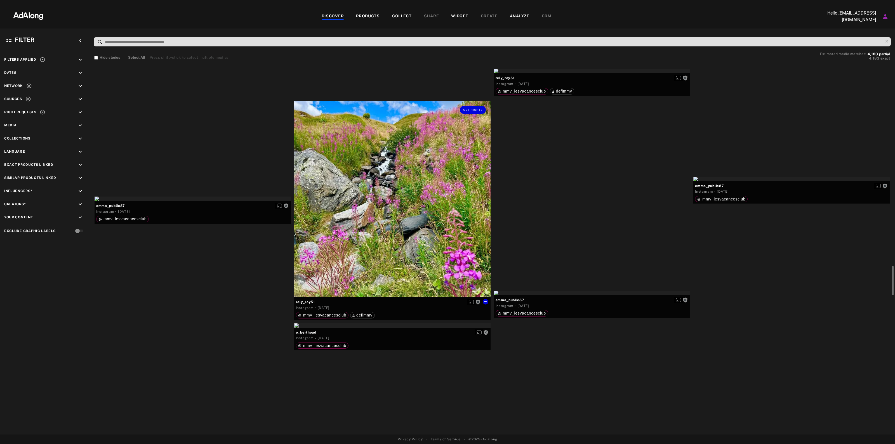
click at [449, 175] on div "Get rights" at bounding box center [392, 199] width 196 height 196
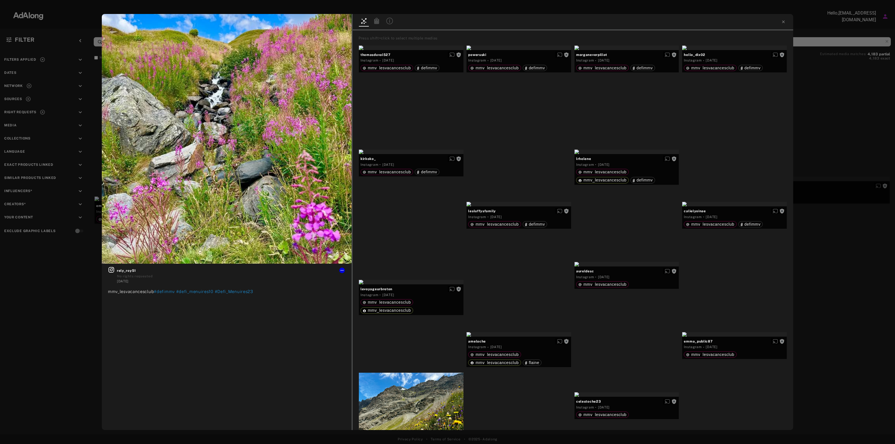
click at [815, 160] on div "Get rights rely_roy51 No rights requested 4 days ago mmv_lesvacancesclub #defim…" at bounding box center [447, 222] width 895 height 444
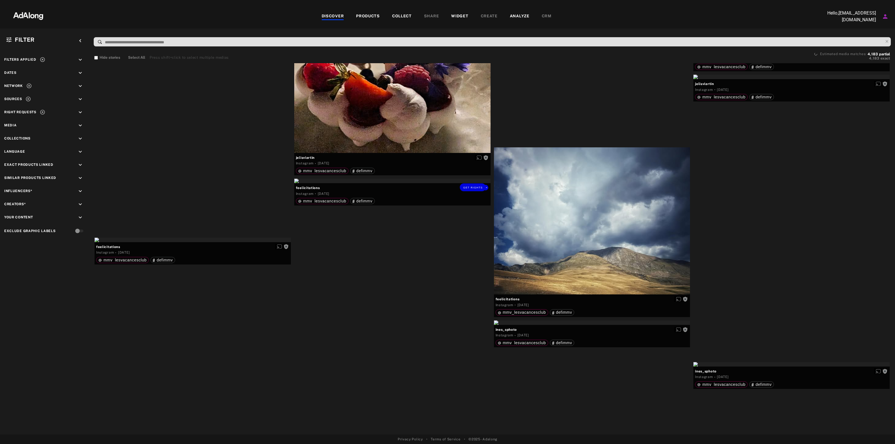
scroll to position [5244, 0]
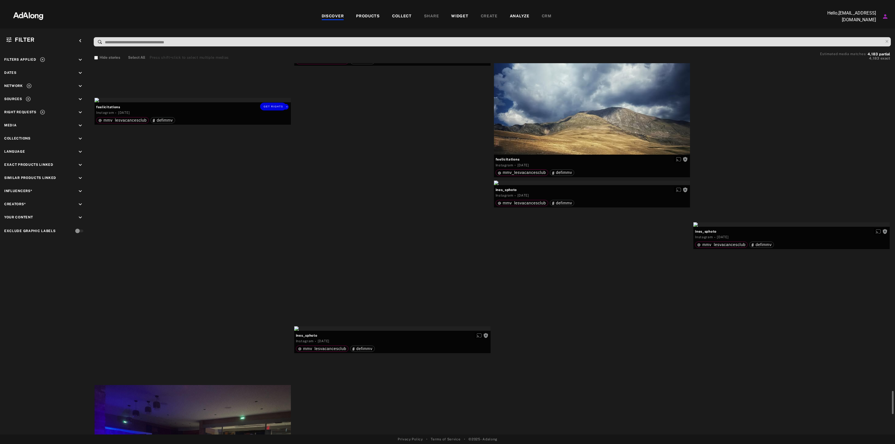
click at [202, 102] on div "Get rights" at bounding box center [193, 100] width 196 height 4
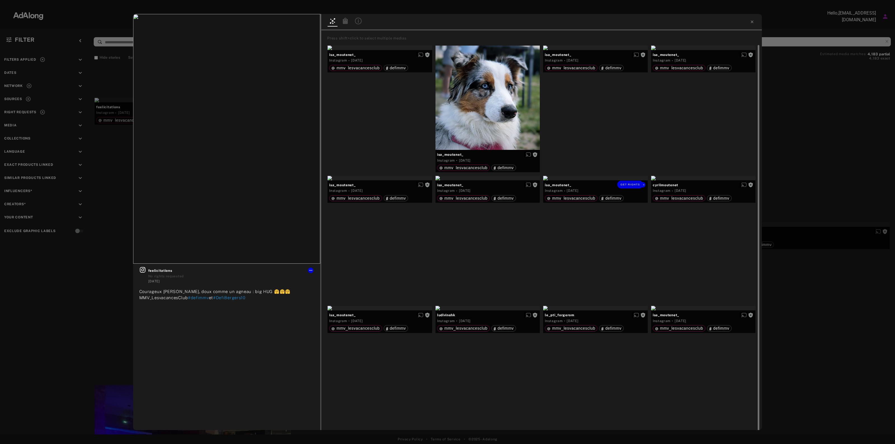
drag, startPoint x: 393, startPoint y: 244, endPoint x: 675, endPoint y: 201, distance: 284.6
click at [675, 180] on div "Get rights" at bounding box center [703, 178] width 105 height 4
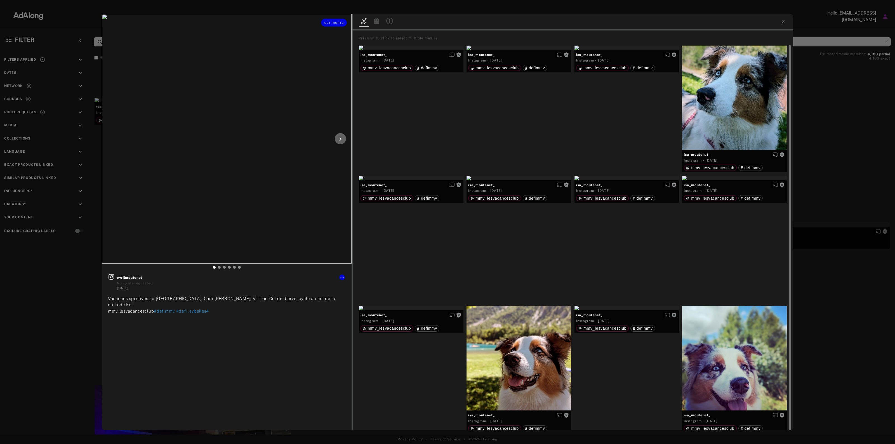
click at [341, 138] on icon at bounding box center [340, 139] width 7 height 7
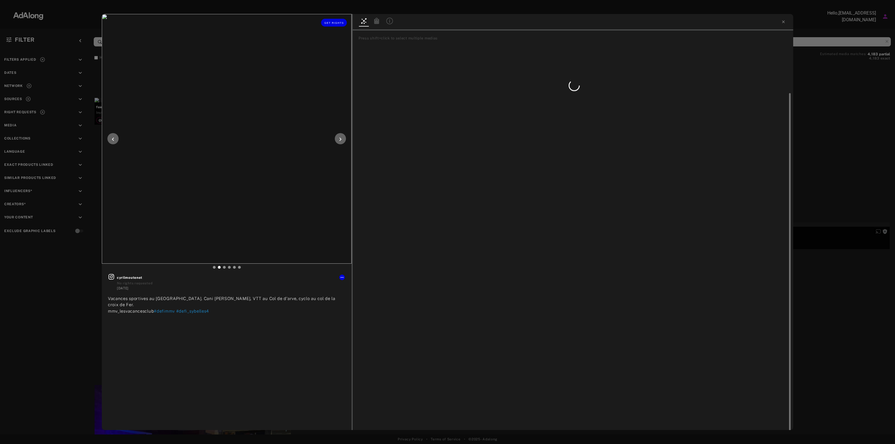
click at [340, 138] on icon at bounding box center [340, 139] width 7 height 7
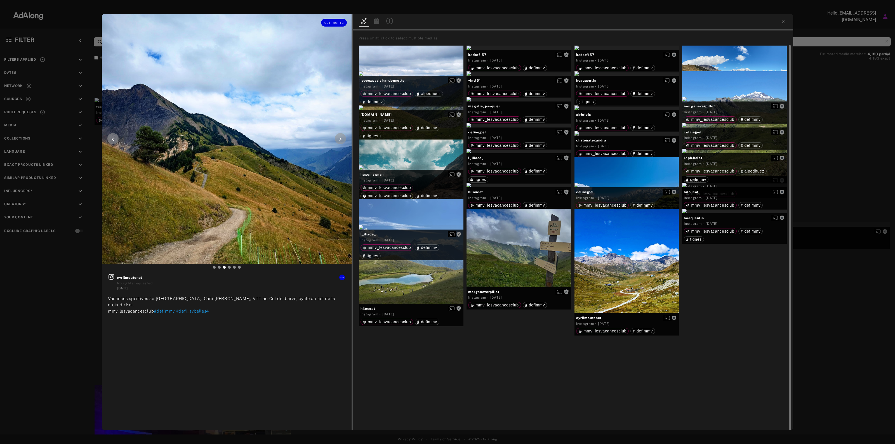
click at [339, 138] on icon at bounding box center [340, 139] width 7 height 7
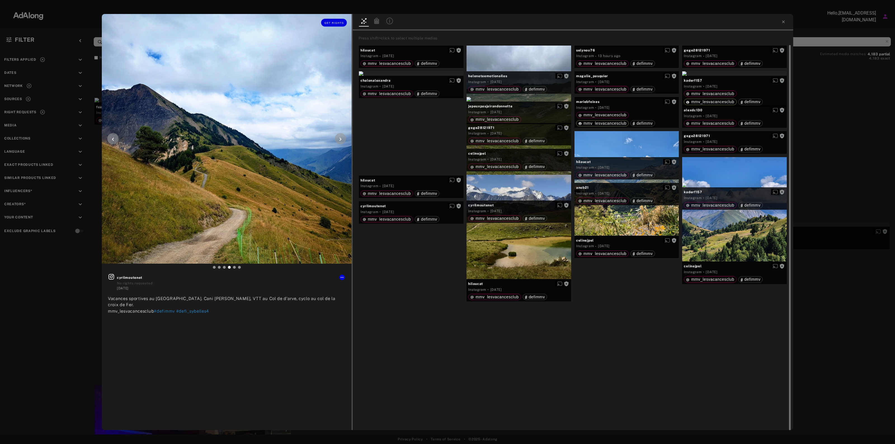
click at [339, 138] on icon at bounding box center [340, 139] width 7 height 7
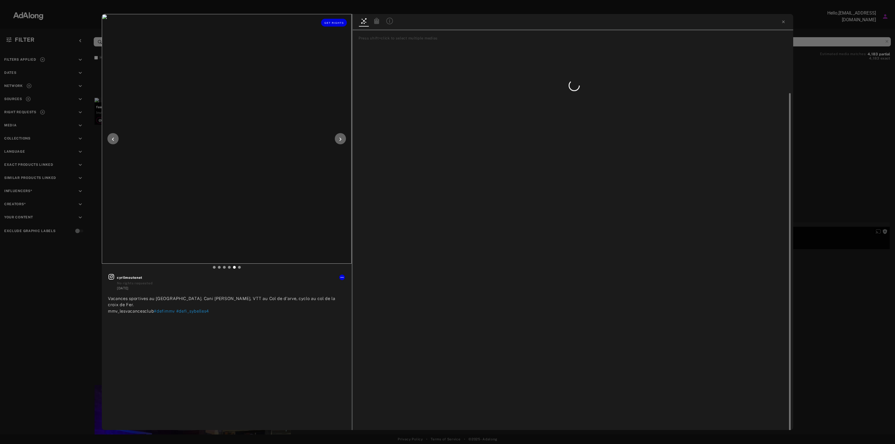
click at [339, 138] on icon at bounding box center [340, 139] width 7 height 7
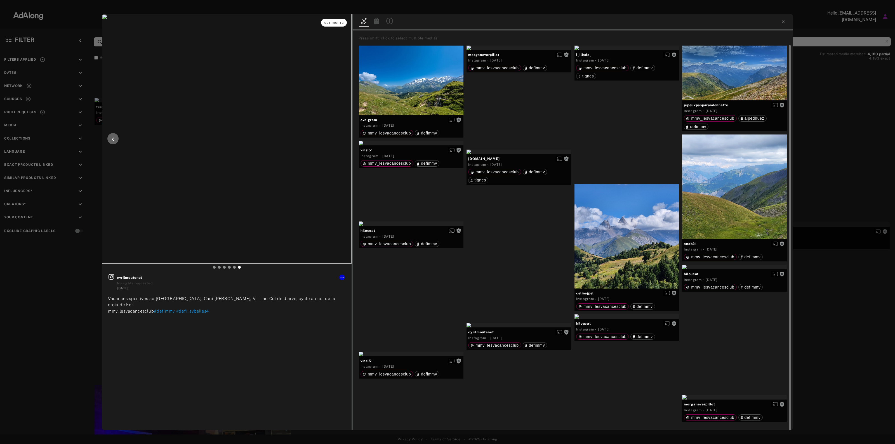
click at [323, 19] on div "Get rights" at bounding box center [227, 22] width 250 height 17
click at [324, 21] on button "Get rights" at bounding box center [334, 23] width 26 height 8
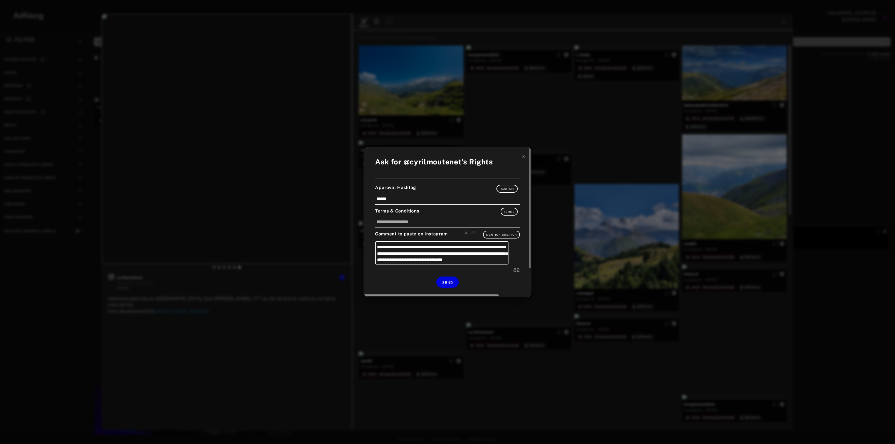
click at [444, 293] on div at bounding box center [439, 295] width 150 height 4
click at [444, 287] on button "SEND" at bounding box center [447, 282] width 22 height 11
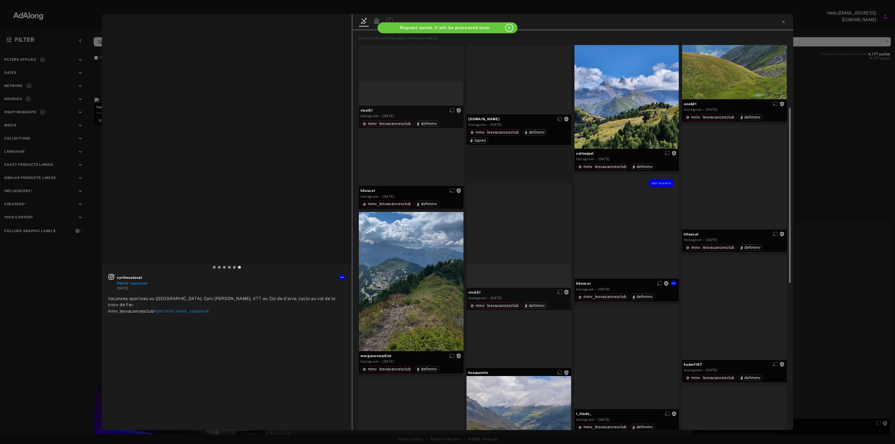
scroll to position [210, 0]
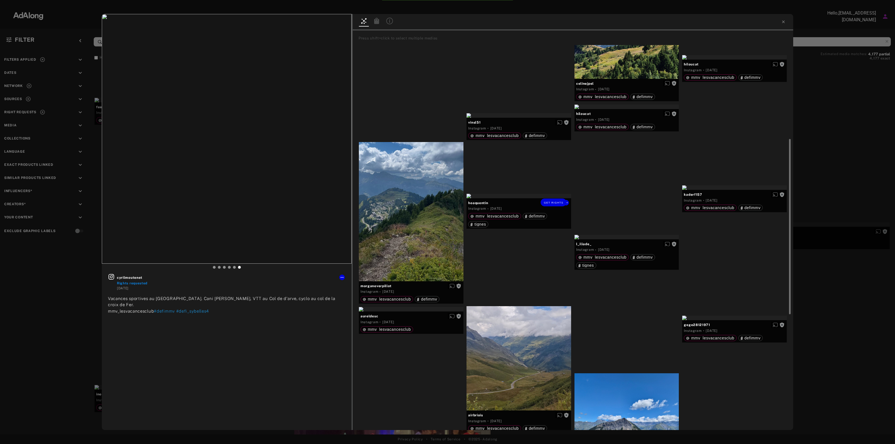
click at [529, 198] on div "Get rights" at bounding box center [519, 196] width 105 height 4
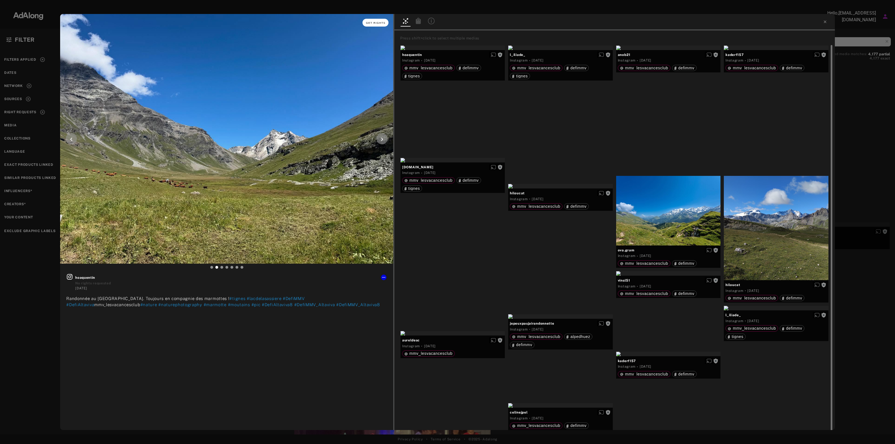
click at [386, 22] on button "Get rights" at bounding box center [375, 23] width 26 height 8
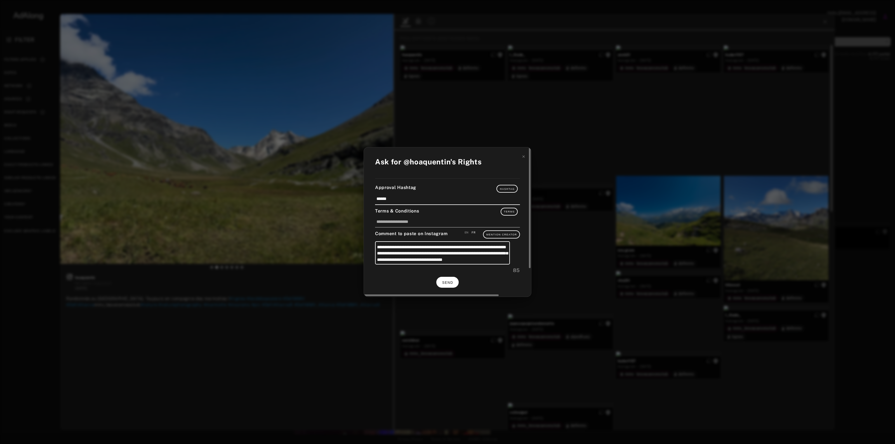
click at [452, 284] on span "SEND" at bounding box center [447, 283] width 11 height 4
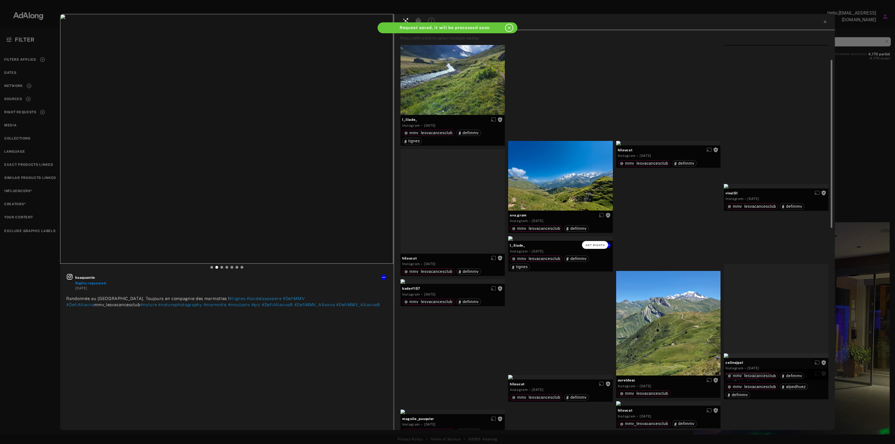
scroll to position [70, 0]
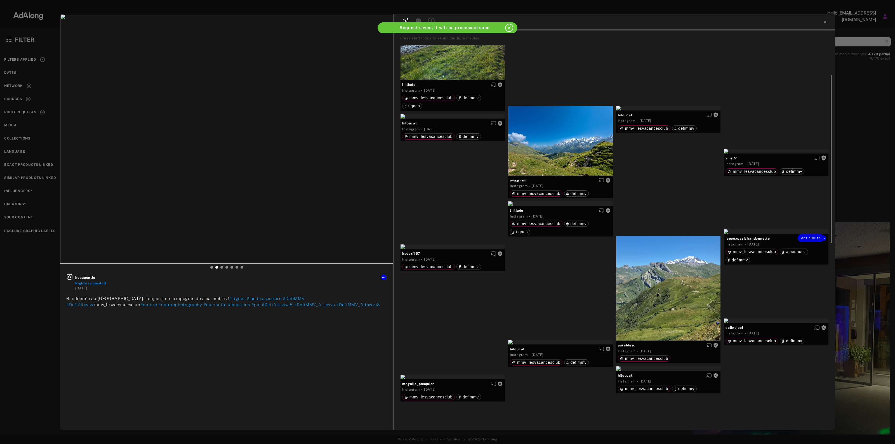
click at [796, 239] on div "Get rights" at bounding box center [776, 237] width 105 height 17
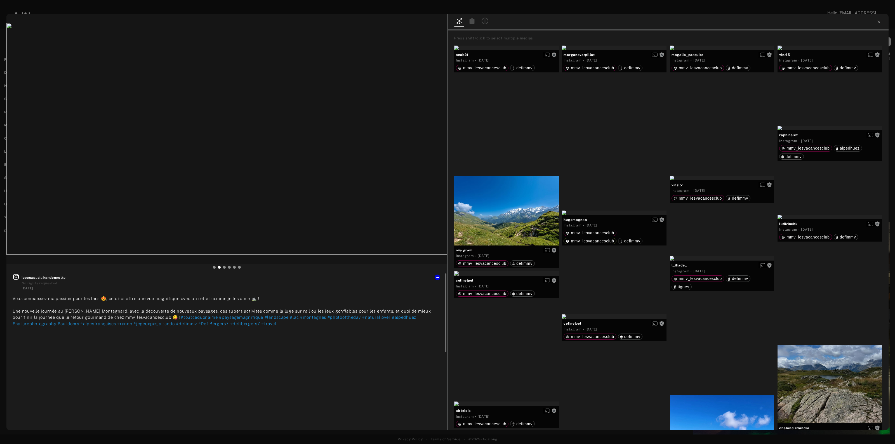
click at [49, 279] on span "jepeuxpasjairandonnette" at bounding box center [231, 277] width 419 height 5
click at [16, 275] on icon at bounding box center [16, 277] width 7 height 7
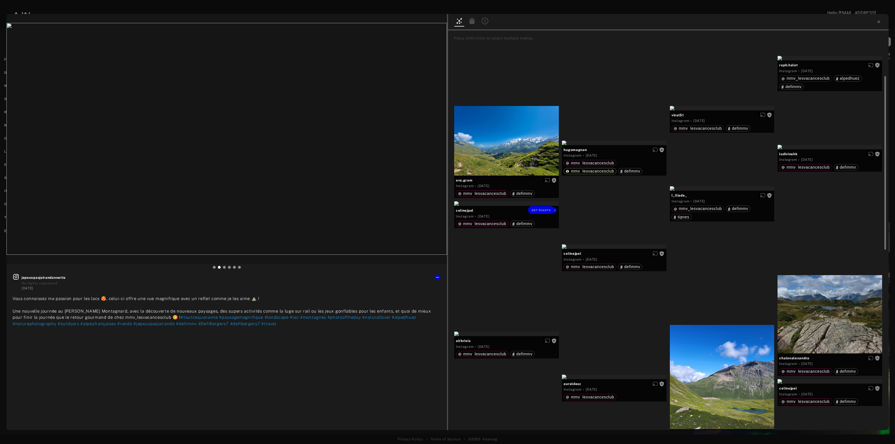
scroll to position [105, 0]
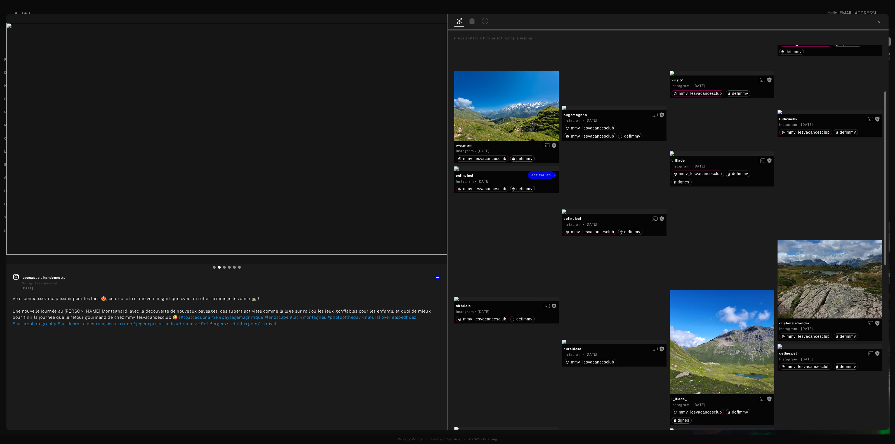
click at [520, 171] on div "Get rights" at bounding box center [506, 168] width 105 height 4
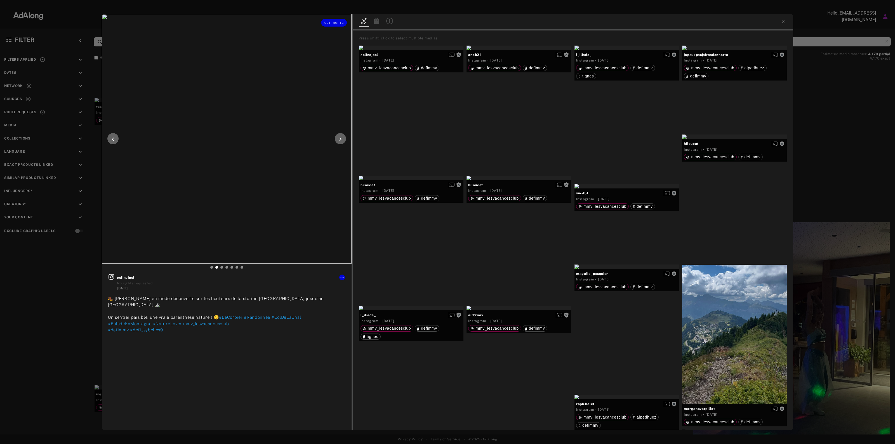
click at [337, 142] on icon at bounding box center [340, 139] width 7 height 7
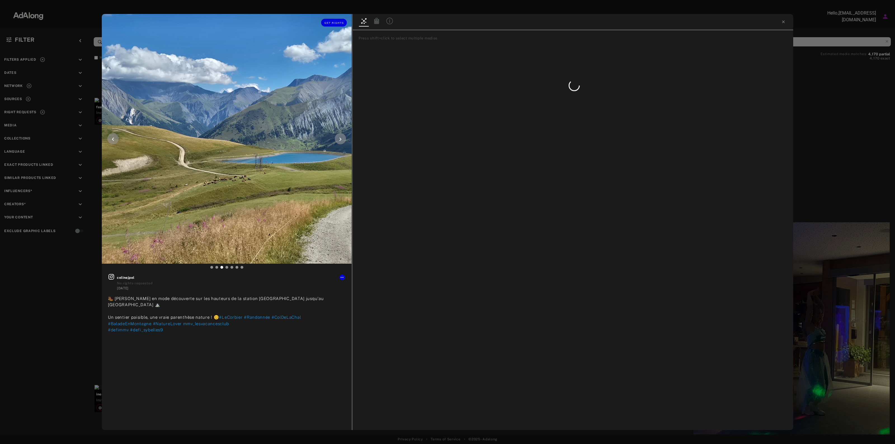
click at [337, 142] on icon at bounding box center [340, 139] width 7 height 7
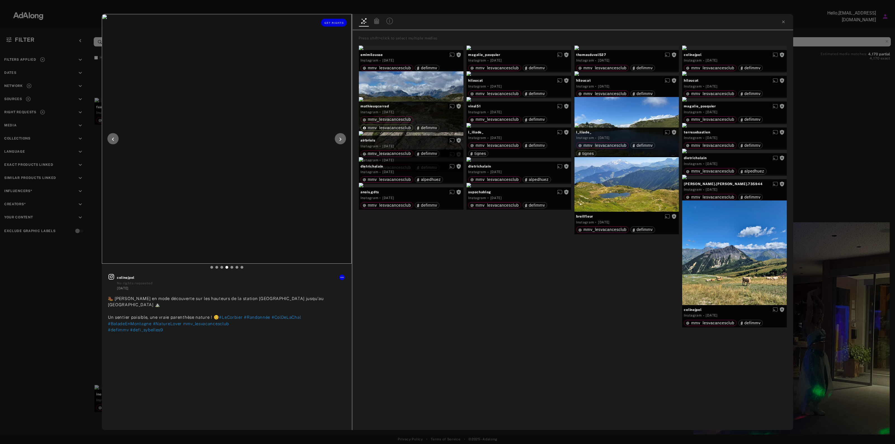
click at [336, 140] on div at bounding box center [340, 138] width 11 height 11
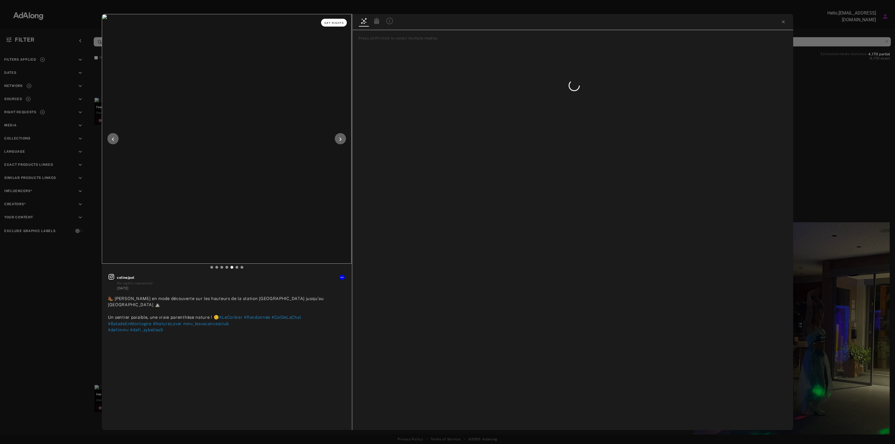
click at [338, 24] on span "Get rights" at bounding box center [334, 23] width 20 height 3
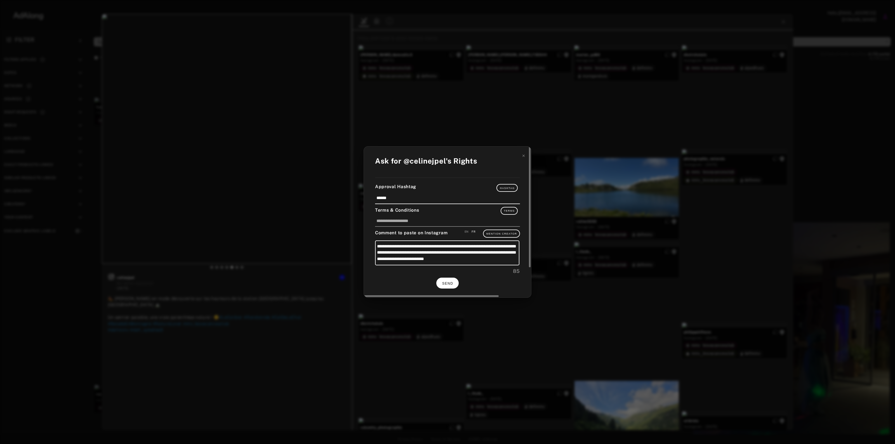
click at [446, 285] on button "SEND" at bounding box center [447, 283] width 22 height 11
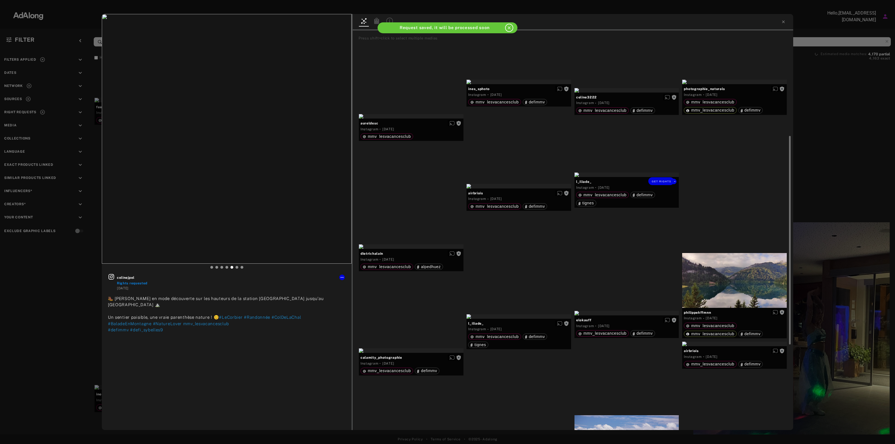
scroll to position [175, 0]
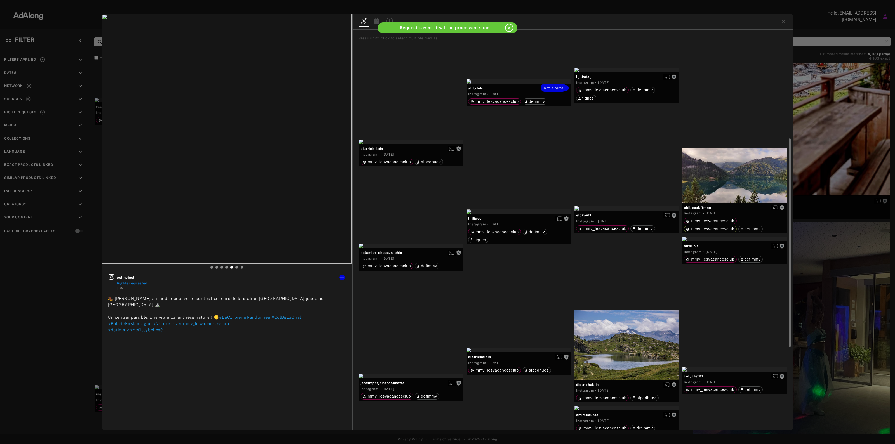
click at [517, 84] on div "Get rights" at bounding box center [519, 81] width 105 height 4
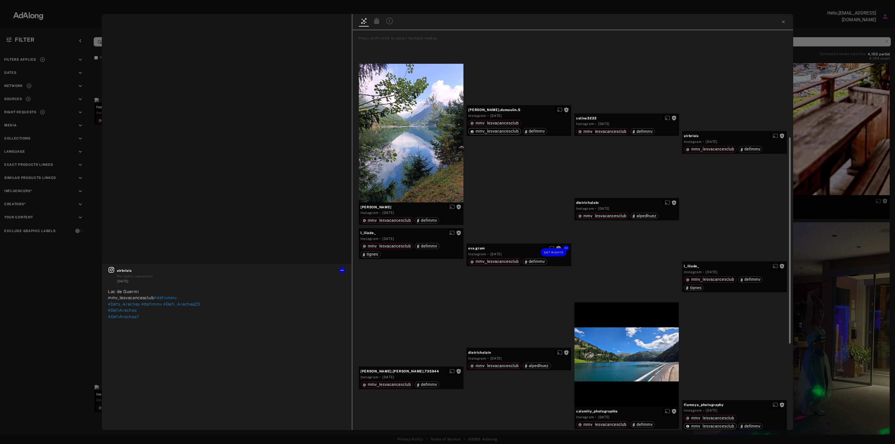
scroll to position [315, 0]
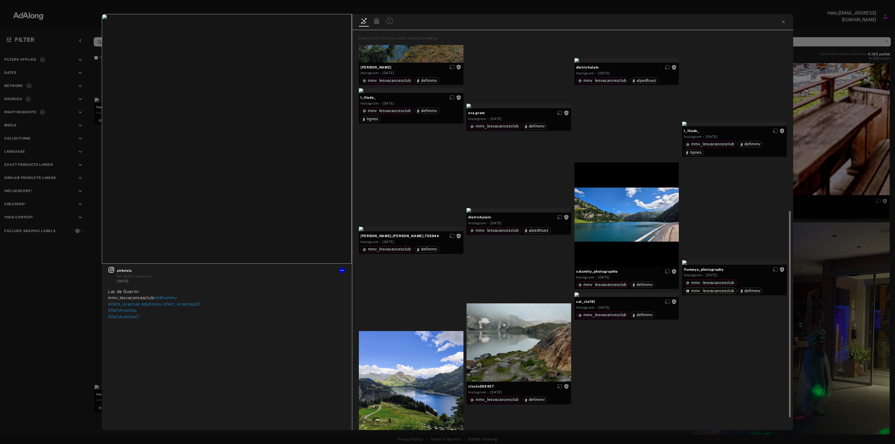
click at [894, 47] on div "Get rights airbriois No rights requested 4 weeks ago Lac de Guerini mmv_lesvaca…" at bounding box center [447, 222] width 895 height 444
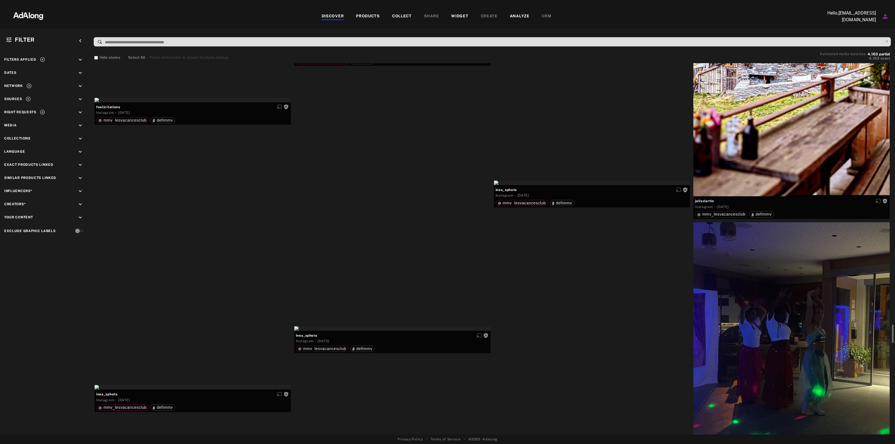
scroll to position [5174, 0]
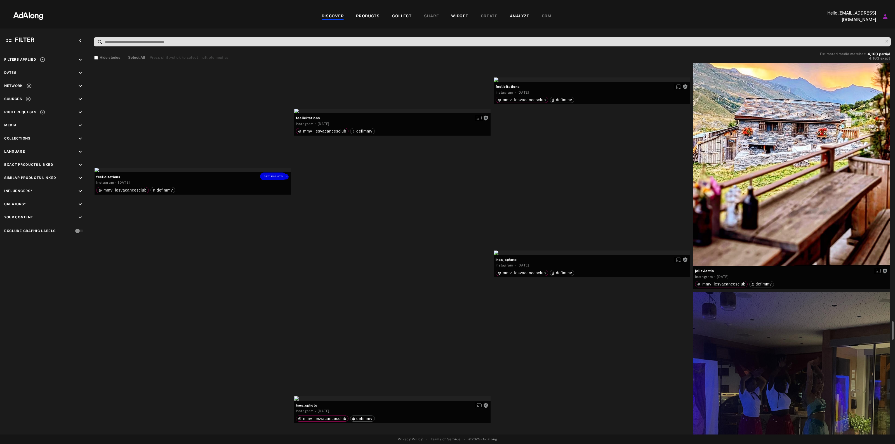
click at [247, 172] on div "Get rights" at bounding box center [193, 170] width 196 height 4
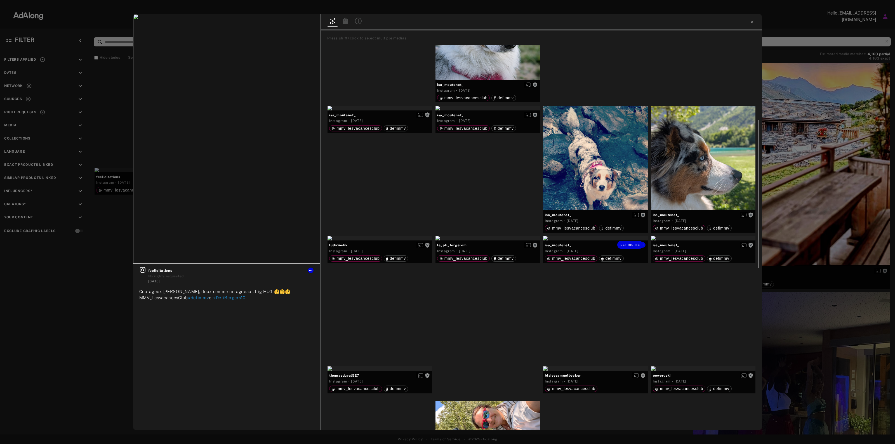
scroll to position [140, 0]
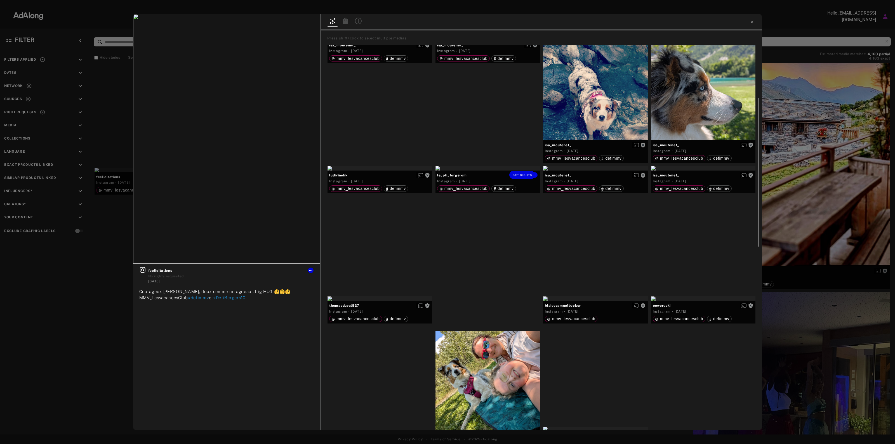
click at [486, 171] on div "Get rights" at bounding box center [487, 168] width 105 height 4
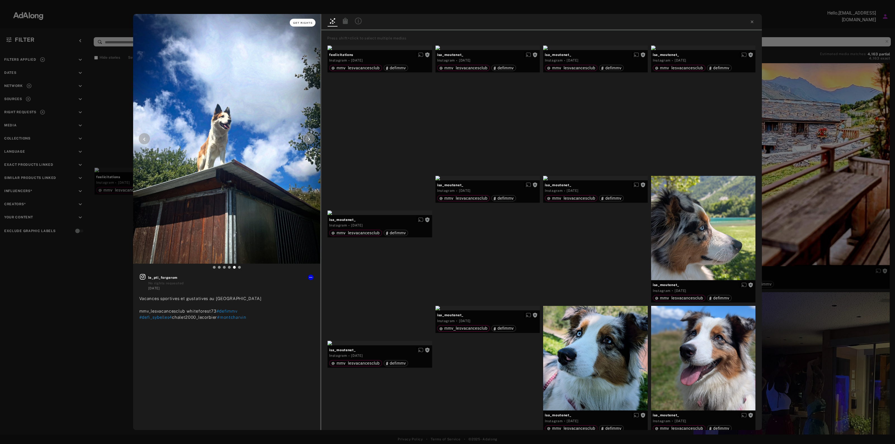
click at [300, 22] on span "Get rights" at bounding box center [303, 23] width 20 height 3
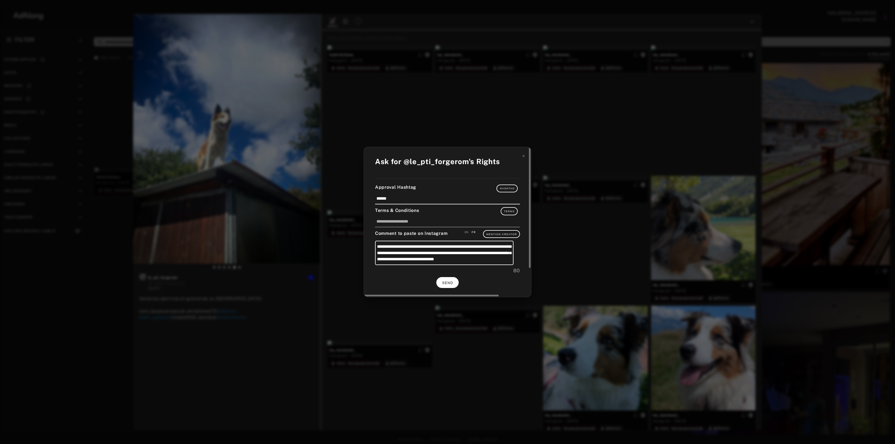
click at [452, 281] on span "SEND" at bounding box center [447, 283] width 11 height 4
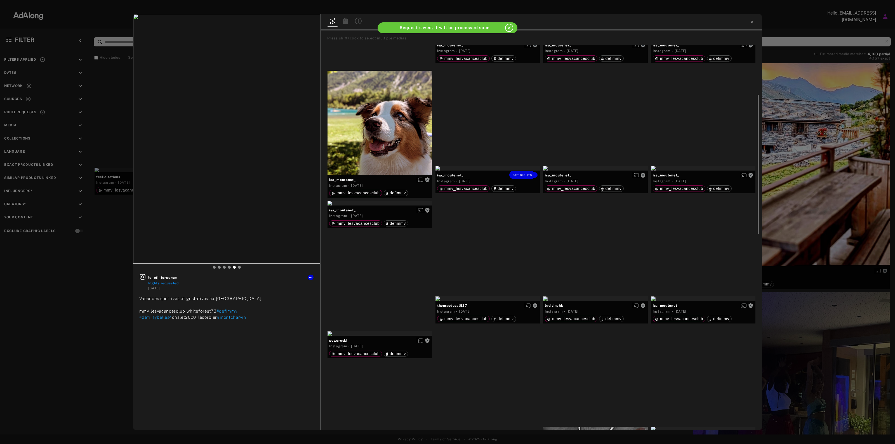
scroll to position [315, 0]
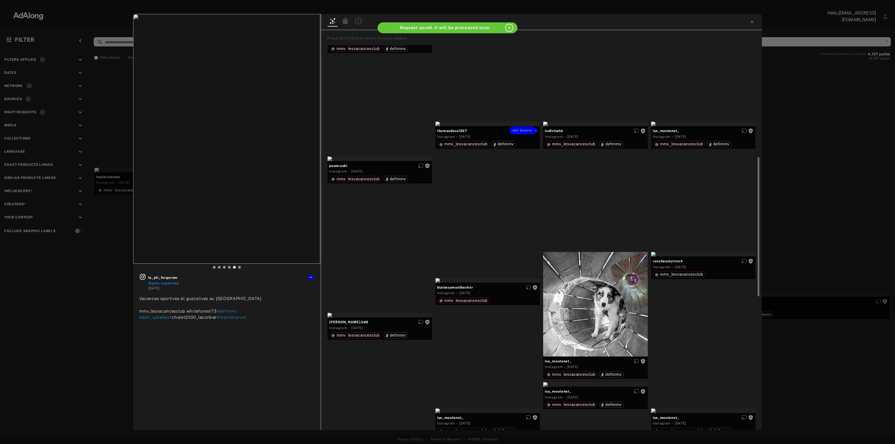
click at [489, 126] on div "Get rights" at bounding box center [487, 124] width 105 height 4
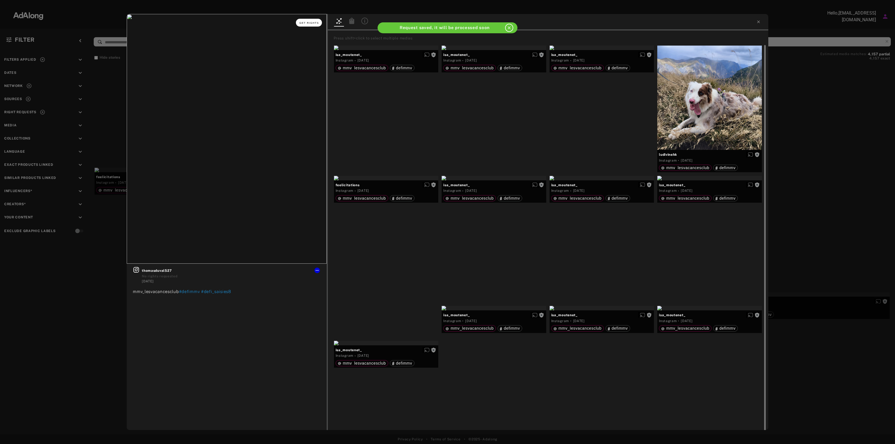
click at [312, 22] on span "Get rights" at bounding box center [309, 23] width 20 height 3
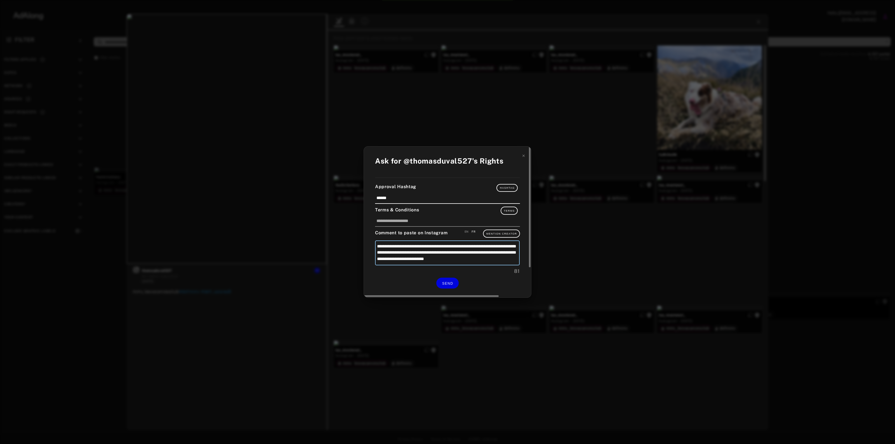
click at [469, 245] on textarea "**********" at bounding box center [447, 253] width 145 height 25
drag, startPoint x: 485, startPoint y: 246, endPoint x: 465, endPoint y: 246, distance: 20.2
click at [465, 246] on textarea "**********" at bounding box center [447, 253] width 145 height 25
type textarea "**********"
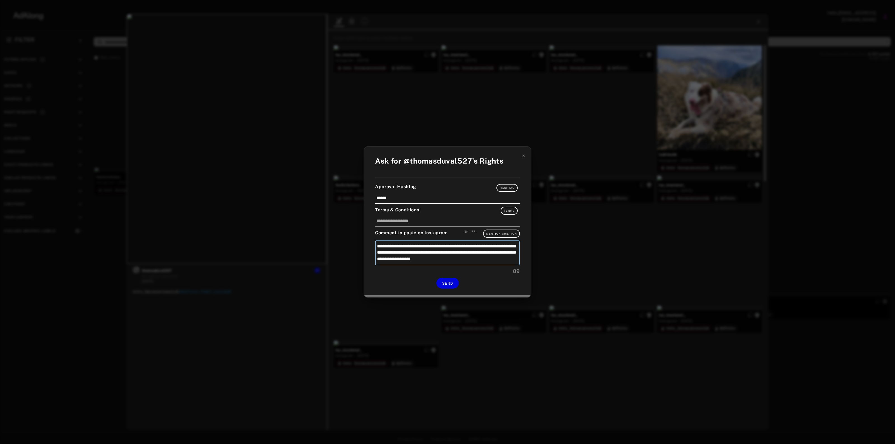
type textarea "**********"
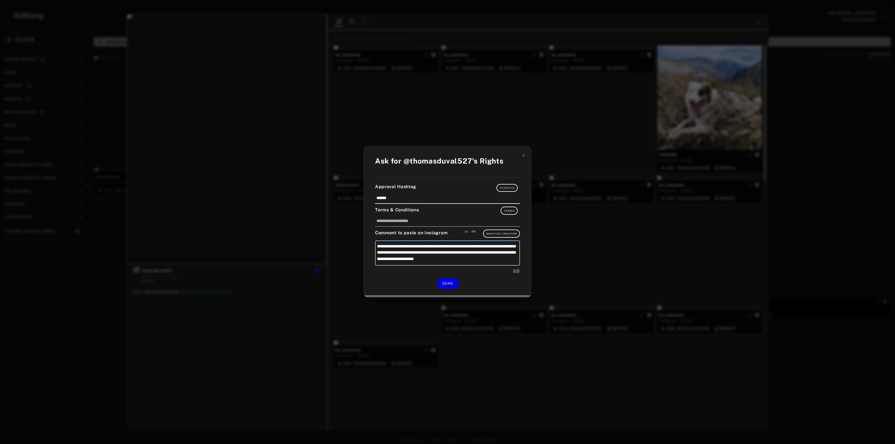
type textarea "**********"
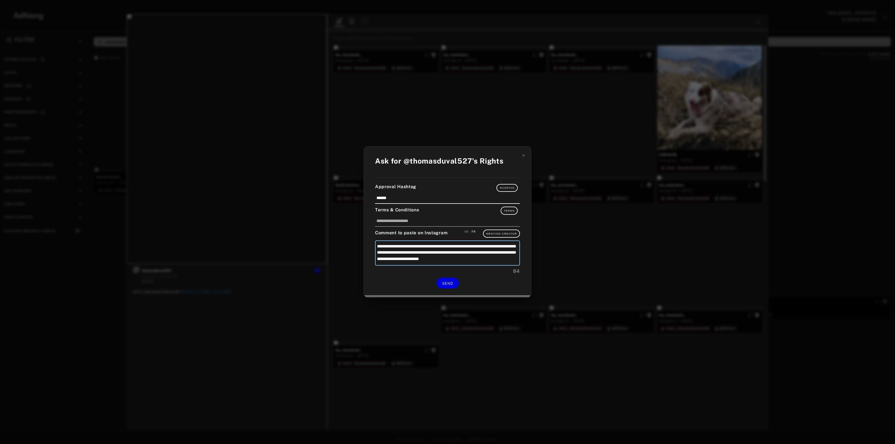
type textarea "**********"
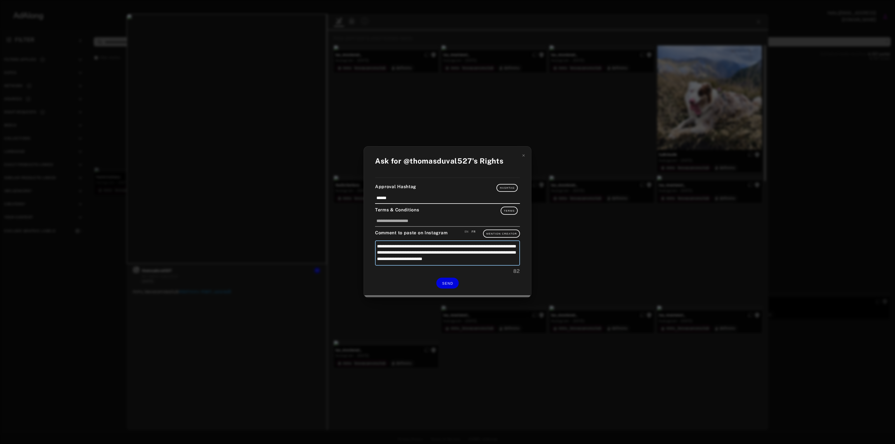
type textarea "**********"
drag, startPoint x: 392, startPoint y: 251, endPoint x: 389, endPoint y: 253, distance: 4.0
click at [389, 253] on textarea "**********" at bounding box center [447, 253] width 145 height 25
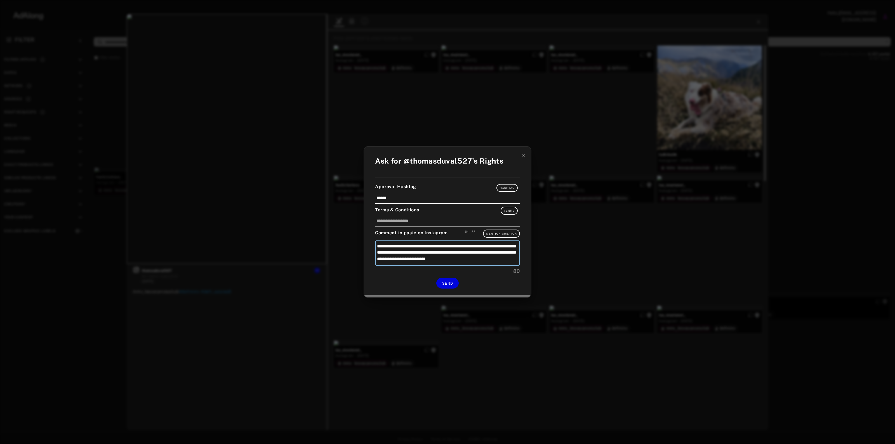
type textarea "**********"
click at [453, 284] on span "SEND" at bounding box center [447, 284] width 11 height 4
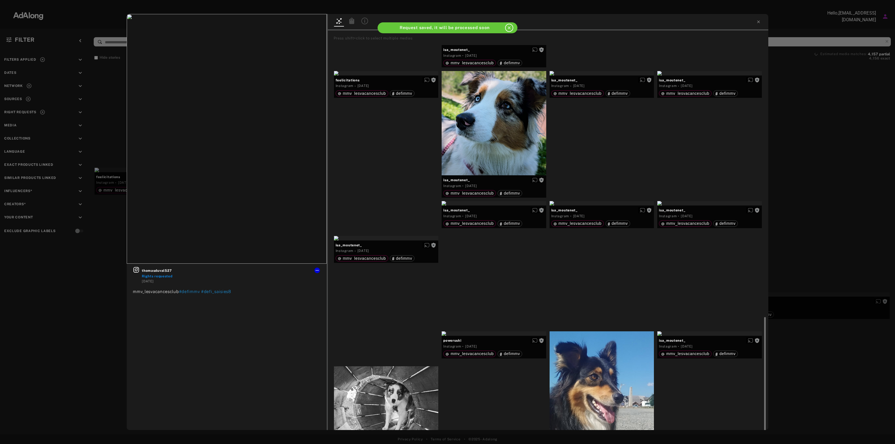
scroll to position [315, 0]
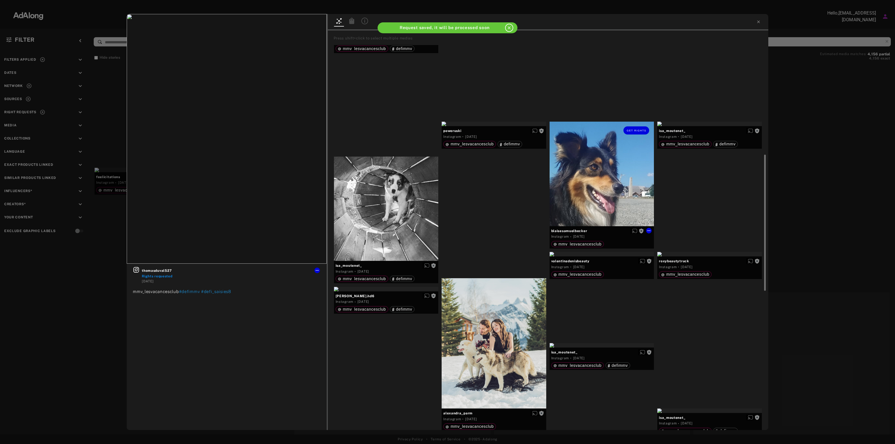
click at [609, 156] on div "Get rights" at bounding box center [602, 174] width 105 height 105
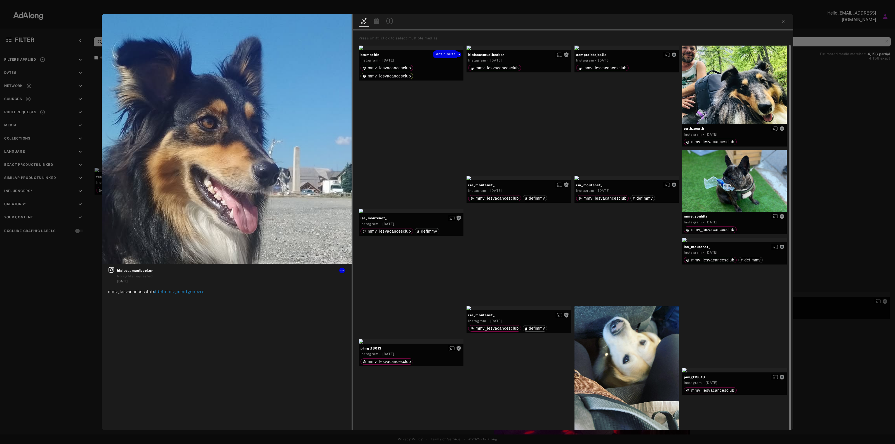
click at [415, 50] on div "Get rights" at bounding box center [411, 48] width 105 height 4
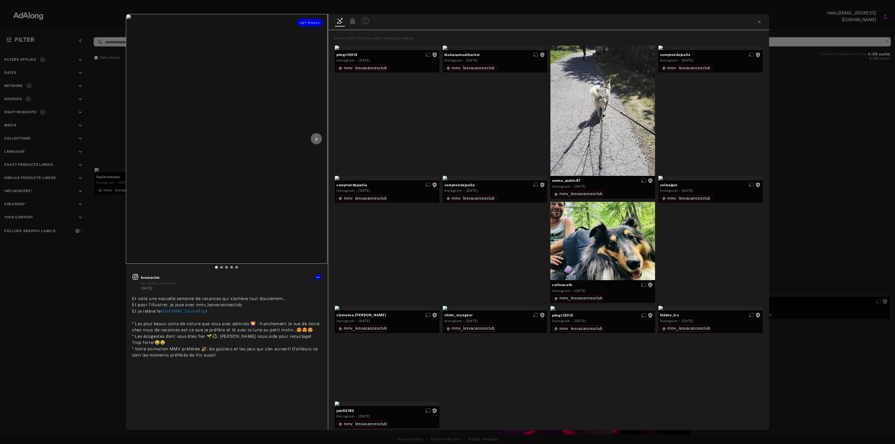
click at [319, 136] on icon at bounding box center [316, 139] width 7 height 7
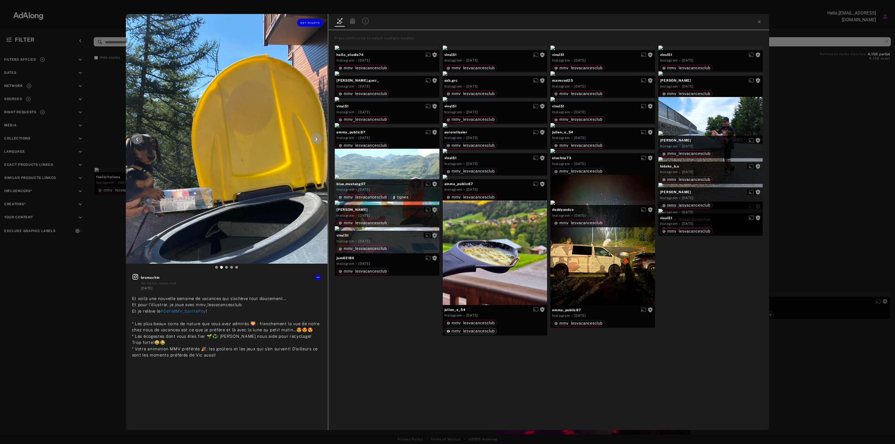
click at [319, 138] on icon at bounding box center [316, 139] width 7 height 7
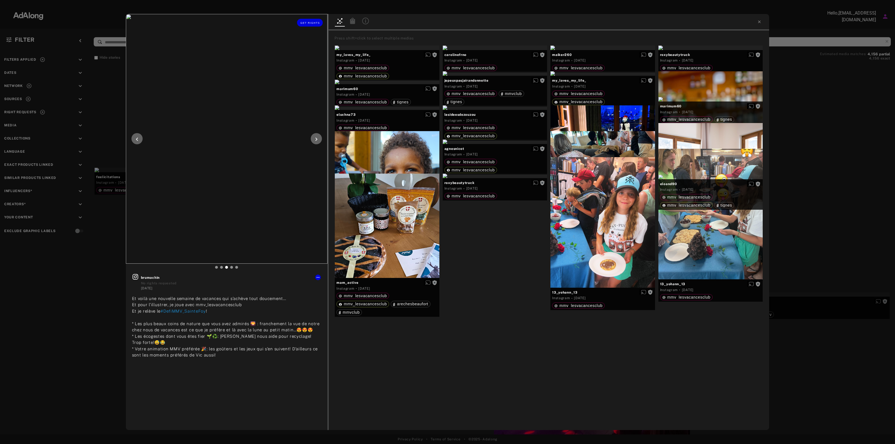
click at [319, 139] on icon at bounding box center [316, 139] width 7 height 7
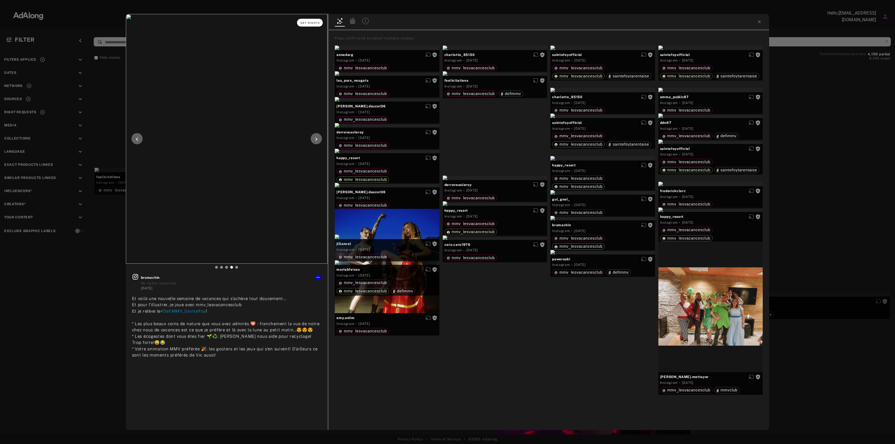
click at [312, 25] on button "Get rights" at bounding box center [310, 23] width 26 height 8
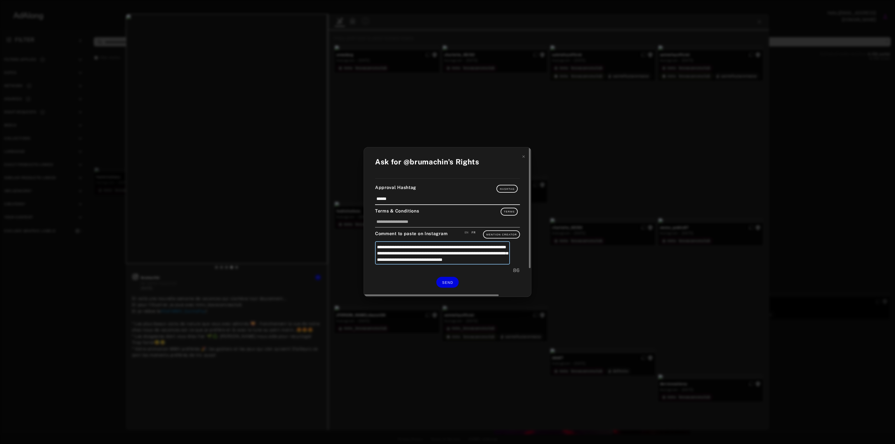
drag, startPoint x: 469, startPoint y: 245, endPoint x: 465, endPoint y: 246, distance: 4.3
click at [465, 246] on textarea "**********" at bounding box center [442, 252] width 135 height 23
type textarea "**********"
click at [482, 244] on textarea "**********" at bounding box center [447, 253] width 145 height 25
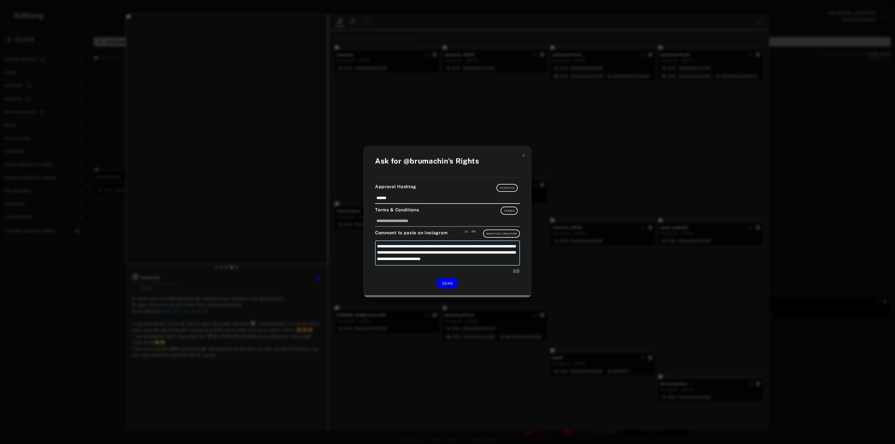
type textarea "**********"
click at [389, 253] on textarea "**********" at bounding box center [447, 253] width 145 height 25
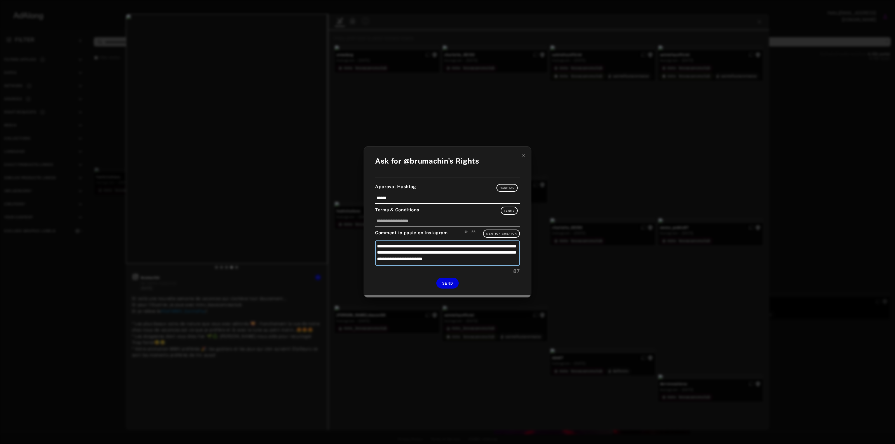
type textarea "**********"
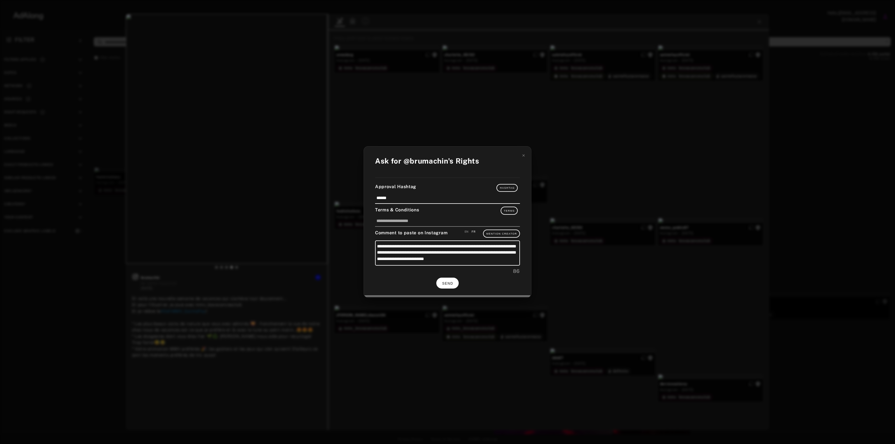
click at [451, 280] on button "SEND" at bounding box center [447, 283] width 22 height 11
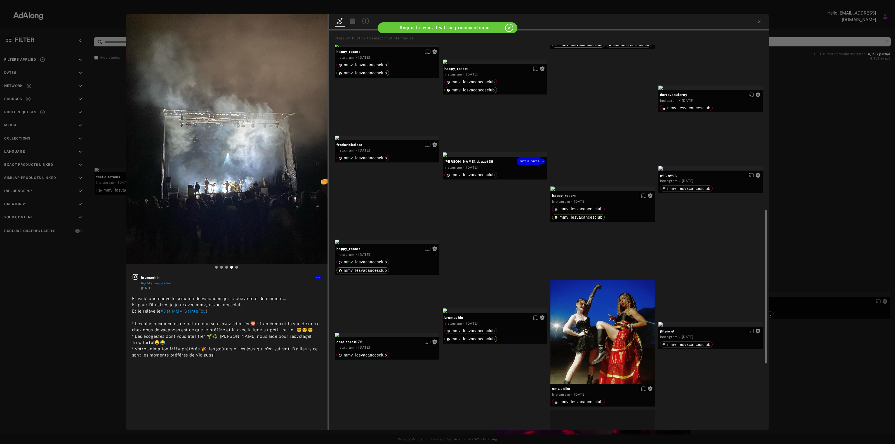
scroll to position [524, 0]
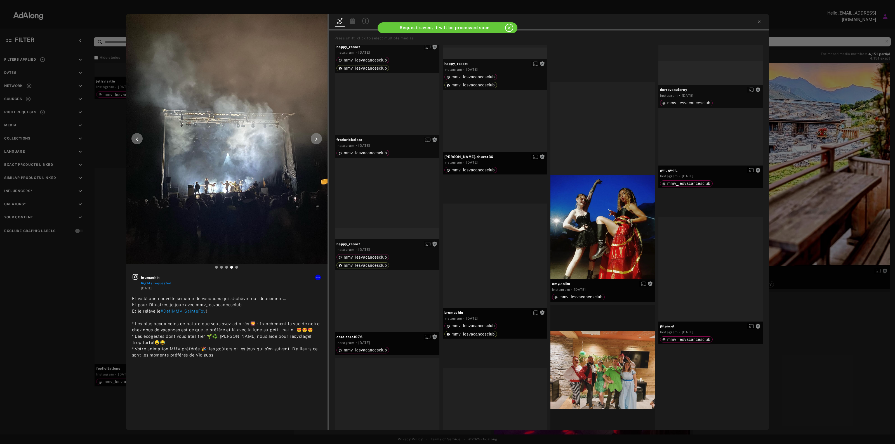
click at [139, 137] on icon at bounding box center [137, 139] width 7 height 7
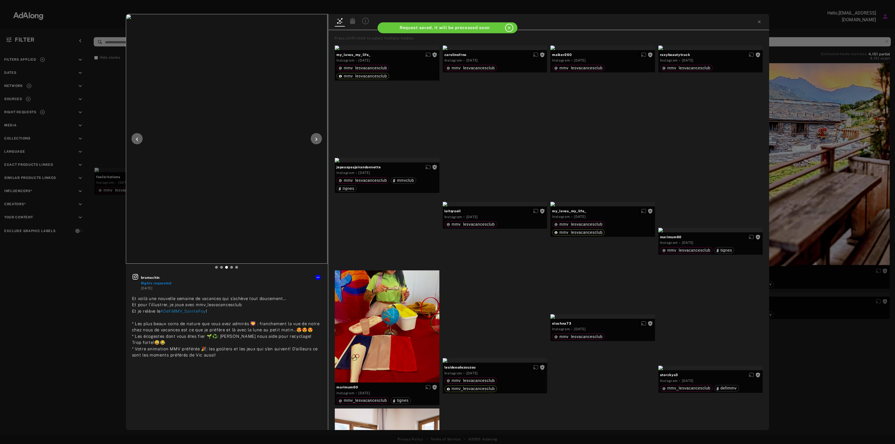
click at [139, 137] on icon at bounding box center [137, 139] width 7 height 7
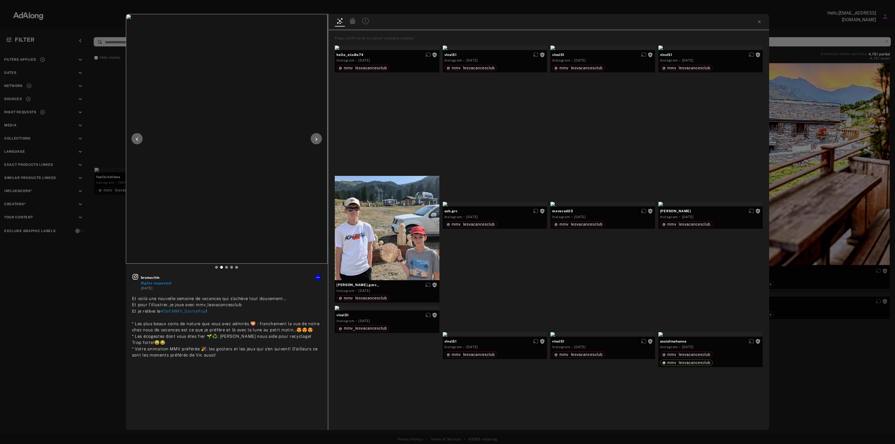
click at [138, 139] on icon at bounding box center [137, 139] width 7 height 7
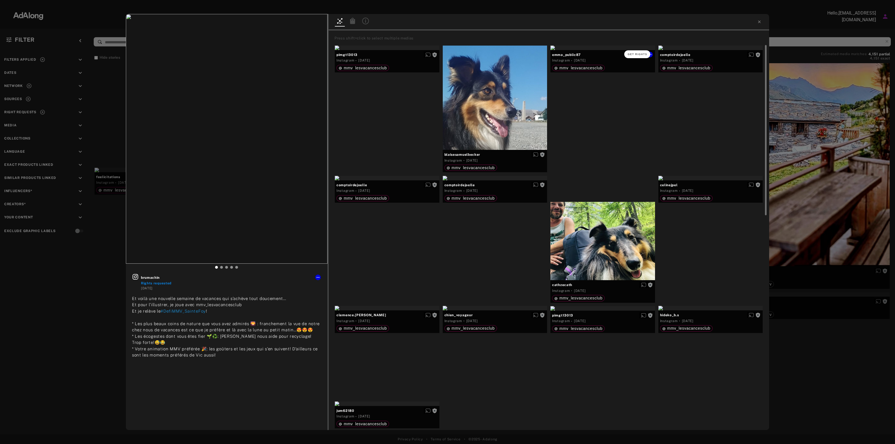
click at [637, 51] on button "Get rights" at bounding box center [637, 54] width 26 height 8
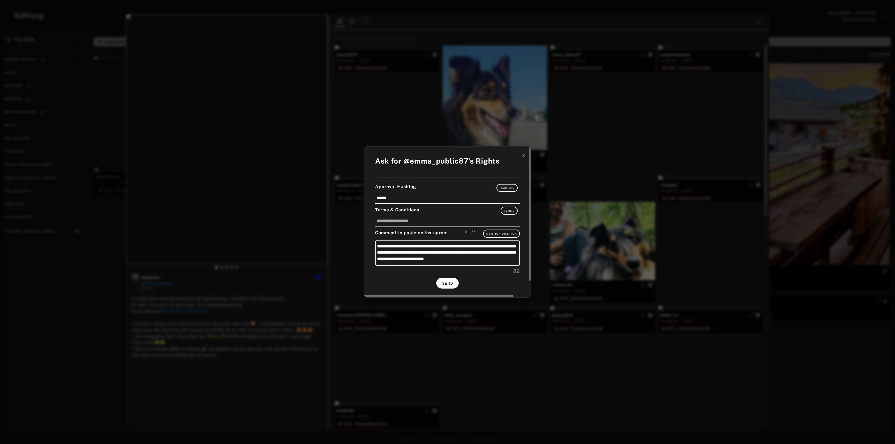
click at [450, 282] on span "SEND" at bounding box center [447, 284] width 11 height 4
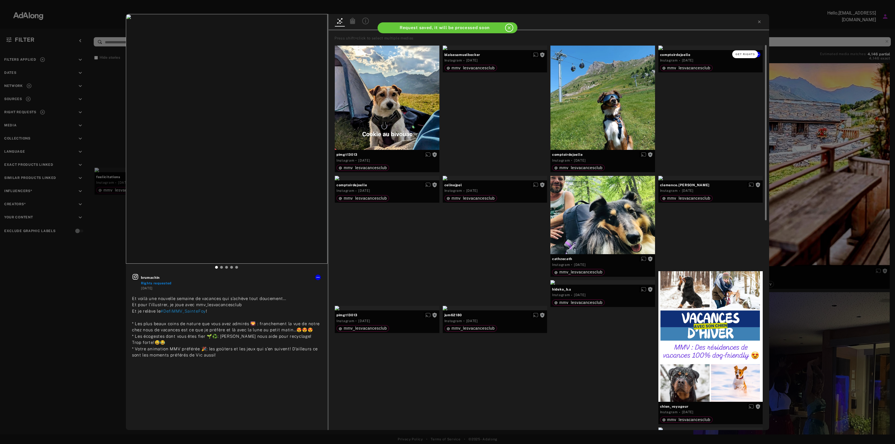
click at [746, 52] on button "Get rights" at bounding box center [745, 54] width 26 height 8
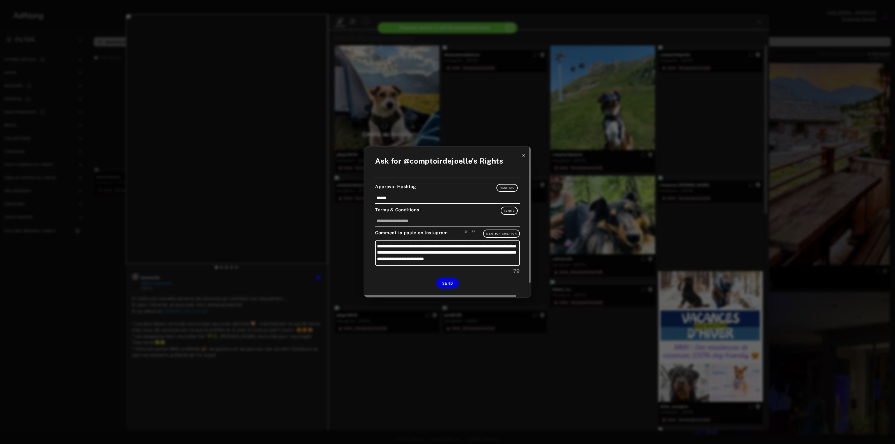
click at [522, 157] on icon at bounding box center [524, 156] width 4 height 4
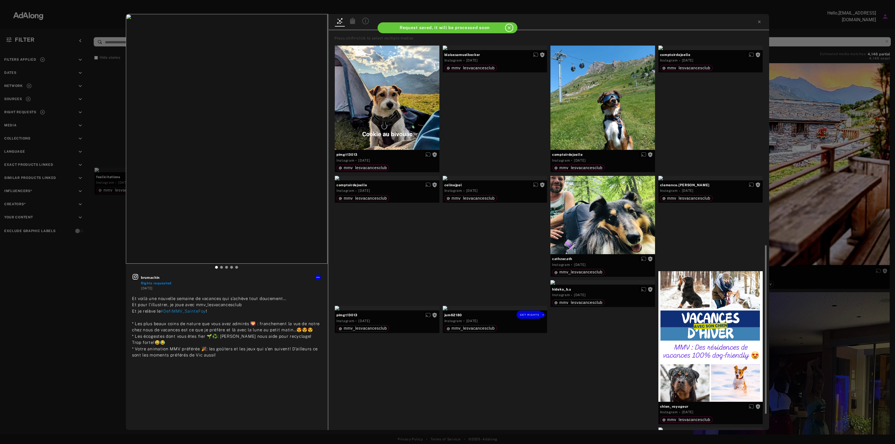
scroll to position [140, 0]
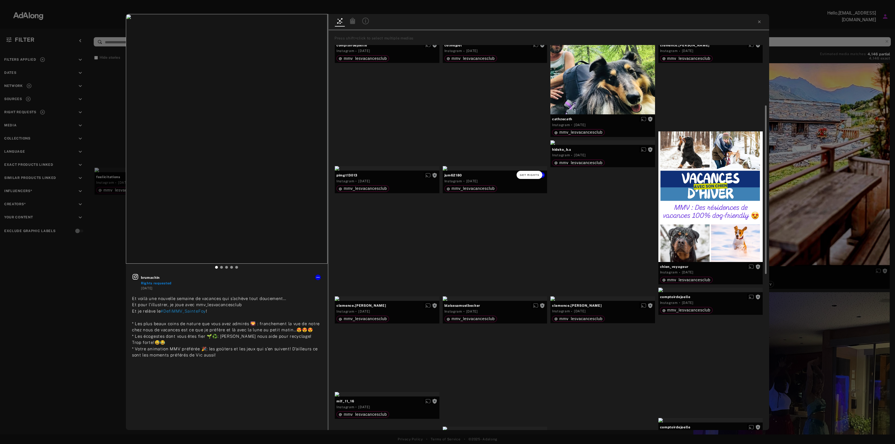
click at [529, 174] on span "Get rights" at bounding box center [530, 175] width 20 height 3
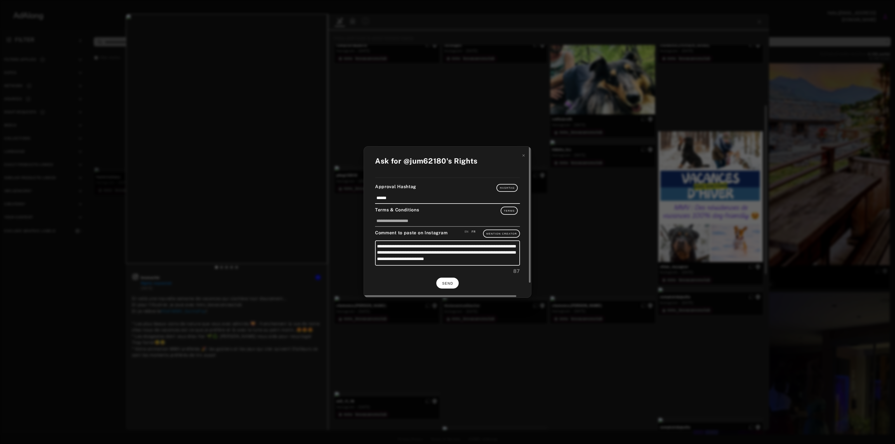
click at [441, 279] on button "SEND" at bounding box center [447, 283] width 22 height 11
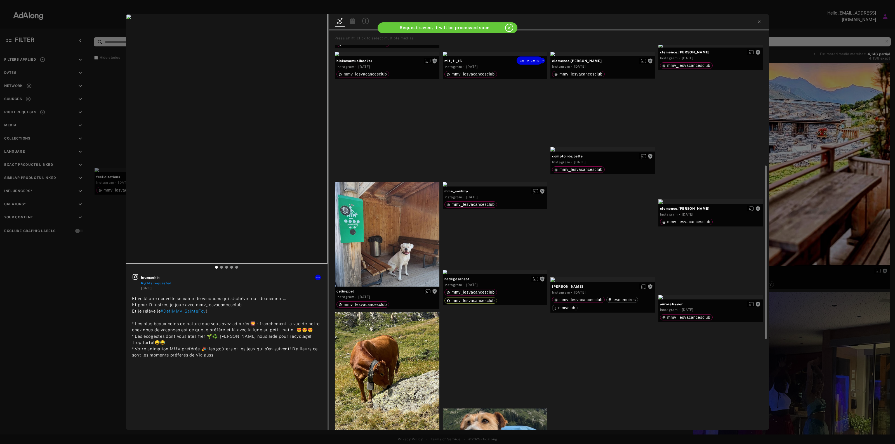
scroll to position [420, 0]
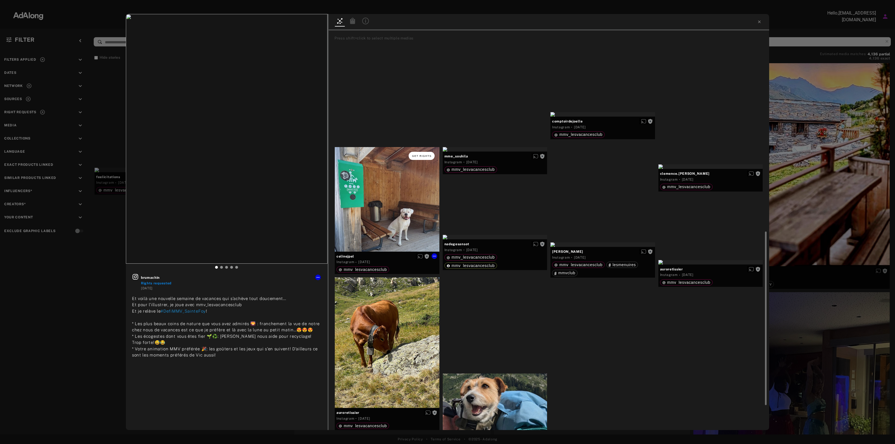
click at [423, 152] on div "Get rights" at bounding box center [387, 155] width 105 height 17
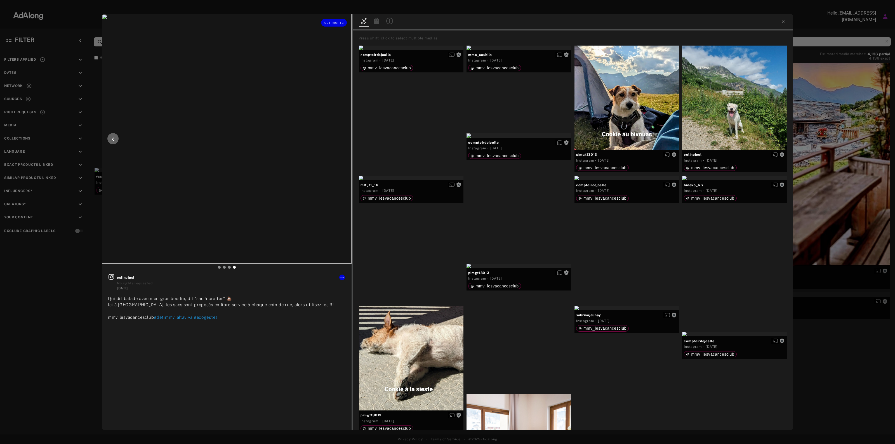
click at [344, 150] on img at bounding box center [227, 139] width 250 height 250
click at [345, 129] on img at bounding box center [227, 139] width 250 height 250
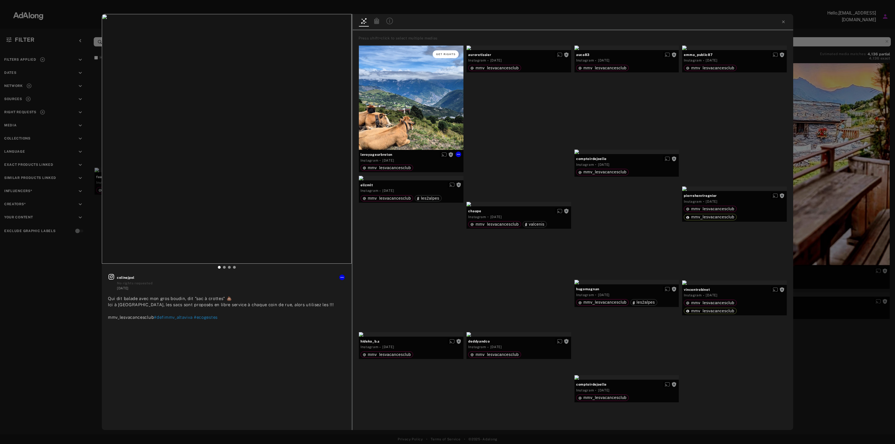
click at [452, 52] on button "Get rights" at bounding box center [446, 54] width 26 height 8
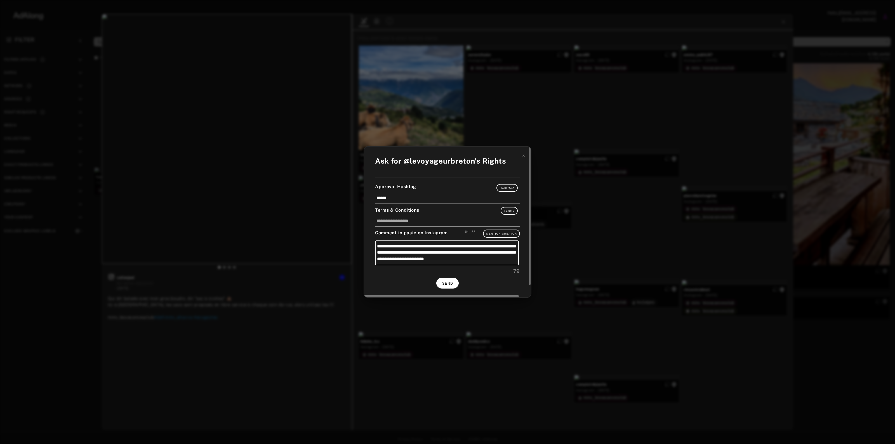
click at [454, 278] on button "SEND" at bounding box center [447, 283] width 22 height 11
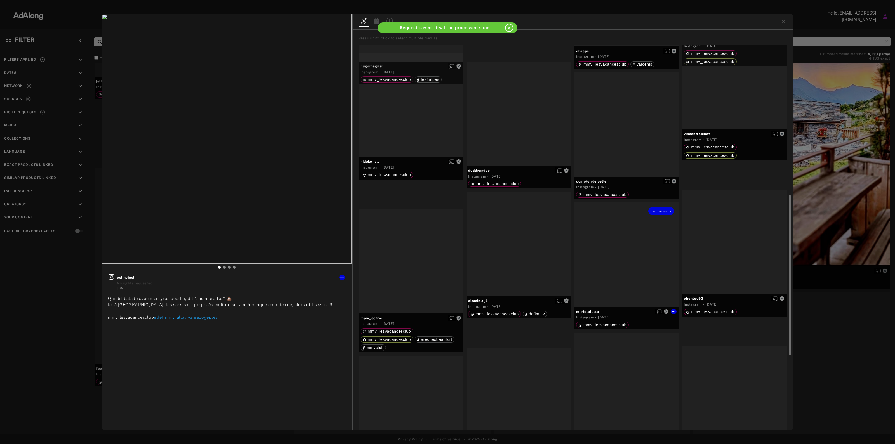
scroll to position [280, 0]
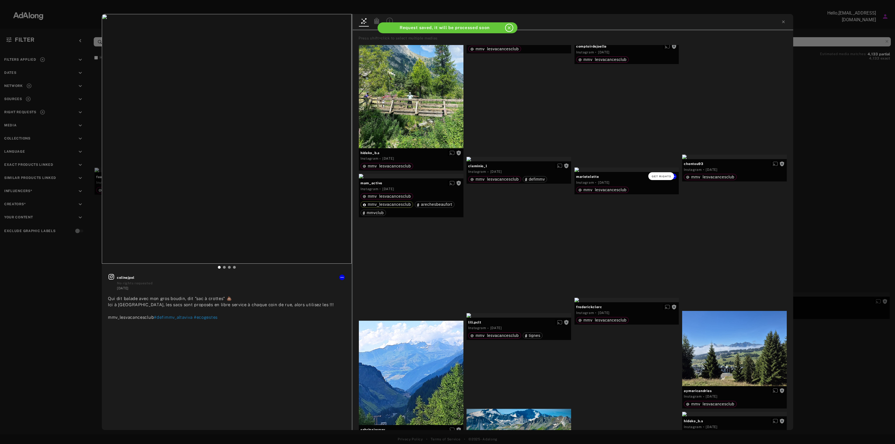
click at [661, 172] on button "Get rights" at bounding box center [661, 176] width 26 height 8
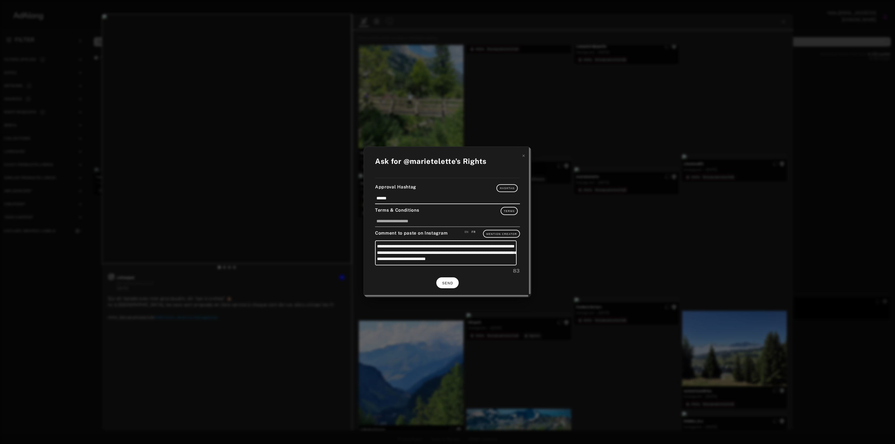
click at [455, 285] on button "SEND" at bounding box center [447, 282] width 22 height 11
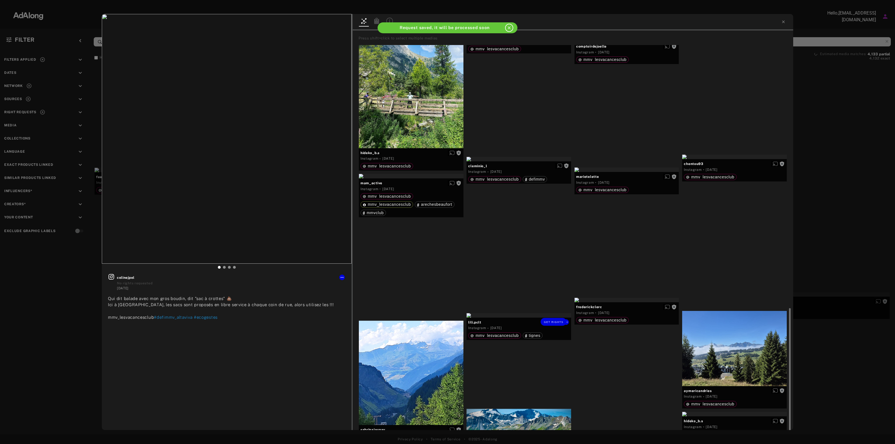
scroll to position [454, 0]
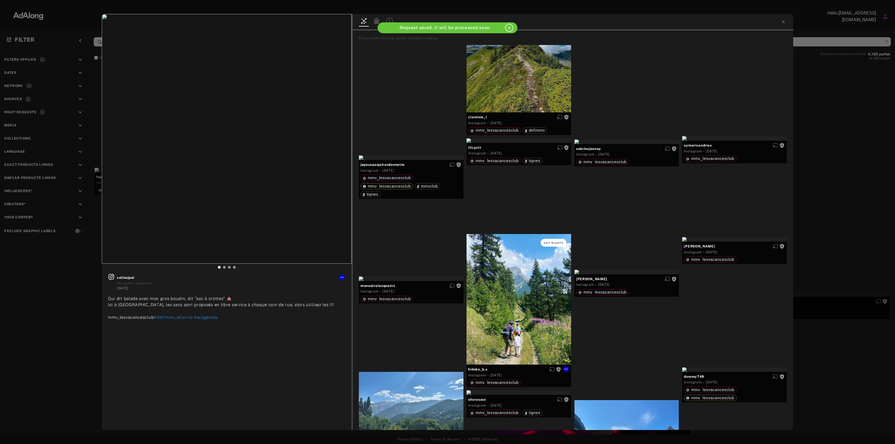
click at [553, 245] on button "Get rights" at bounding box center [554, 243] width 26 height 8
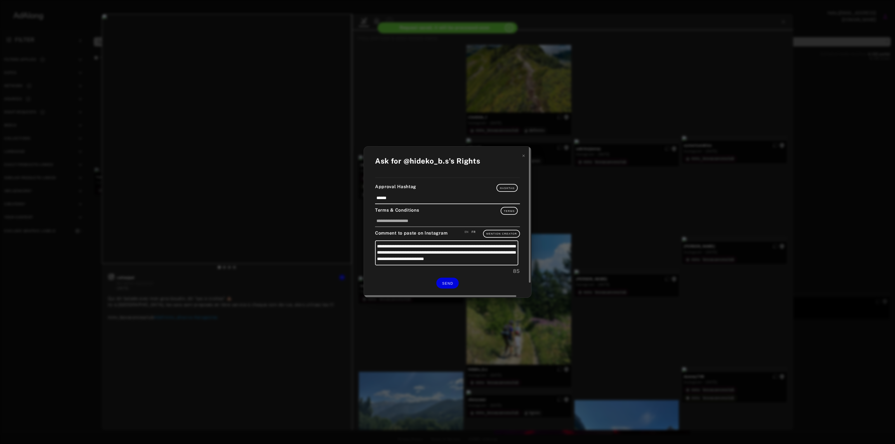
click at [434, 286] on div "SEND" at bounding box center [447, 283] width 145 height 11
click at [442, 283] on button "SEND" at bounding box center [447, 283] width 22 height 11
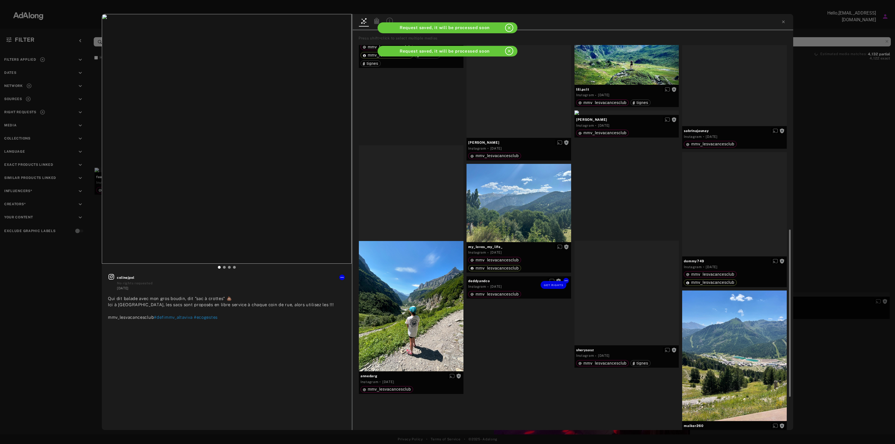
scroll to position [521, 0]
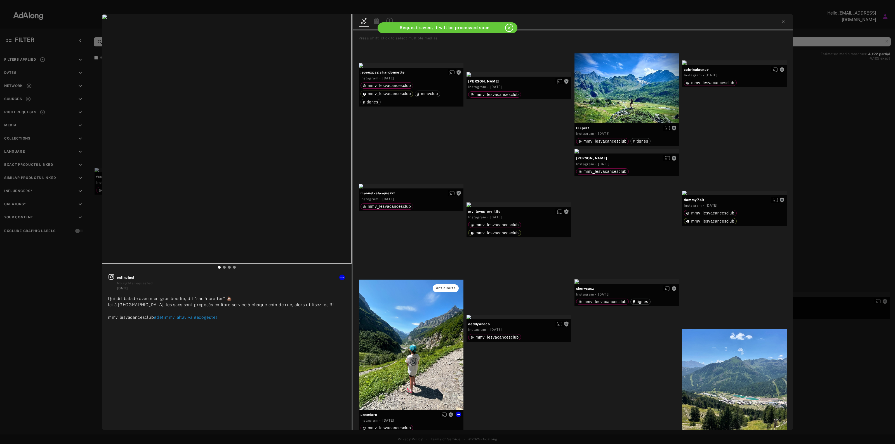
click at [445, 288] on span "Get rights" at bounding box center [446, 288] width 20 height 3
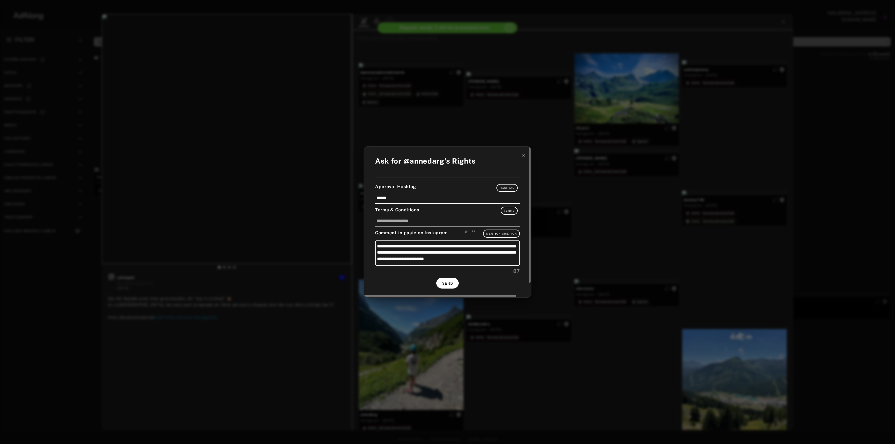
click at [448, 286] on button "SEND" at bounding box center [447, 283] width 22 height 11
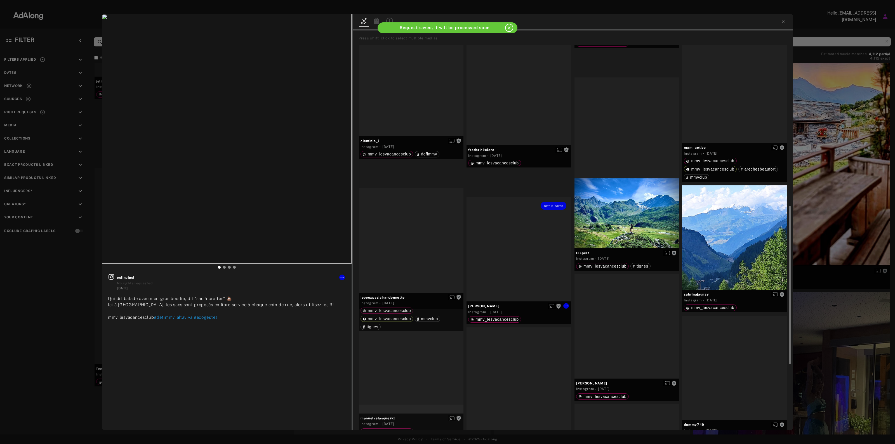
scroll to position [256, 0]
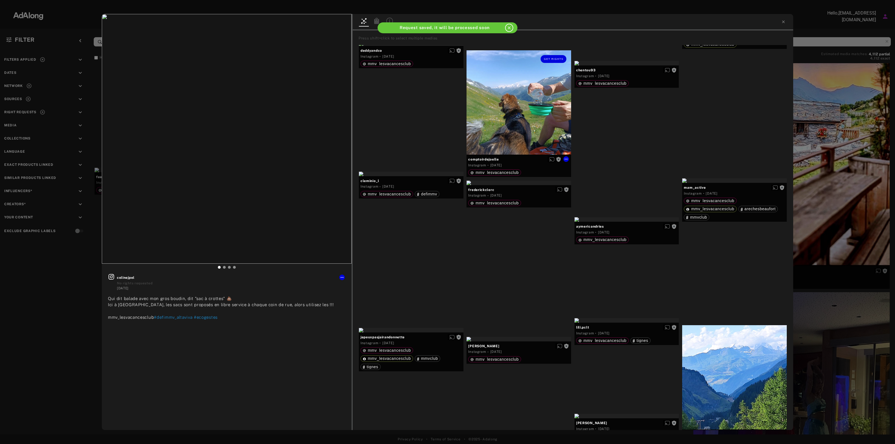
click at [516, 89] on div "Get rights" at bounding box center [519, 102] width 105 height 105
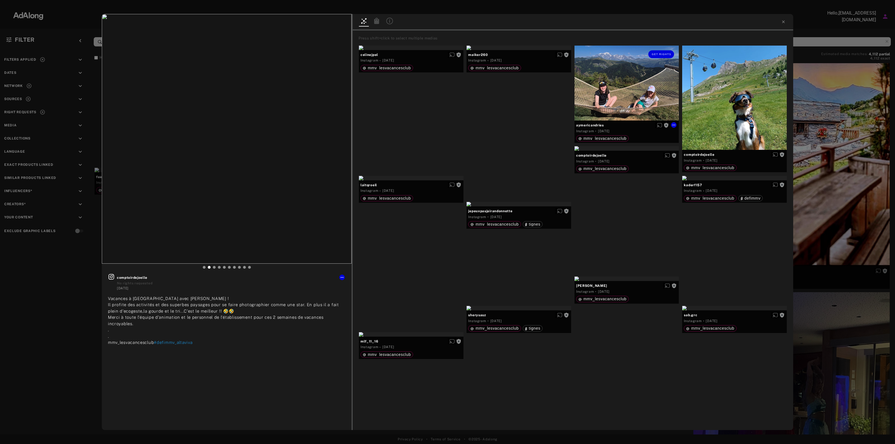
click at [648, 68] on div "Get rights" at bounding box center [626, 83] width 105 height 75
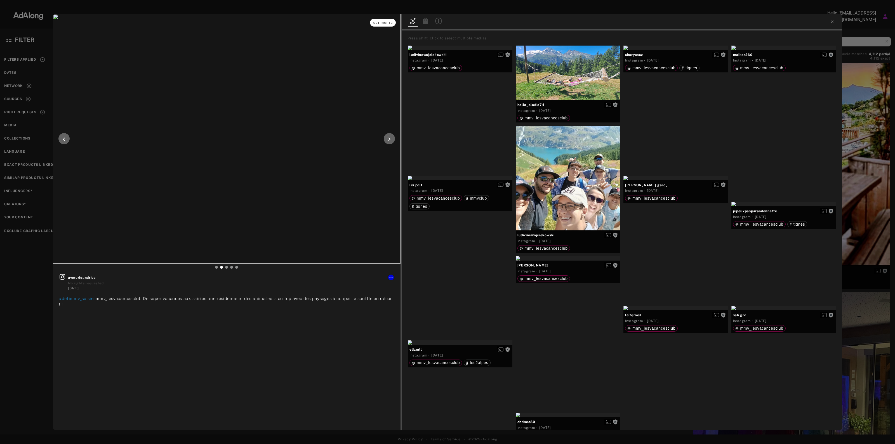
click at [379, 22] on span "Get rights" at bounding box center [383, 23] width 20 height 3
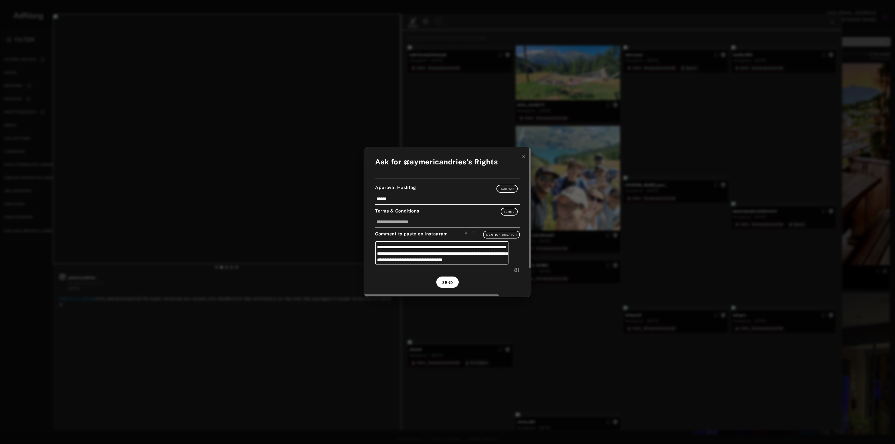
click at [453, 279] on button "SEND" at bounding box center [447, 282] width 22 height 11
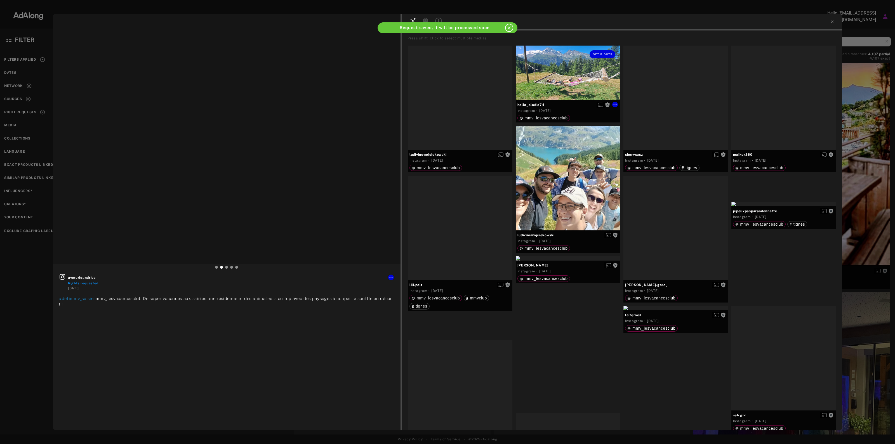
click at [600, 50] on div "Get rights" at bounding box center [568, 48] width 105 height 4
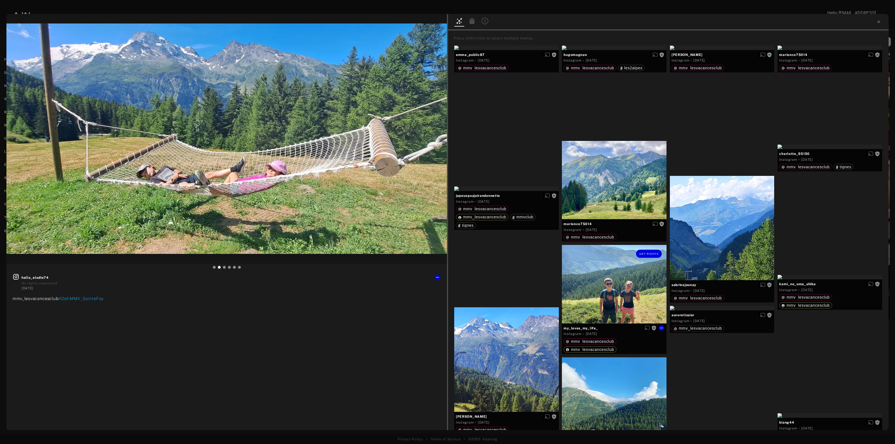
click at [606, 273] on div "Get rights" at bounding box center [614, 284] width 105 height 78
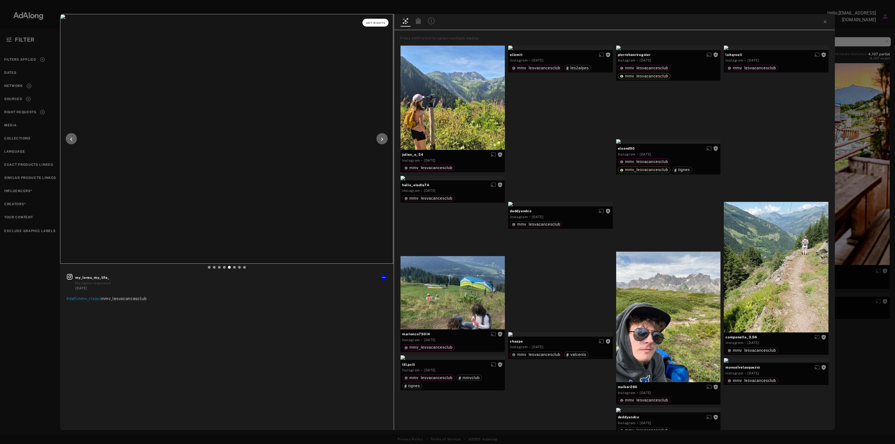
click at [371, 24] on span "Get rights" at bounding box center [376, 23] width 20 height 3
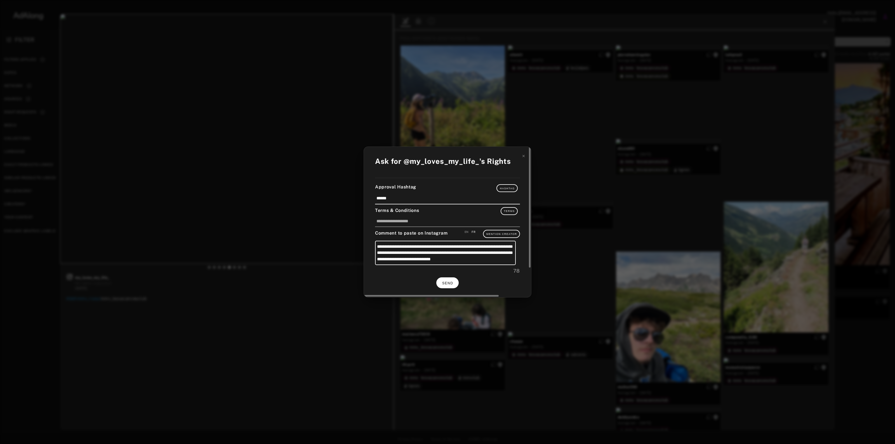
click at [451, 282] on span "SEND" at bounding box center [447, 283] width 11 height 4
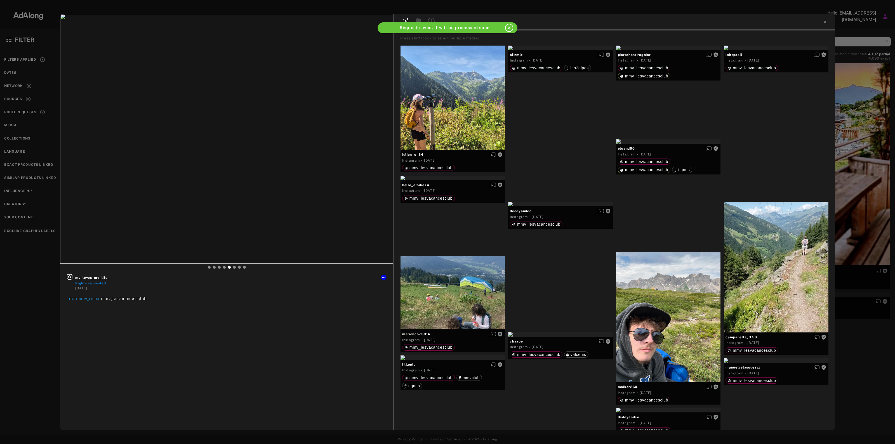
click at [845, 163] on div "my_loves_my_life_ Rights requested 1 year ago #defimmv_risoul mmv_lesvacancescl…" at bounding box center [447, 222] width 895 height 444
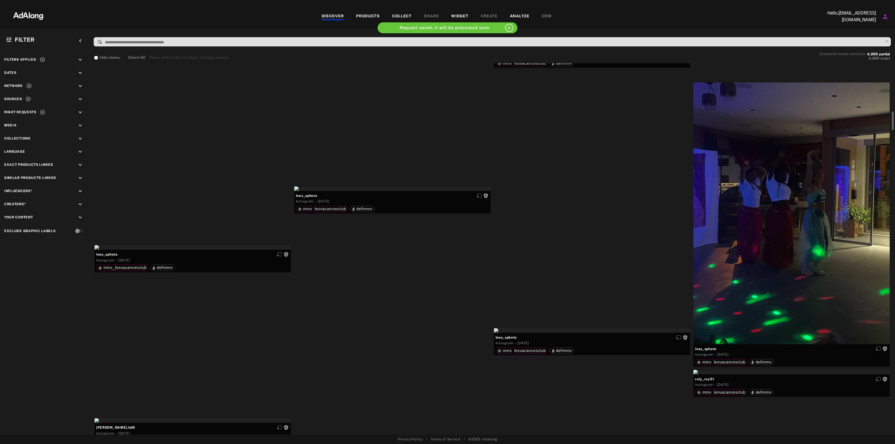
scroll to position [5174, 0]
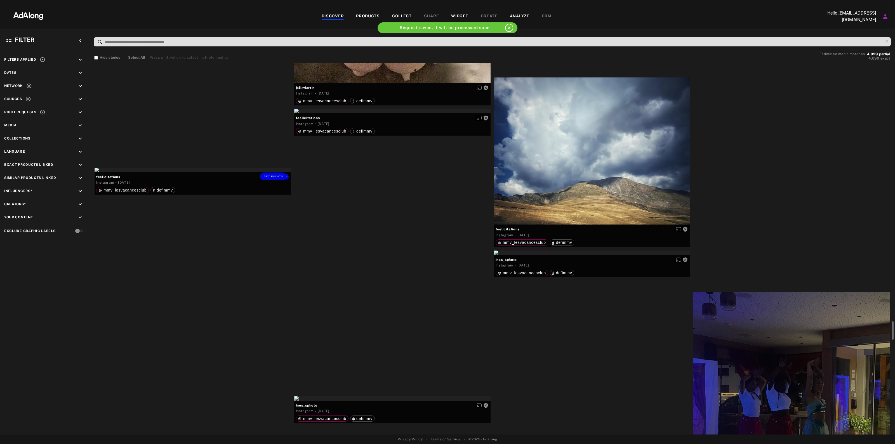
click at [231, 172] on div "Get rights" at bounding box center [193, 170] width 196 height 4
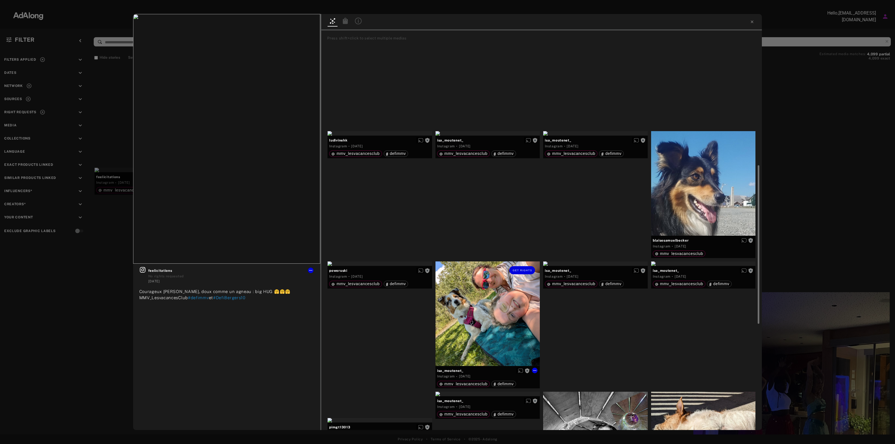
scroll to position [210, 0]
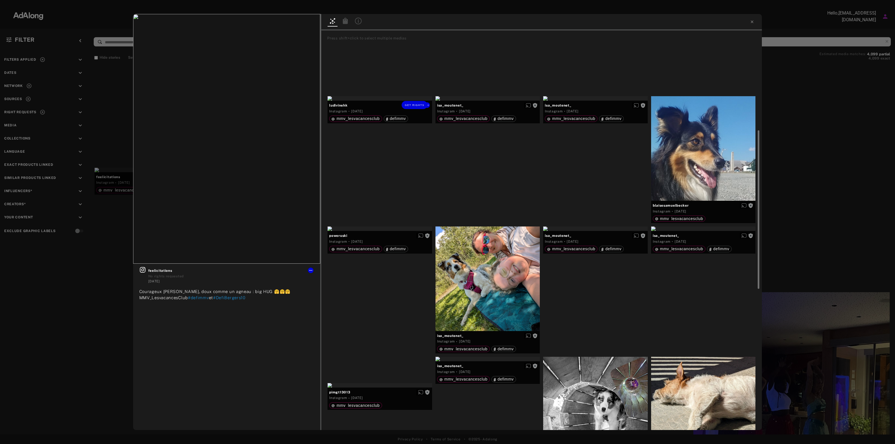
click at [384, 101] on div "Get rights" at bounding box center [380, 98] width 105 height 4
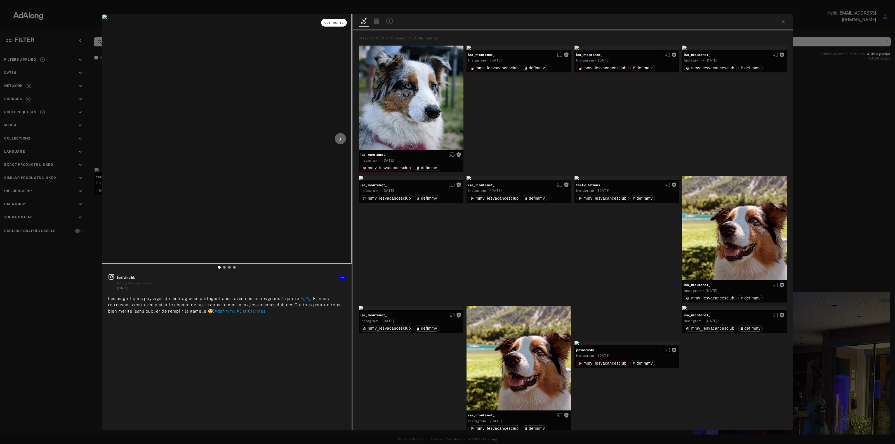
click at [336, 24] on button "Get rights" at bounding box center [334, 23] width 26 height 8
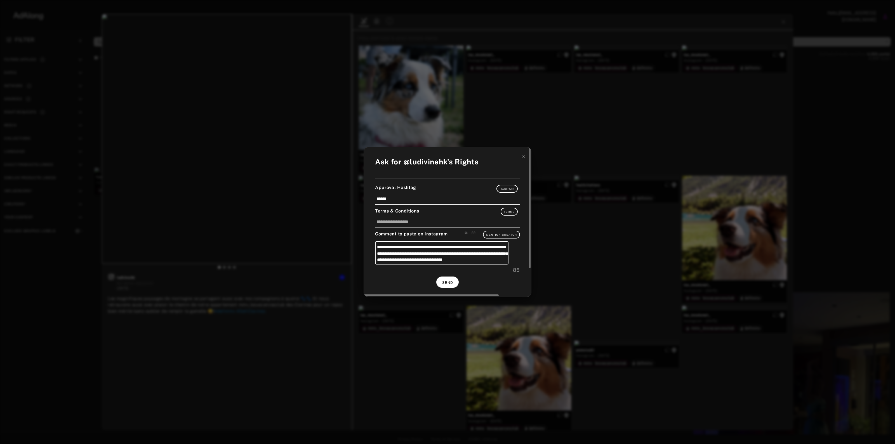
click at [451, 280] on button "SEND" at bounding box center [447, 282] width 22 height 11
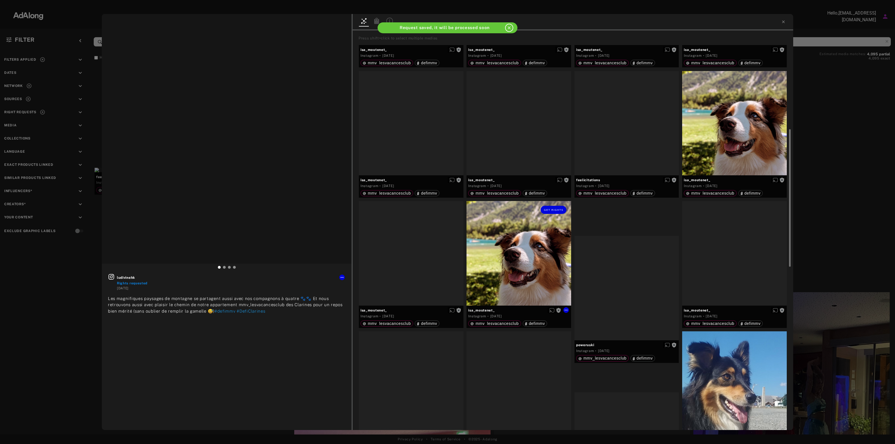
scroll to position [175, 0]
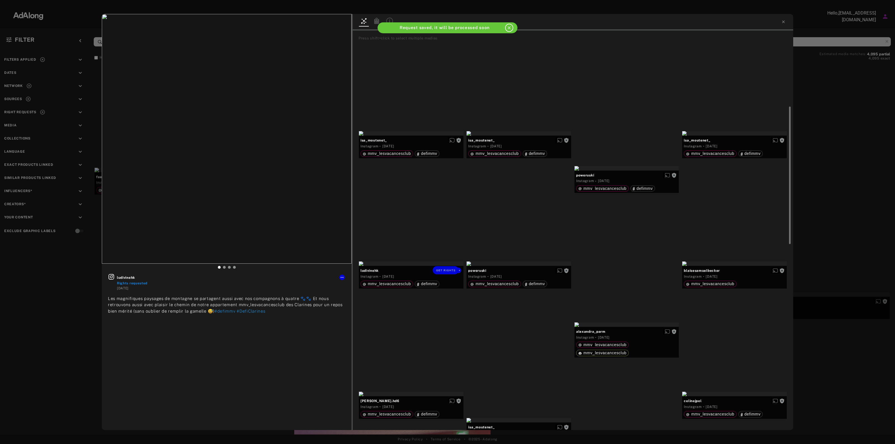
click at [412, 266] on div "Get rights" at bounding box center [411, 264] width 105 height 4
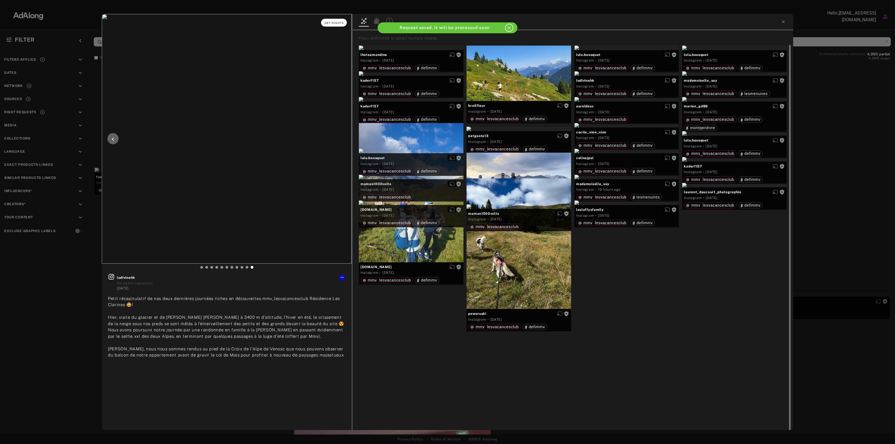
click at [329, 24] on button "Get rights" at bounding box center [334, 23] width 26 height 8
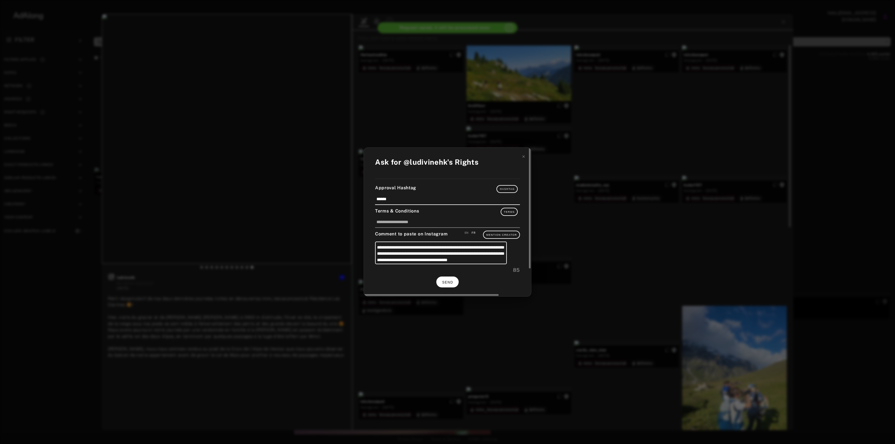
click at [446, 281] on span "SEND" at bounding box center [447, 283] width 11 height 4
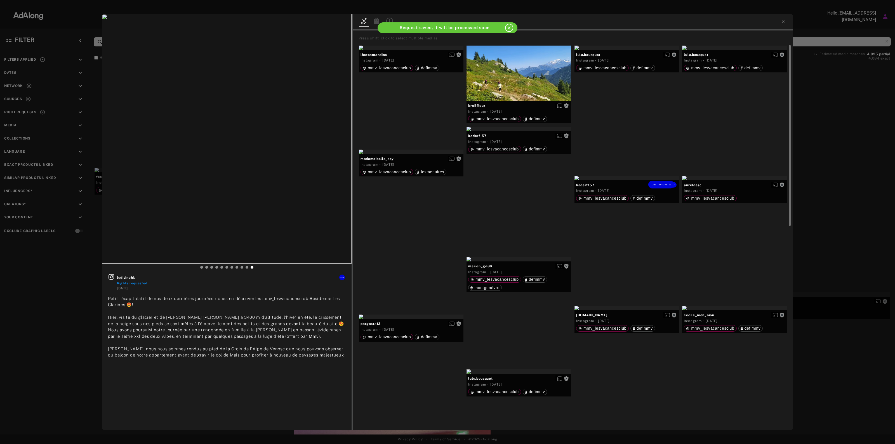
click at [634, 180] on div "Get rights" at bounding box center [626, 178] width 105 height 4
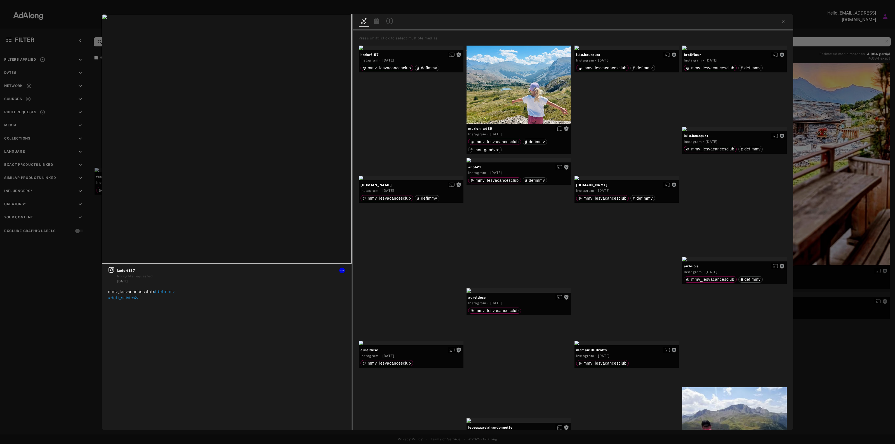
click at [783, 20] on icon at bounding box center [783, 22] width 4 height 4
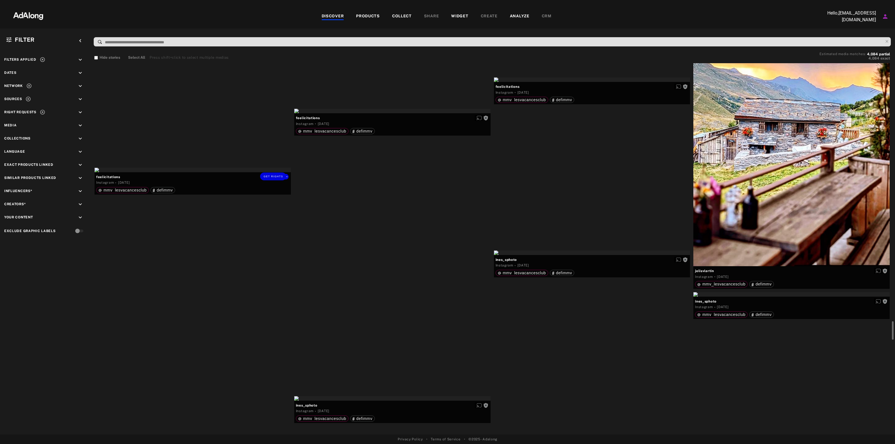
click at [265, 172] on div "Get rights" at bounding box center [193, 170] width 196 height 4
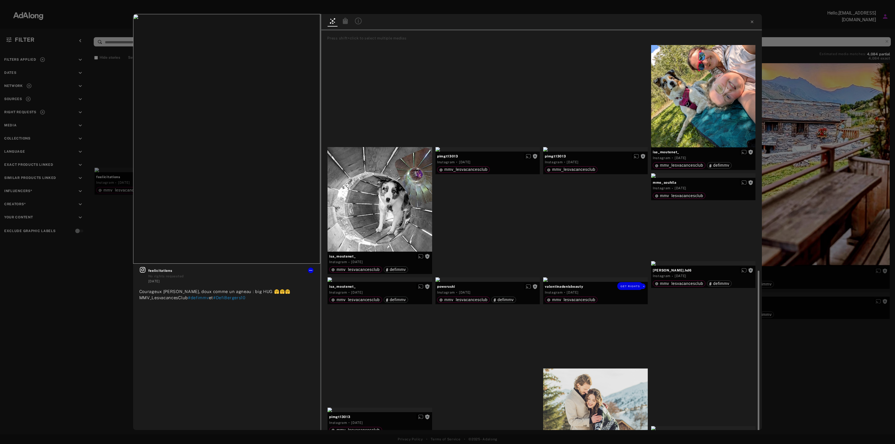
scroll to position [489, 0]
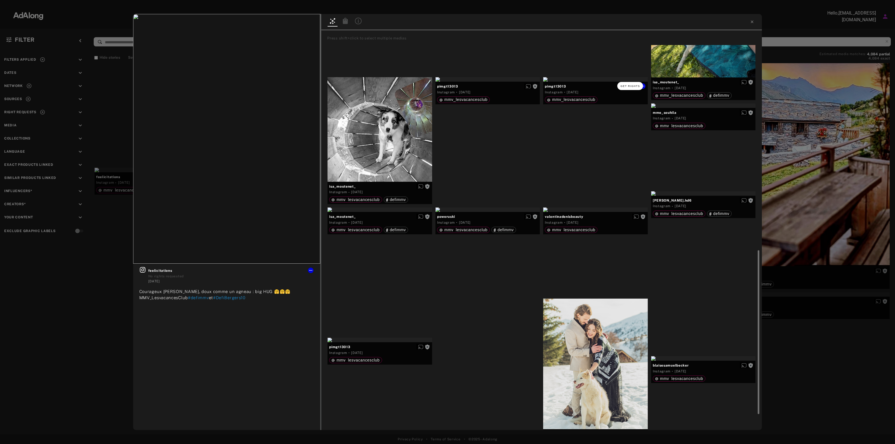
click at [628, 86] on span "Get rights" at bounding box center [631, 86] width 20 height 3
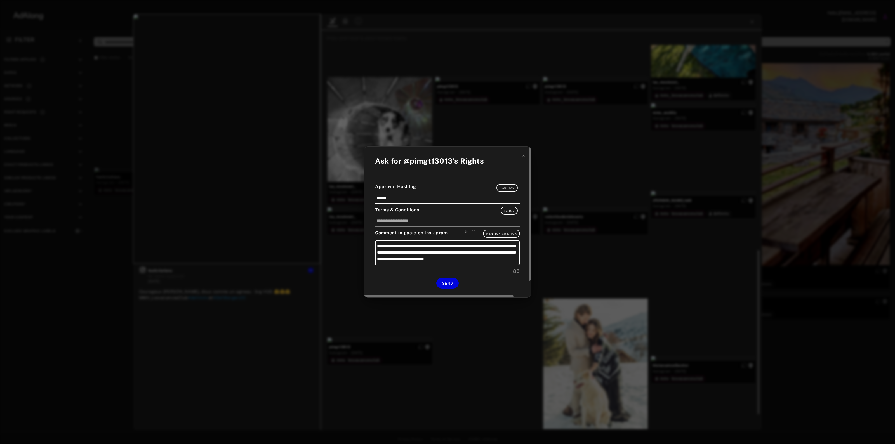
click at [439, 289] on div "**********" at bounding box center [447, 222] width 167 height 151
click at [445, 282] on span "SEND" at bounding box center [447, 284] width 11 height 4
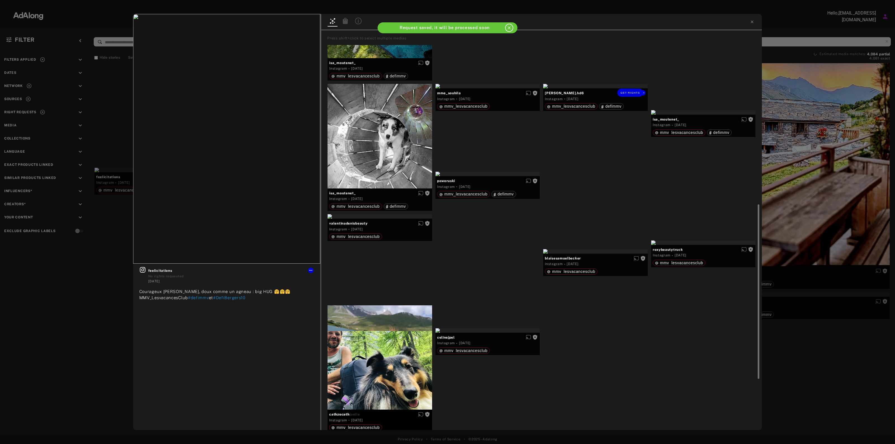
scroll to position [444, 0]
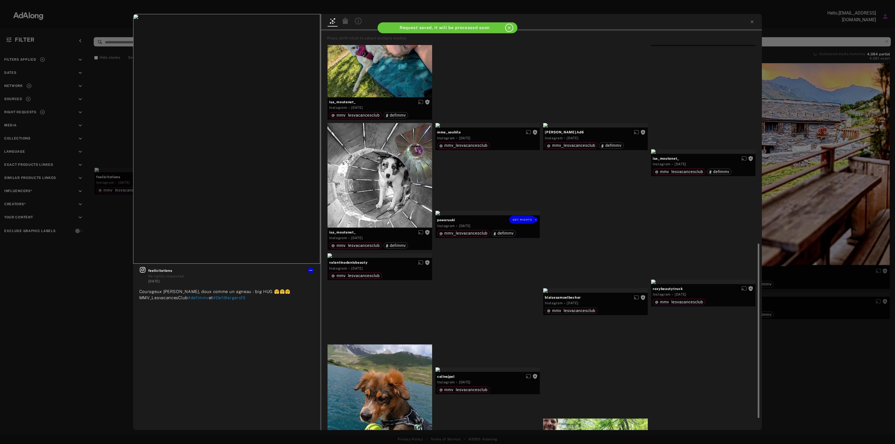
click at [487, 215] on div "Get rights" at bounding box center [487, 213] width 105 height 4
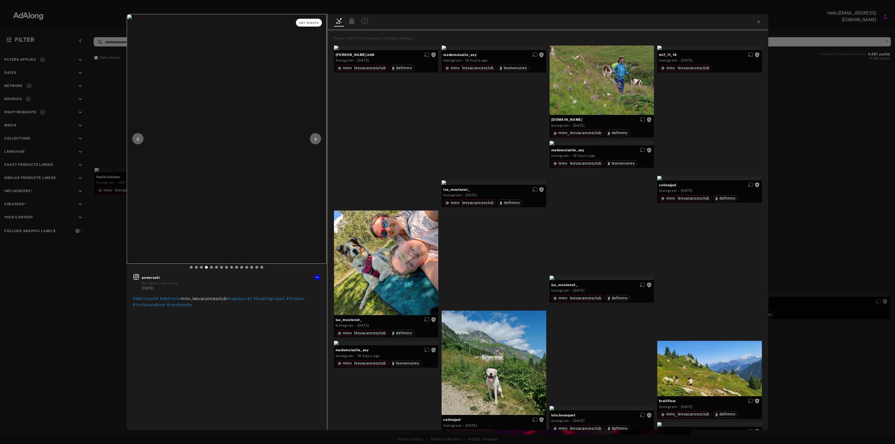
click at [300, 22] on span "Get rights" at bounding box center [309, 23] width 20 height 3
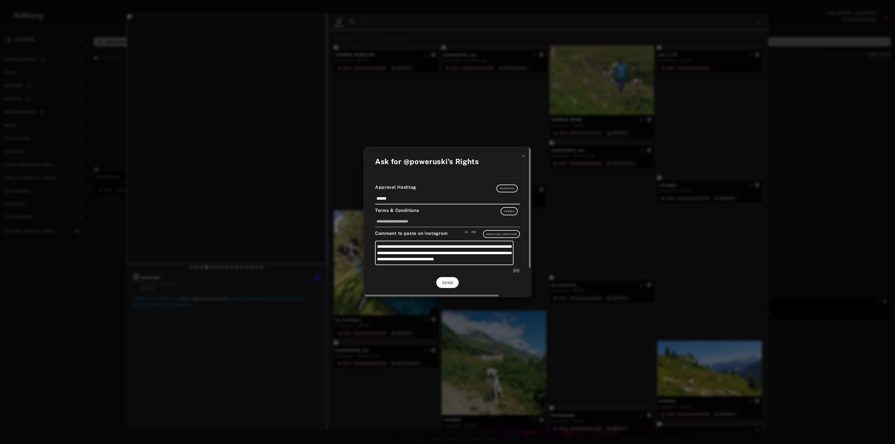
click at [444, 280] on button "SEND" at bounding box center [447, 282] width 22 height 11
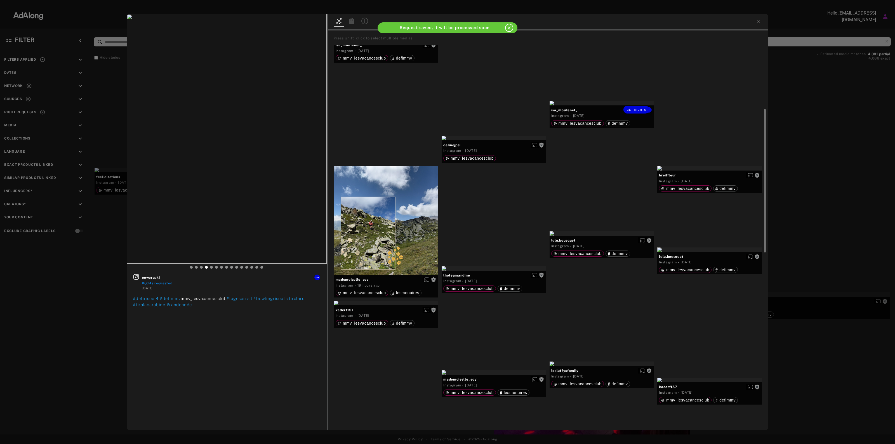
scroll to position [280, 0]
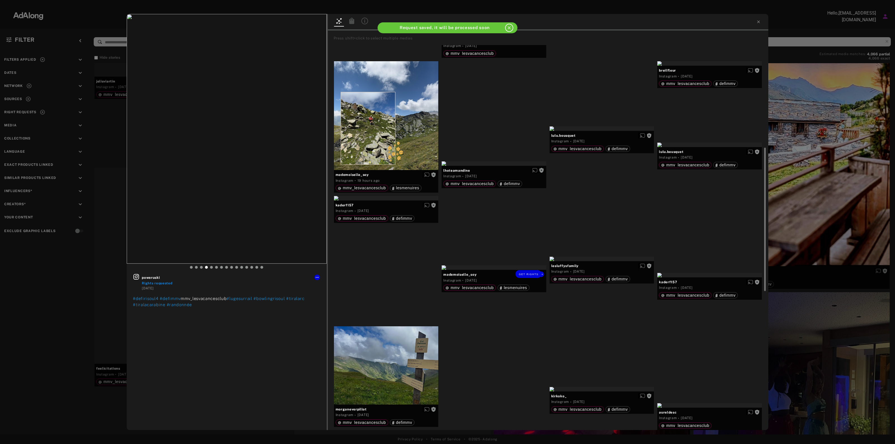
click at [490, 270] on div "Get rights" at bounding box center [494, 267] width 105 height 4
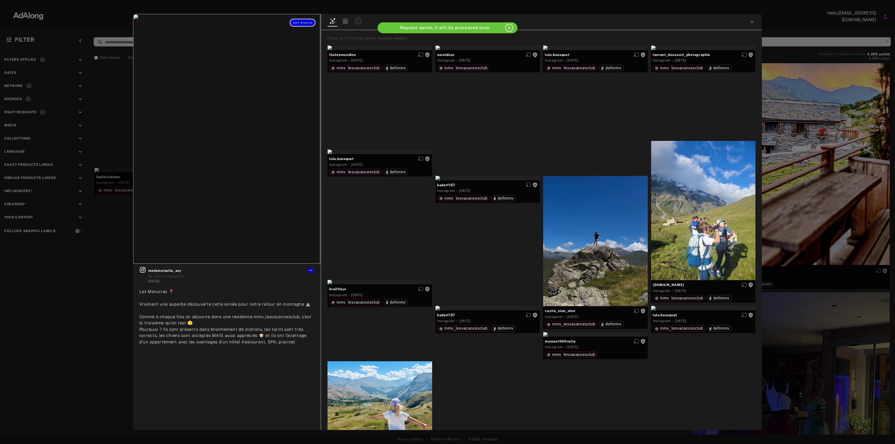
click at [298, 22] on span "Get rights" at bounding box center [303, 23] width 20 height 3
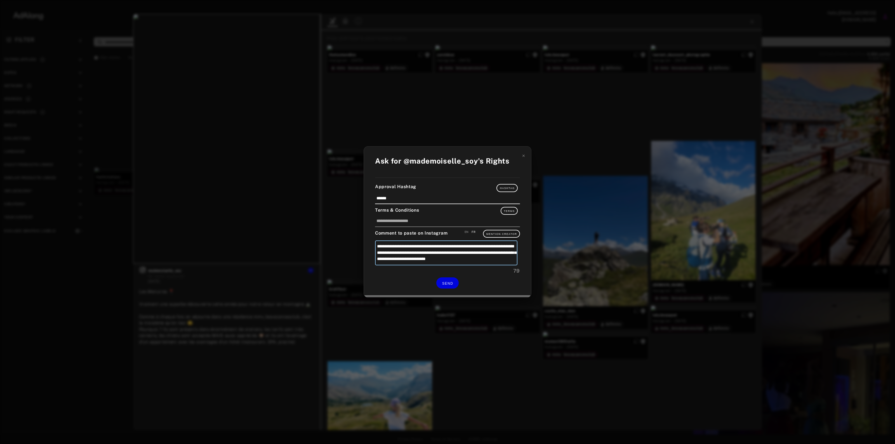
click at [485, 243] on textarea "**********" at bounding box center [446, 253] width 142 height 25
type textarea "**********"
click at [467, 246] on textarea "**********" at bounding box center [447, 253] width 145 height 25
type textarea "**********"
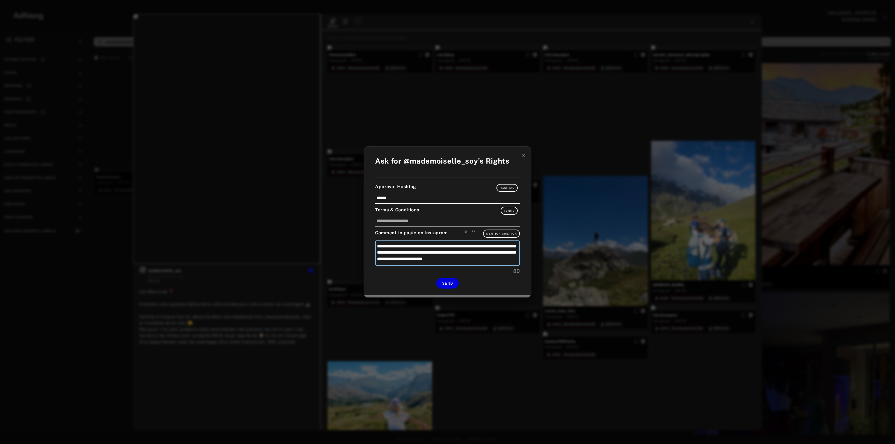
type textarea "**********"
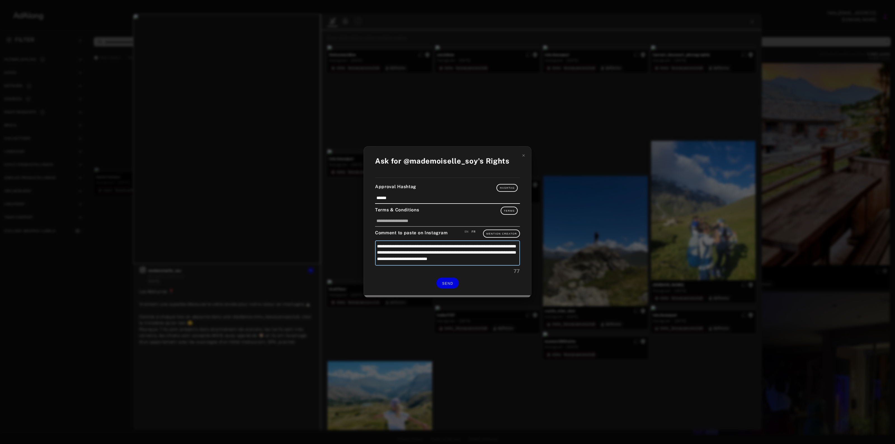
type textarea "**********"
drag, startPoint x: 392, startPoint y: 253, endPoint x: 388, endPoint y: 255, distance: 3.8
click at [388, 255] on textarea "**********" at bounding box center [447, 253] width 145 height 25
click at [393, 252] on textarea "**********" at bounding box center [447, 253] width 145 height 25
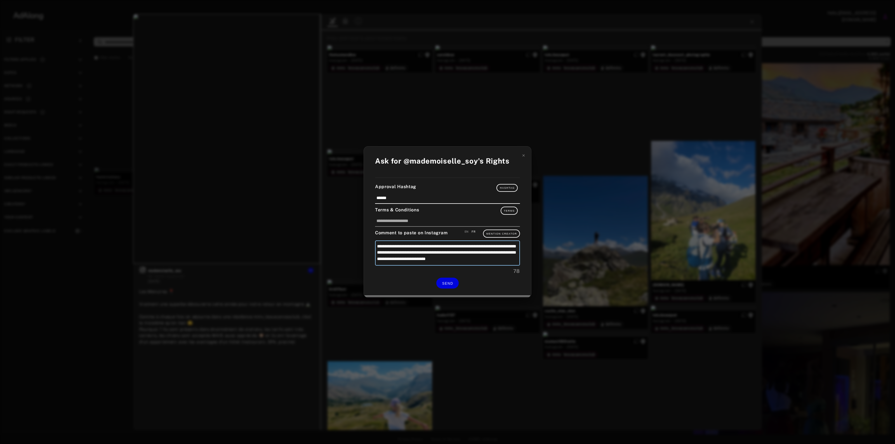
type textarea "**********"
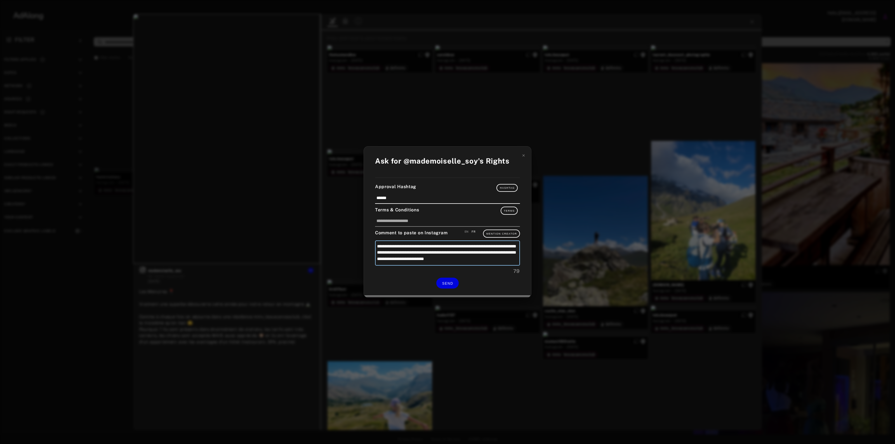
type textarea "**********"
click at [441, 279] on button "SEND" at bounding box center [447, 283] width 22 height 11
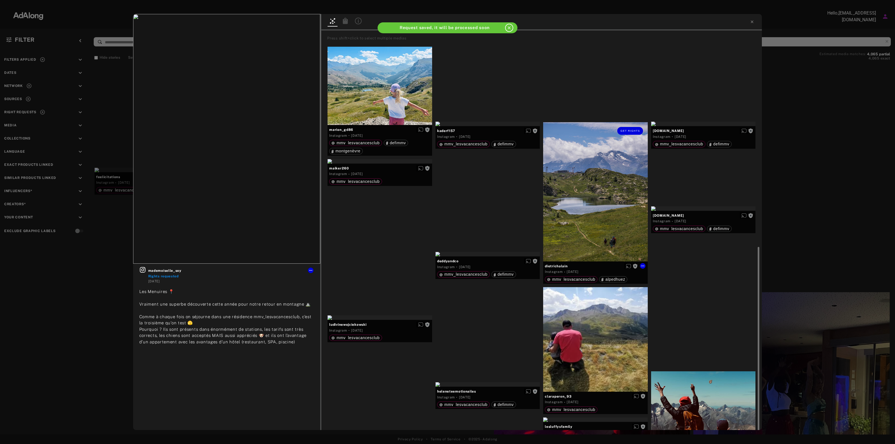
scroll to position [420, 0]
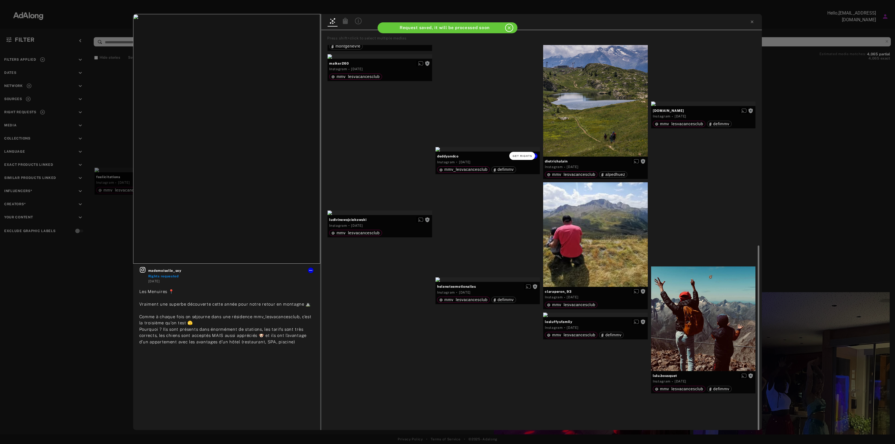
click at [527, 155] on span "Get rights" at bounding box center [523, 156] width 20 height 3
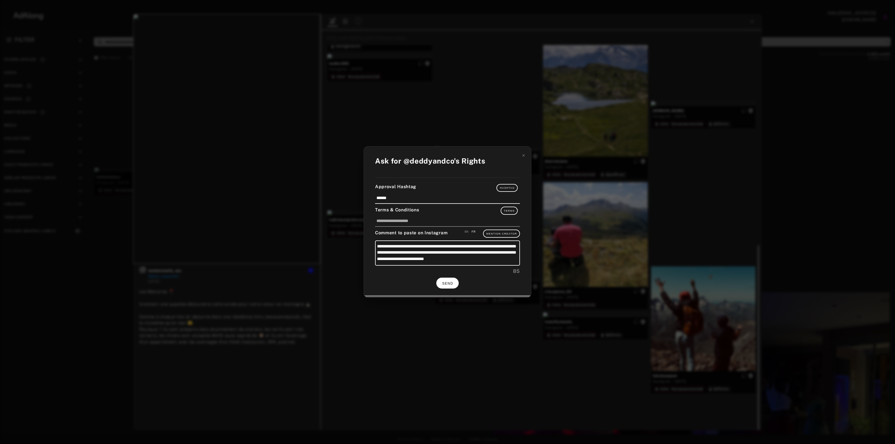
click at [449, 283] on span "SEND" at bounding box center [447, 284] width 11 height 4
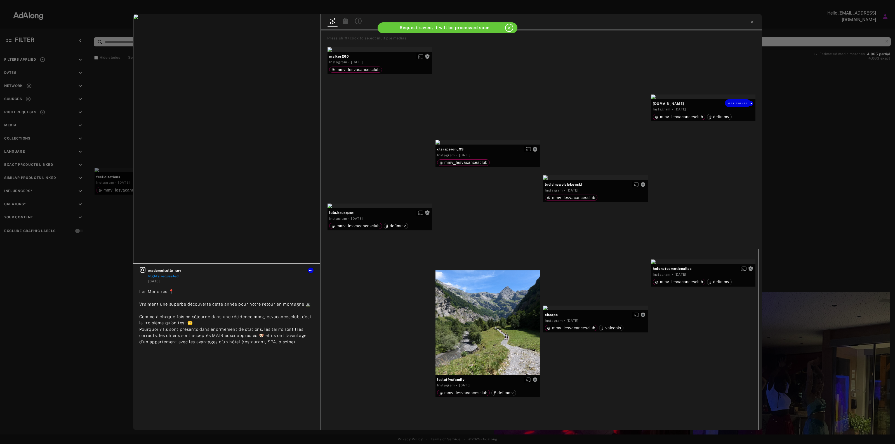
scroll to position [427, 0]
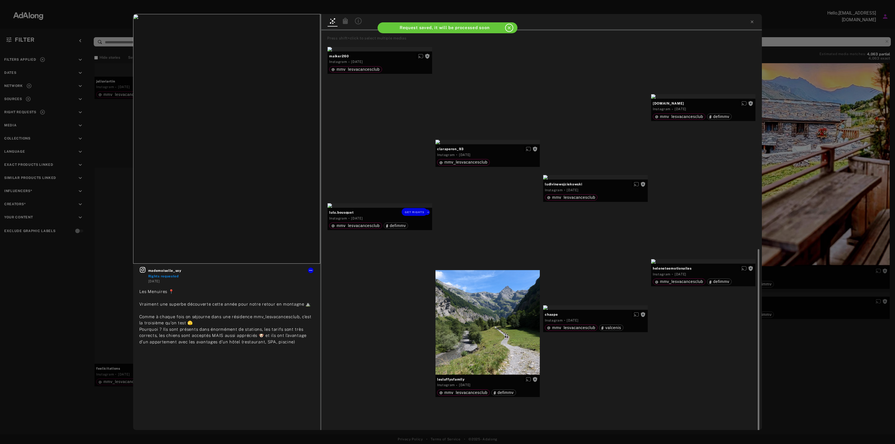
click at [388, 216] on div "Get rights" at bounding box center [380, 211] width 105 height 17
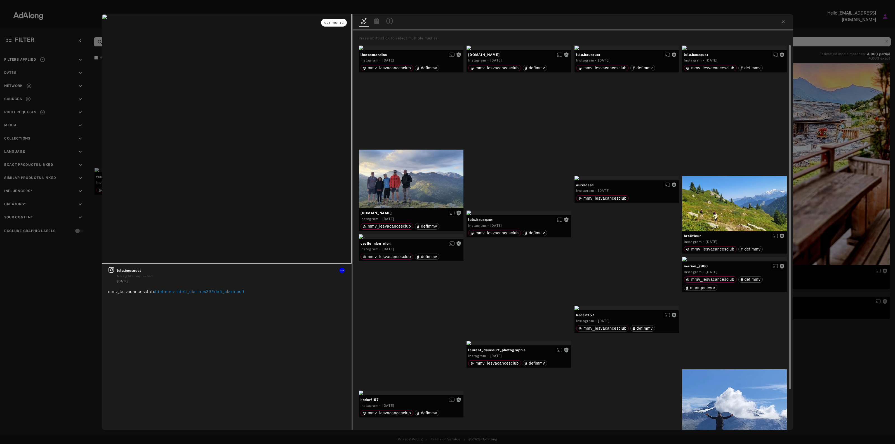
click at [329, 25] on button "Get rights" at bounding box center [334, 23] width 26 height 8
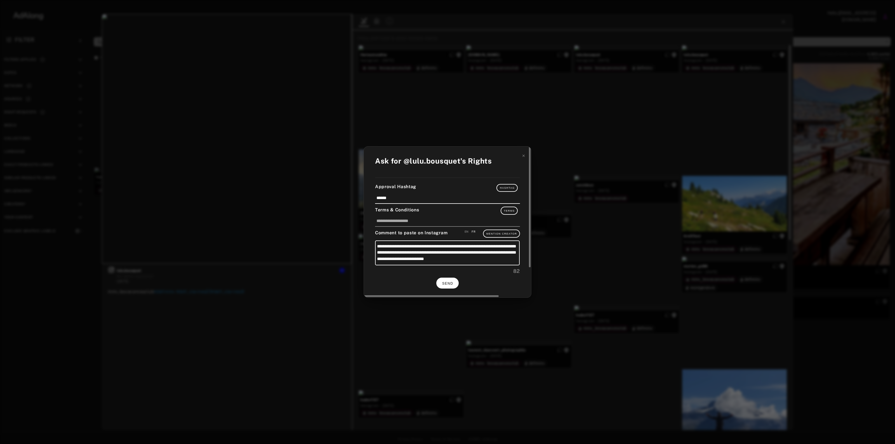
click at [443, 286] on button "SEND" at bounding box center [447, 283] width 22 height 11
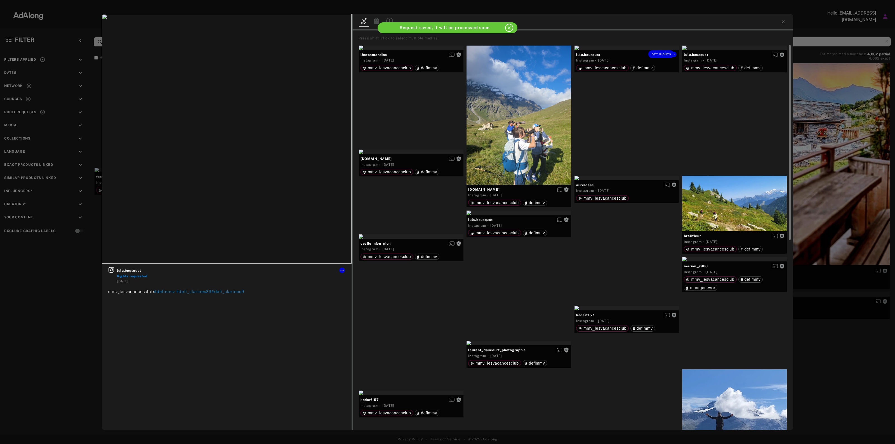
click at [639, 50] on div "Get rights" at bounding box center [626, 48] width 105 height 4
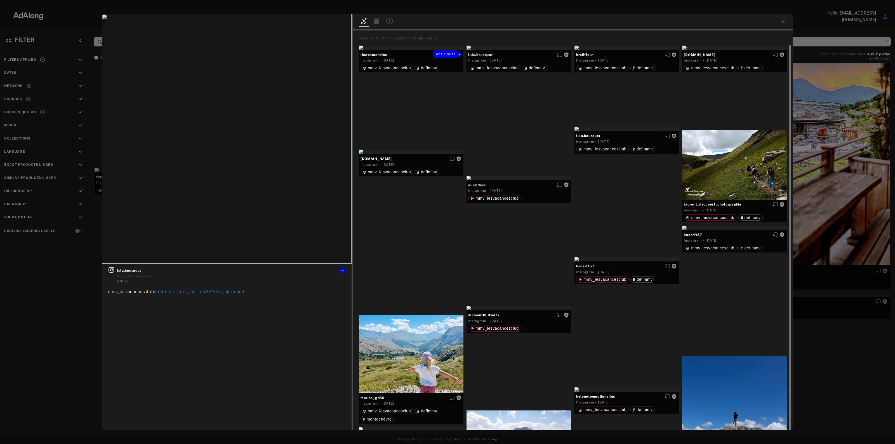
click at [404, 50] on div "Get rights" at bounding box center [411, 48] width 105 height 4
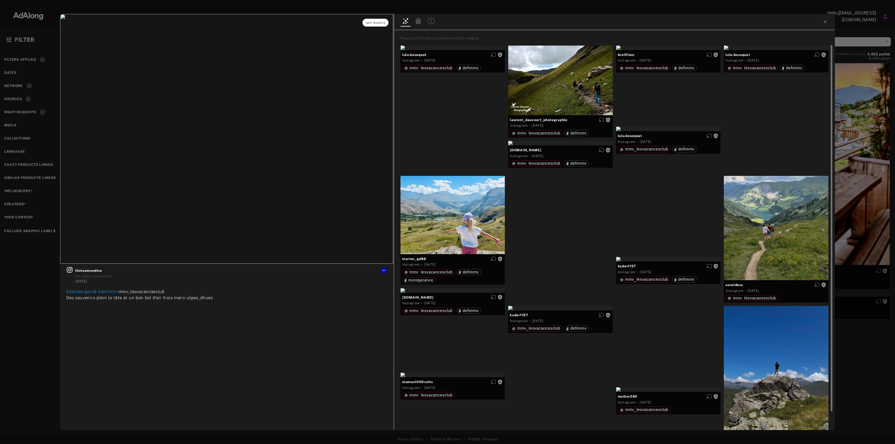
click at [373, 22] on span "Get rights" at bounding box center [376, 23] width 20 height 3
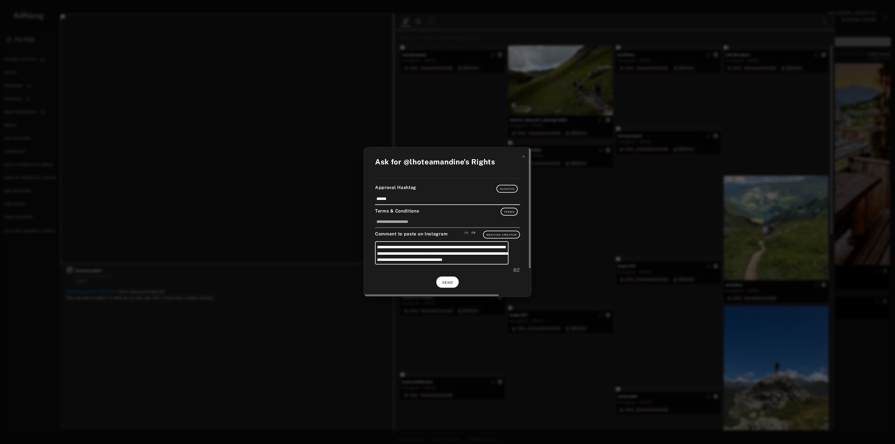
click at [449, 280] on button "SEND" at bounding box center [447, 282] width 22 height 11
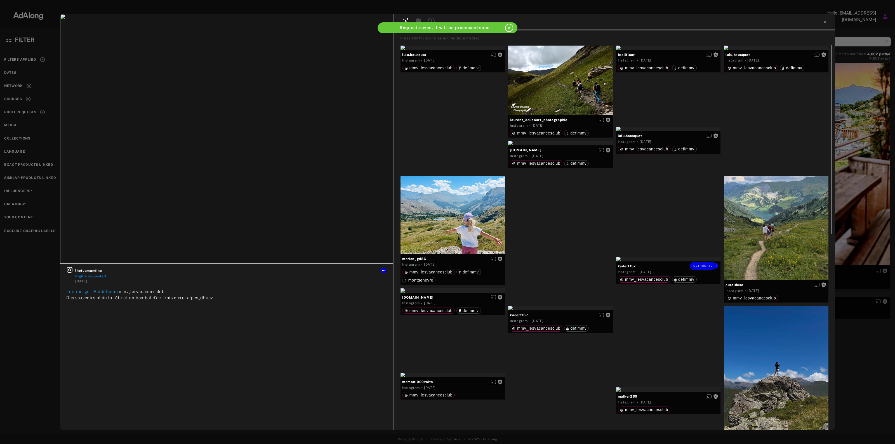
scroll to position [105, 0]
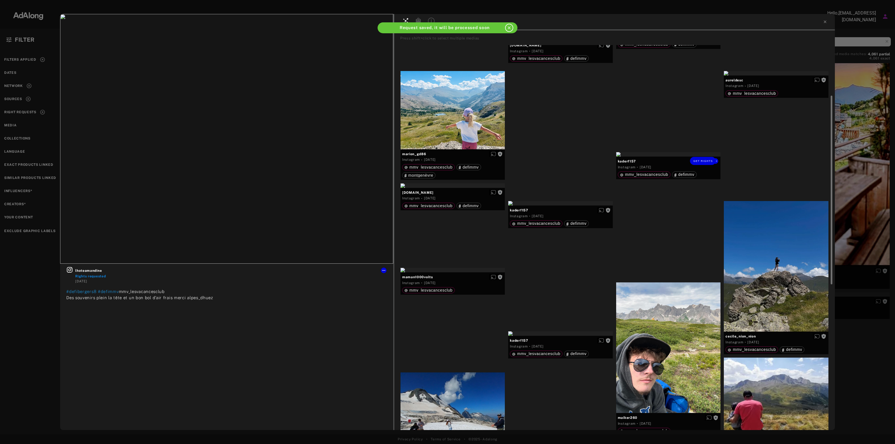
click at [708, 156] on div "Get rights" at bounding box center [668, 160] width 105 height 17
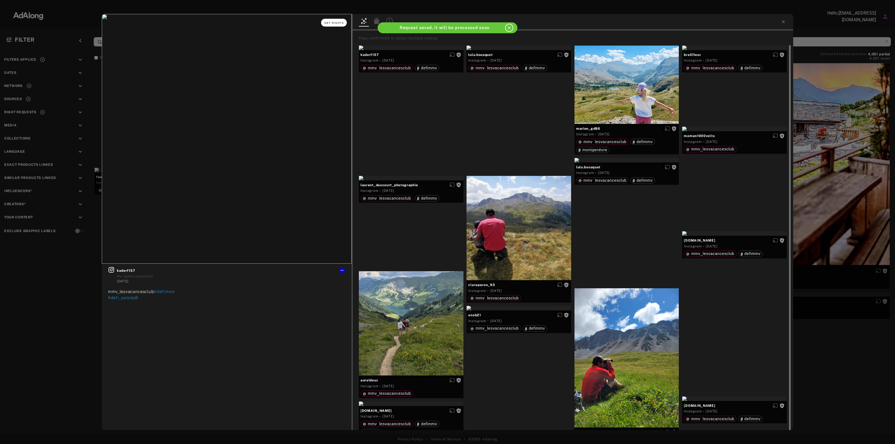
click at [333, 22] on span "Get rights" at bounding box center [334, 23] width 20 height 3
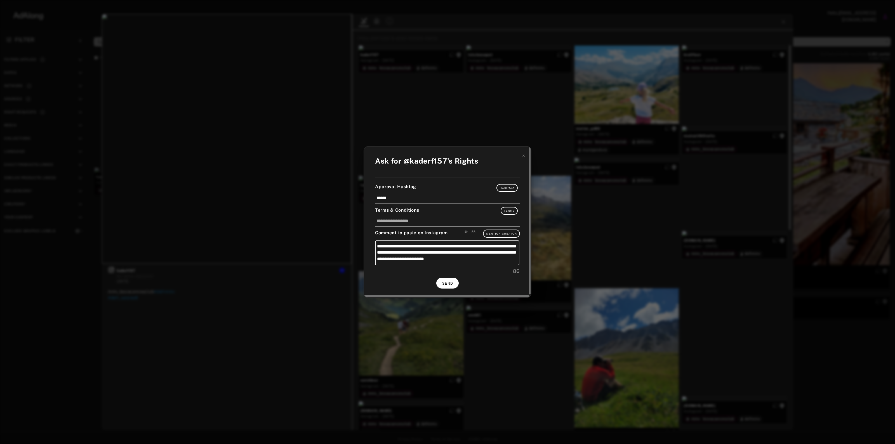
click at [445, 282] on span "SEND" at bounding box center [447, 284] width 11 height 4
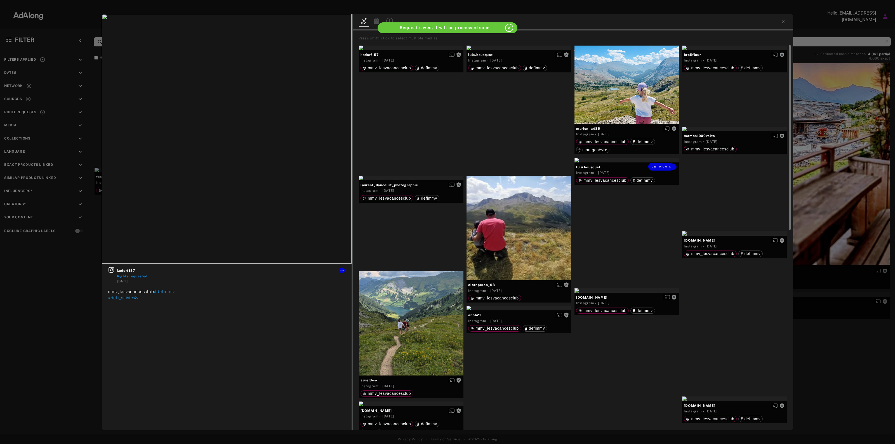
click at [646, 162] on div "Get rights" at bounding box center [626, 160] width 105 height 4
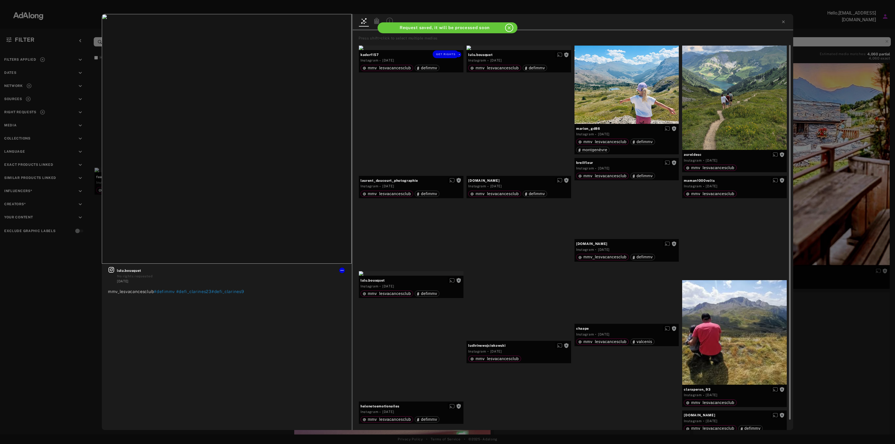
click at [403, 50] on div "Get rights" at bounding box center [411, 48] width 105 height 4
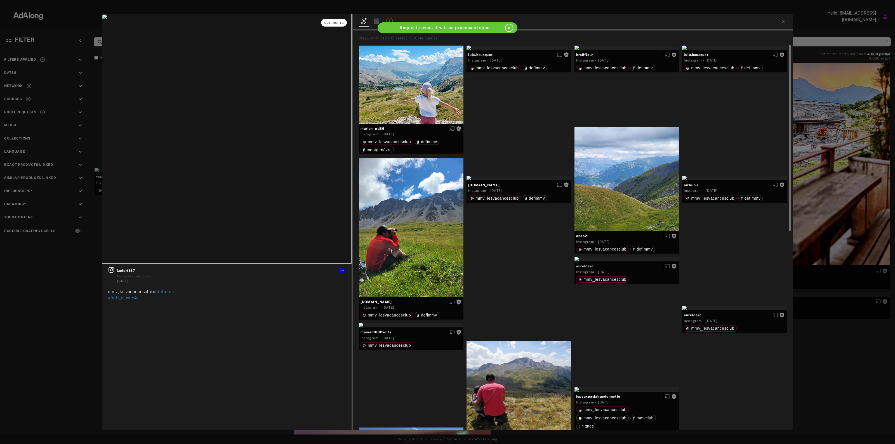
click at [332, 25] on button "Get rights" at bounding box center [334, 23] width 26 height 8
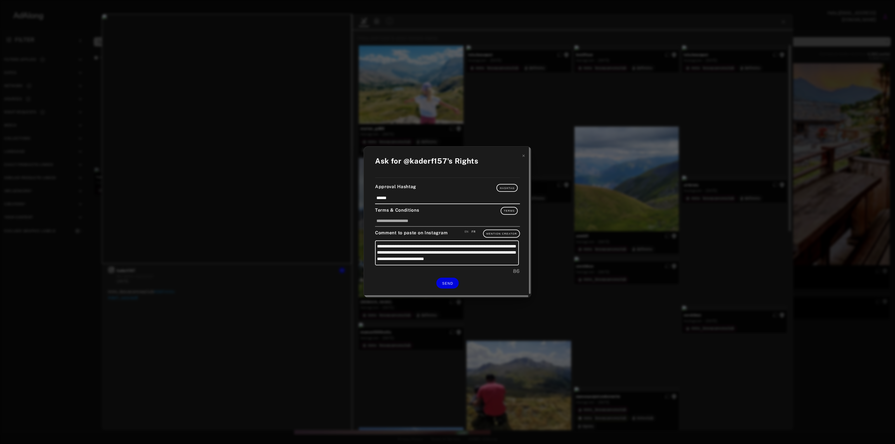
click at [441, 288] on div "**********" at bounding box center [447, 222] width 167 height 151
click at [444, 283] on span "SEND" at bounding box center [447, 284] width 11 height 4
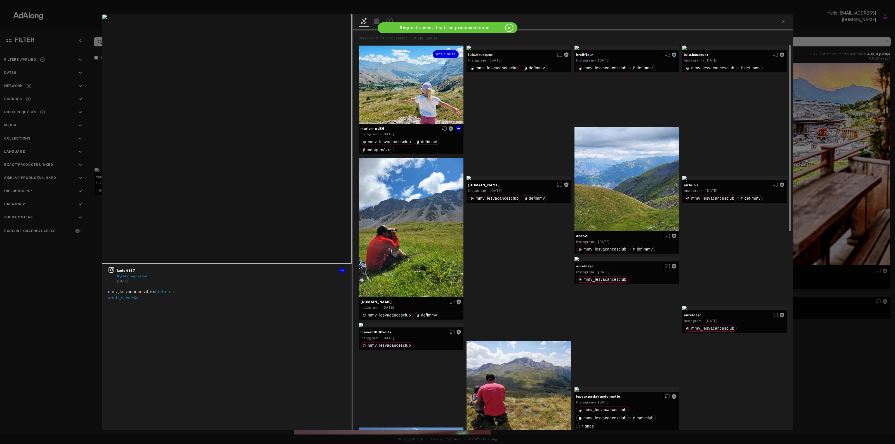
click at [446, 104] on div "Get rights" at bounding box center [411, 85] width 105 height 78
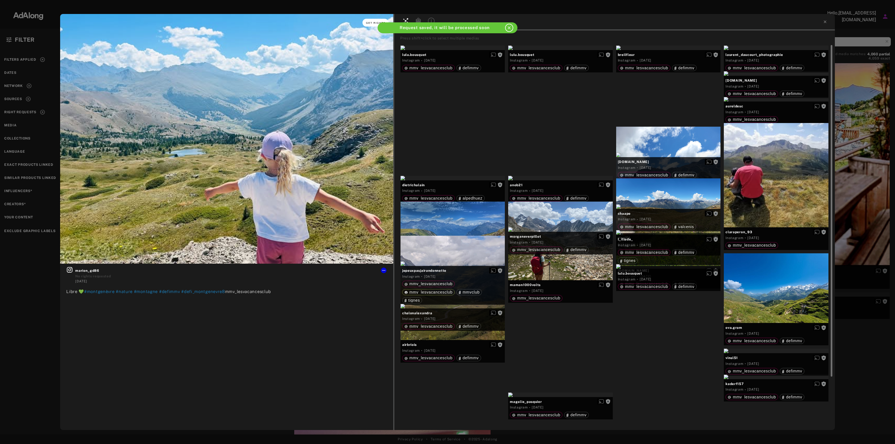
click at [370, 24] on button "Get rights" at bounding box center [375, 23] width 26 height 8
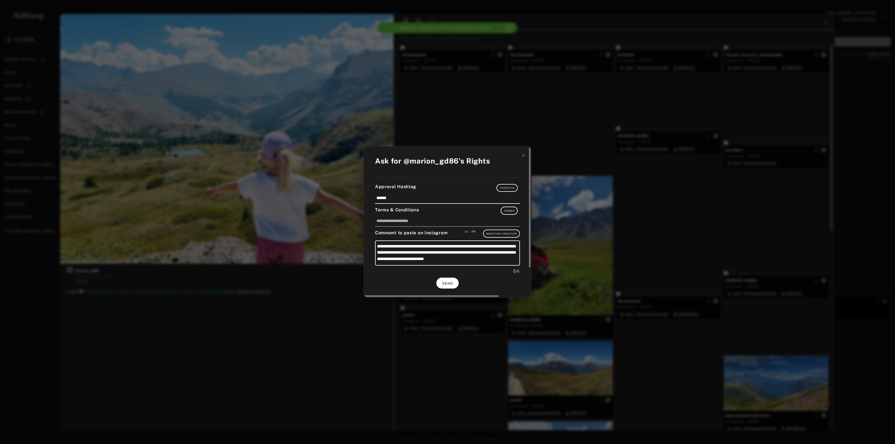
click at [452, 280] on button "SEND" at bounding box center [447, 283] width 22 height 11
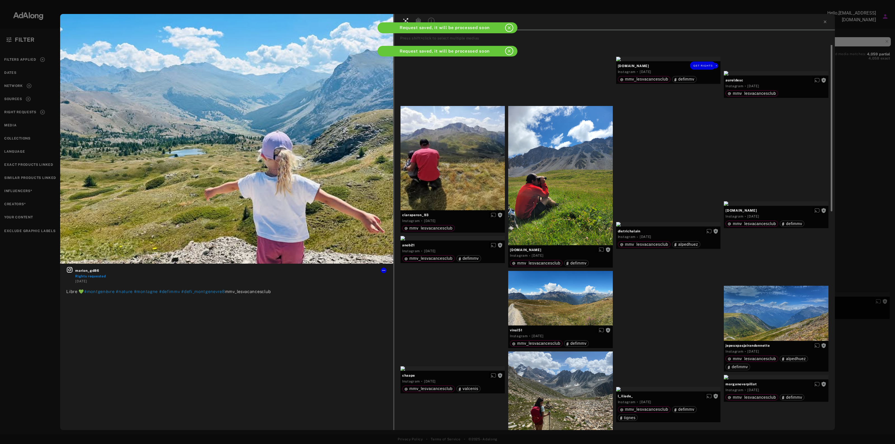
scroll to position [105, 0]
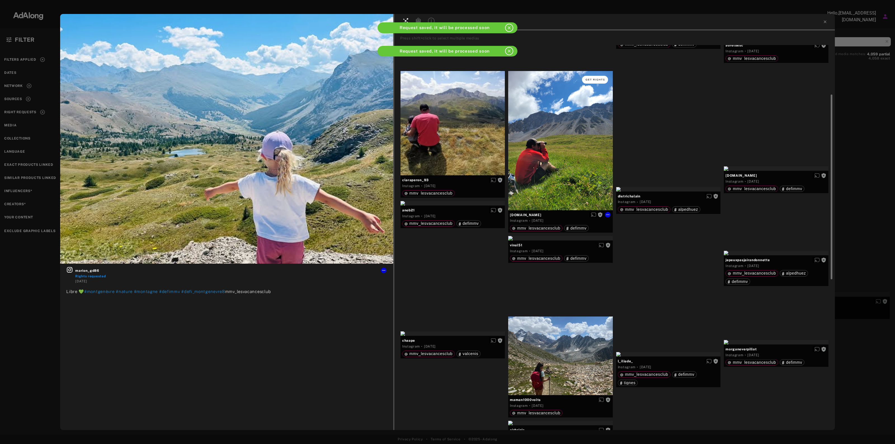
click at [597, 80] on span "Get rights" at bounding box center [595, 79] width 20 height 3
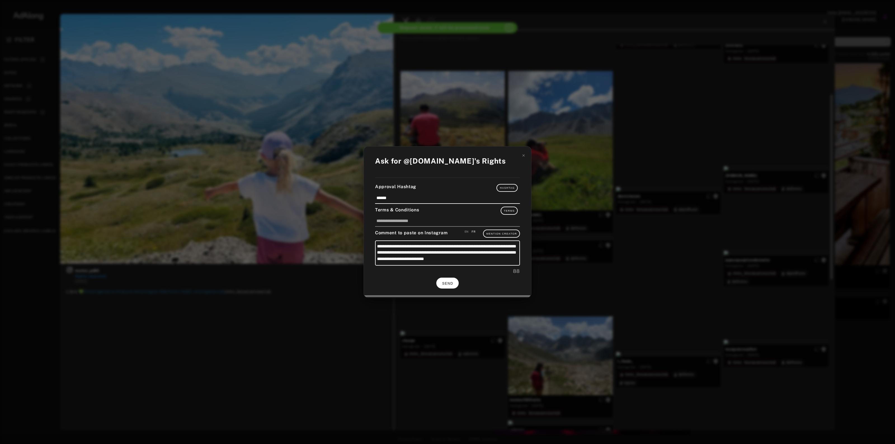
click at [454, 278] on button "SEND" at bounding box center [447, 283] width 22 height 11
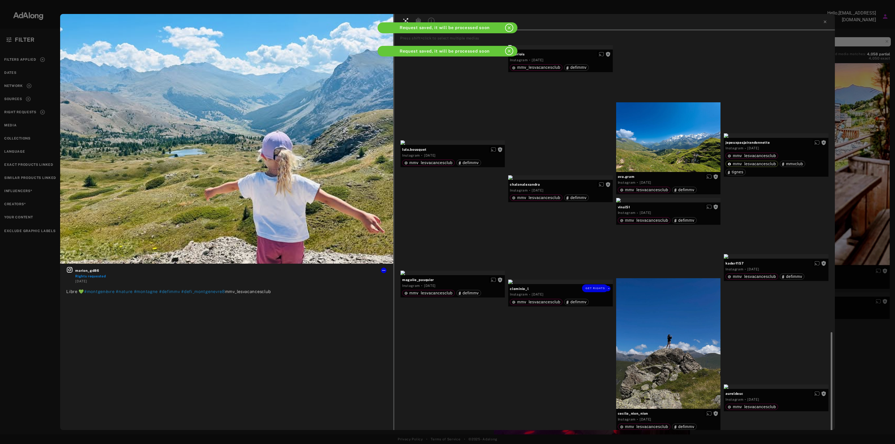
scroll to position [445, 0]
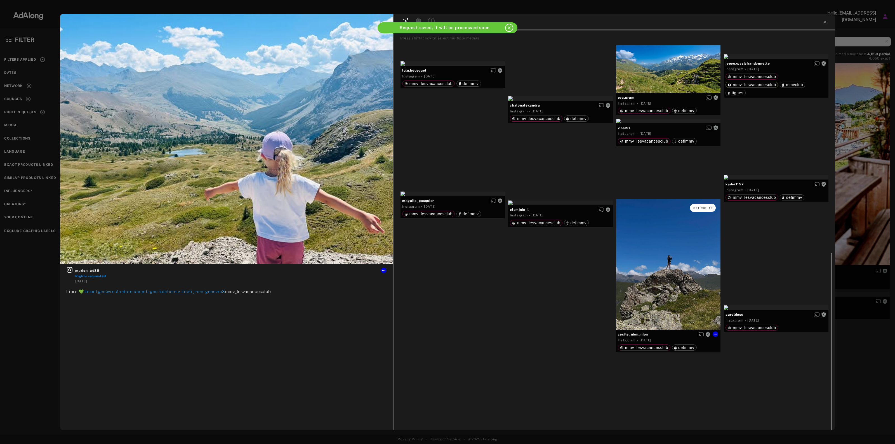
click at [708, 204] on button "Get rights" at bounding box center [703, 208] width 26 height 8
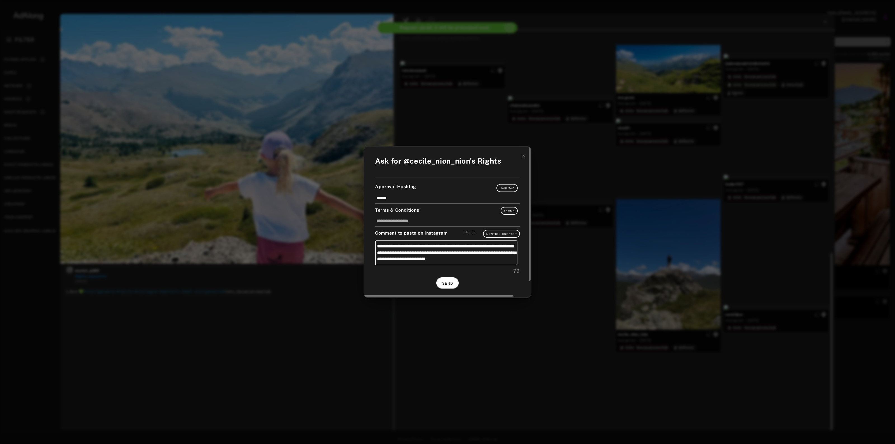
click at [447, 279] on button "SEND" at bounding box center [447, 282] width 22 height 11
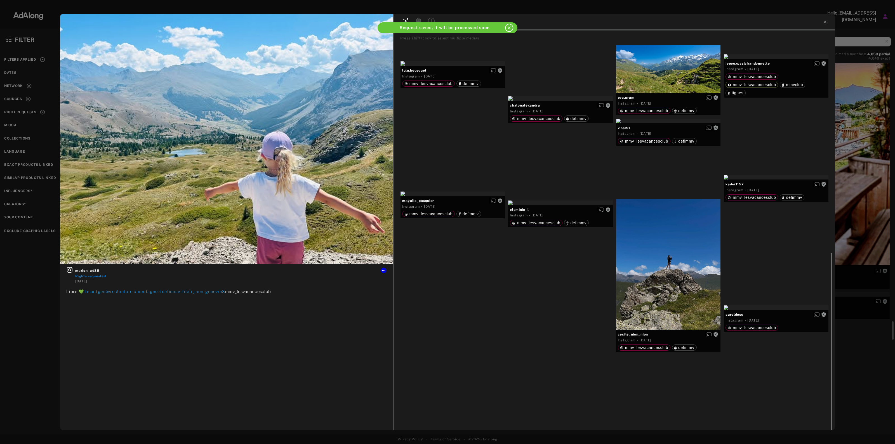
click at [871, 98] on div "marion_gd86 Rights requested 3 weeks ago Libre 💚 #montgenèvre #nature #montagne…" at bounding box center [447, 222] width 895 height 444
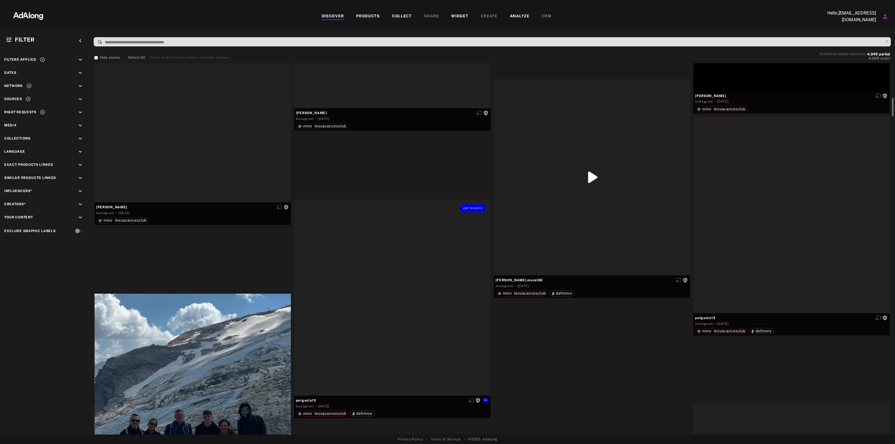
scroll to position [1993, 0]
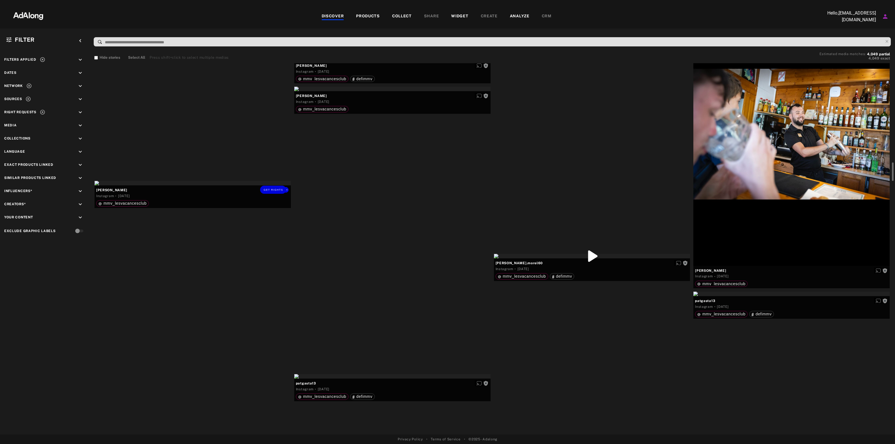
click at [202, 185] on div "Get rights" at bounding box center [193, 183] width 196 height 4
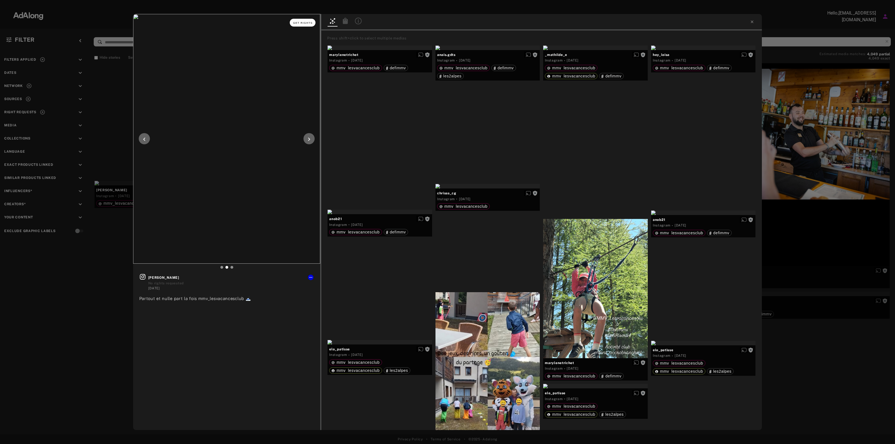
click at [307, 20] on button "Get rights" at bounding box center [303, 23] width 26 height 8
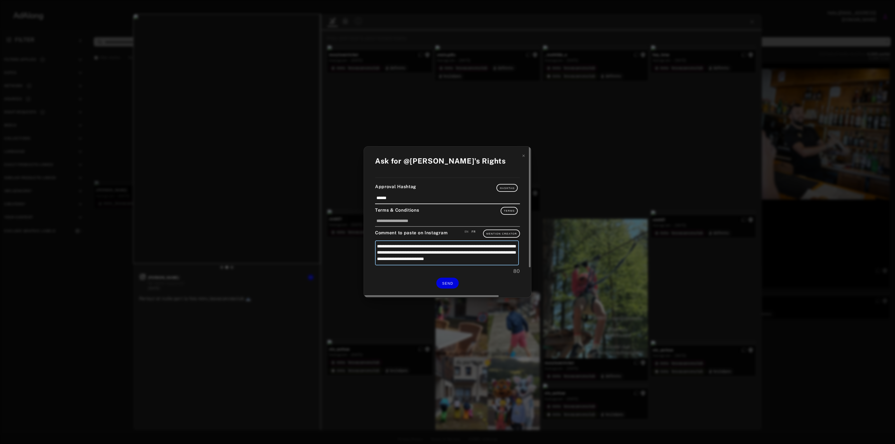
drag, startPoint x: 473, startPoint y: 247, endPoint x: 466, endPoint y: 248, distance: 7.1
click at [466, 248] on textarea "**********" at bounding box center [447, 253] width 144 height 25
type textarea "**********"
click at [483, 245] on textarea "**********" at bounding box center [447, 253] width 145 height 25
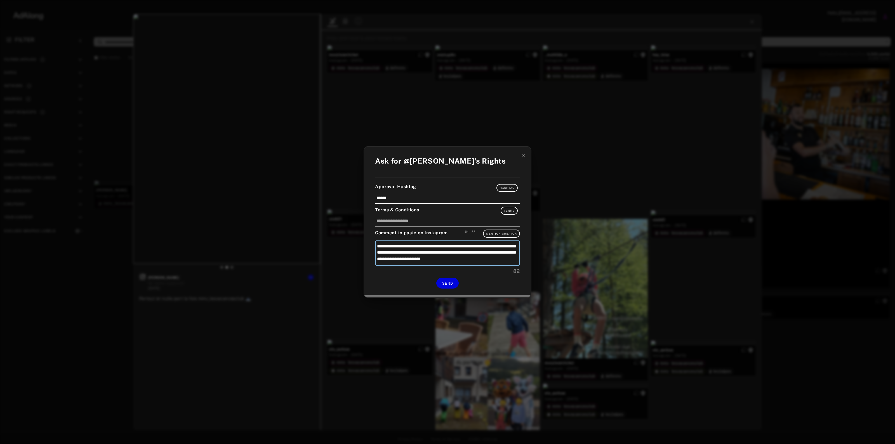
type textarea "**********"
click at [387, 254] on textarea "**********" at bounding box center [447, 253] width 145 height 25
type textarea "**********"
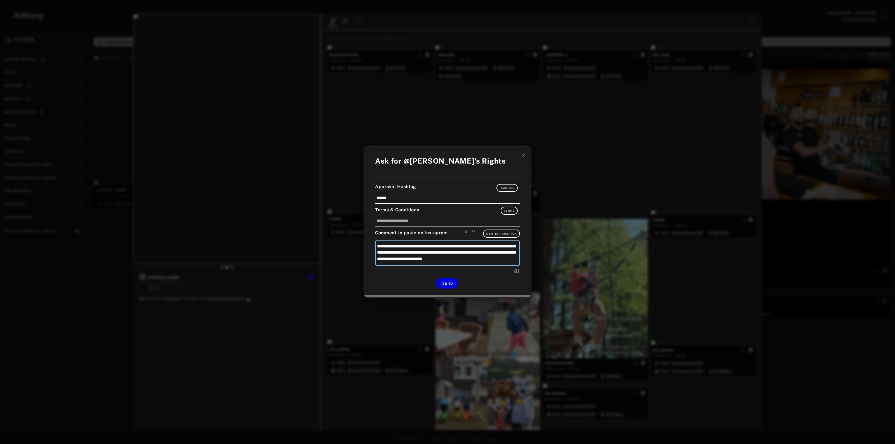
type textarea "**********"
click at [442, 282] on span "SEND" at bounding box center [447, 284] width 11 height 4
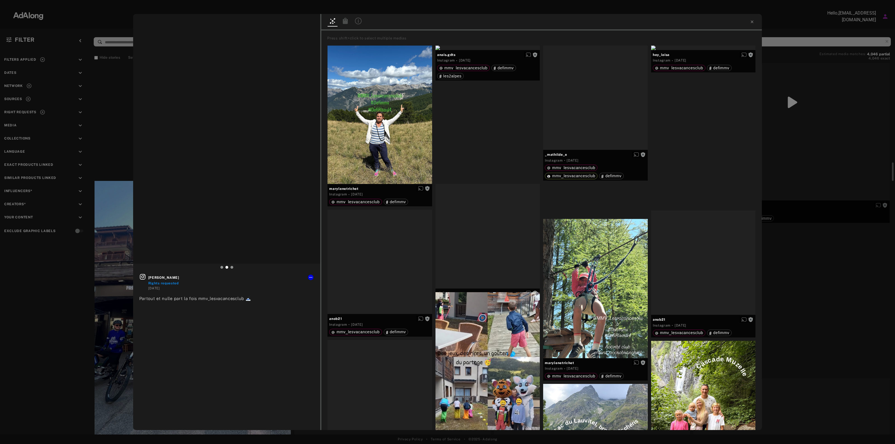
click at [859, 178] on div "dimitri_bontant Rights requested 3 days ago Partout et nulle part la fois mmv_l…" at bounding box center [447, 222] width 895 height 444
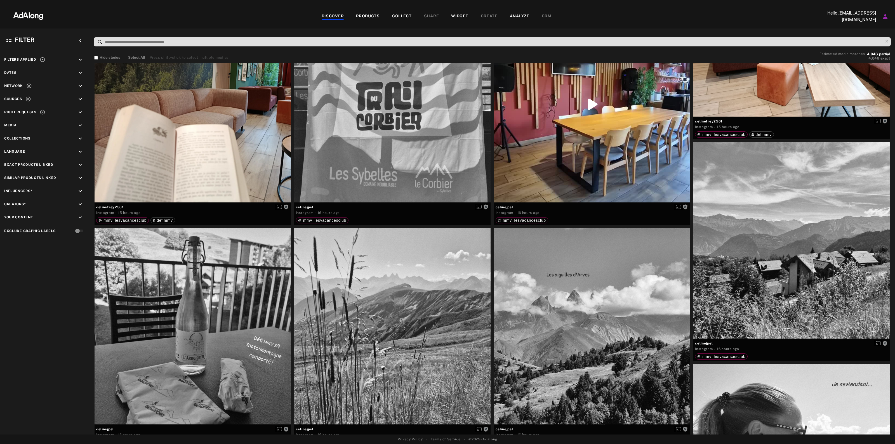
scroll to position [35, 0]
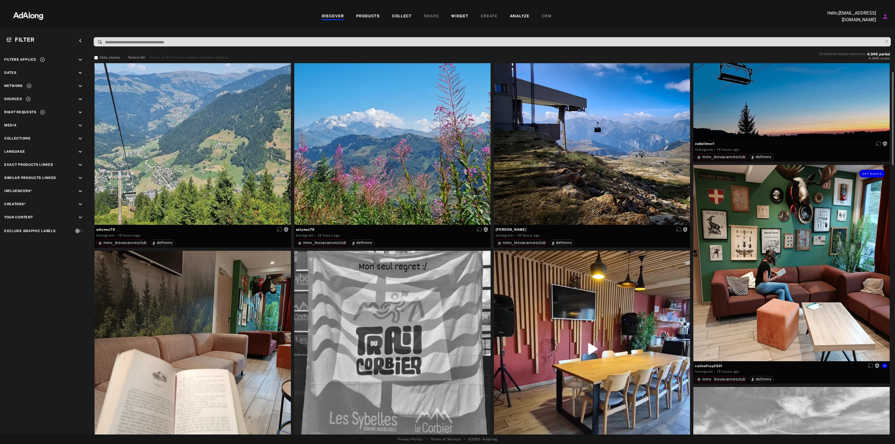
click at [859, 171] on div "Get rights" at bounding box center [791, 173] width 196 height 17
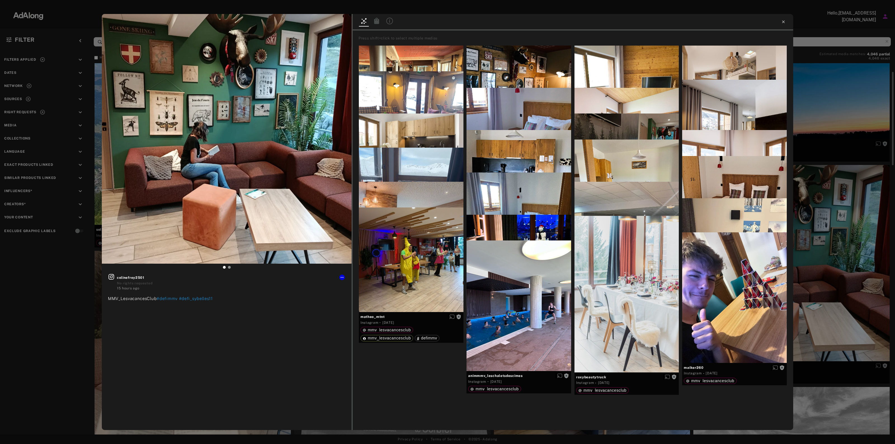
click at [783, 22] on icon at bounding box center [783, 21] width 3 height 3
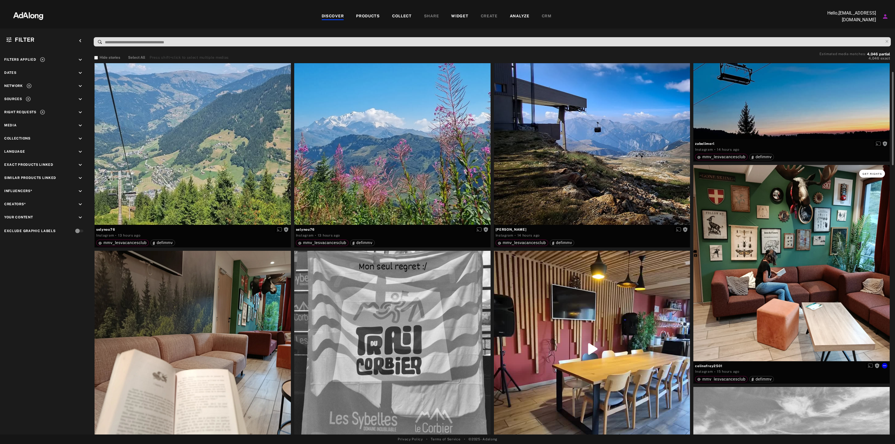
click at [877, 171] on button "Get rights" at bounding box center [872, 174] width 26 height 8
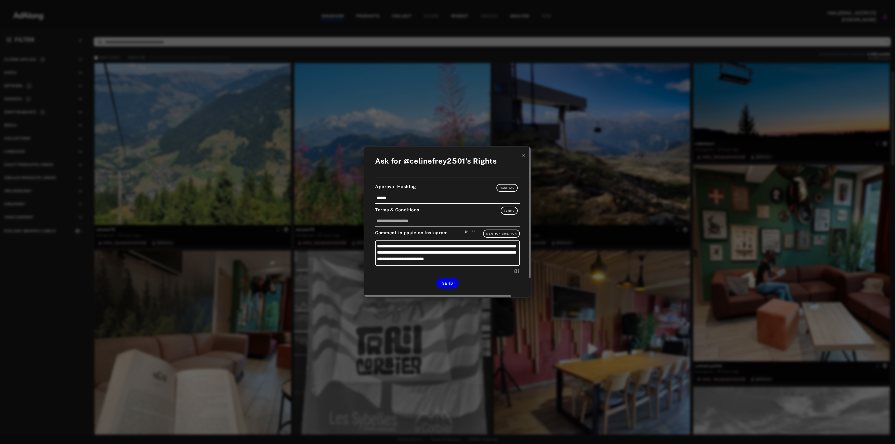
click at [474, 229] on div "**********" at bounding box center [447, 222] width 167 height 151
click at [474, 232] on div "FR" at bounding box center [474, 232] width 4 height 4
type textarea "**********"
click at [447, 283] on span "SEND" at bounding box center [447, 284] width 11 height 4
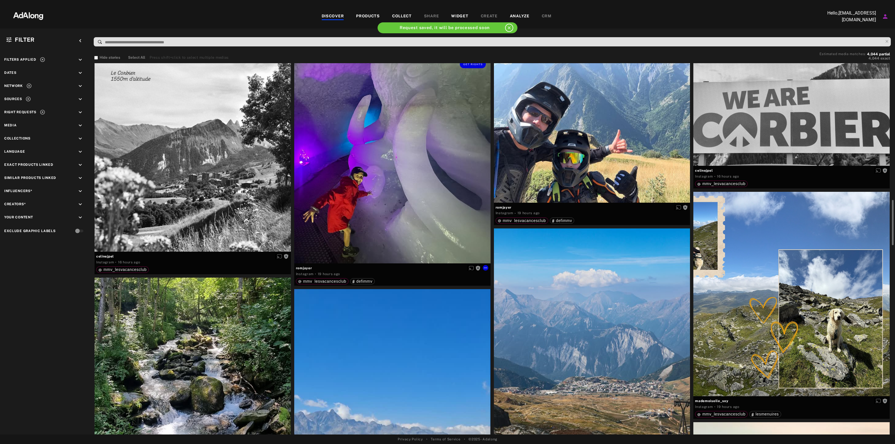
scroll to position [1014, 0]
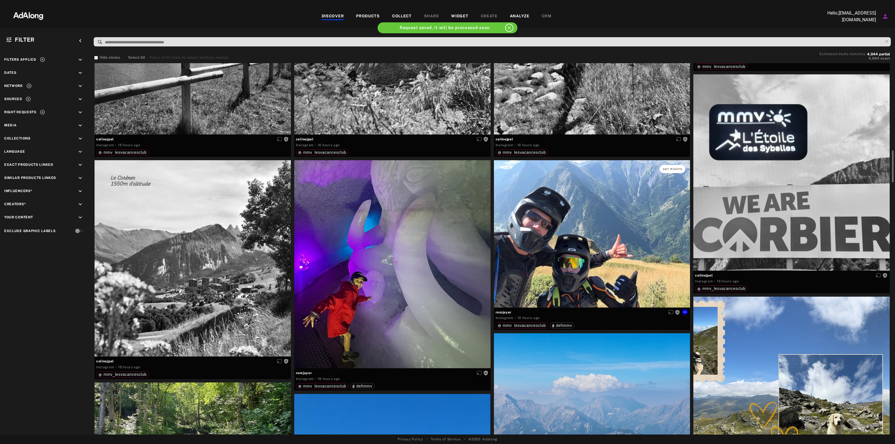
click at [675, 168] on span "Get rights" at bounding box center [673, 169] width 20 height 3
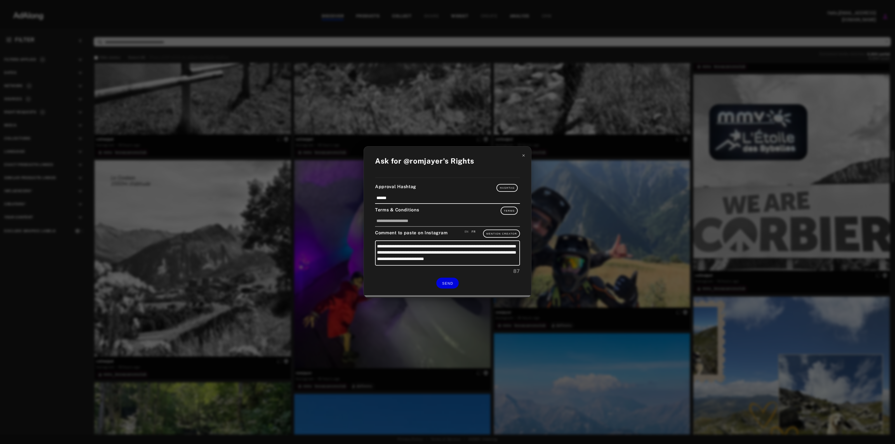
click at [525, 157] on icon at bounding box center [524, 156] width 4 height 4
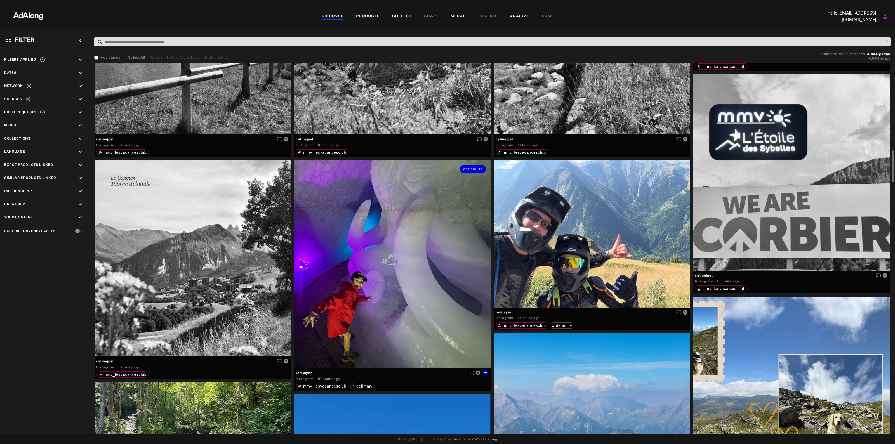
scroll to position [1154, 0]
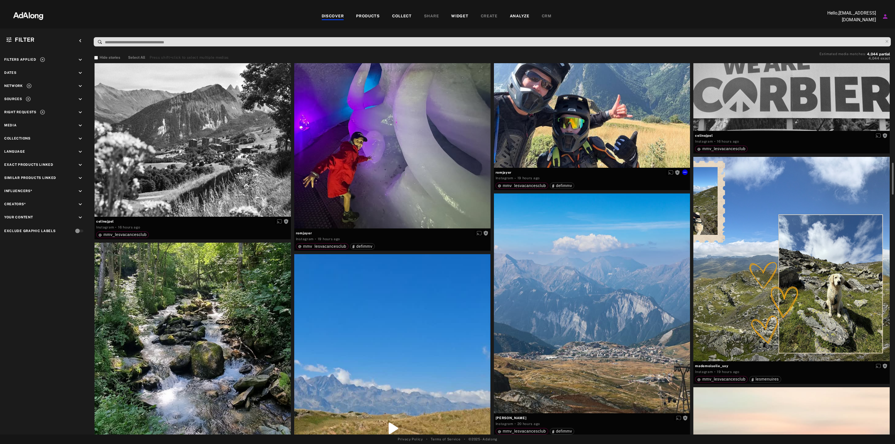
click at [585, 110] on div "Get rights" at bounding box center [592, 93] width 196 height 147
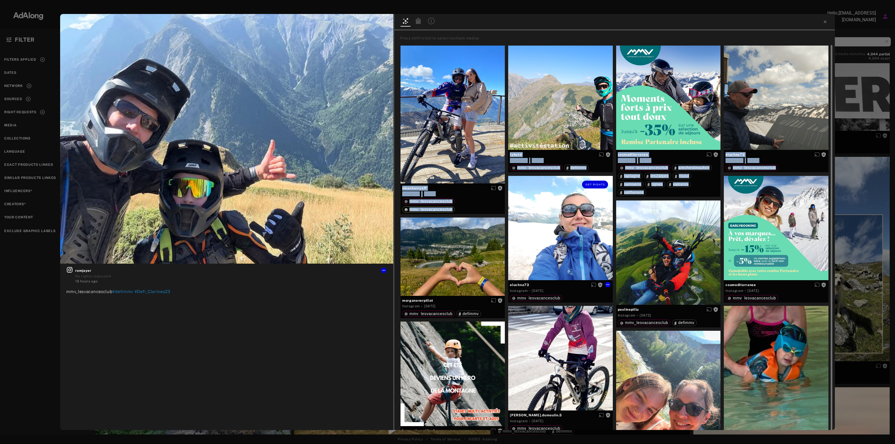
drag, startPoint x: 849, startPoint y: 171, endPoint x: 553, endPoint y: 251, distance: 306.7
click at [591, 251] on div "Get rights romjayer No rights requested 19 hours ago mmv_lesvacancesclub #defim…" at bounding box center [447, 222] width 895 height 444
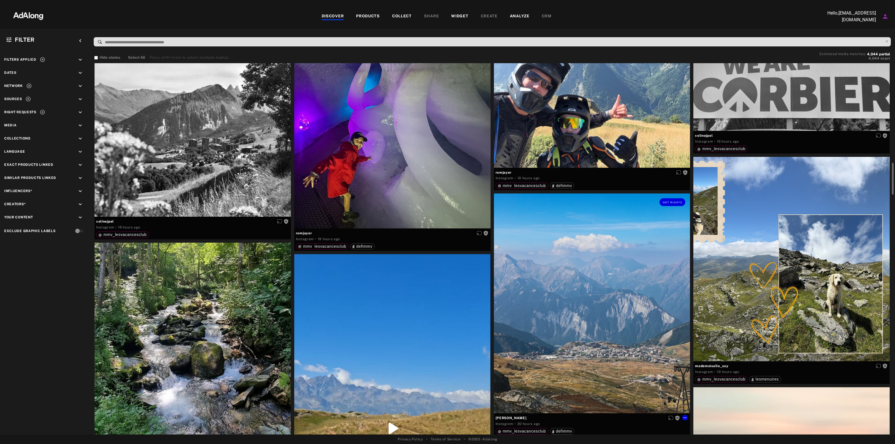
click at [604, 245] on div "Get rights" at bounding box center [592, 304] width 196 height 220
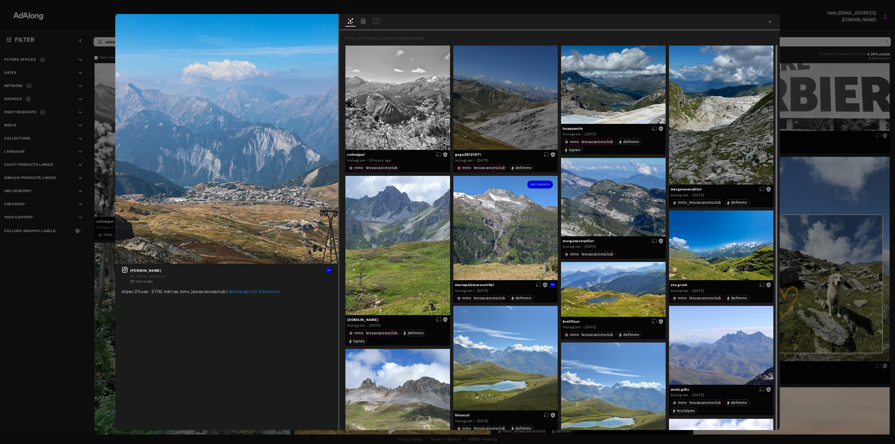
click at [480, 231] on div "Get rights" at bounding box center [505, 228] width 105 height 105
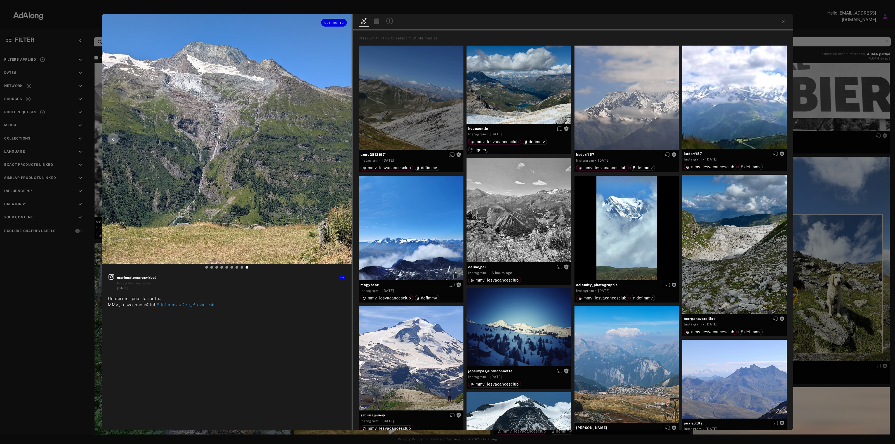
click at [332, 17] on div "Get rights" at bounding box center [227, 22] width 250 height 17
click at [332, 22] on span "Get rights" at bounding box center [334, 23] width 20 height 3
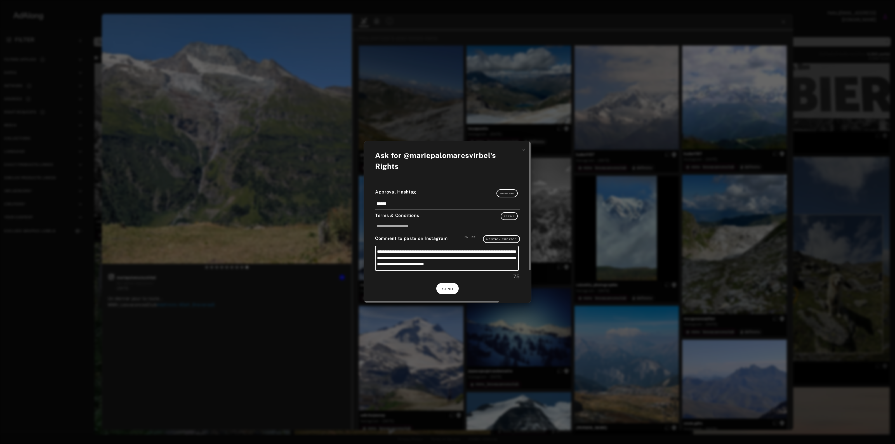
click at [449, 287] on span "SEND" at bounding box center [447, 289] width 11 height 4
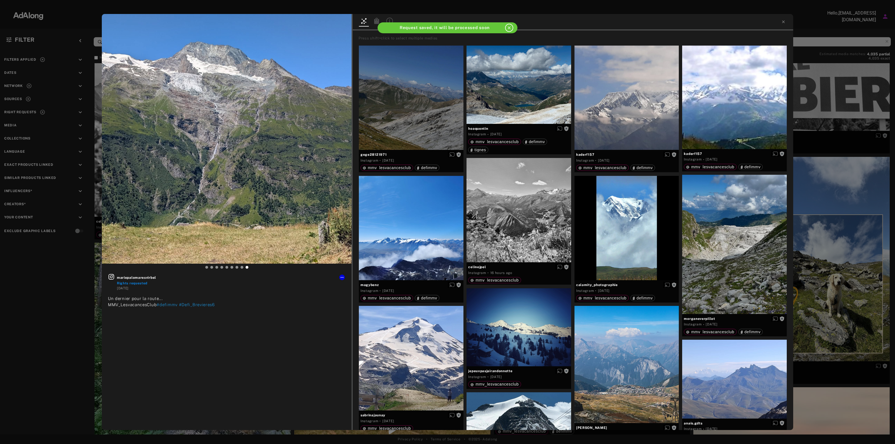
click at [859, 228] on div "mariepalomaresvirbel Rights requested [DATE] Un dernier pour la route... MMV_Le…" at bounding box center [447, 222] width 895 height 444
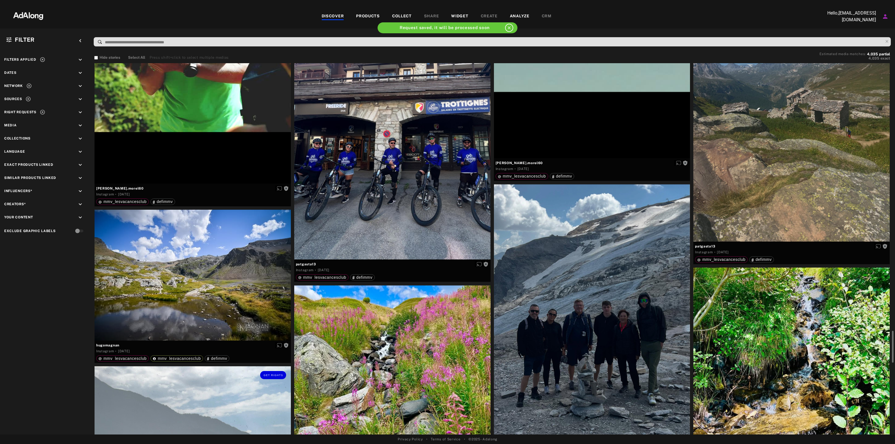
scroll to position [1888, 0]
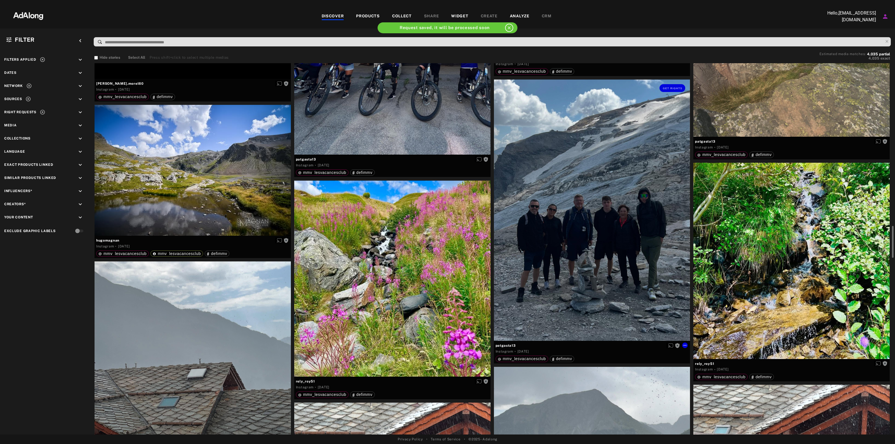
click at [587, 148] on div "Get rights" at bounding box center [592, 210] width 196 height 262
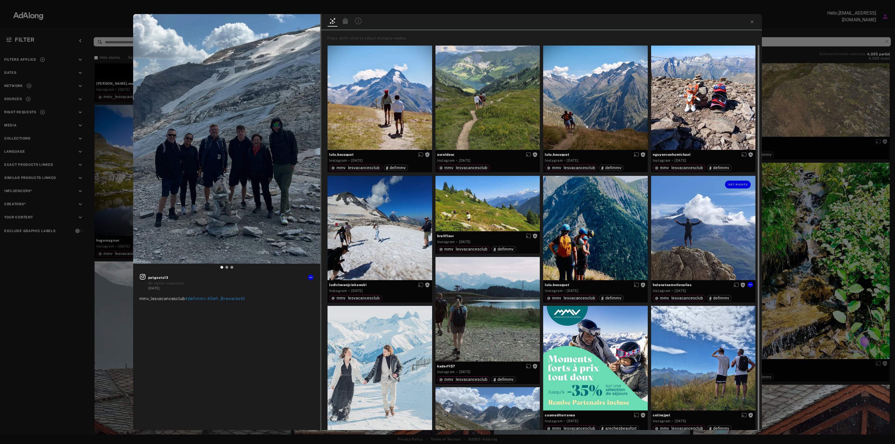
click at [706, 231] on div "Get rights" at bounding box center [703, 228] width 105 height 105
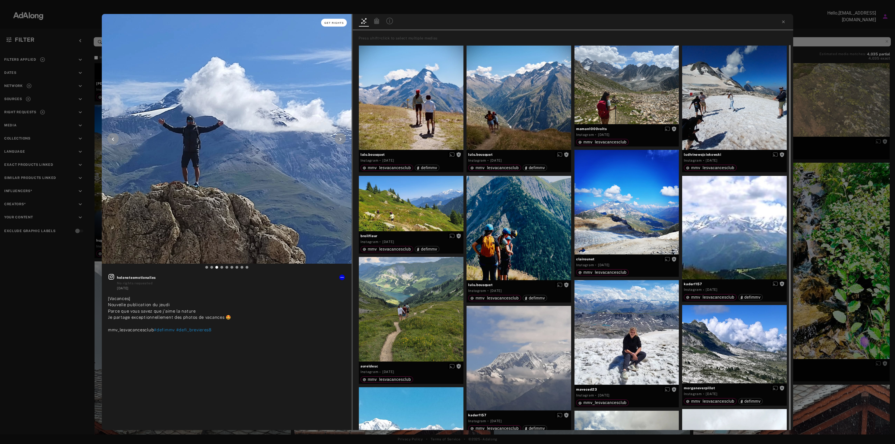
click at [328, 25] on button "Get rights" at bounding box center [334, 23] width 26 height 8
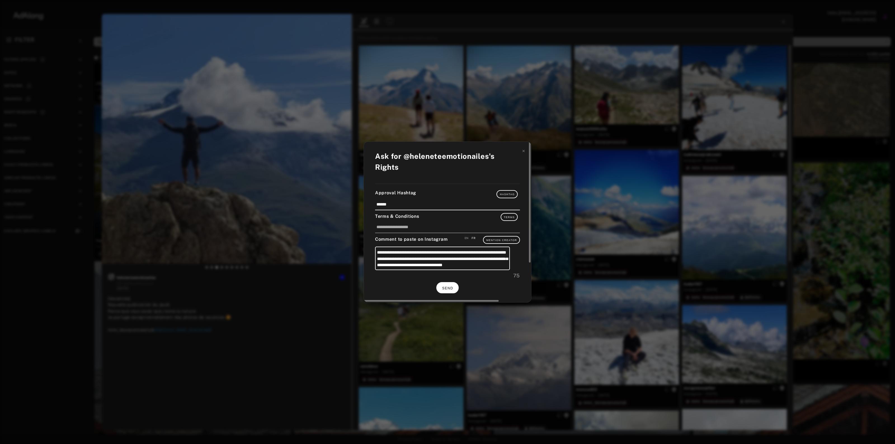
click at [450, 286] on span "SEND" at bounding box center [447, 288] width 11 height 4
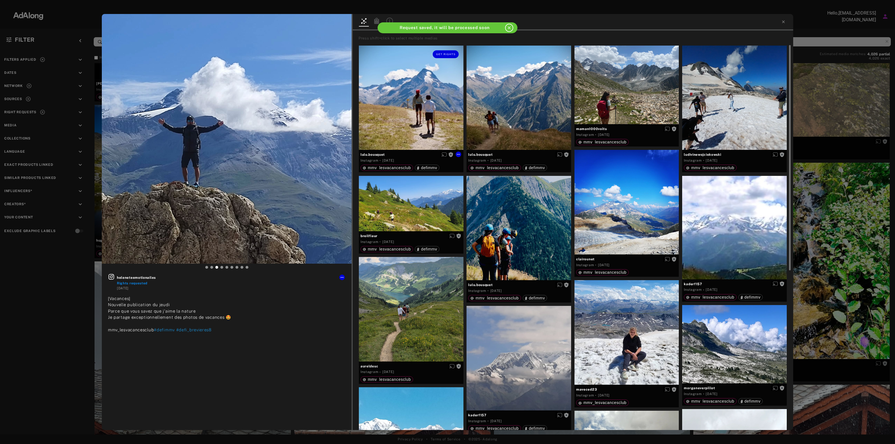
click at [416, 102] on div "Get rights" at bounding box center [411, 98] width 105 height 105
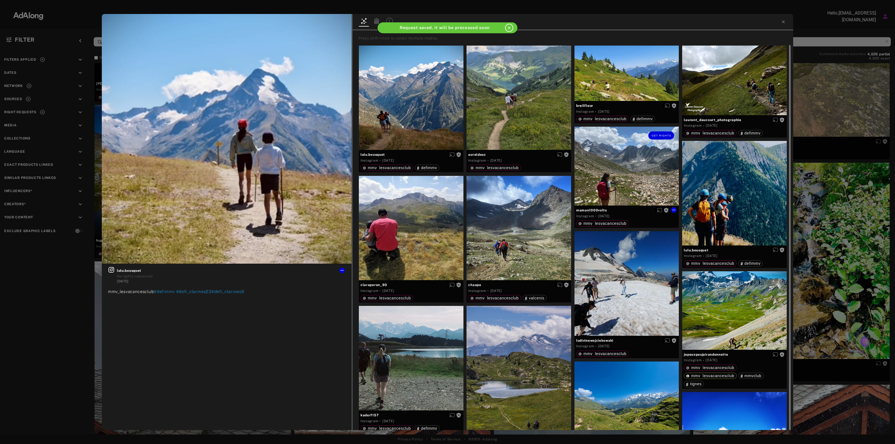
click at [648, 166] on div "Get rights" at bounding box center [626, 166] width 105 height 79
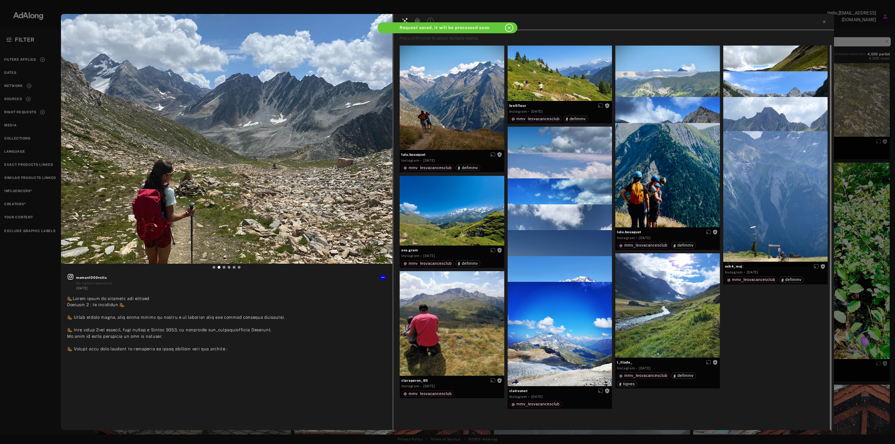
click at [871, 178] on div "Get rights maman1000volts No rights requested [DATE] #vacancesalamontagne #rand…" at bounding box center [447, 222] width 895 height 444
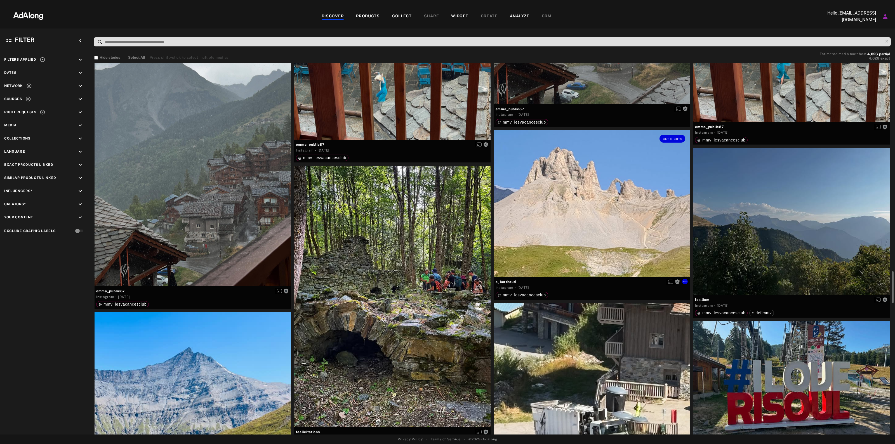
scroll to position [2552, 0]
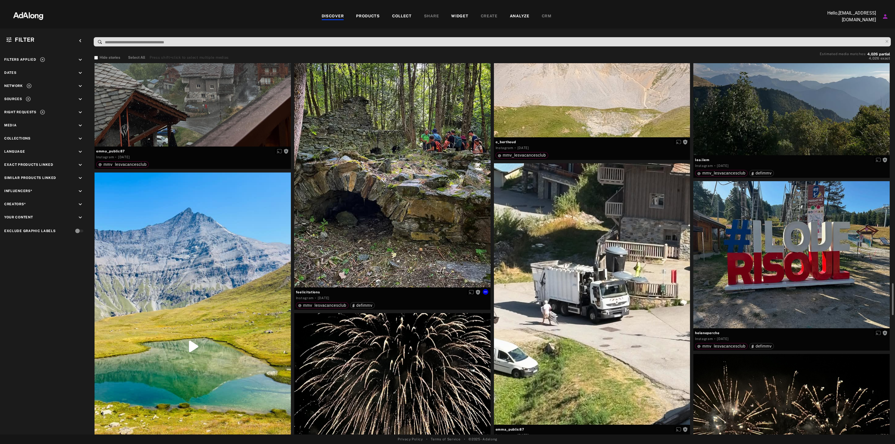
click at [404, 200] on div "Get rights" at bounding box center [392, 157] width 196 height 262
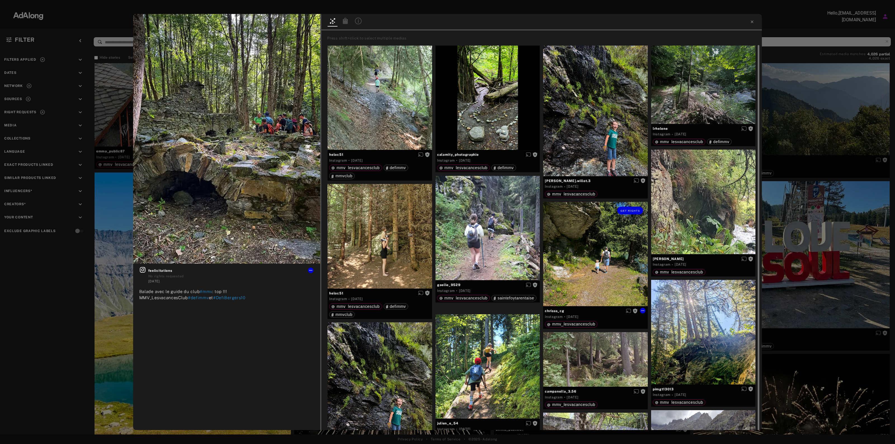
click at [636, 261] on div "Get rights" at bounding box center [595, 254] width 105 height 105
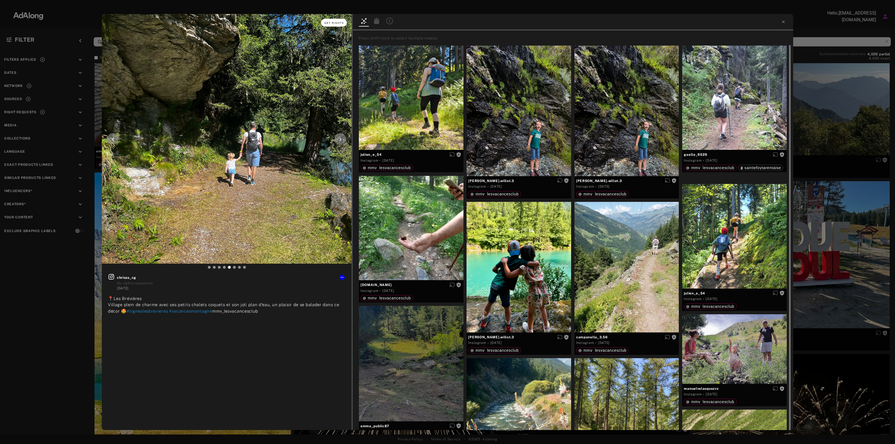
click at [345, 20] on button "Get rights" at bounding box center [334, 23] width 26 height 8
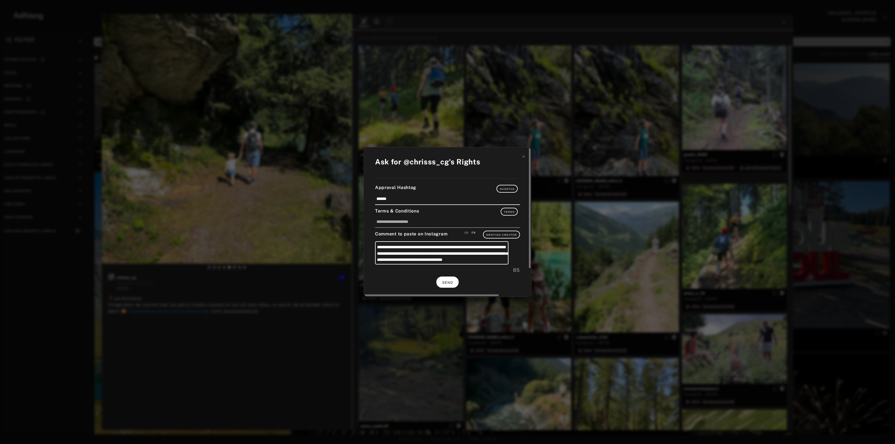
click at [448, 286] on button "SEND" at bounding box center [447, 282] width 22 height 11
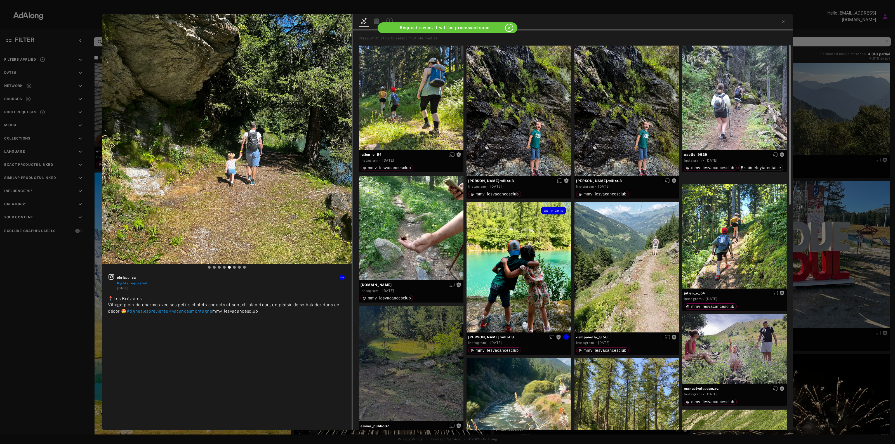
click at [524, 263] on div "Get rights" at bounding box center [519, 267] width 105 height 131
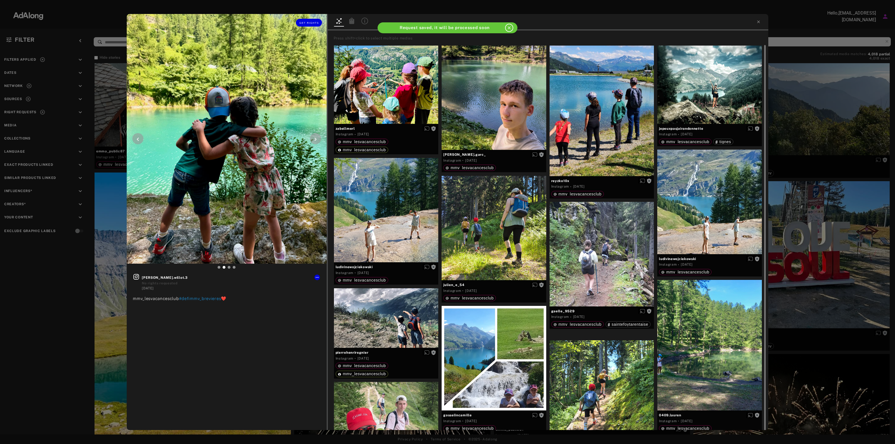
click at [307, 27] on div "Get rights" at bounding box center [227, 22] width 200 height 17
click at [306, 22] on span "Get rights" at bounding box center [309, 23] width 20 height 3
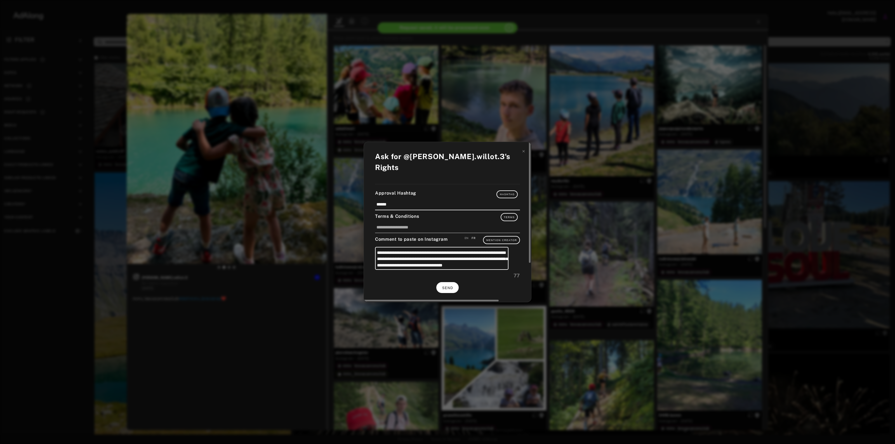
click at [449, 285] on button "SEND" at bounding box center [447, 287] width 22 height 11
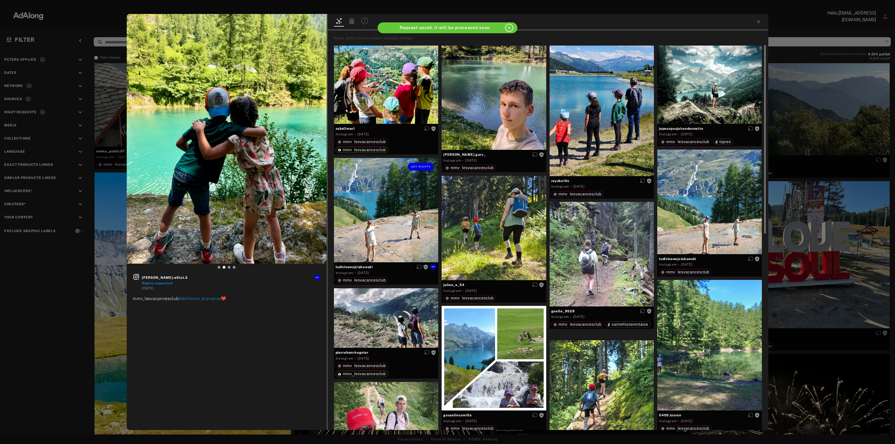
click at [404, 201] on div "Get rights" at bounding box center [386, 210] width 105 height 105
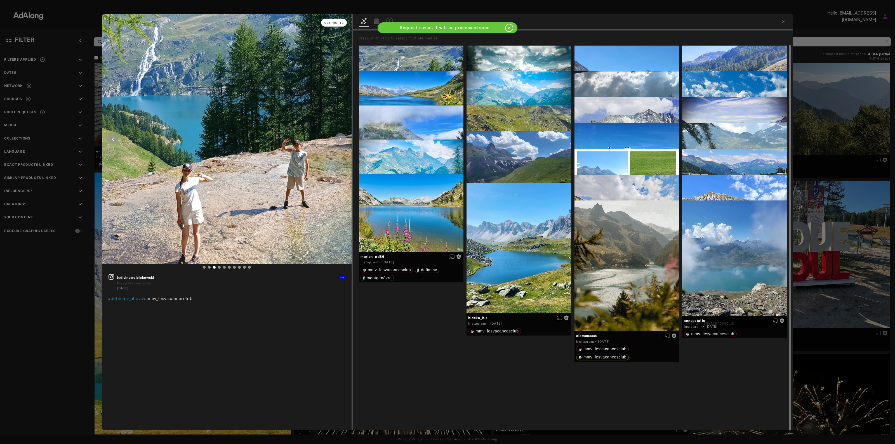
click at [335, 22] on span "Get rights" at bounding box center [334, 23] width 20 height 3
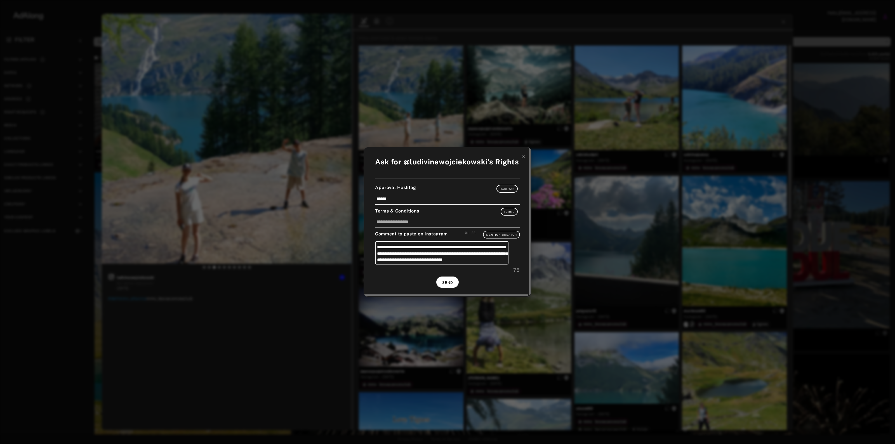
click at [450, 283] on span "SEND" at bounding box center [447, 283] width 11 height 4
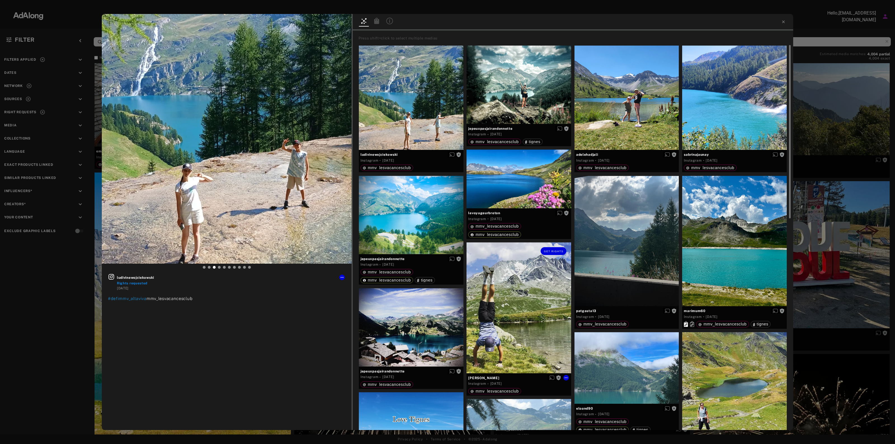
click at [511, 258] on div "Get rights" at bounding box center [519, 250] width 105 height 17
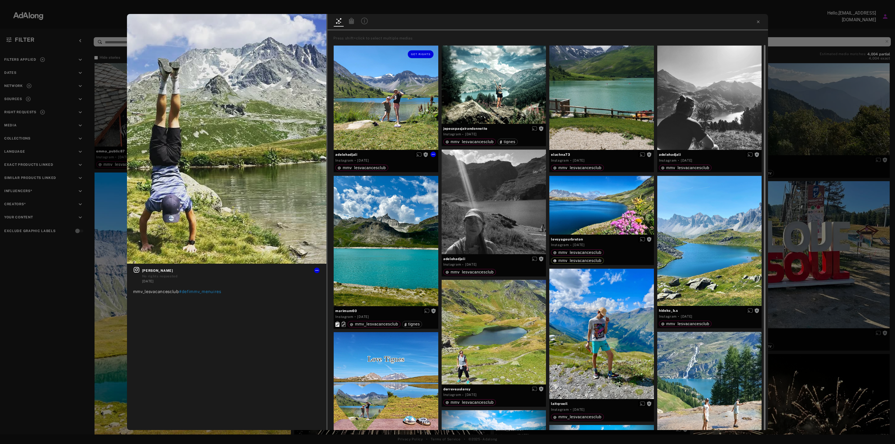
click at [395, 140] on div "Get rights" at bounding box center [386, 98] width 105 height 105
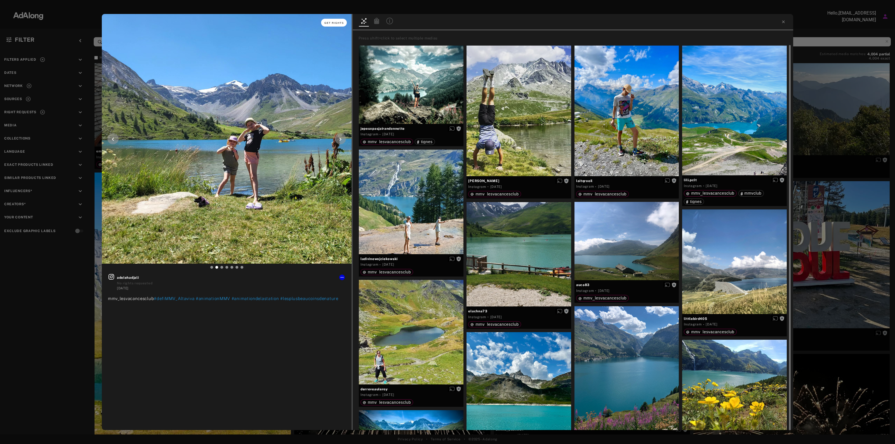
click at [334, 20] on button "Get rights" at bounding box center [334, 23] width 26 height 8
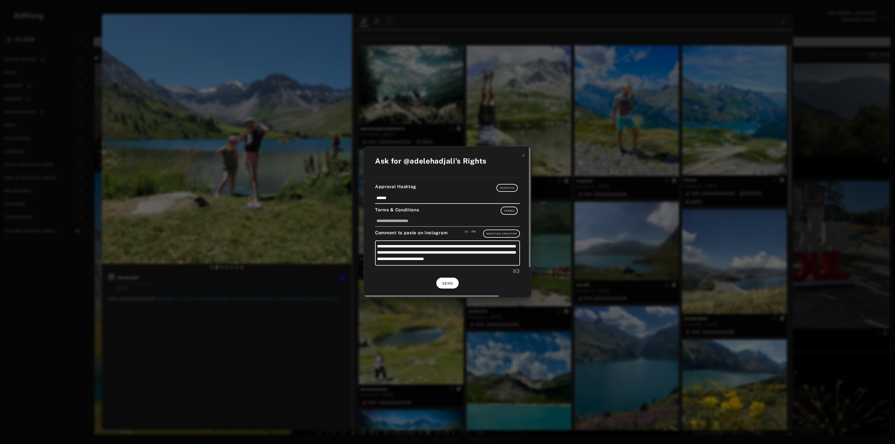
click at [453, 281] on button "SEND" at bounding box center [447, 283] width 22 height 11
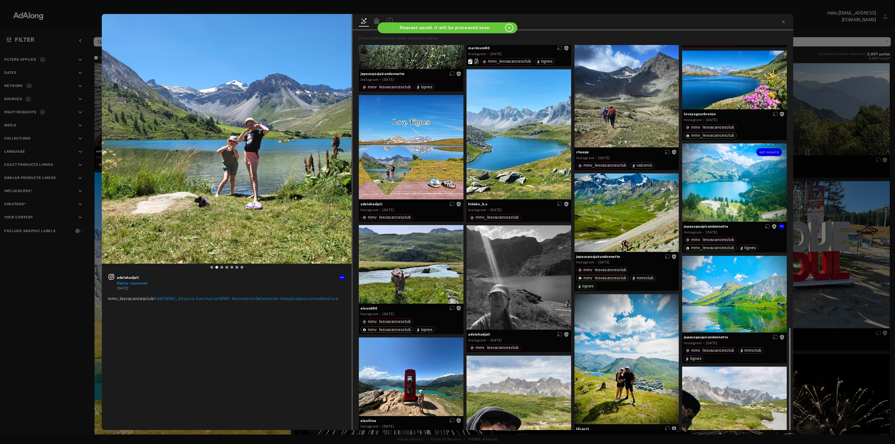
scroll to position [507, 0]
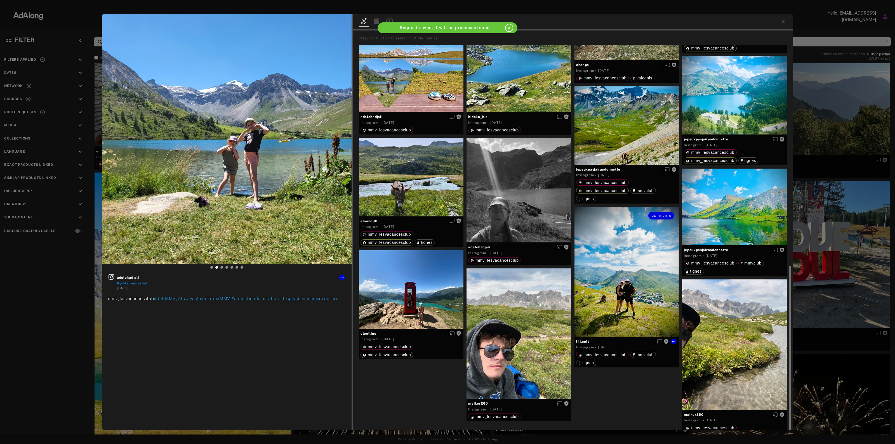
click at [644, 255] on div "Get rights" at bounding box center [626, 272] width 105 height 130
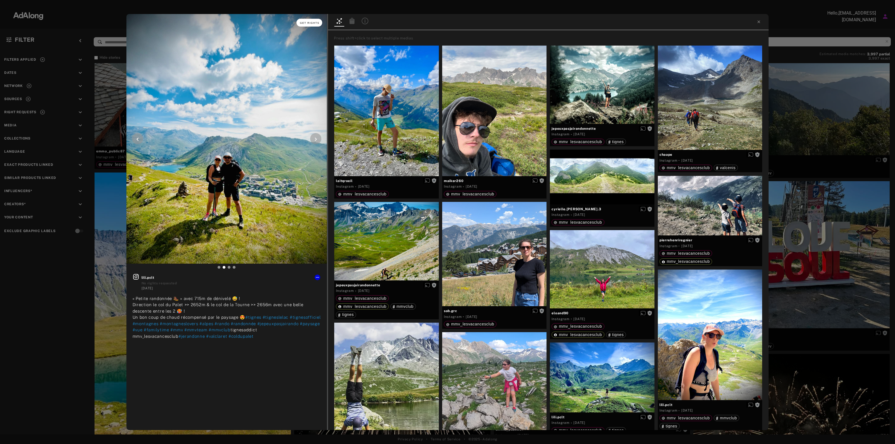
click at [304, 20] on button "Get rights" at bounding box center [309, 23] width 26 height 8
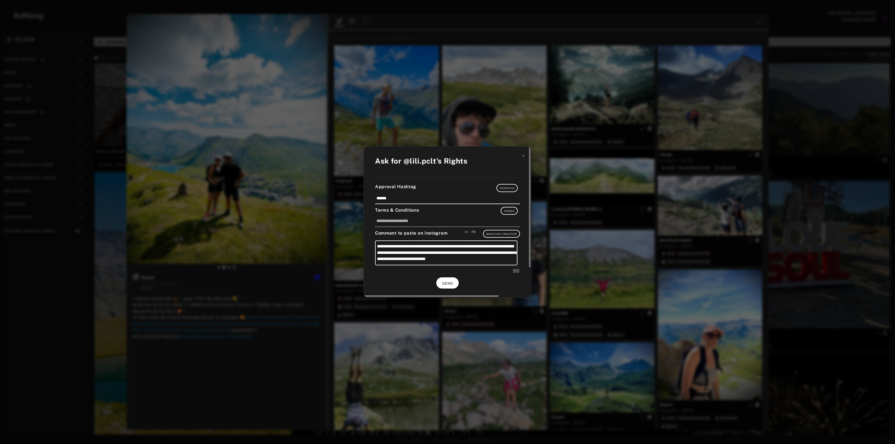
click at [444, 286] on button "SEND" at bounding box center [447, 282] width 22 height 11
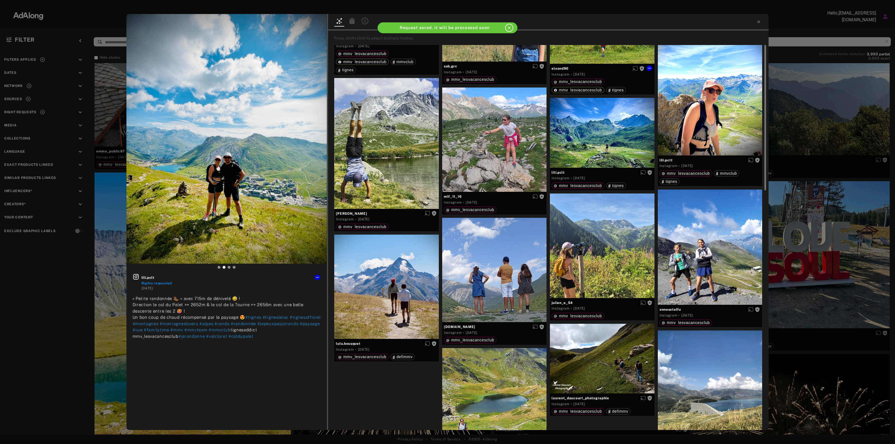
scroll to position [280, 0]
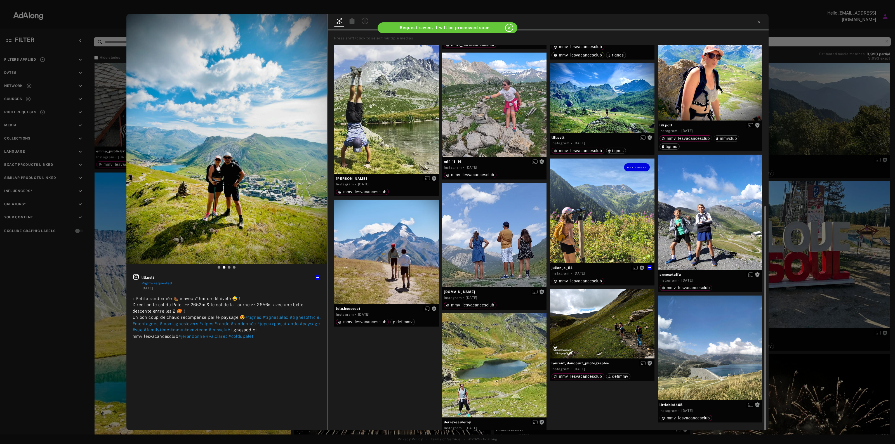
click at [603, 183] on div "Get rights" at bounding box center [602, 211] width 105 height 105
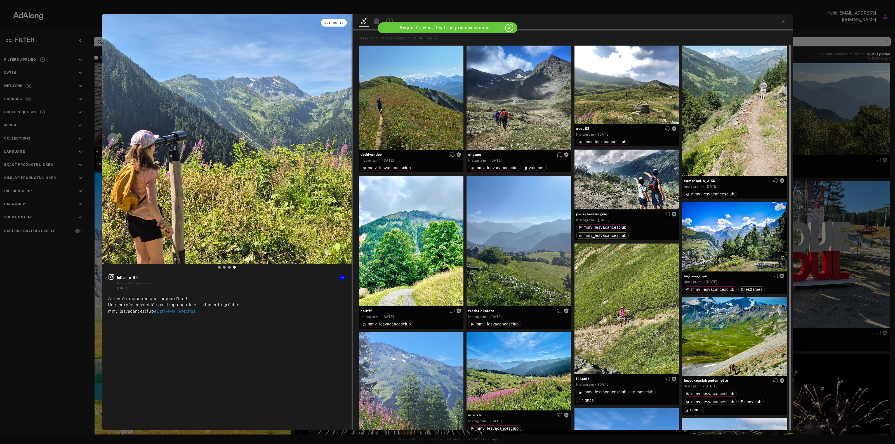
click at [331, 19] on button "Get rights" at bounding box center [334, 23] width 26 height 8
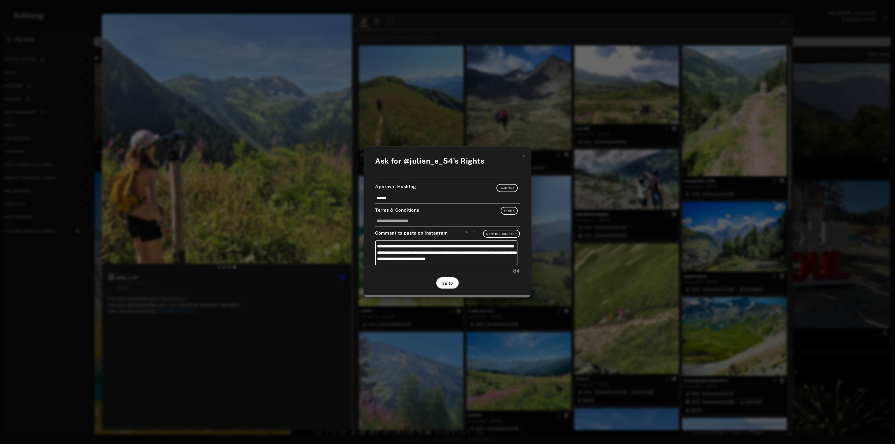
click at [449, 281] on button "SEND" at bounding box center [447, 282] width 22 height 11
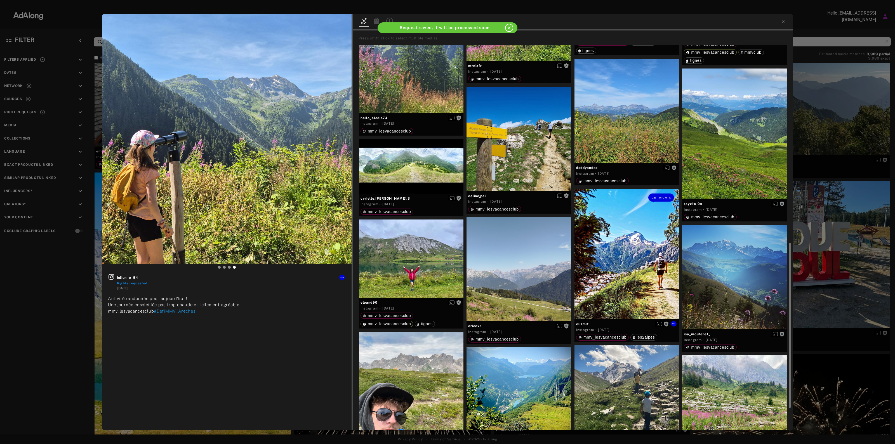
scroll to position [532, 0]
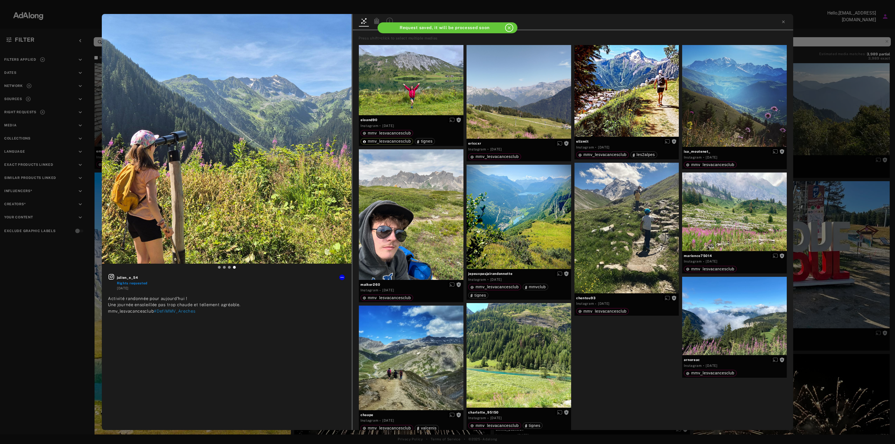
click at [858, 145] on div "julien_e_54 Rights requested [DATE] Activité randonnée pour aujourd'hui ! Une j…" at bounding box center [447, 222] width 895 height 444
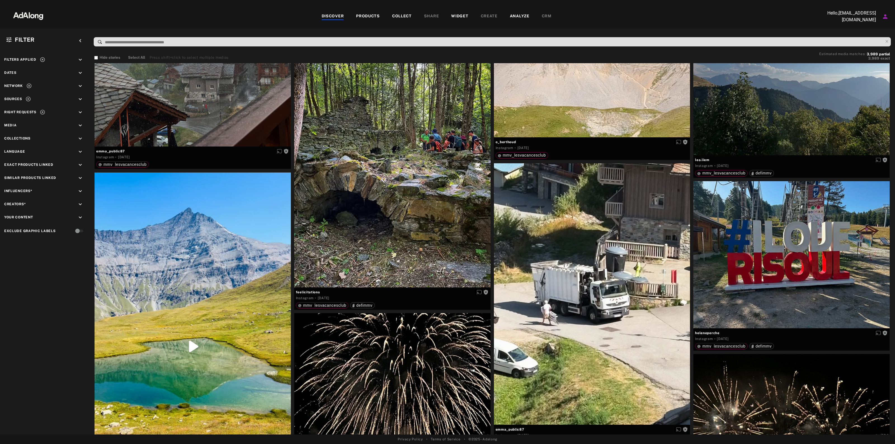
click at [13, 97] on span "Sources" at bounding box center [13, 99] width 18 height 4
click at [44, 83] on div "Network keyboard_arrow_down" at bounding box center [44, 87] width 81 height 8
click at [82, 86] on icon "keyboard_arrow_down" at bounding box center [80, 86] width 6 height 6
click at [20, 108] on div "TikTok" at bounding box center [49, 107] width 71 height 6
click at [22, 95] on div "Network keyboard_arrow_up Instagram TikTok Custom" at bounding box center [44, 100] width 81 height 34
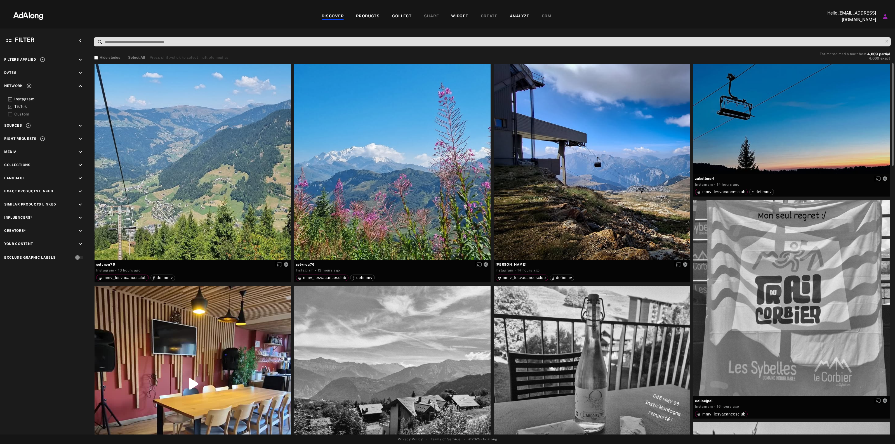
click at [22, 100] on div "Instagram" at bounding box center [49, 99] width 71 height 6
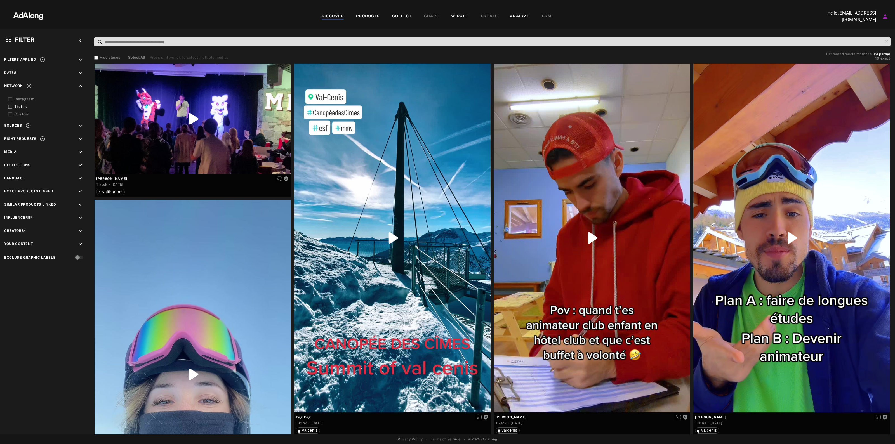
click at [32, 136] on span "Right Requests" at bounding box center [24, 140] width 41 height 8
click at [81, 139] on icon "keyboard_arrow_down" at bounding box center [80, 139] width 6 height 6
click at [22, 168] on div "Unrequested" at bounding box center [49, 167] width 71 height 6
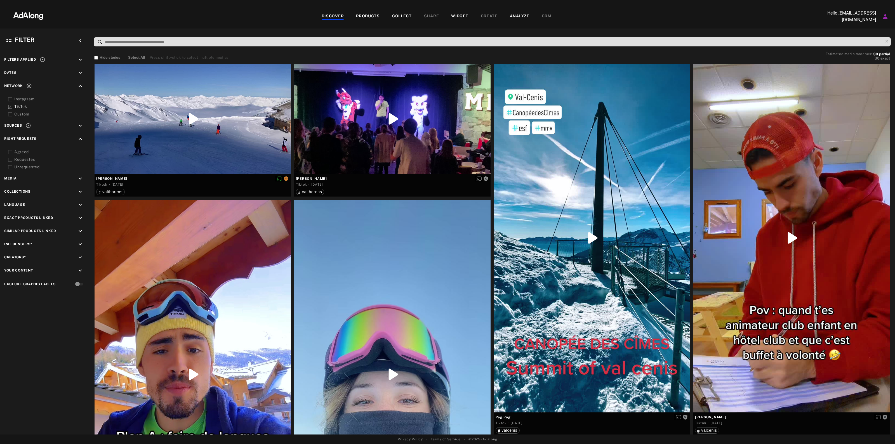
click at [8, 125] on span "Sources" at bounding box center [13, 126] width 18 height 4
click at [80, 126] on icon "keyboard_arrow_down" at bounding box center [80, 126] width 6 height 6
click at [50, 150] on span "mmv_lesvacancesclub" at bounding box center [43, 149] width 44 height 4
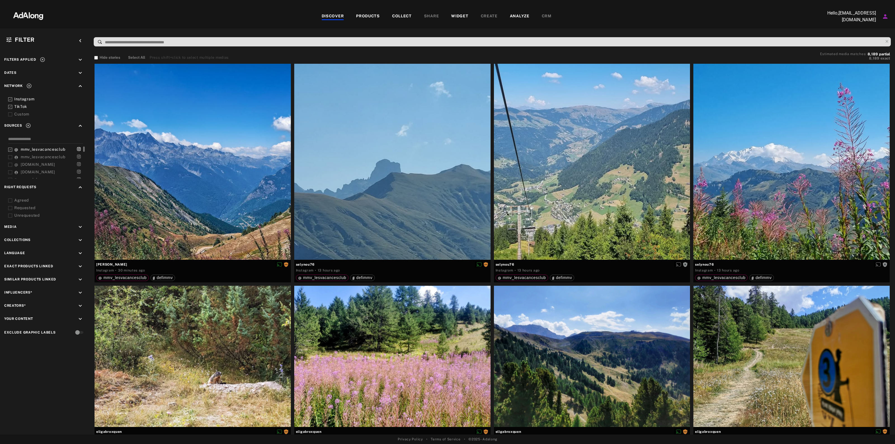
click at [51, 156] on span "mmv_lesvacancesclub" at bounding box center [43, 157] width 44 height 4
click at [28, 164] on span "tiktok" at bounding box center [26, 166] width 11 height 4
click at [36, 157] on span "defimmv" at bounding box center [29, 159] width 17 height 4
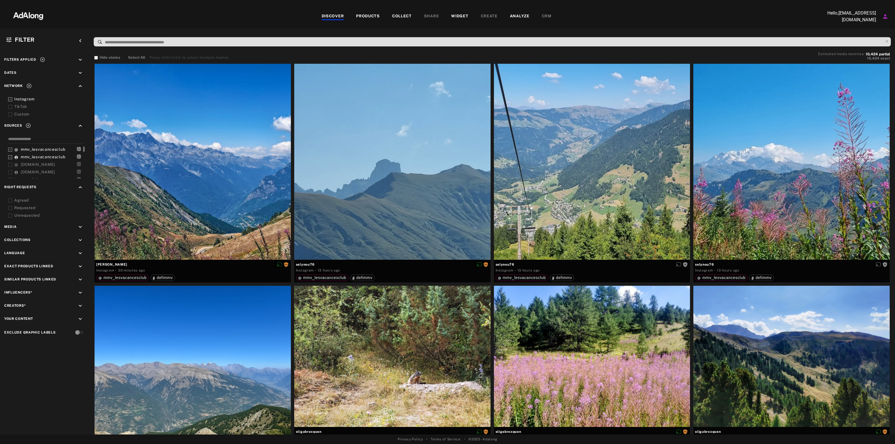
click at [36, 157] on span "mmv_lesvacancesclub" at bounding box center [43, 157] width 44 height 4
click at [36, 150] on span "mmv_lesvacancesclub" at bounding box center [43, 149] width 44 height 4
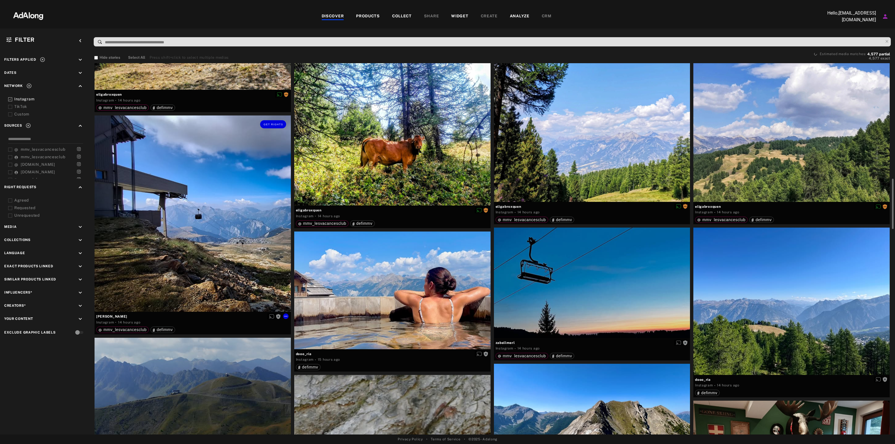
scroll to position [594, 0]
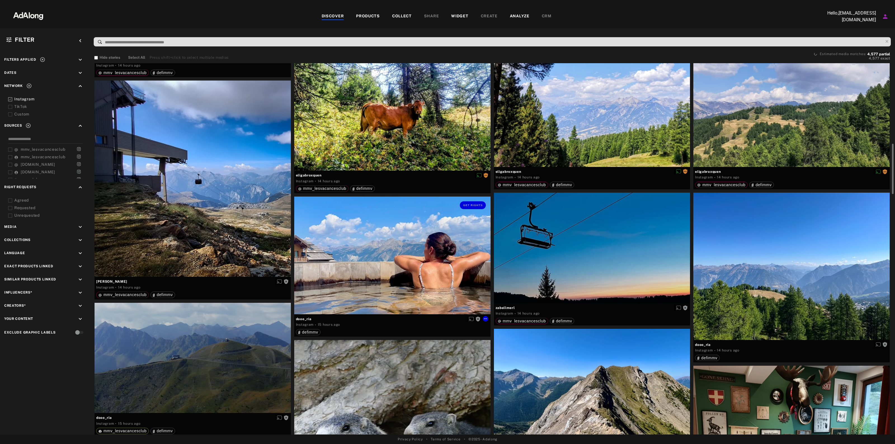
click at [381, 272] on div "Get rights" at bounding box center [392, 256] width 196 height 118
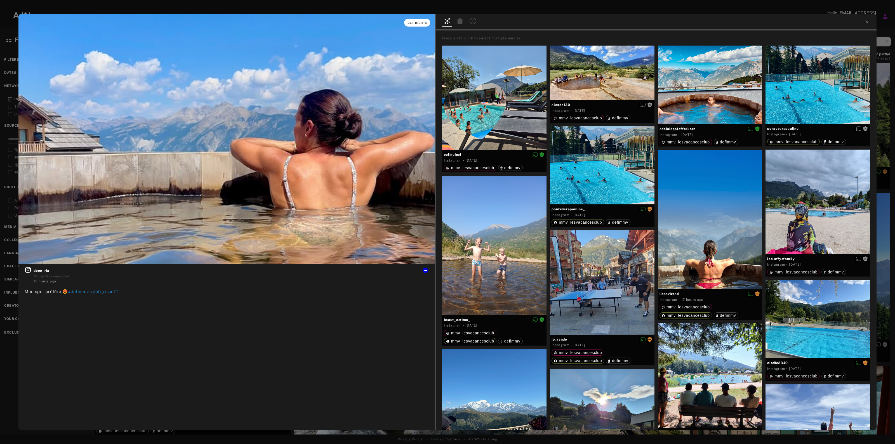
click at [418, 23] on span "Get rights" at bounding box center [418, 23] width 20 height 3
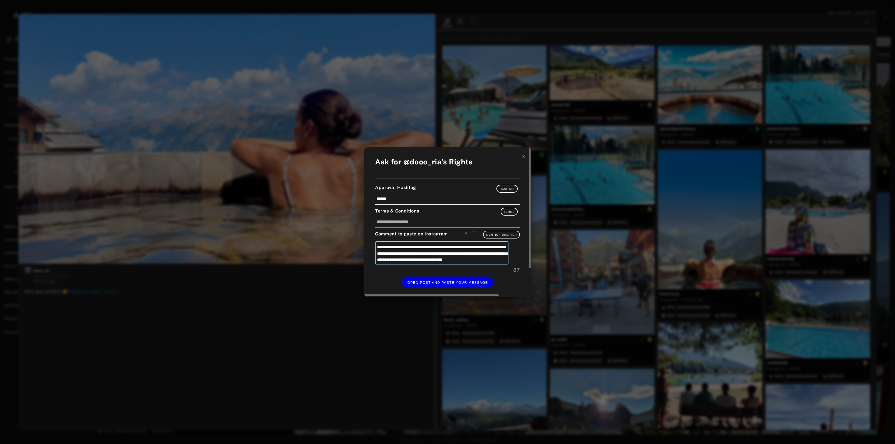
click at [469, 244] on textarea "**********" at bounding box center [441, 252] width 133 height 23
type textarea "**********"
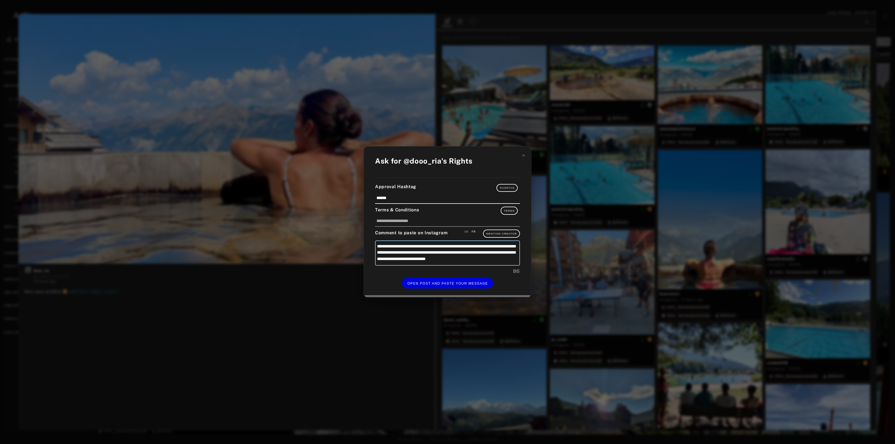
type textarea "**********"
click at [489, 246] on textarea "**********" at bounding box center [447, 253] width 145 height 25
type textarea "**********"
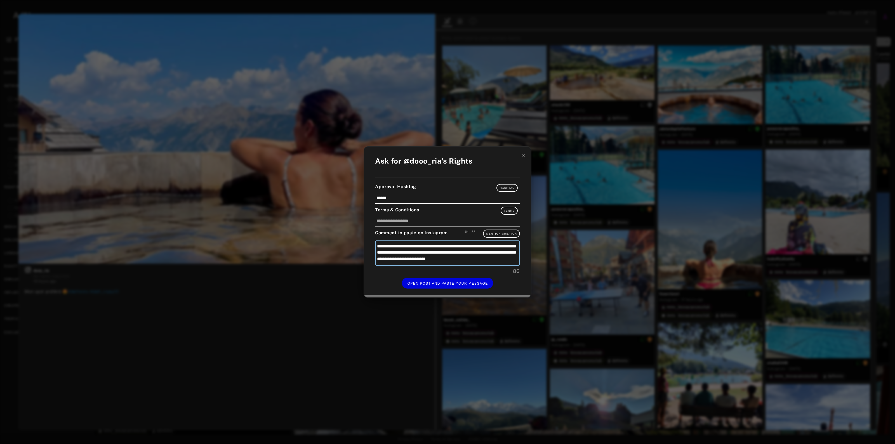
drag, startPoint x: 392, startPoint y: 251, endPoint x: 388, endPoint y: 252, distance: 4.3
click at [388, 252] on textarea "**********" at bounding box center [447, 253] width 145 height 25
type textarea "**********"
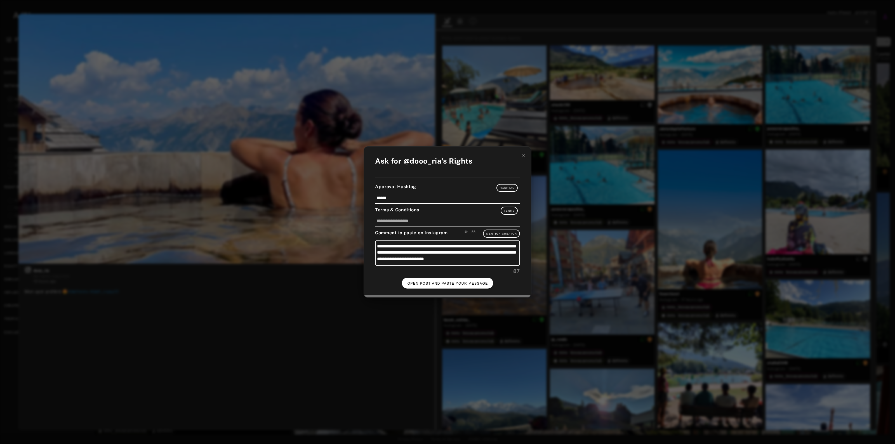
click at [441, 283] on span "OPEN POST AND PASTE YOUR MESSAGE" at bounding box center [448, 284] width 81 height 4
click at [452, 284] on span "DONE" at bounding box center [447, 284] width 11 height 4
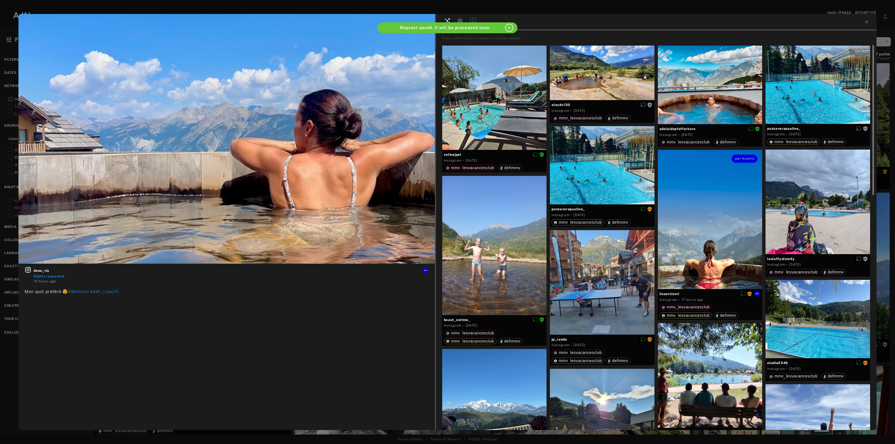
click at [736, 179] on div "Get rights" at bounding box center [710, 219] width 105 height 139
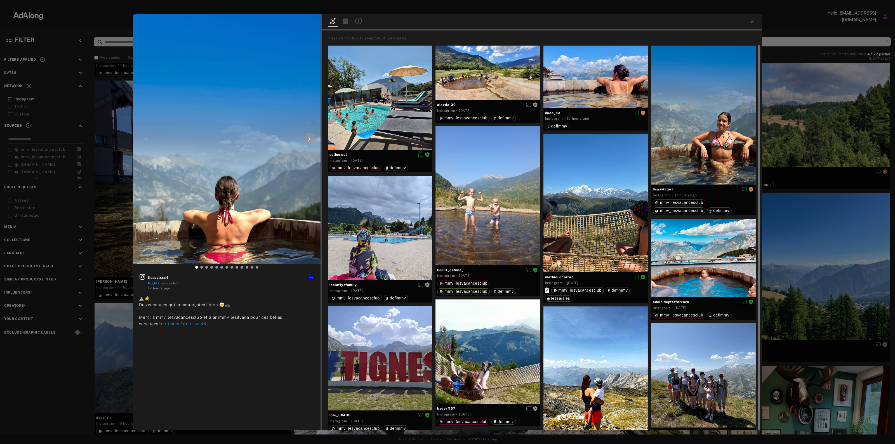
click at [308, 138] on icon at bounding box center [309, 139] width 7 height 7
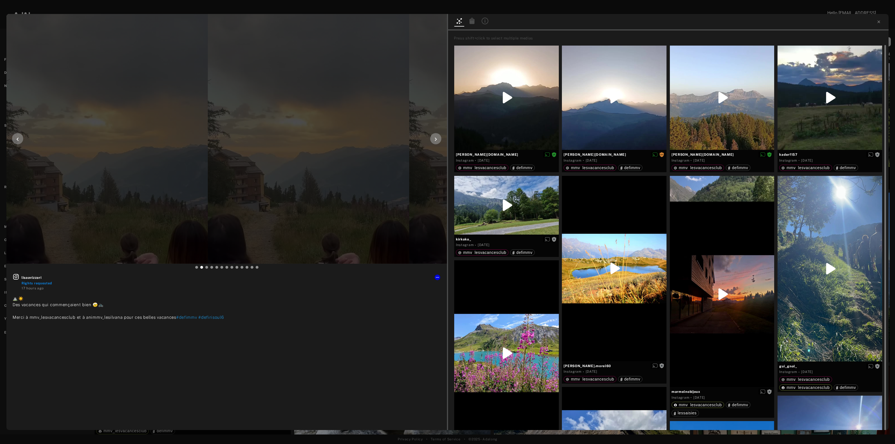
click at [432, 136] on icon at bounding box center [435, 139] width 7 height 7
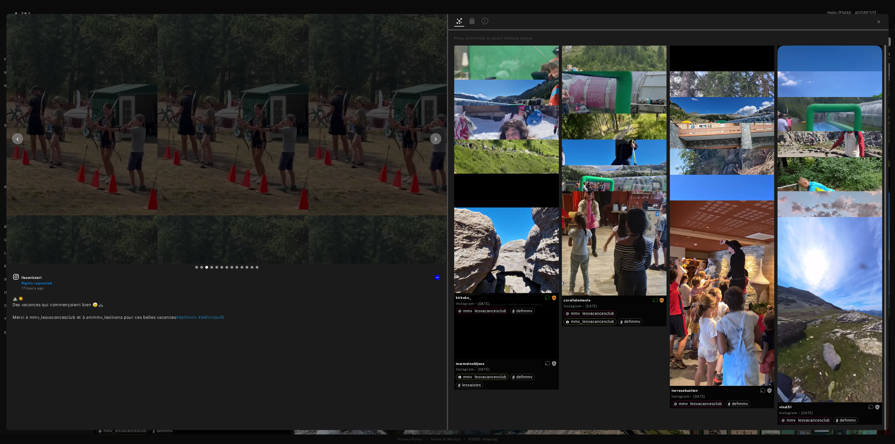
click at [433, 136] on icon at bounding box center [435, 139] width 7 height 7
type input "**"
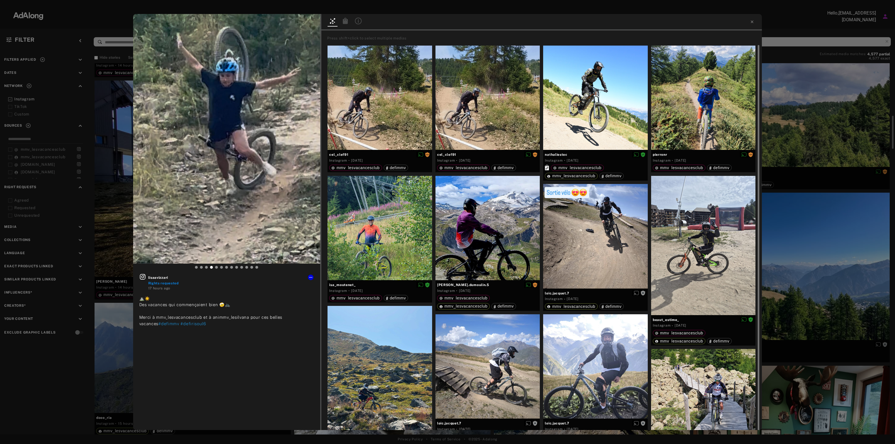
click at [764, 175] on div "lisaavizzari Rights requested 17 hours ago ⛰️☀️ Des vacances qui commençaient b…" at bounding box center [447, 222] width 895 height 444
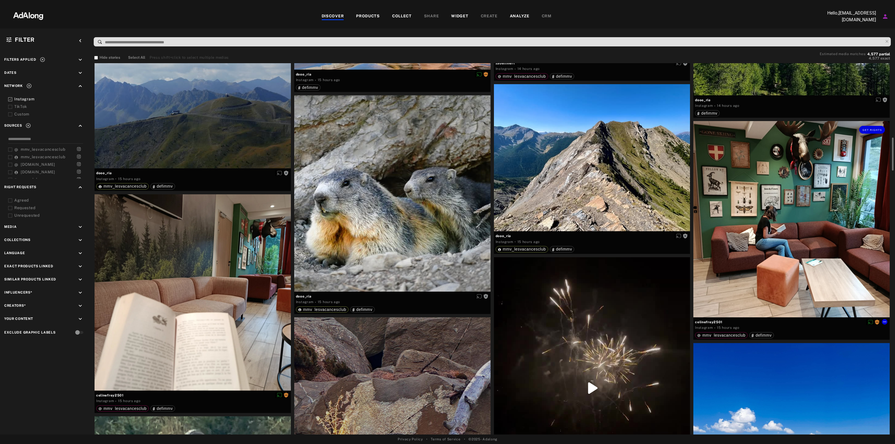
scroll to position [874, 0]
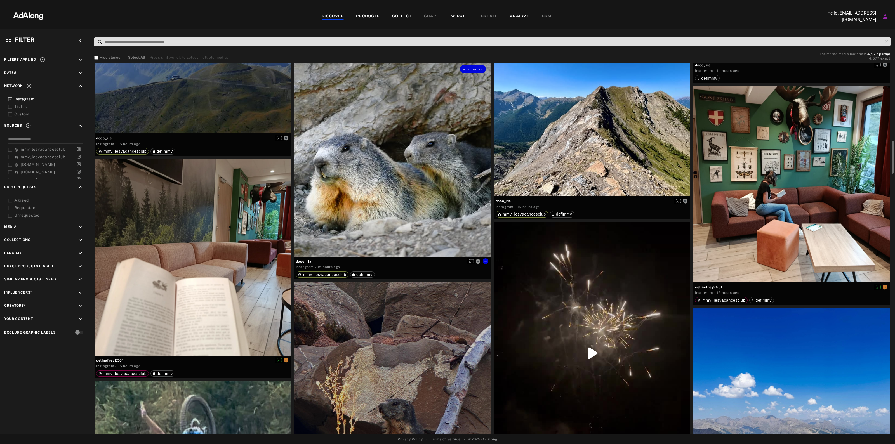
click at [395, 201] on div "Get rights" at bounding box center [392, 158] width 196 height 196
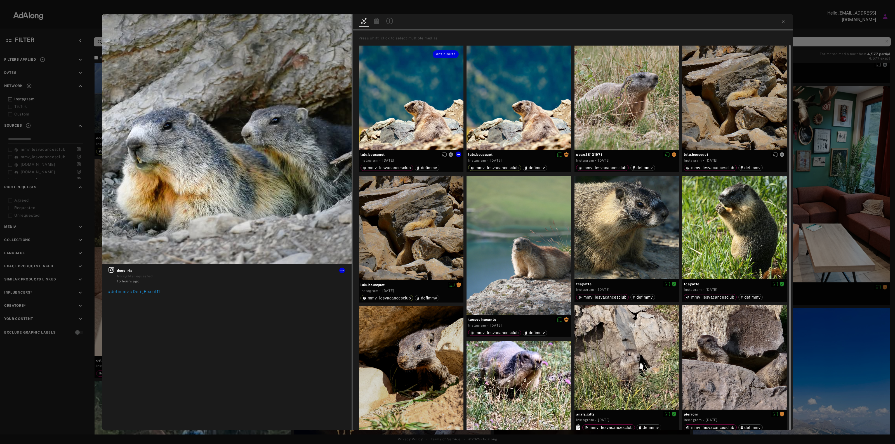
click at [397, 110] on div "Get rights" at bounding box center [411, 98] width 105 height 105
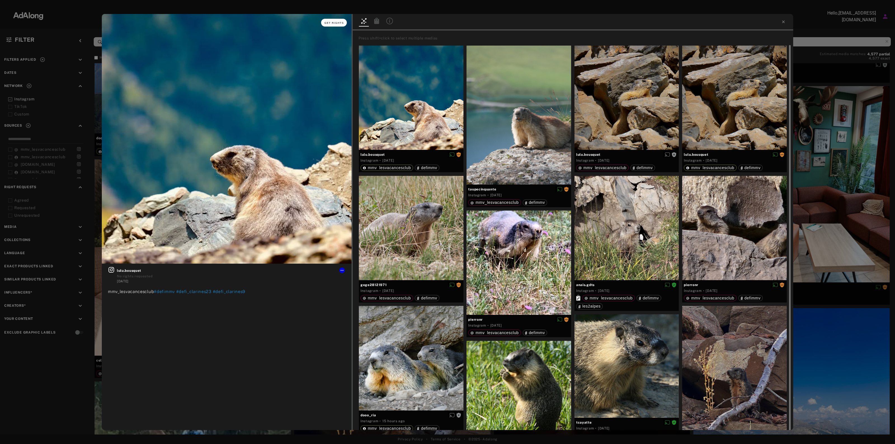
click at [338, 23] on span "Get rights" at bounding box center [334, 23] width 20 height 3
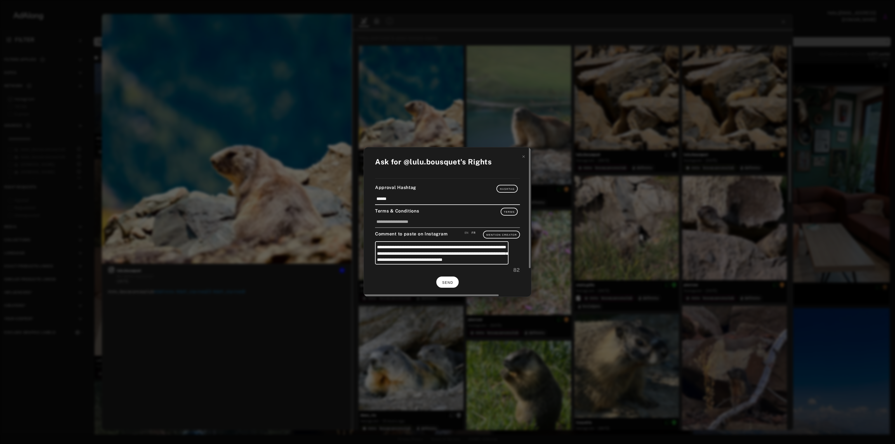
click at [453, 280] on button "SEND" at bounding box center [447, 282] width 22 height 11
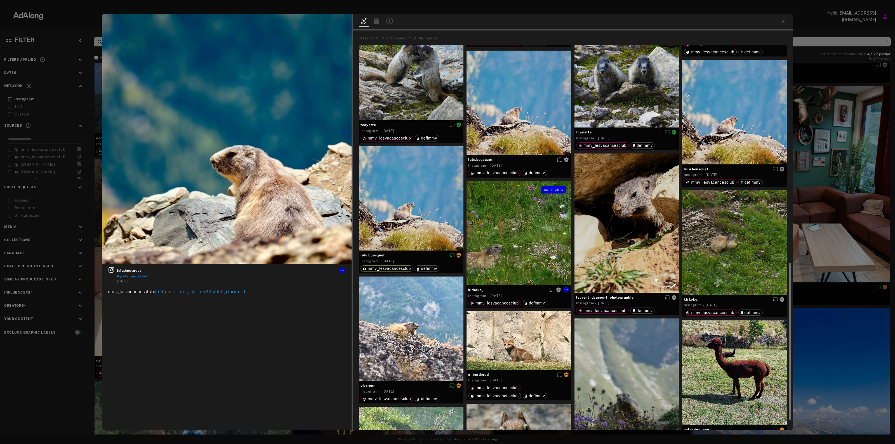
scroll to position [489, 0]
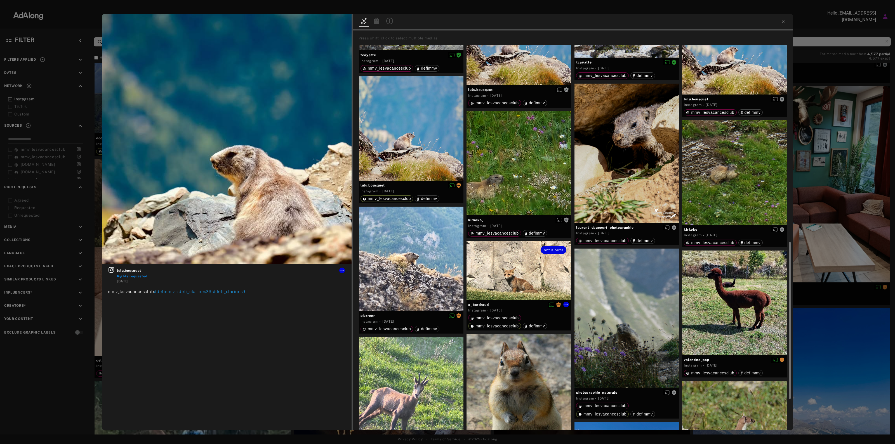
click at [508, 261] on div "Get rights" at bounding box center [519, 270] width 105 height 59
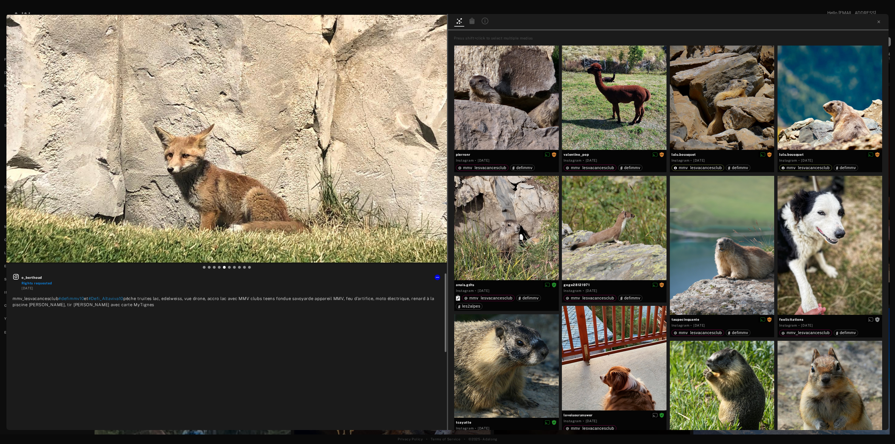
click at [440, 280] on div at bounding box center [438, 278] width 6 height 6
click at [438, 276] on icon at bounding box center [437, 277] width 4 height 4
drag, startPoint x: 425, startPoint y: 62, endPoint x: 425, endPoint y: 59, distance: 3.2
click at [425, 62] on div at bounding box center [447, 222] width 895 height 444
click at [413, 23] on div at bounding box center [226, 20] width 441 height 10
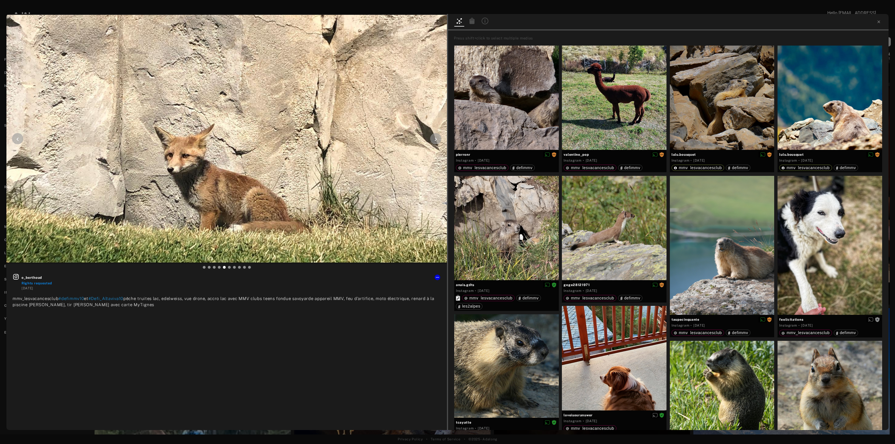
click at [431, 34] on img at bounding box center [226, 139] width 441 height 248
click at [431, 18] on div at bounding box center [226, 20] width 441 height 10
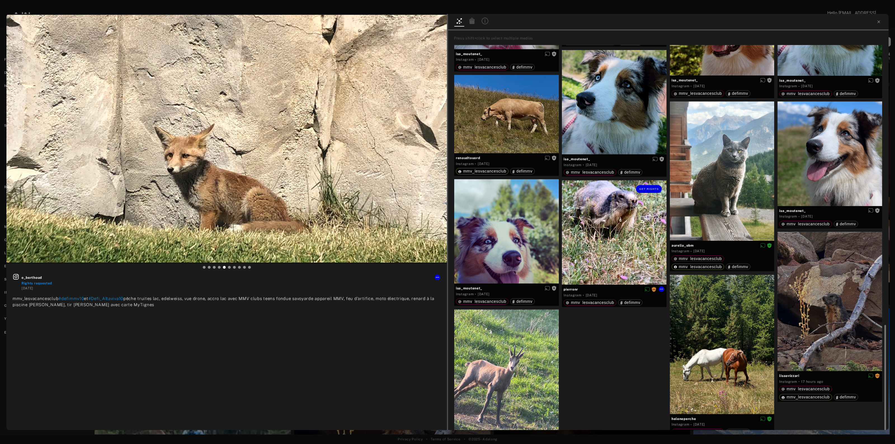
scroll to position [668, 0]
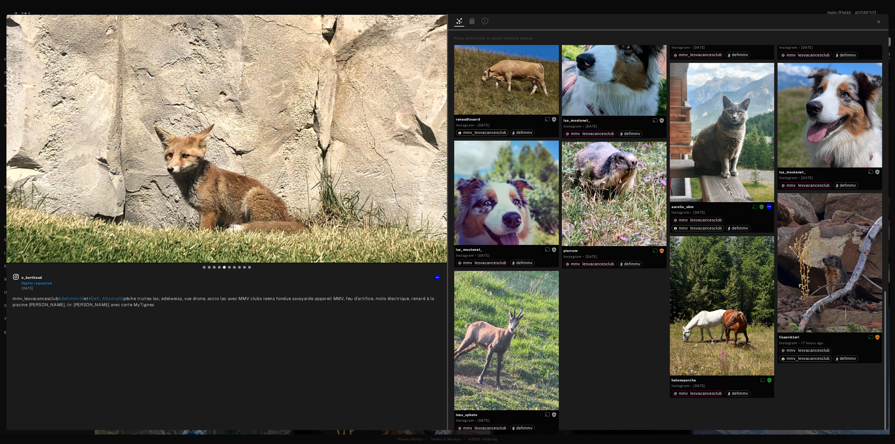
click at [692, 160] on div at bounding box center [722, 132] width 105 height 139
click at [692, 160] on div "pierronr Instagram · [DATE] mmv_lesvacancesclub defimmv valentine_pop Instagram…" at bounding box center [670, 240] width 434 height 391
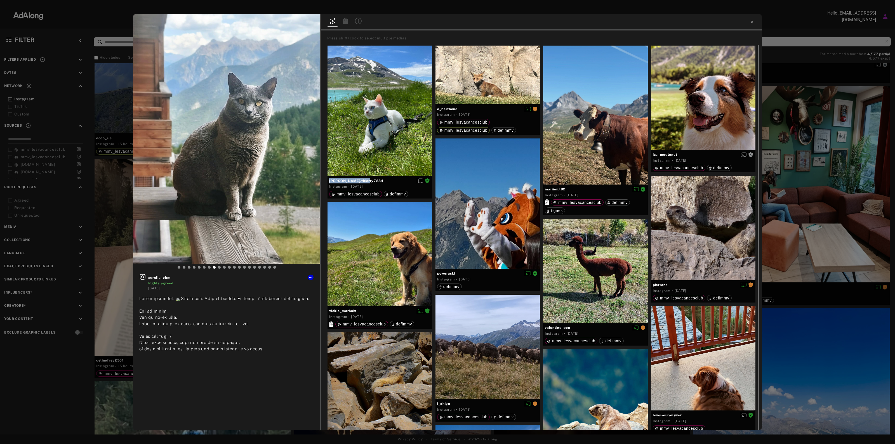
drag, startPoint x: 371, startPoint y: 179, endPoint x: 325, endPoint y: 180, distance: 46.2
click at [325, 180] on div "Press shift+click to select multiple medias [PERSON_NAME].thierry7834 Instagram…" at bounding box center [541, 230] width 441 height 400
copy div "[PERSON_NAME].thierry7834"
click at [428, 180] on icon at bounding box center [427, 180] width 4 height 4
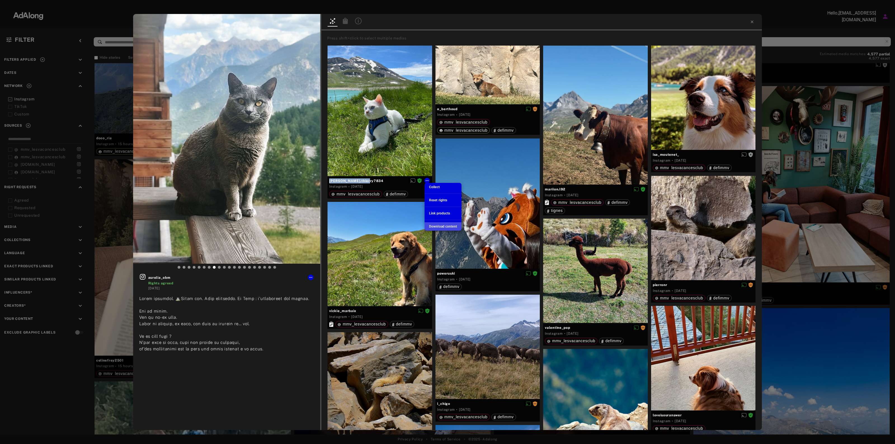
click at [439, 227] on span "Download content" at bounding box center [443, 227] width 28 height 4
click at [545, 32] on div "Press shift+click to select multiple medias [PERSON_NAME].thierry7834 Instagram…" at bounding box center [541, 230] width 441 height 400
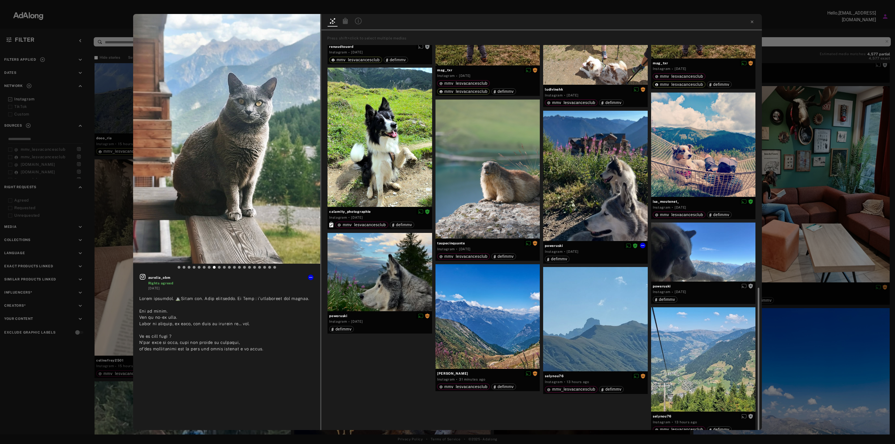
scroll to position [631, 0]
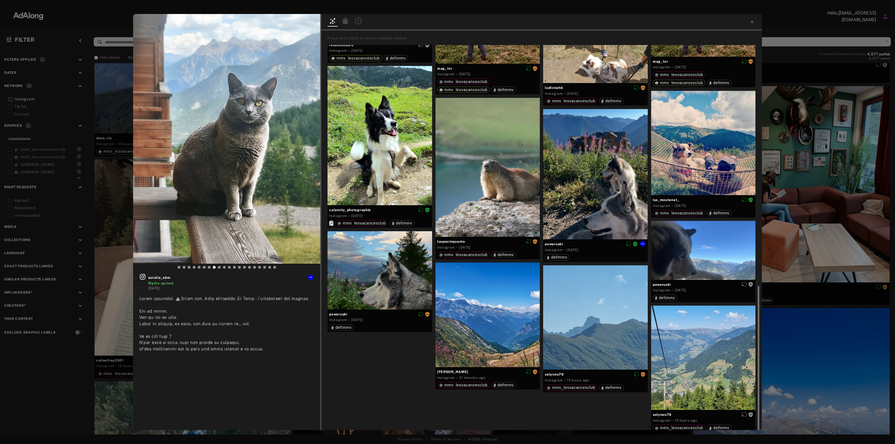
click at [553, 242] on span "poweruski" at bounding box center [595, 244] width 101 height 5
copy div "poweruski"
click at [647, 243] on div "poweruski Instagram · [DATE] defimmv" at bounding box center [595, 250] width 105 height 22
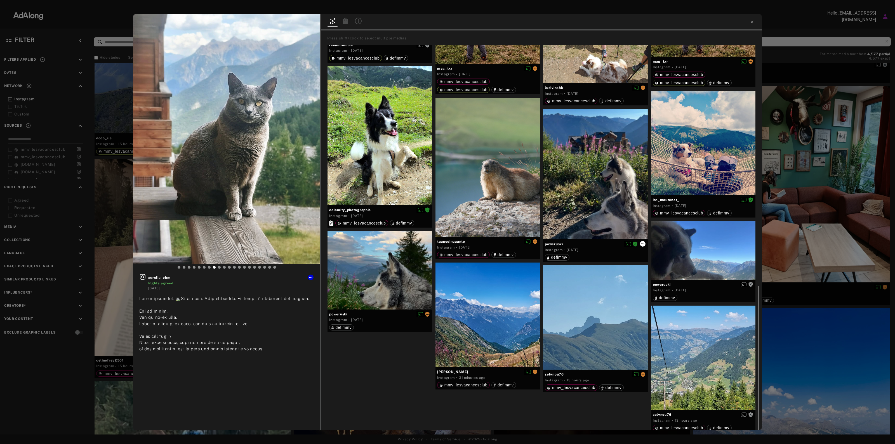
click at [644, 244] on icon at bounding box center [642, 244] width 3 height 1
click at [656, 293] on li "Download content" at bounding box center [658, 290] width 37 height 8
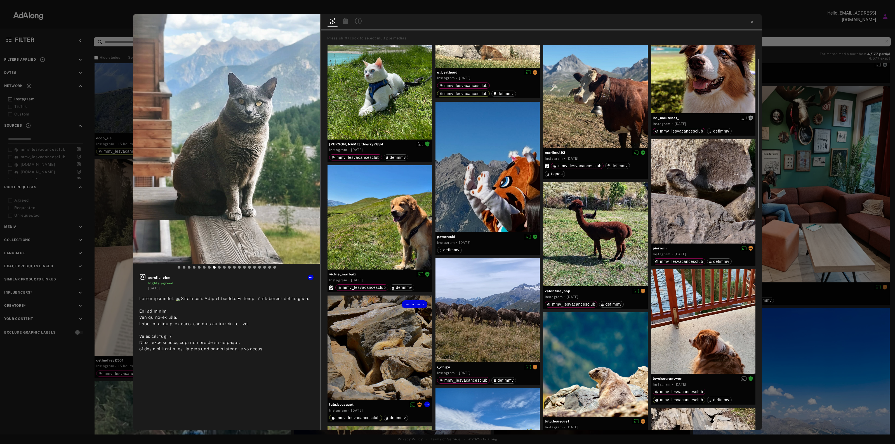
scroll to position [0, 0]
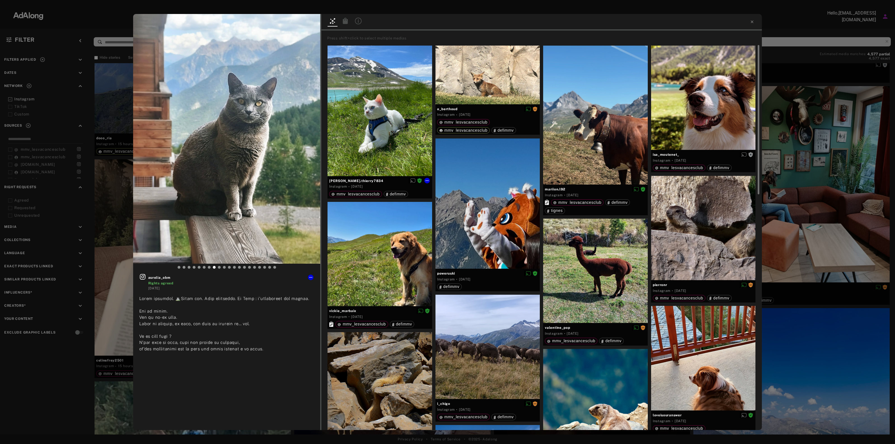
click at [367, 126] on div at bounding box center [380, 111] width 105 height 131
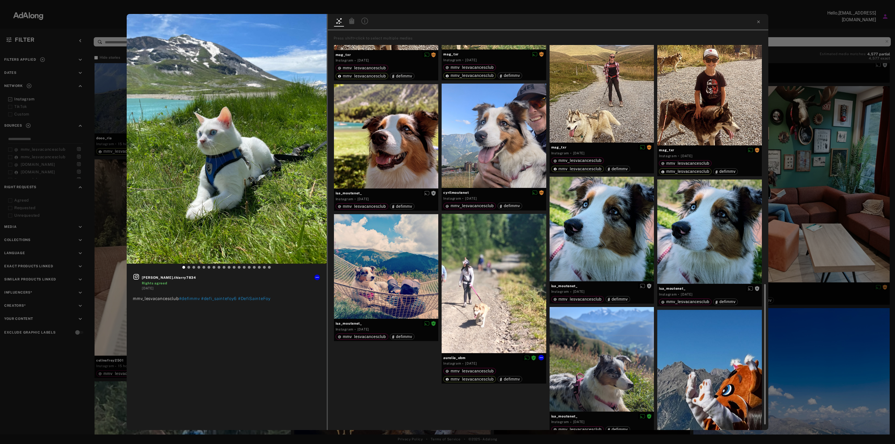
scroll to position [694, 0]
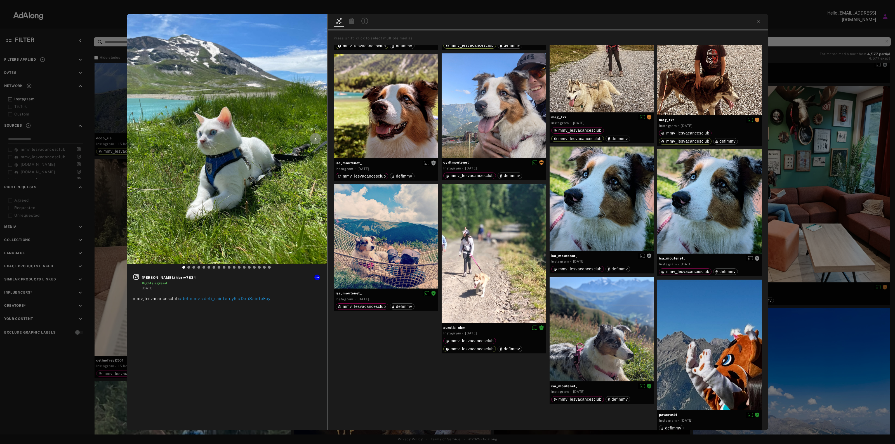
click at [319, 136] on div at bounding box center [315, 138] width 11 height 11
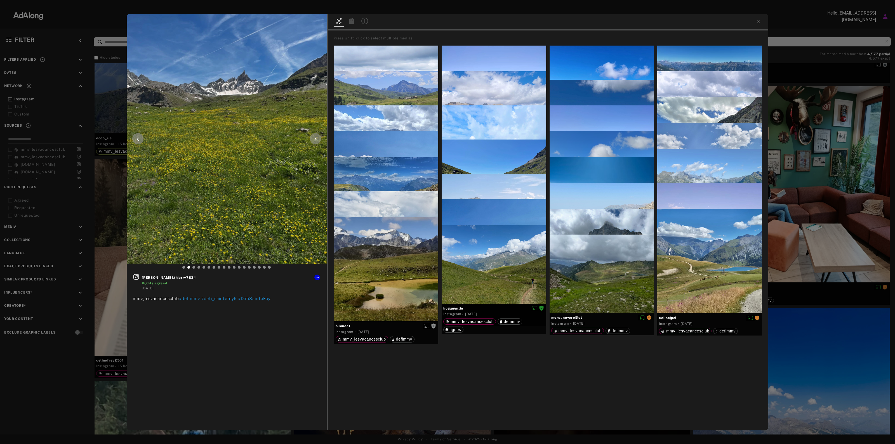
click at [318, 136] on icon at bounding box center [315, 139] width 7 height 7
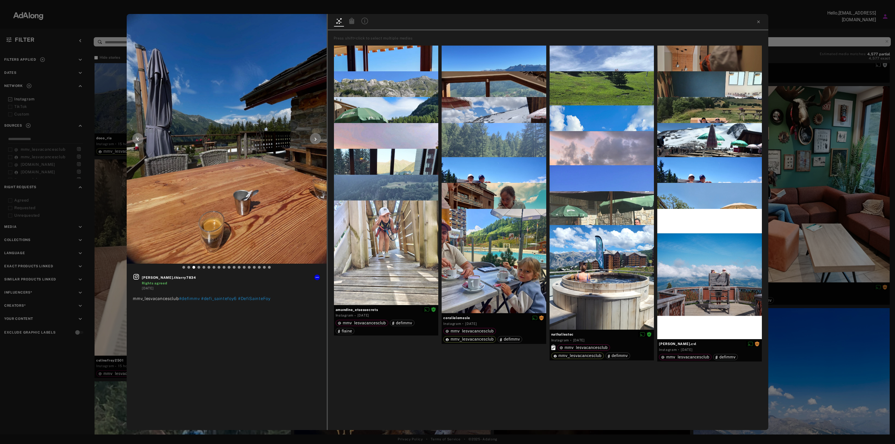
click at [315, 143] on icon at bounding box center [315, 139] width 7 height 7
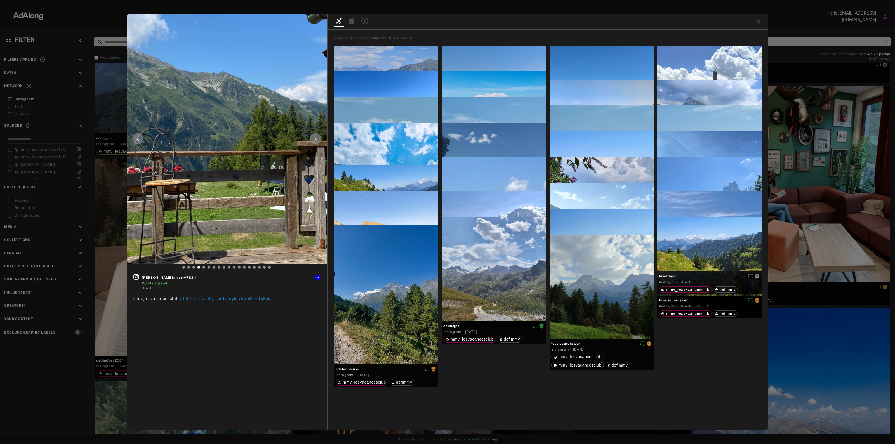
click at [315, 143] on div at bounding box center [315, 138] width 11 height 11
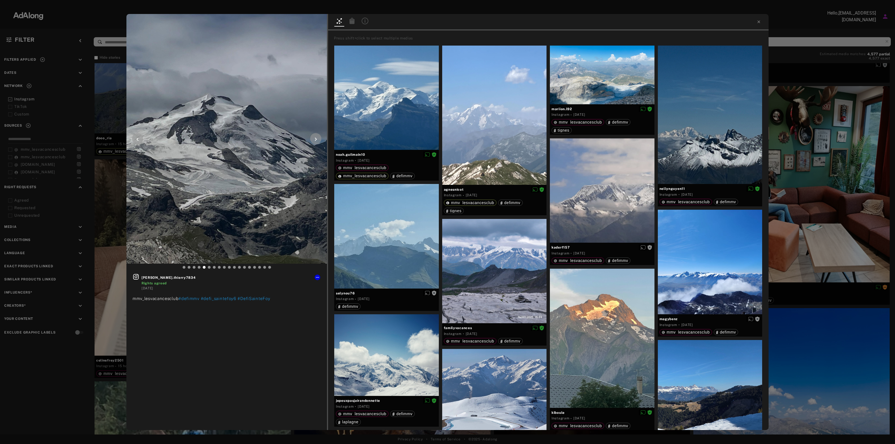
click at [315, 141] on icon at bounding box center [315, 139] width 7 height 7
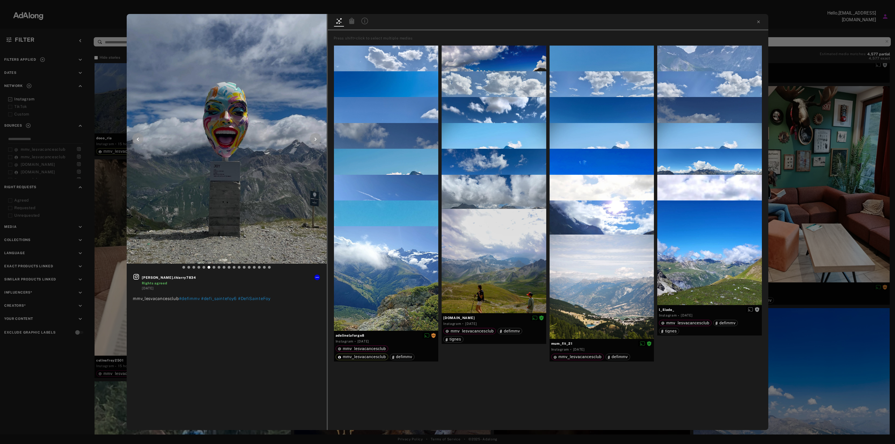
click at [315, 141] on icon at bounding box center [315, 139] width 2 height 3
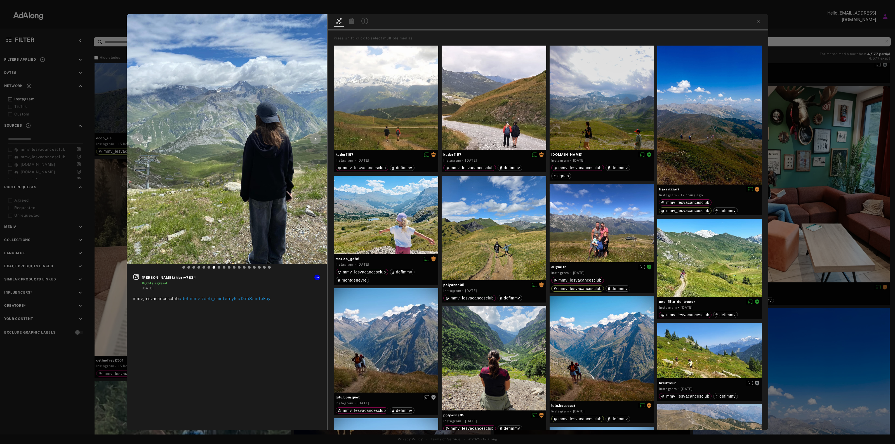
click at [313, 141] on icon at bounding box center [315, 139] width 7 height 7
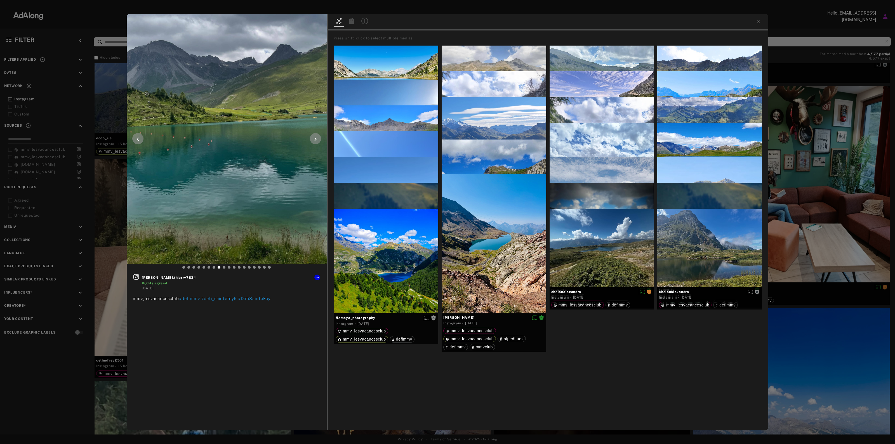
click at [312, 140] on icon at bounding box center [315, 139] width 7 height 7
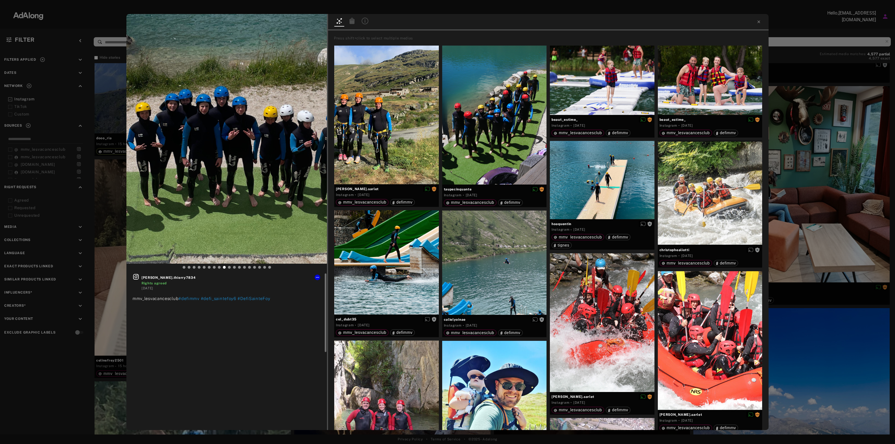
drag, startPoint x: 156, startPoint y: 274, endPoint x: 147, endPoint y: 276, distance: 9.1
click at [156, 274] on div "[PERSON_NAME].thierry7834 Rights agreed" at bounding box center [231, 280] width 179 height 12
click at [131, 276] on div "[PERSON_NAME].thierry7834 Rights agreed [DATE] mmv_lesvacancesclub #defimmv #de…" at bounding box center [226, 316] width 201 height 84
click at [135, 276] on icon at bounding box center [136, 277] width 6 height 6
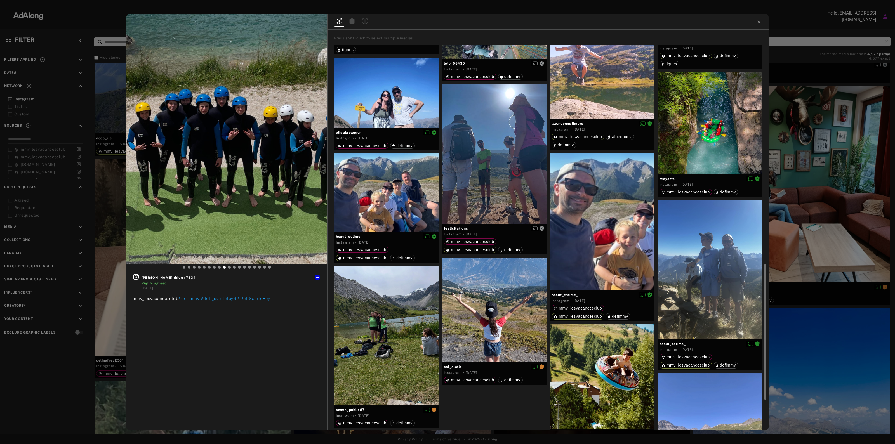
scroll to position [732, 0]
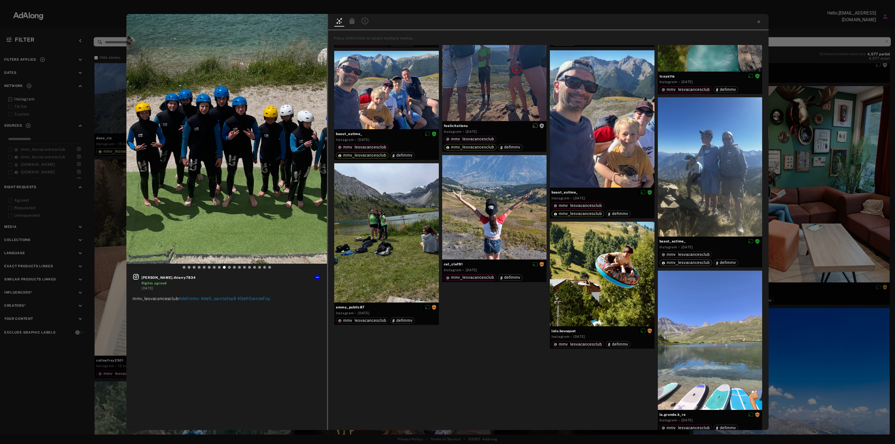
click at [838, 153] on div "[PERSON_NAME].thierry7834 Rights agreed [DATE] mmv_lesvacancesclub #defimmv #de…" at bounding box center [447, 222] width 895 height 444
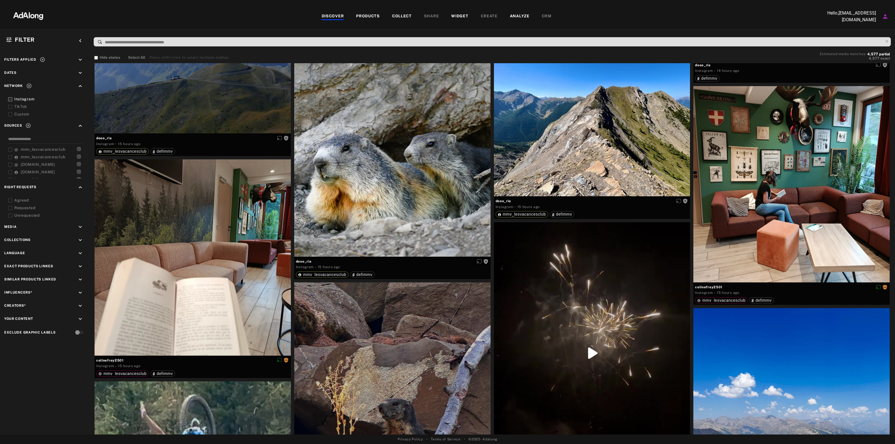
click at [21, 198] on div "Agreed" at bounding box center [49, 200] width 71 height 6
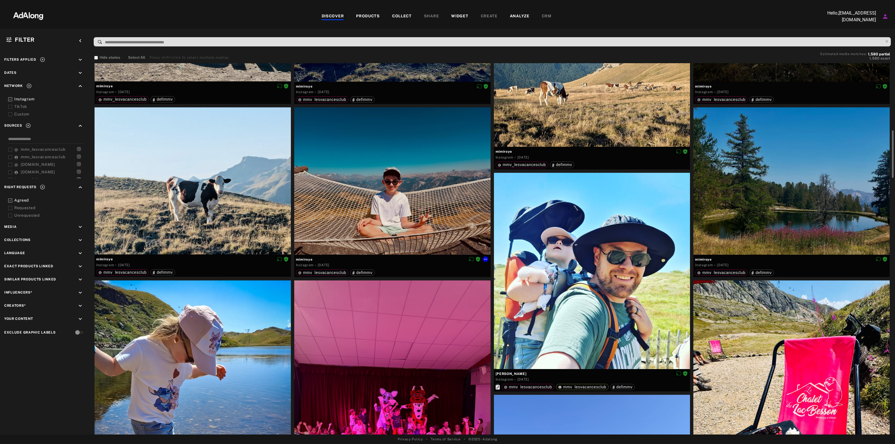
scroll to position [559, 0]
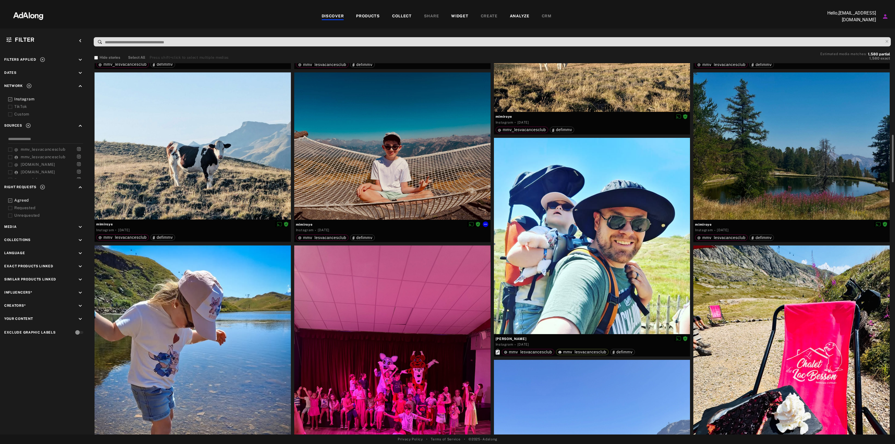
click at [408, 147] on div at bounding box center [392, 145] width 196 height 147
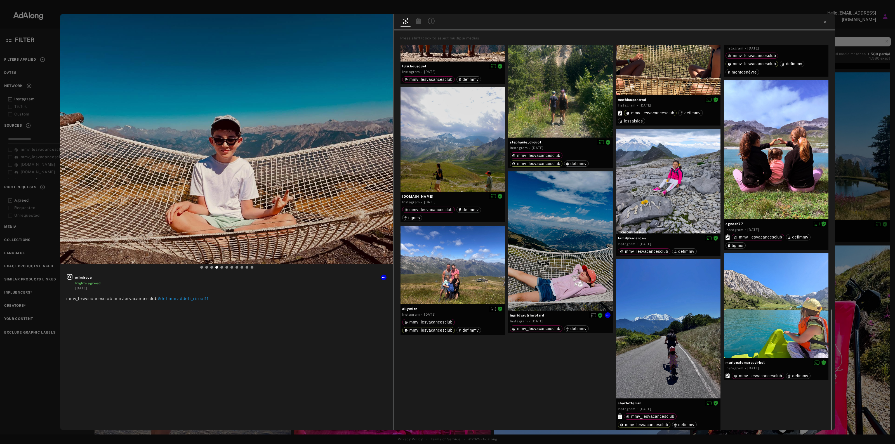
scroll to position [774, 0]
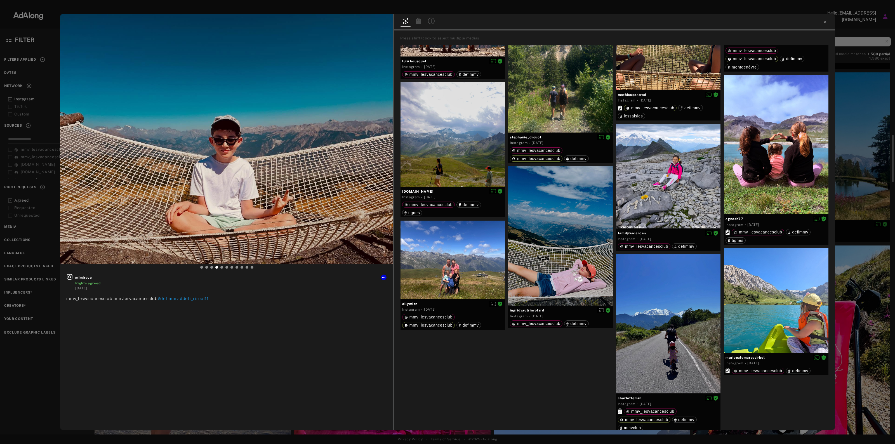
click at [866, 103] on div "mimiroye Rights agreed [DATE] mmv_lesvacancesclub mmvlesvacancesclub #defimmv #…" at bounding box center [447, 222] width 895 height 444
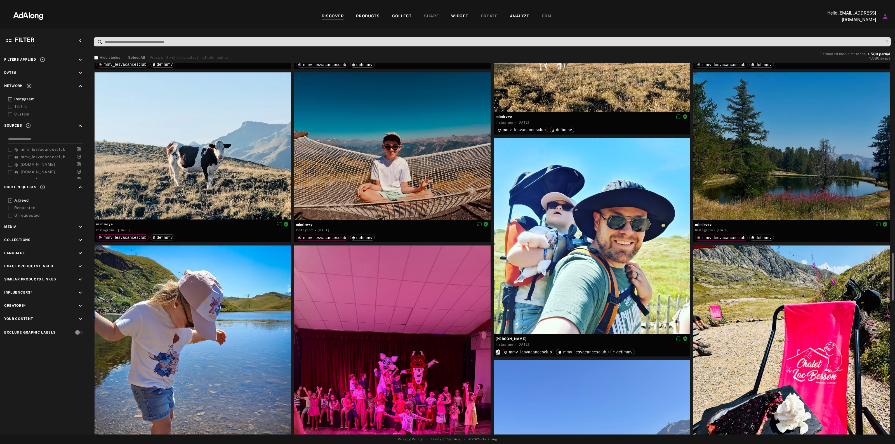
scroll to position [664, 0]
